Goal: Task Accomplishment & Management: Complete application form

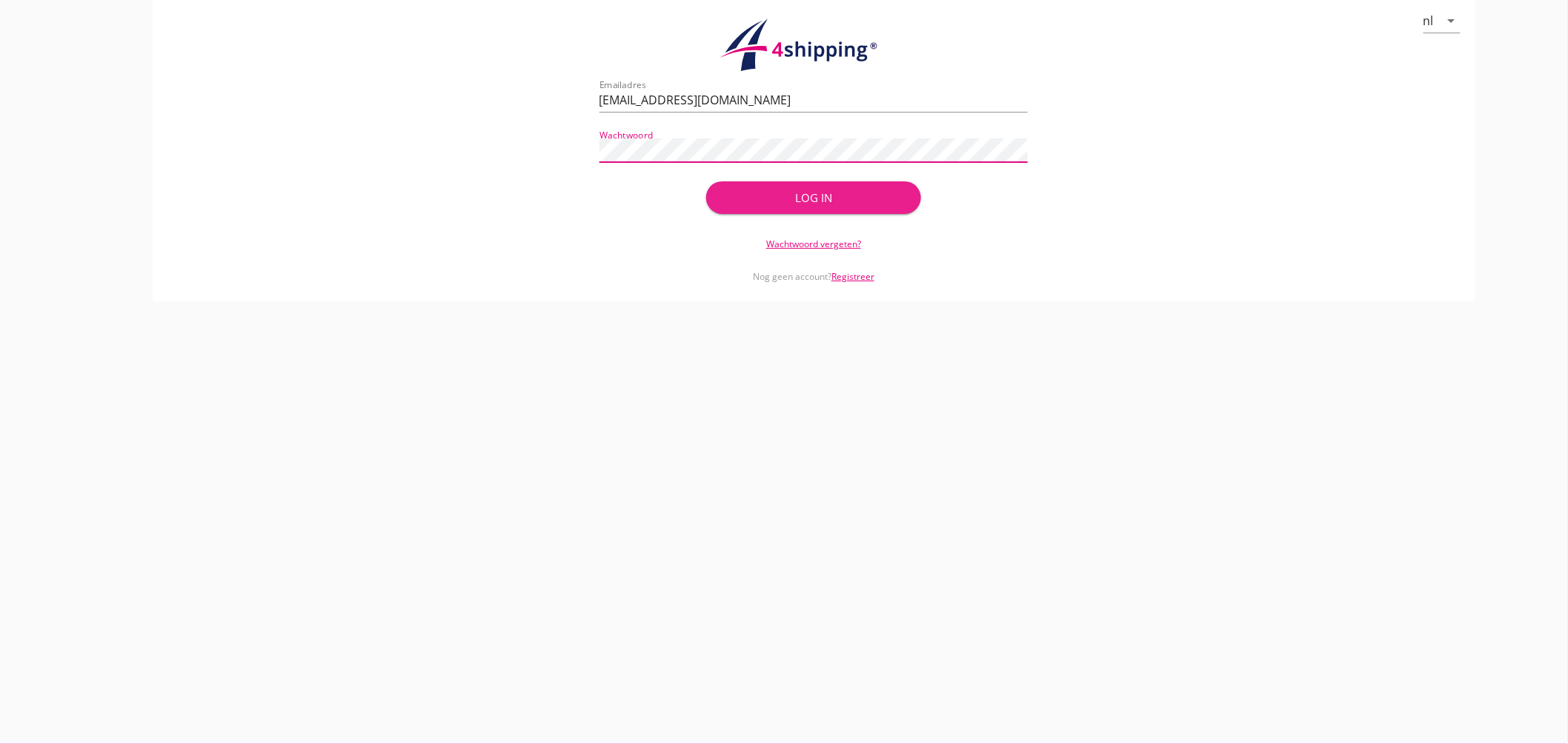
click at [772, 200] on div "Log in" at bounding box center [813, 198] width 167 height 17
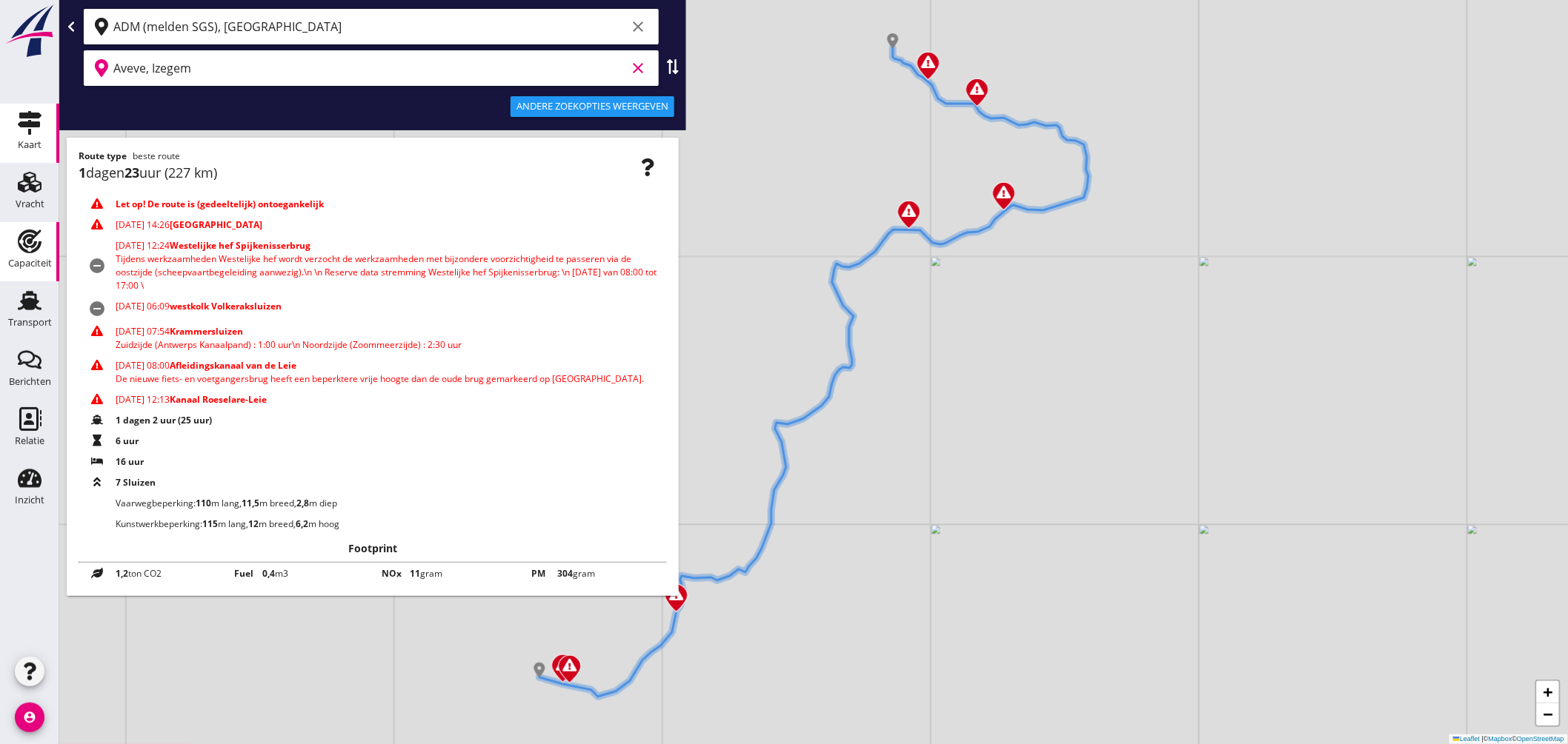
click at [24, 252] on use at bounding box center [30, 242] width 24 height 24
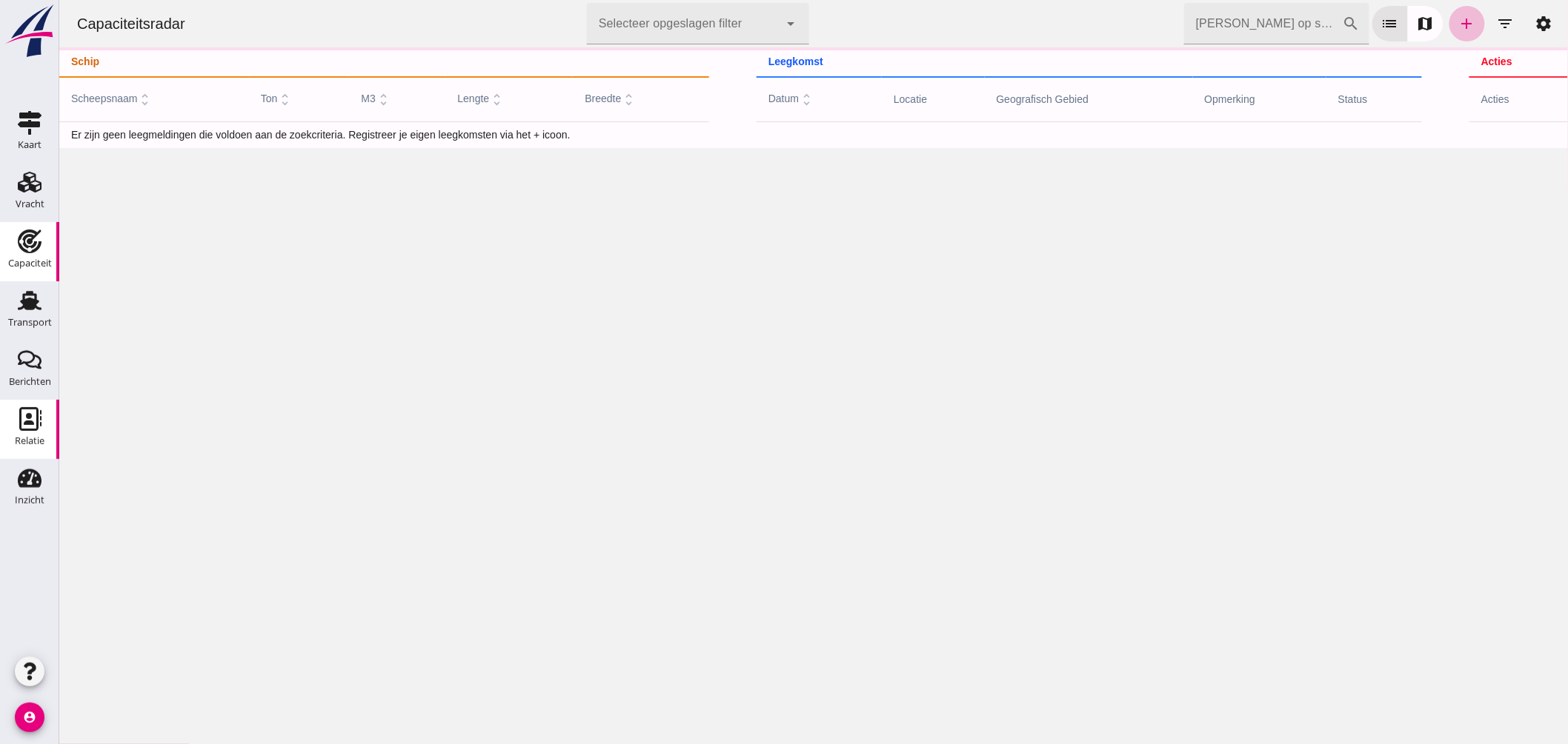
click at [22, 414] on icon "Relatie" at bounding box center [30, 419] width 24 height 24
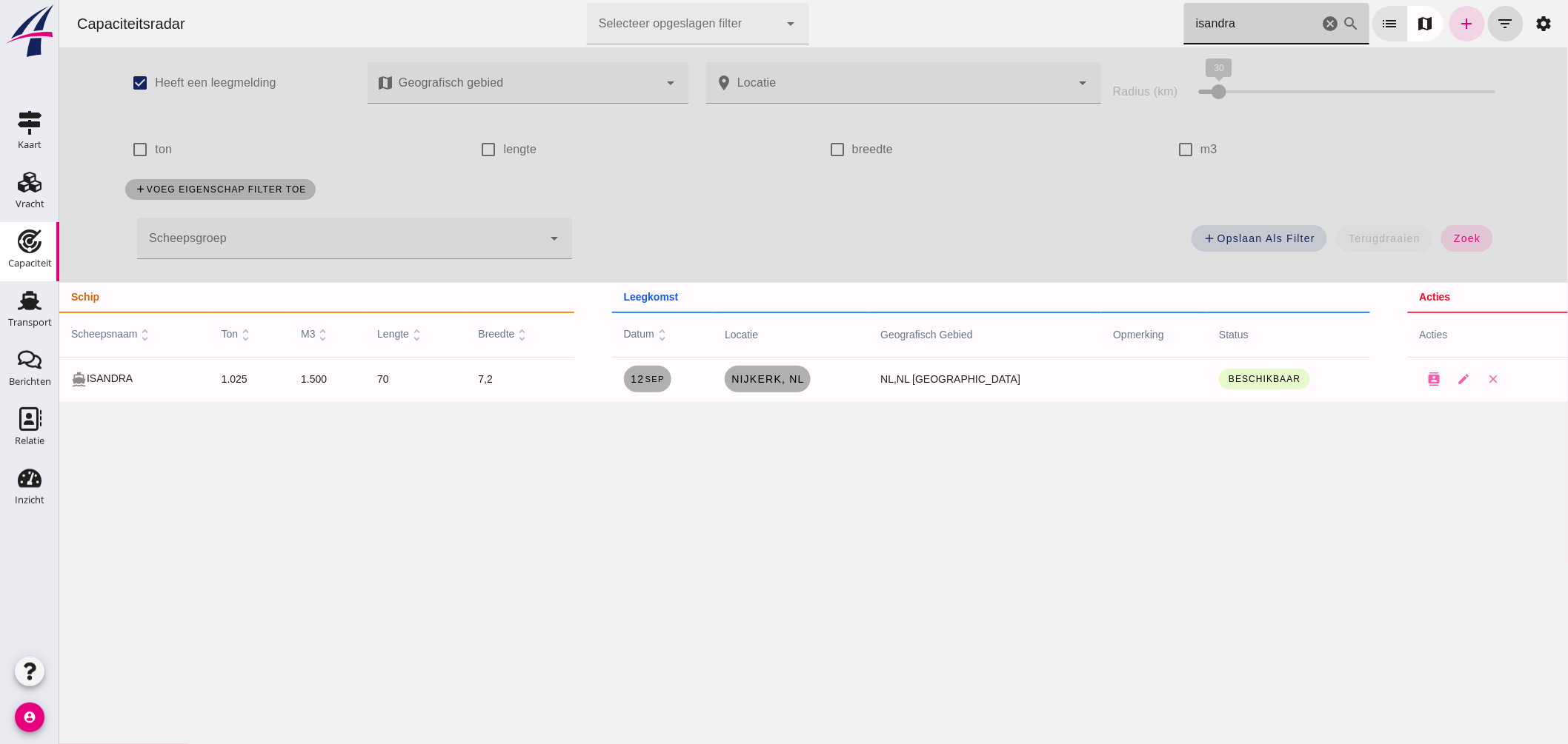
click at [1321, 24] on icon "cancel" at bounding box center [1329, 23] width 18 height 18
click at [1321, 22] on icon "cancel" at bounding box center [1329, 23] width 18 height 18
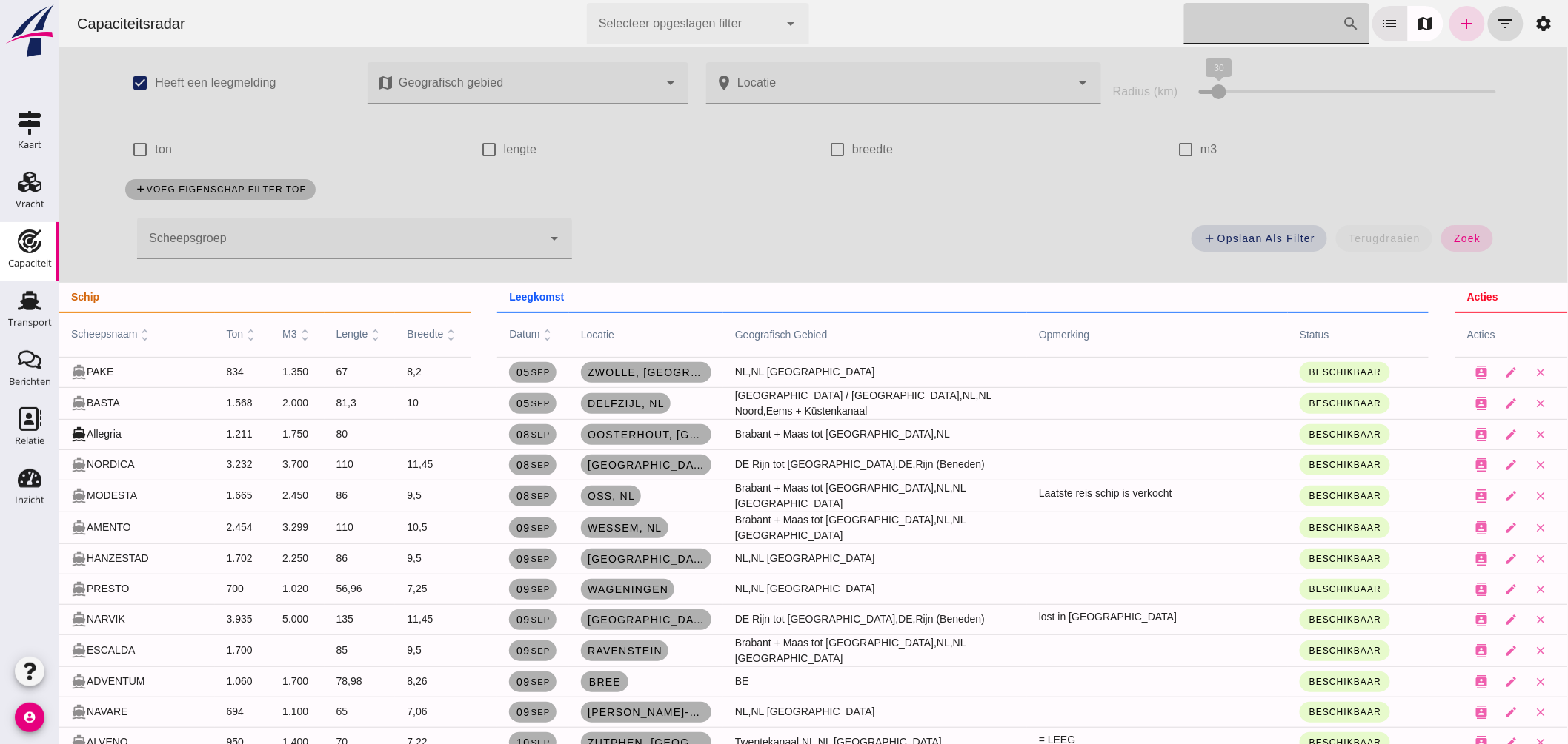
click at [430, 238] on div at bounding box center [339, 238] width 405 height 42
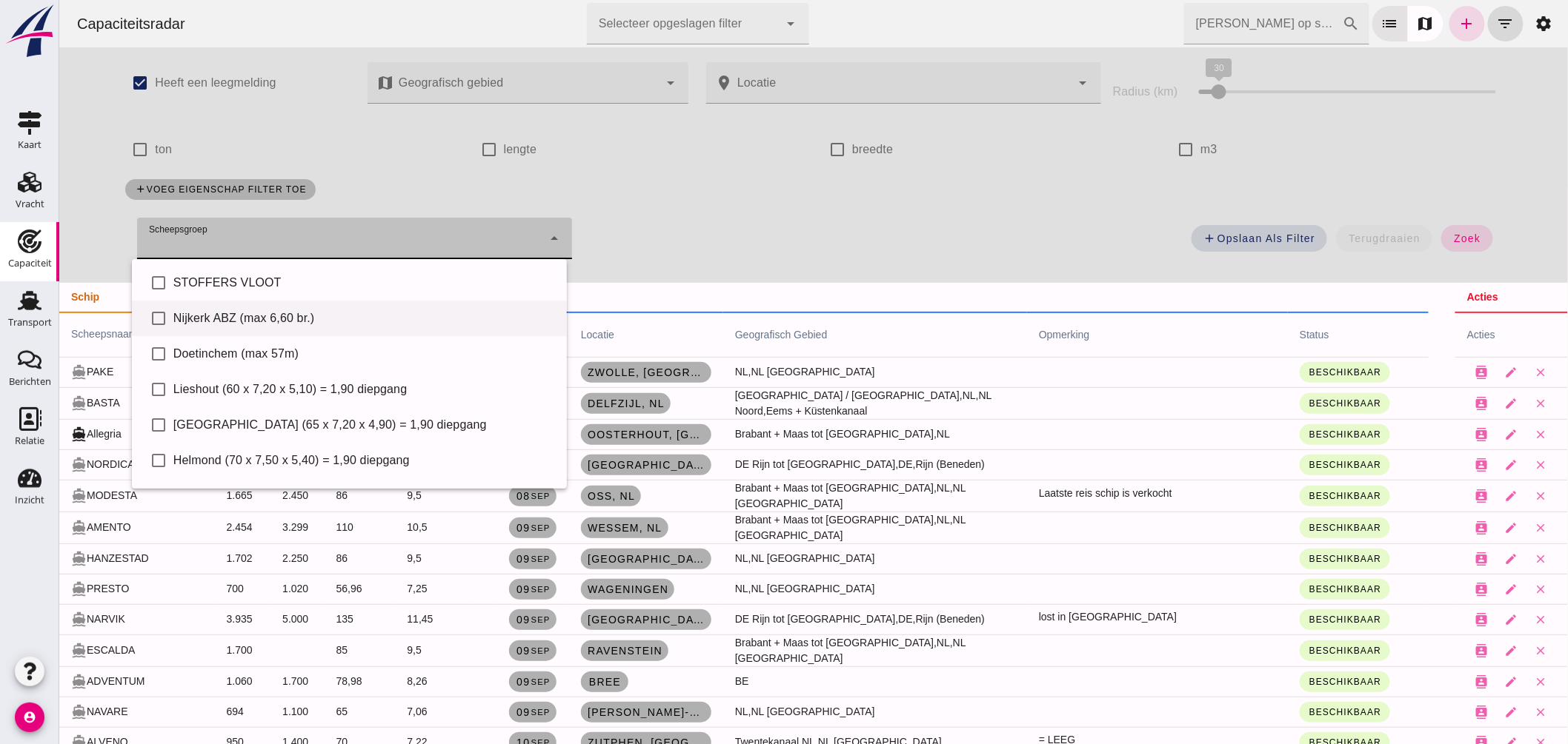
click at [288, 318] on div "Nijkerk ABZ (max 6,60 br.)" at bounding box center [363, 318] width 381 height 18
type input "Nijkerk ABZ (max 6,60 br.)"
checkbox input "true"
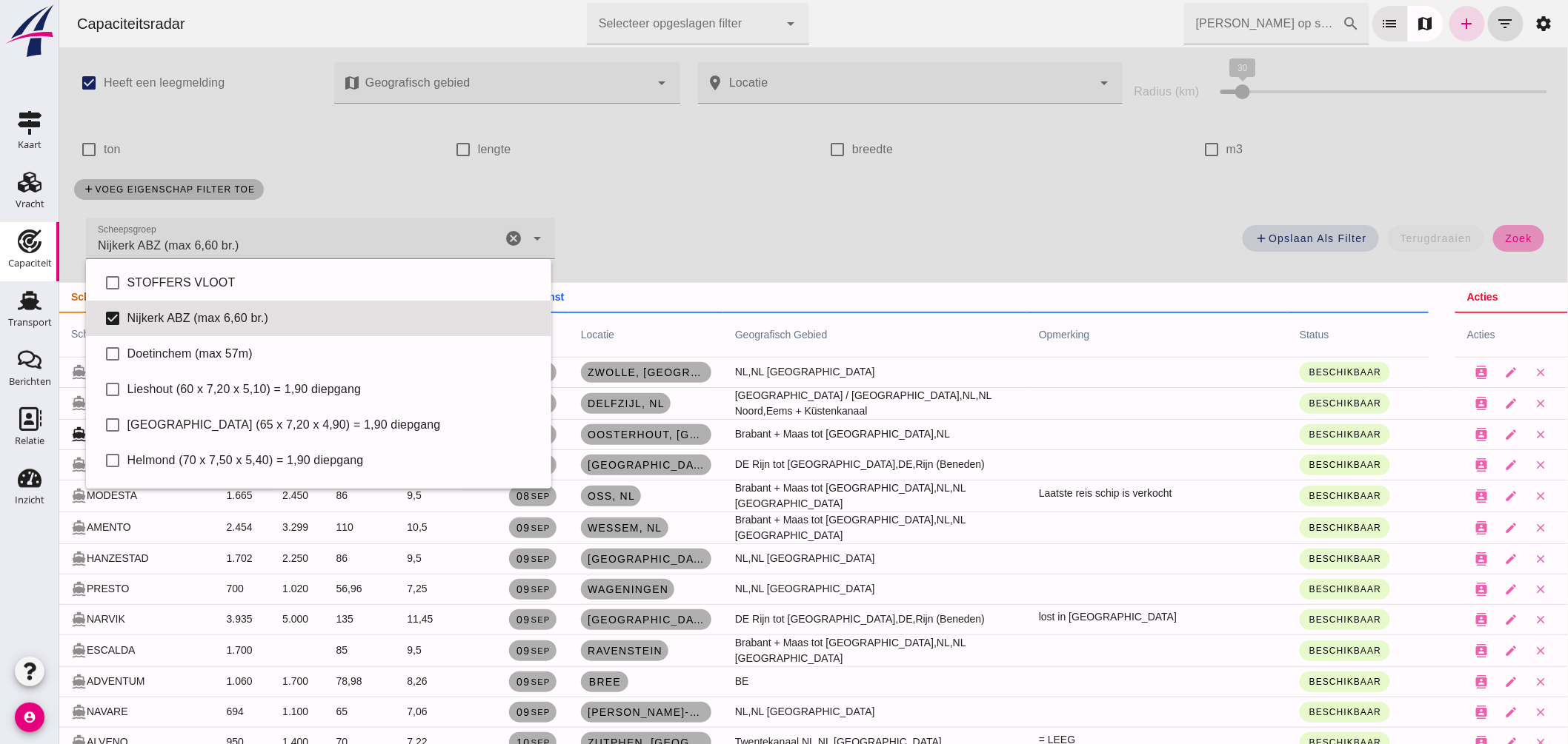
click at [1508, 242] on span "zoek" at bounding box center [1518, 238] width 28 height 12
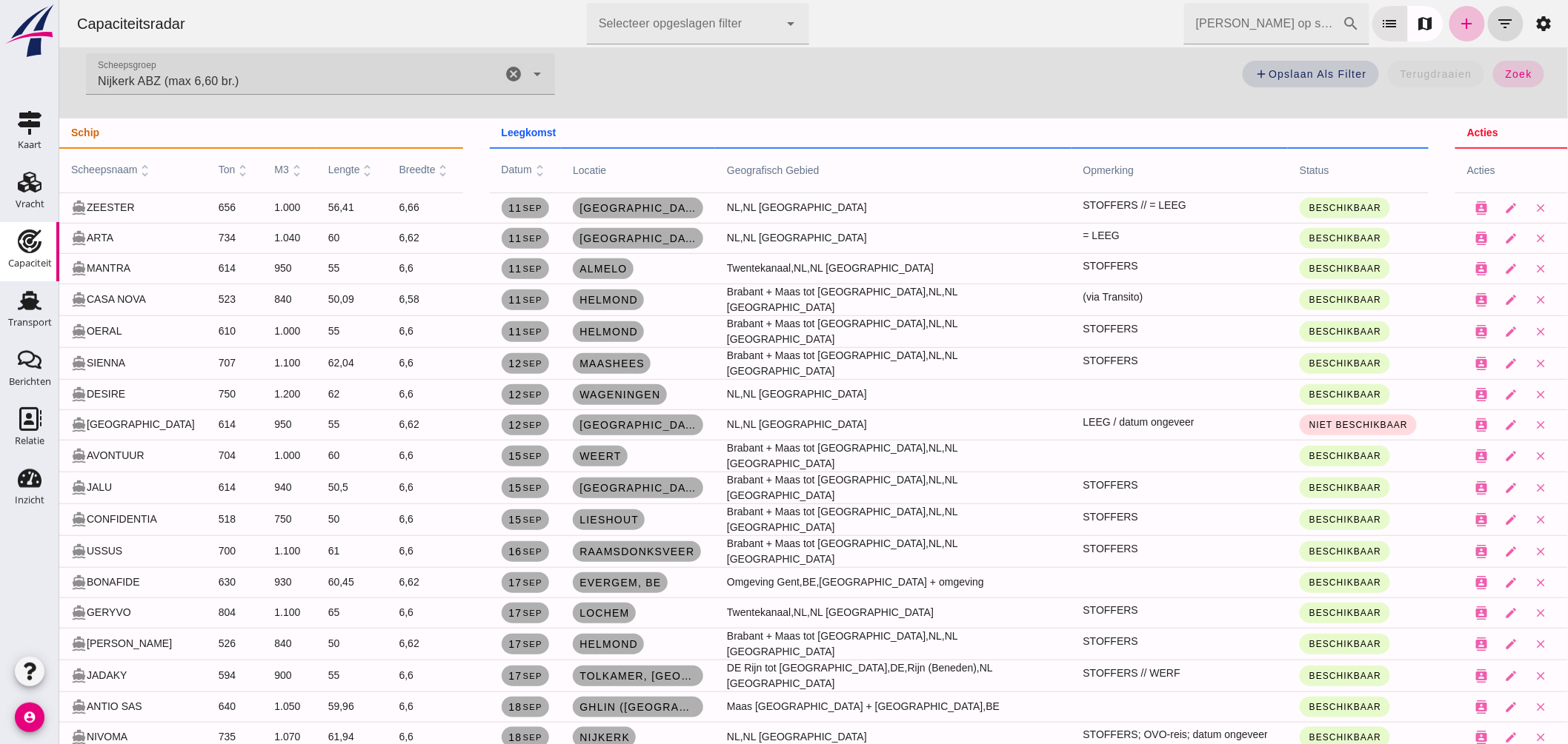
scroll to position [246, 0]
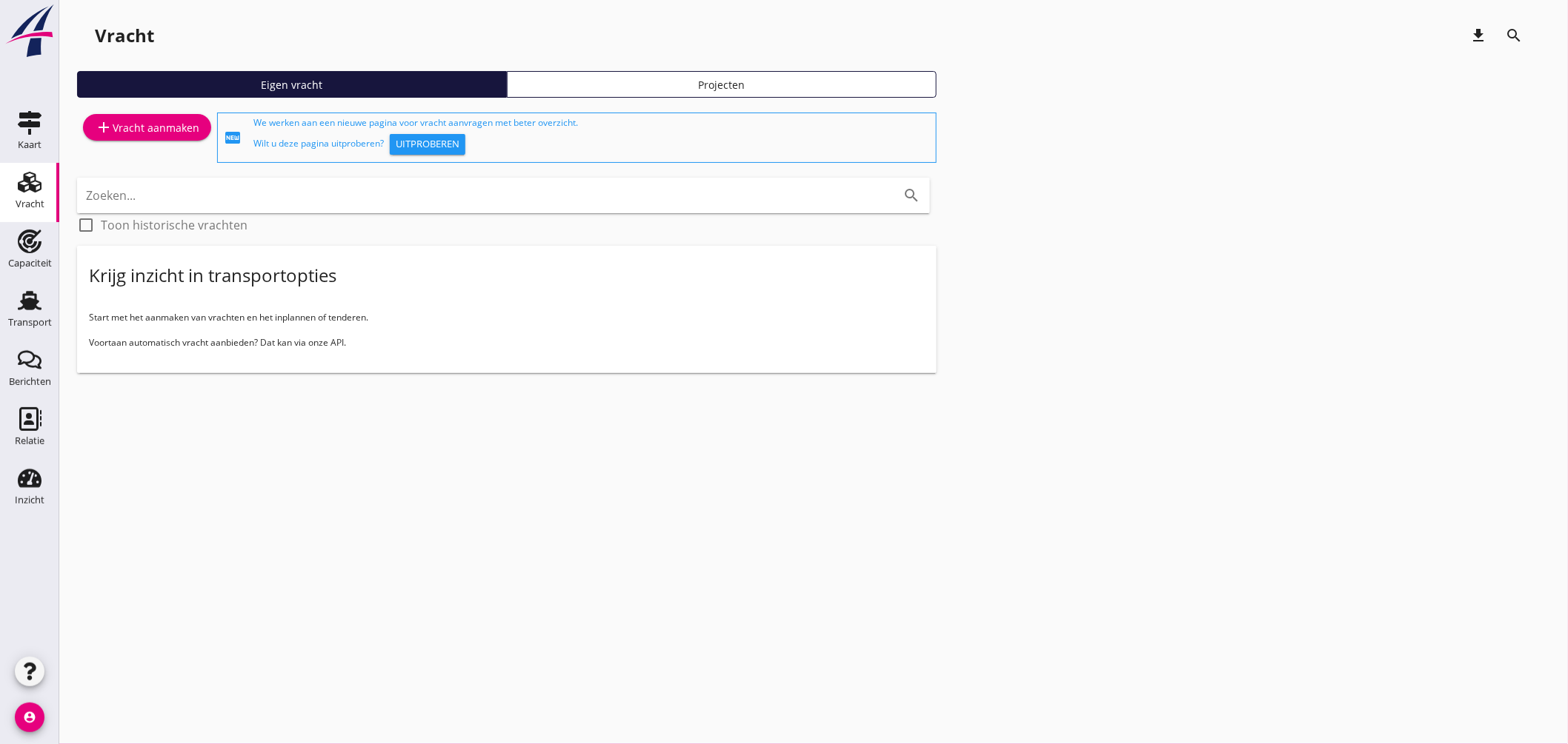
click at [34, 186] on use at bounding box center [30, 182] width 24 height 20
click at [167, 130] on div "add Vracht aanmaken" at bounding box center [147, 126] width 104 height 18
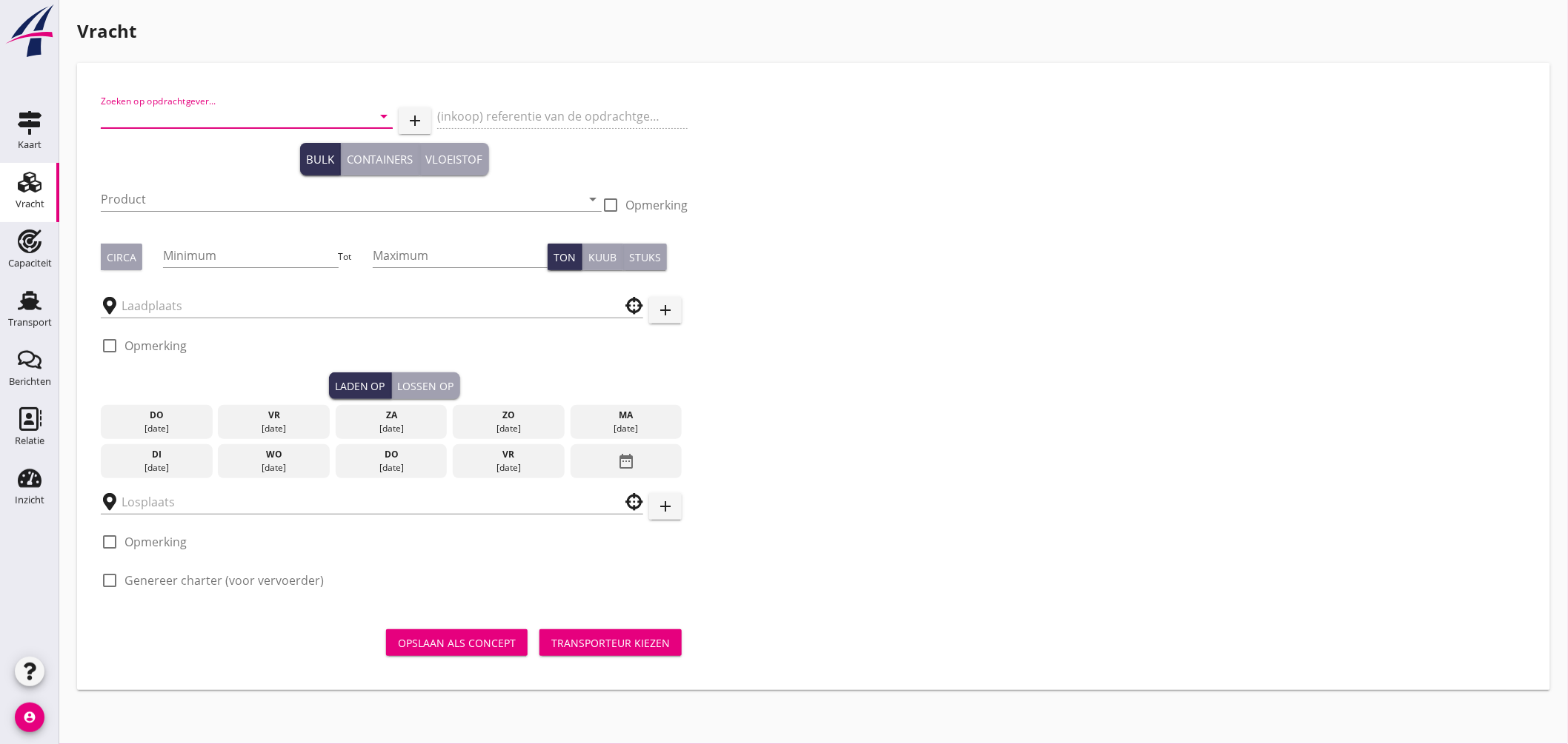
click at [283, 112] on input "Zoeken op opdrachtgever..." at bounding box center [225, 116] width 250 height 24
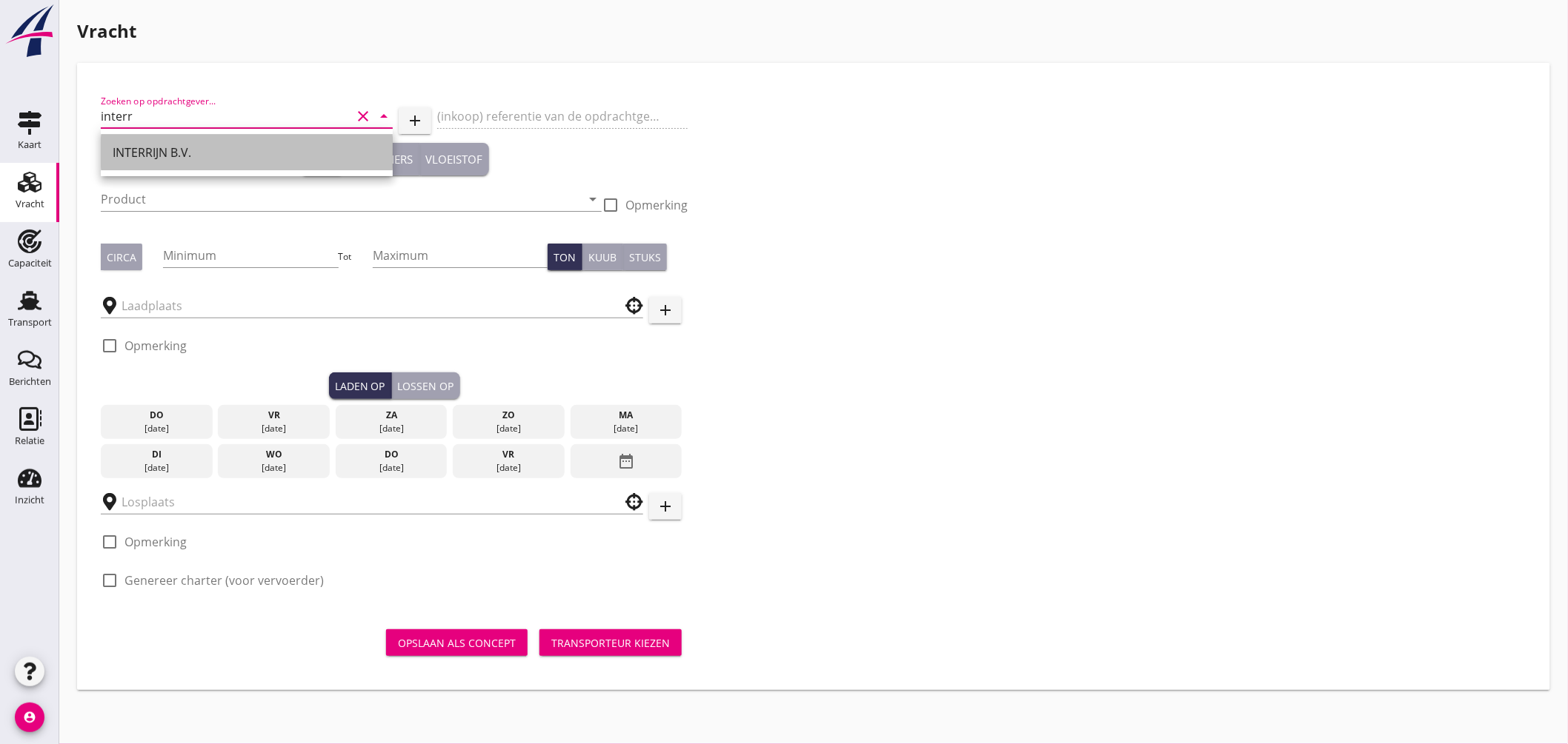
click at [234, 150] on div "INTERRIJN B.V." at bounding box center [247, 152] width 268 height 18
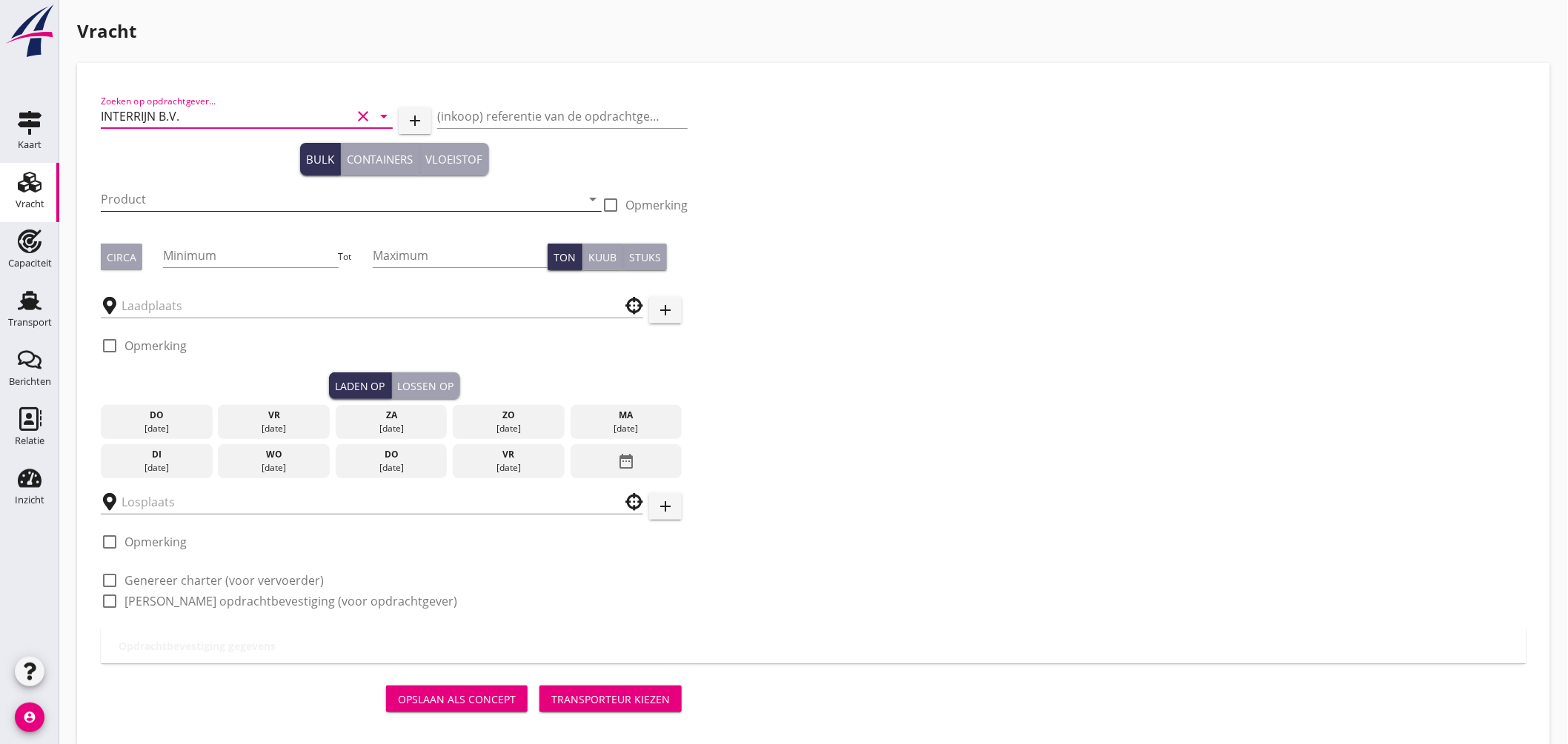
type input "INTERRIJN B.V."
click at [184, 209] on input "Product" at bounding box center [341, 199] width 480 height 24
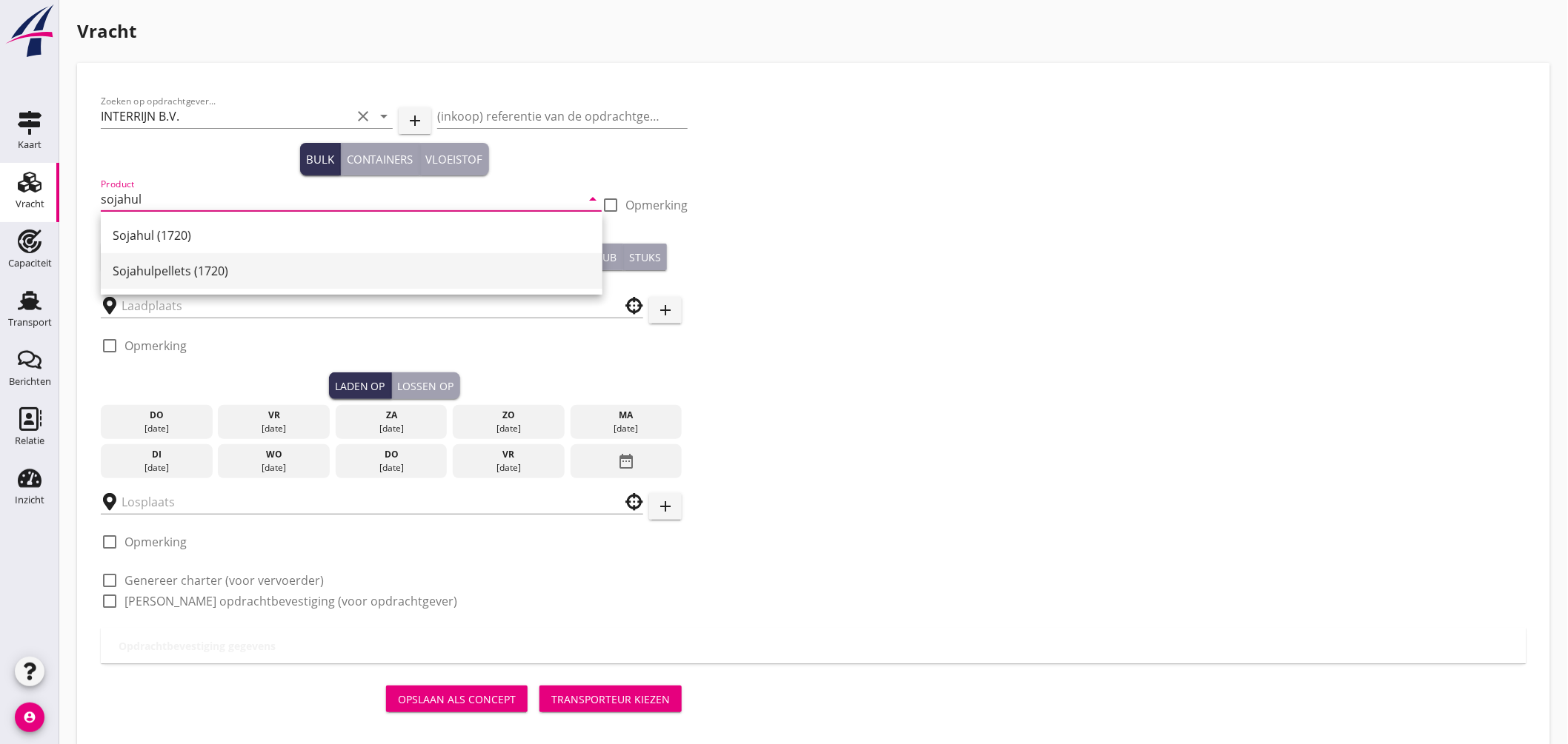
click at [171, 271] on div "Sojahulpellets (1720)" at bounding box center [351, 270] width 477 height 18
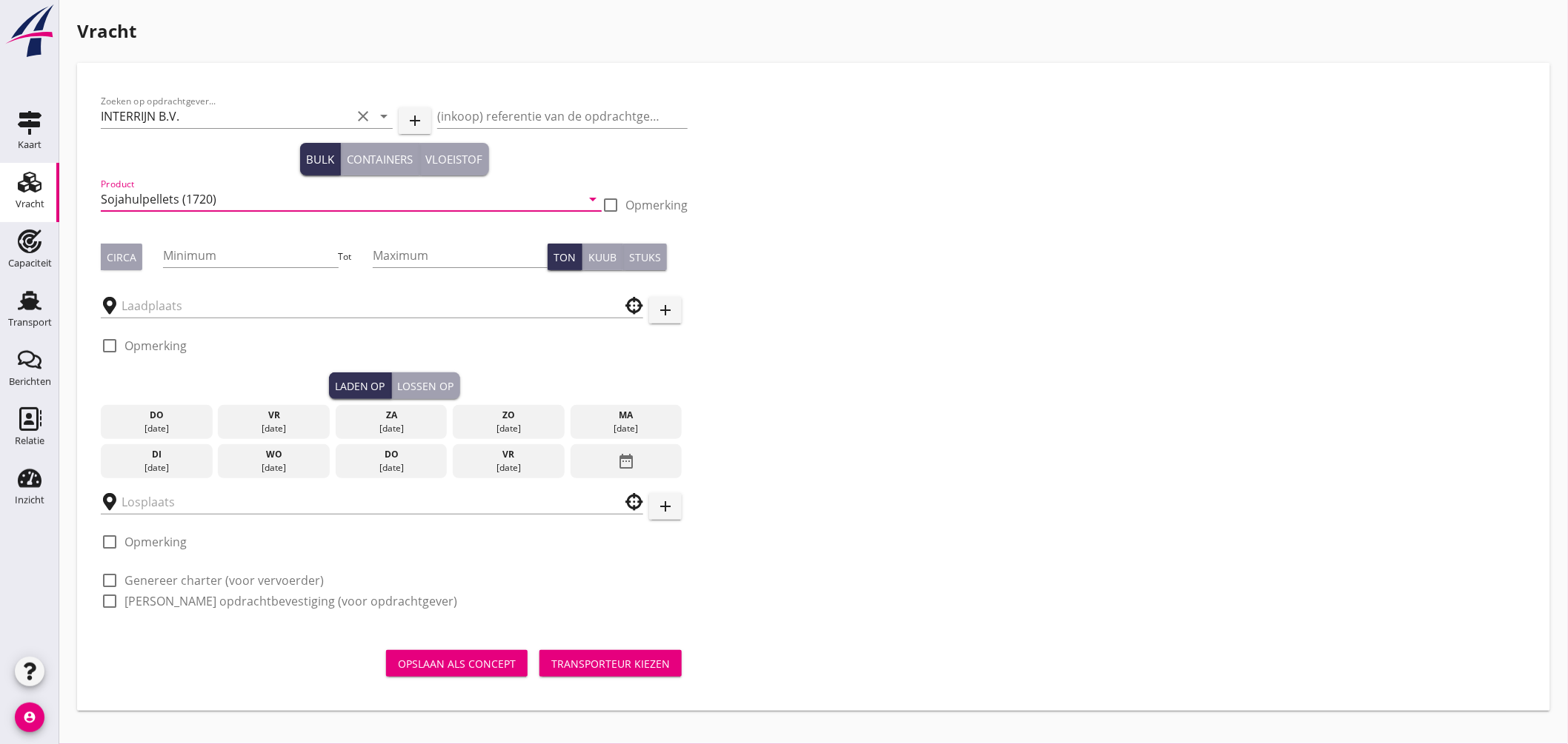
type input "Sojahulpellets (1720)"
click at [121, 265] on button "Circa" at bounding box center [121, 257] width 42 height 27
click at [198, 258] on input "Minimum" at bounding box center [249, 256] width 175 height 24
type input "500"
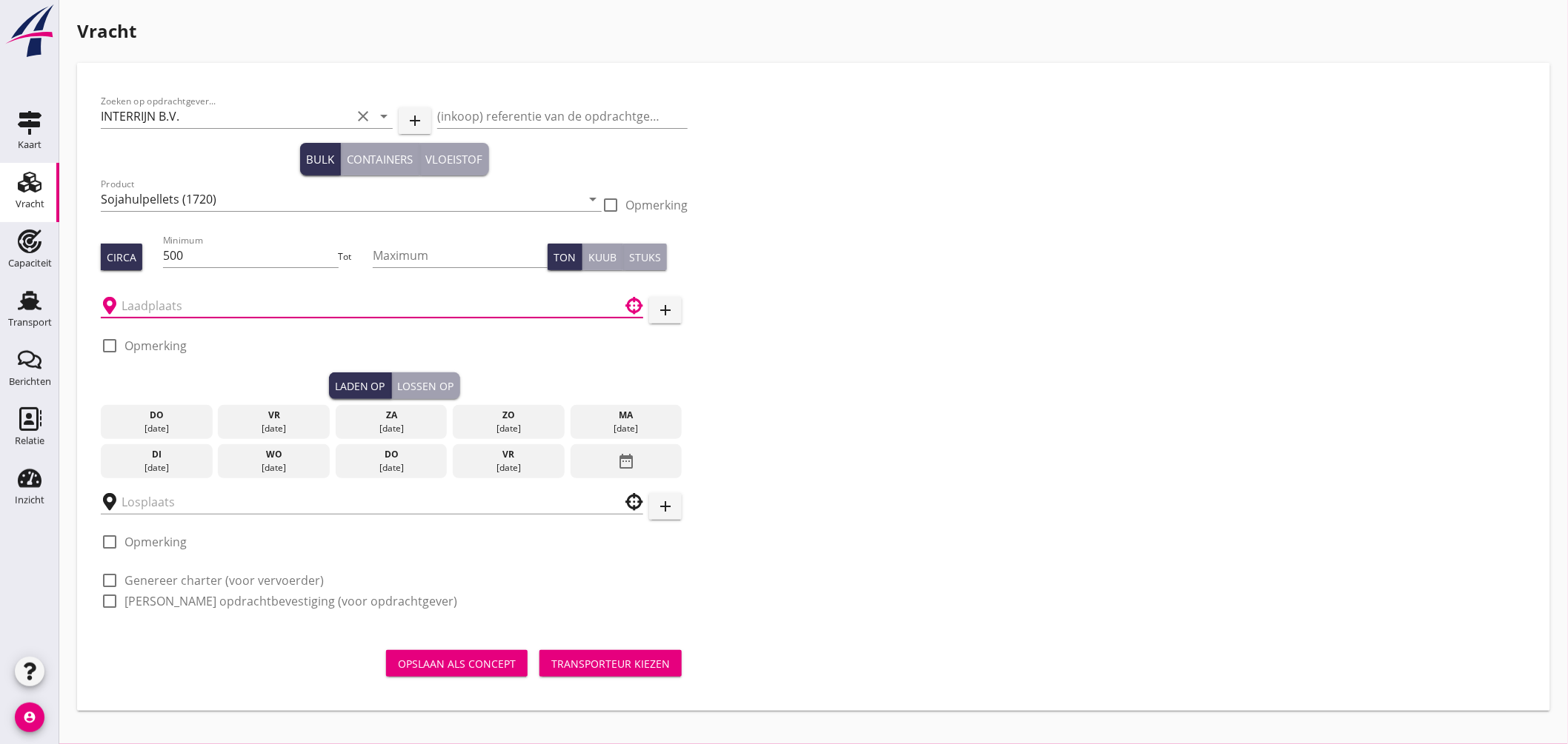
click at [186, 313] on input "text" at bounding box center [362, 306] width 480 height 24
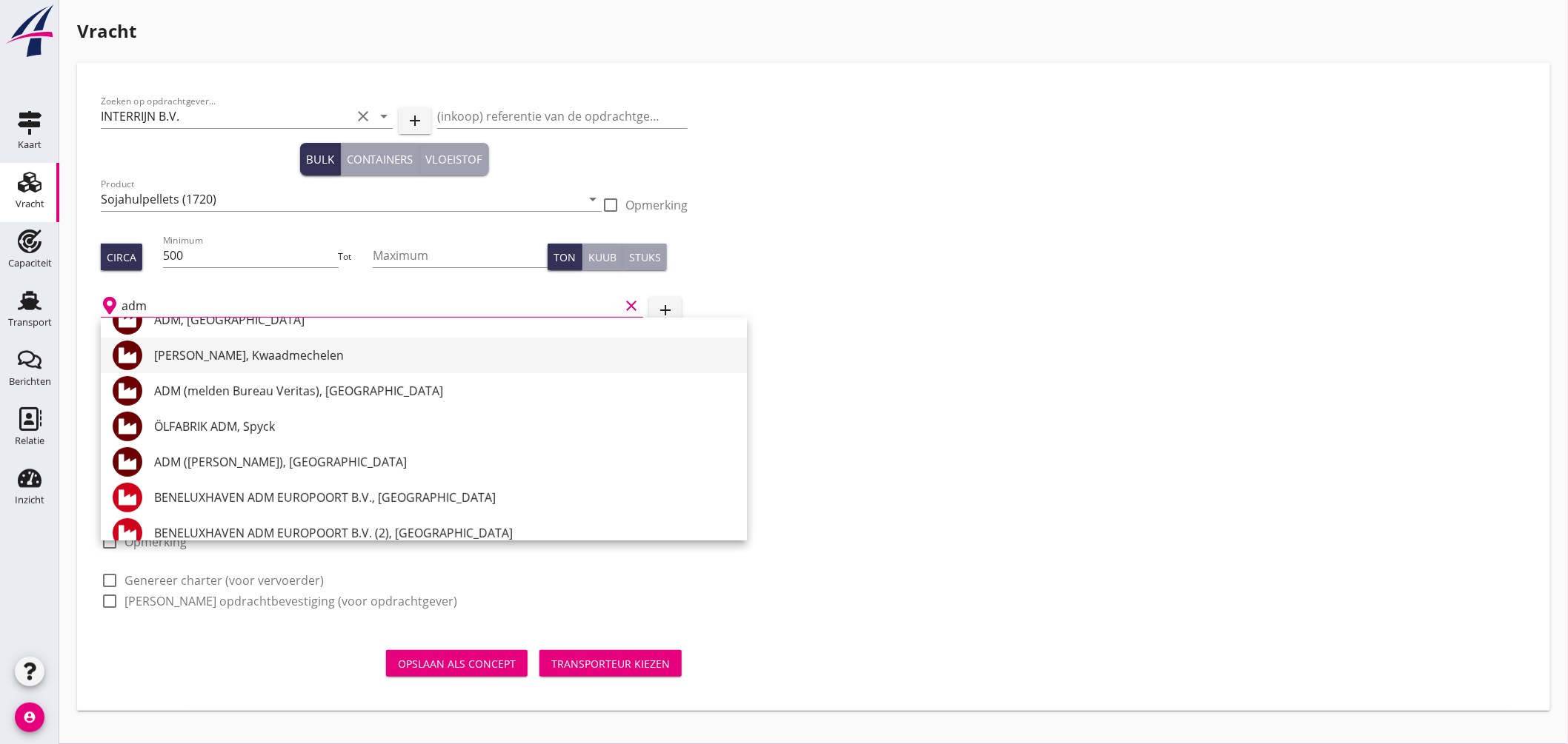
scroll to position [82, 0]
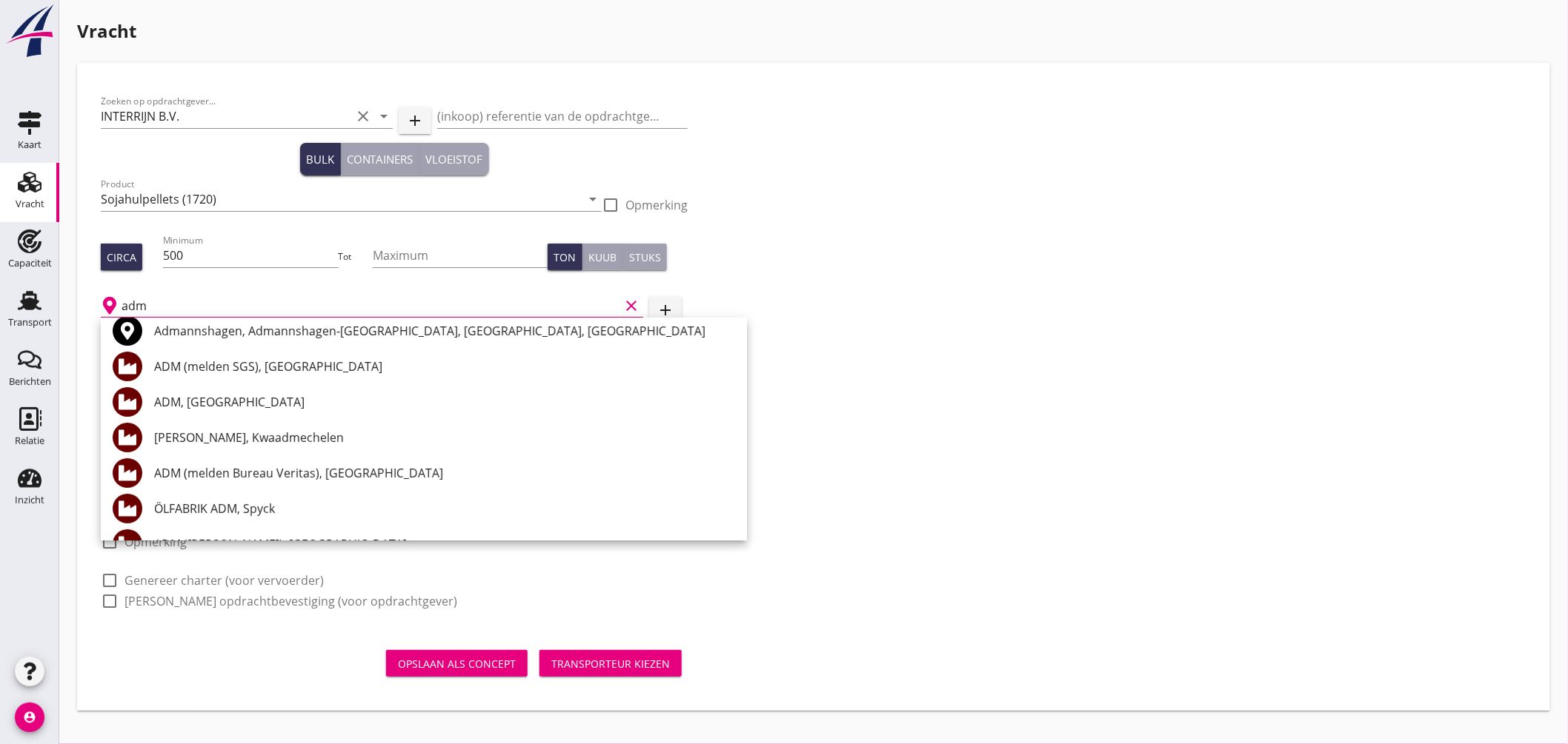
click at [188, 307] on input "adm" at bounding box center [370, 306] width 498 height 24
type input "a"
type input "s"
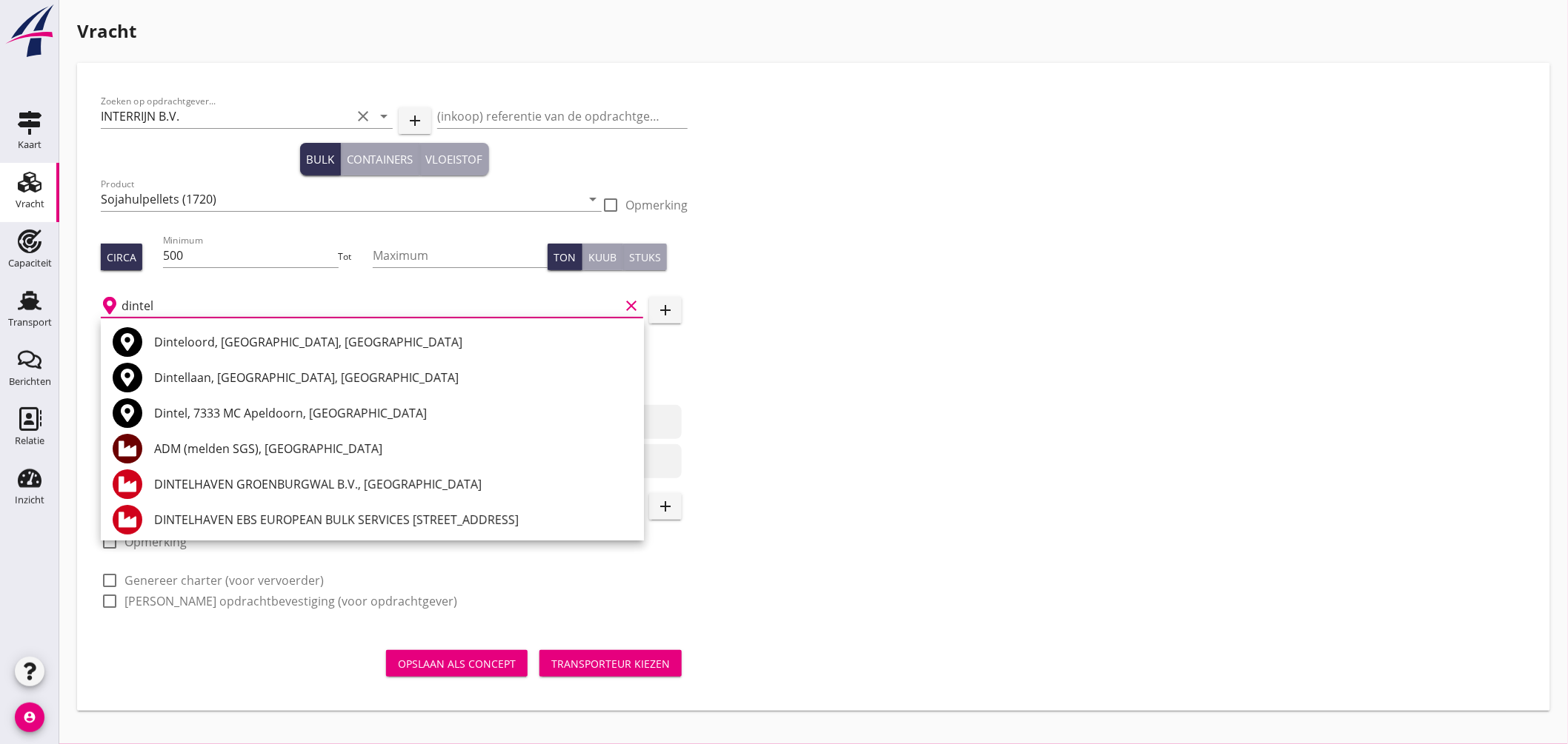
drag, startPoint x: 174, startPoint y: 309, endPoint x: 70, endPoint y: 292, distance: 105.4
click at [82, 294] on div "Zoeken op opdrachtgever... INTERRIJN B.V. clear arrow_drop_down add (inkoop) re…" at bounding box center [813, 387] width 1473 height 648
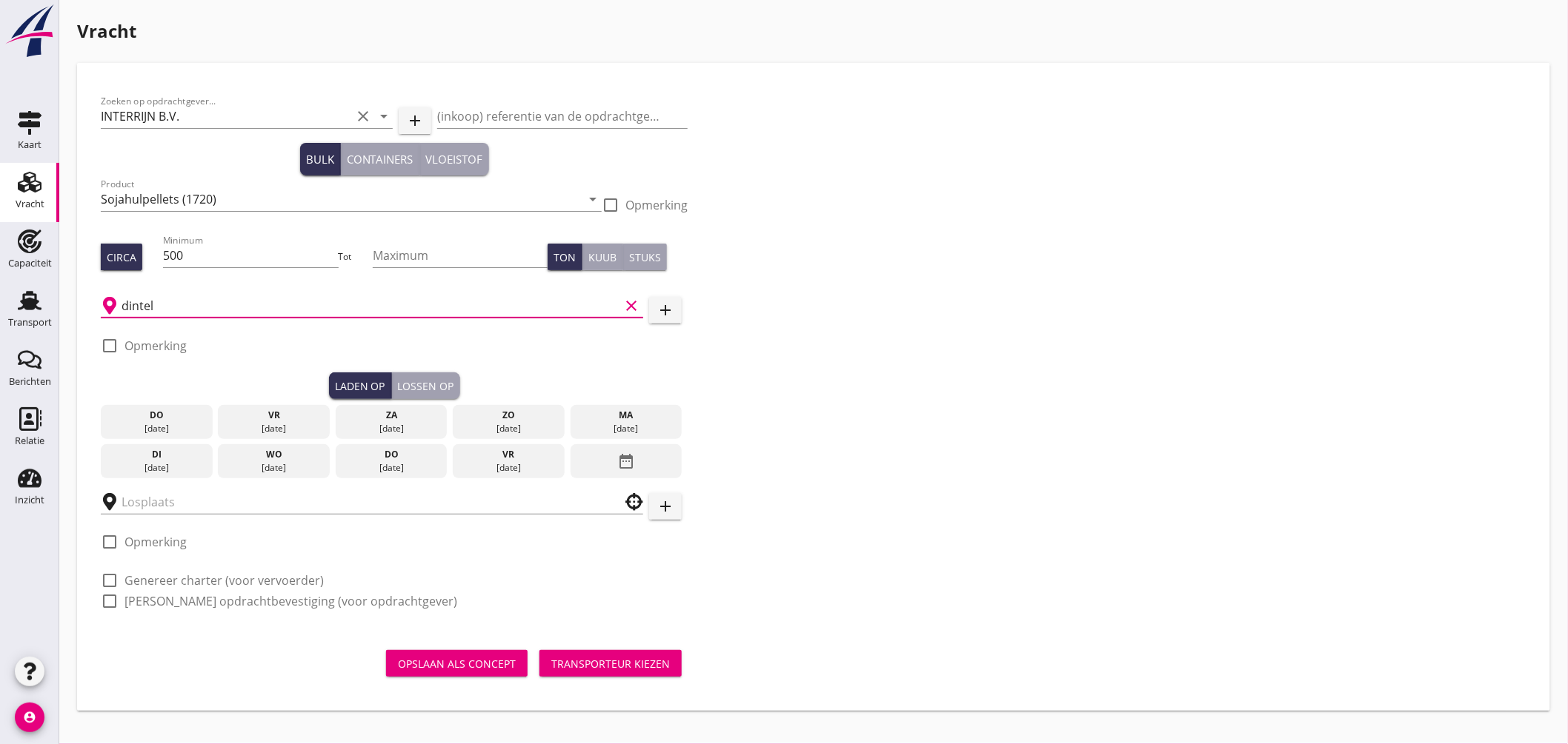
click at [163, 304] on input "dintel" at bounding box center [370, 306] width 498 height 24
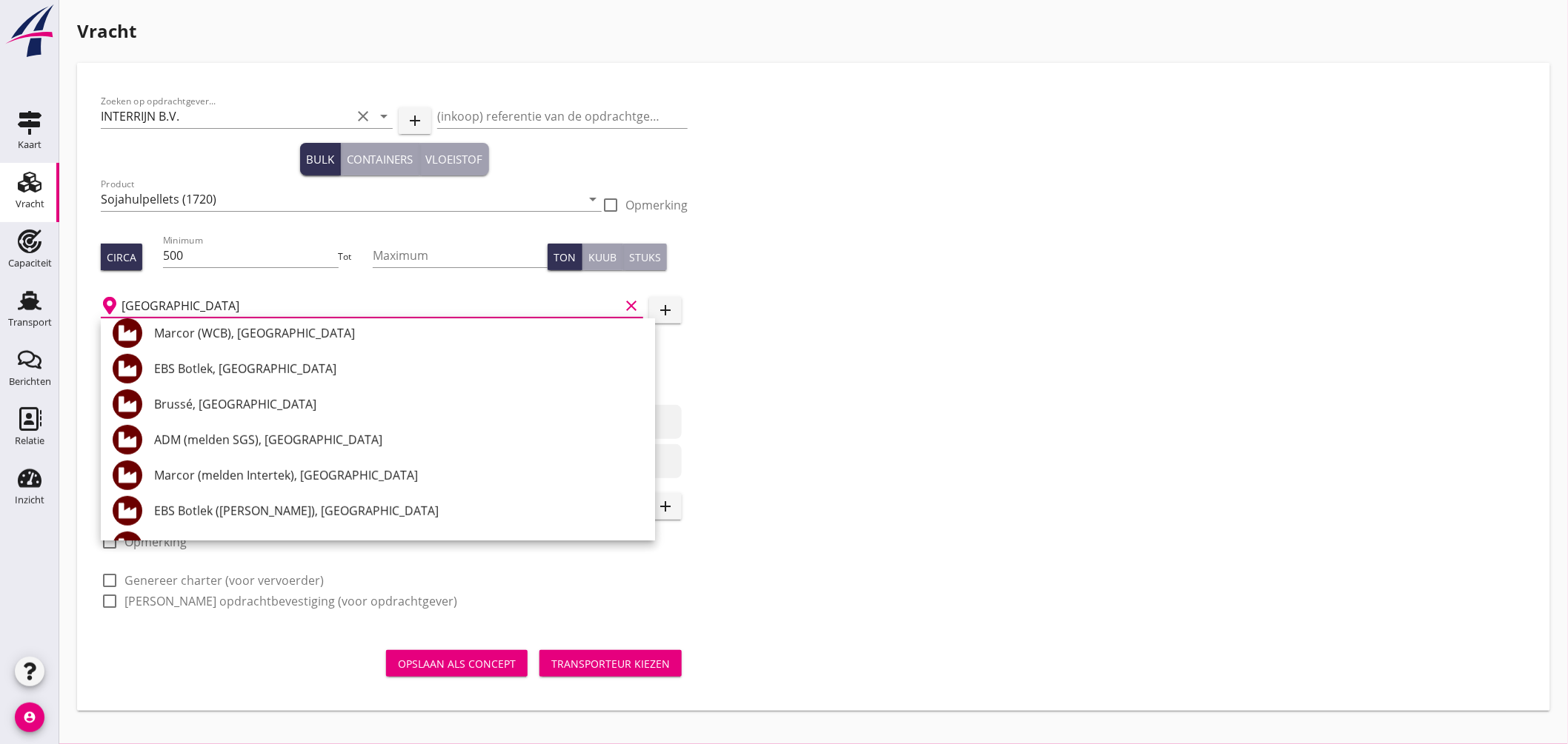
scroll to position [246, 0]
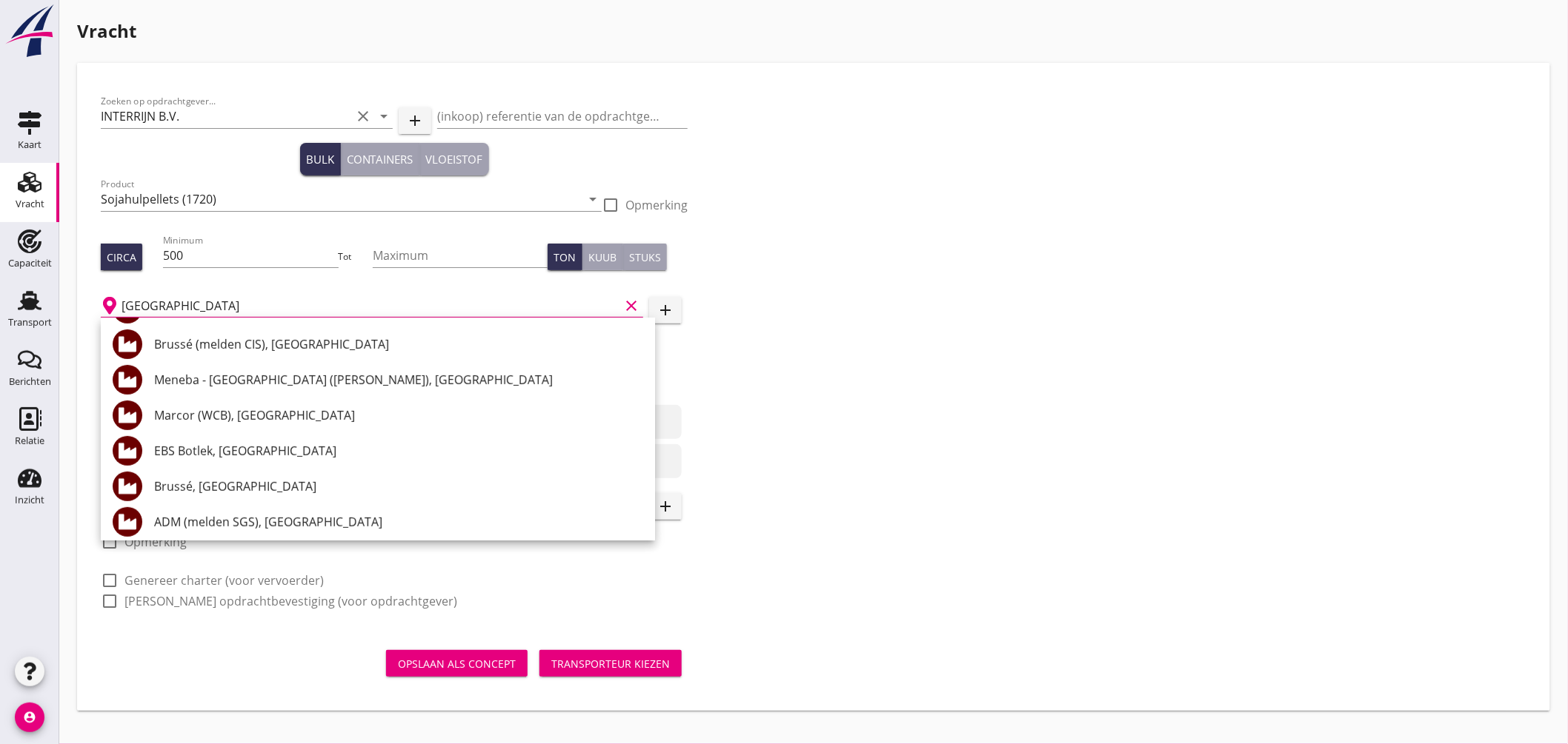
click at [210, 304] on input "rotterdam" at bounding box center [370, 306] width 498 height 24
type input "r"
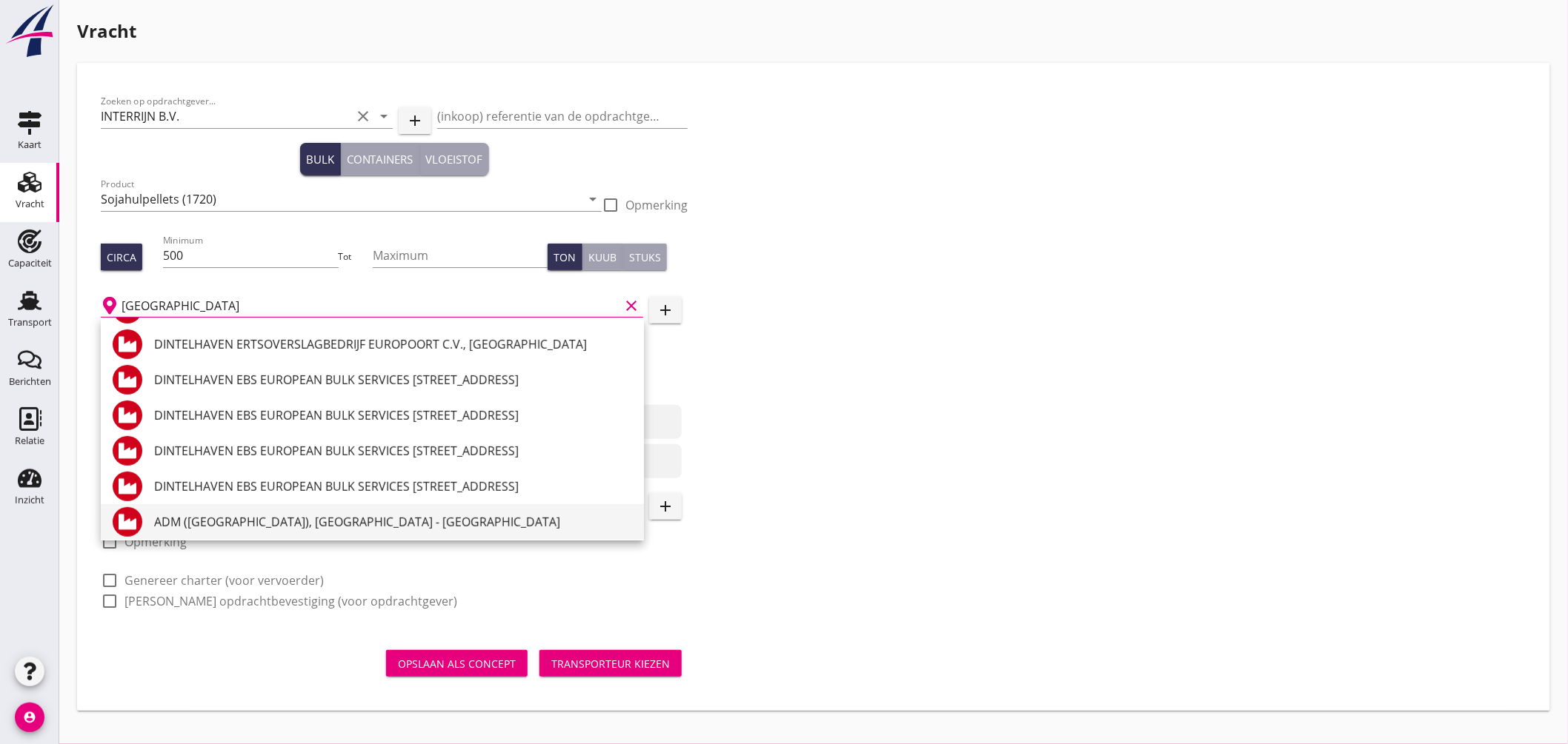
scroll to position [286, 0]
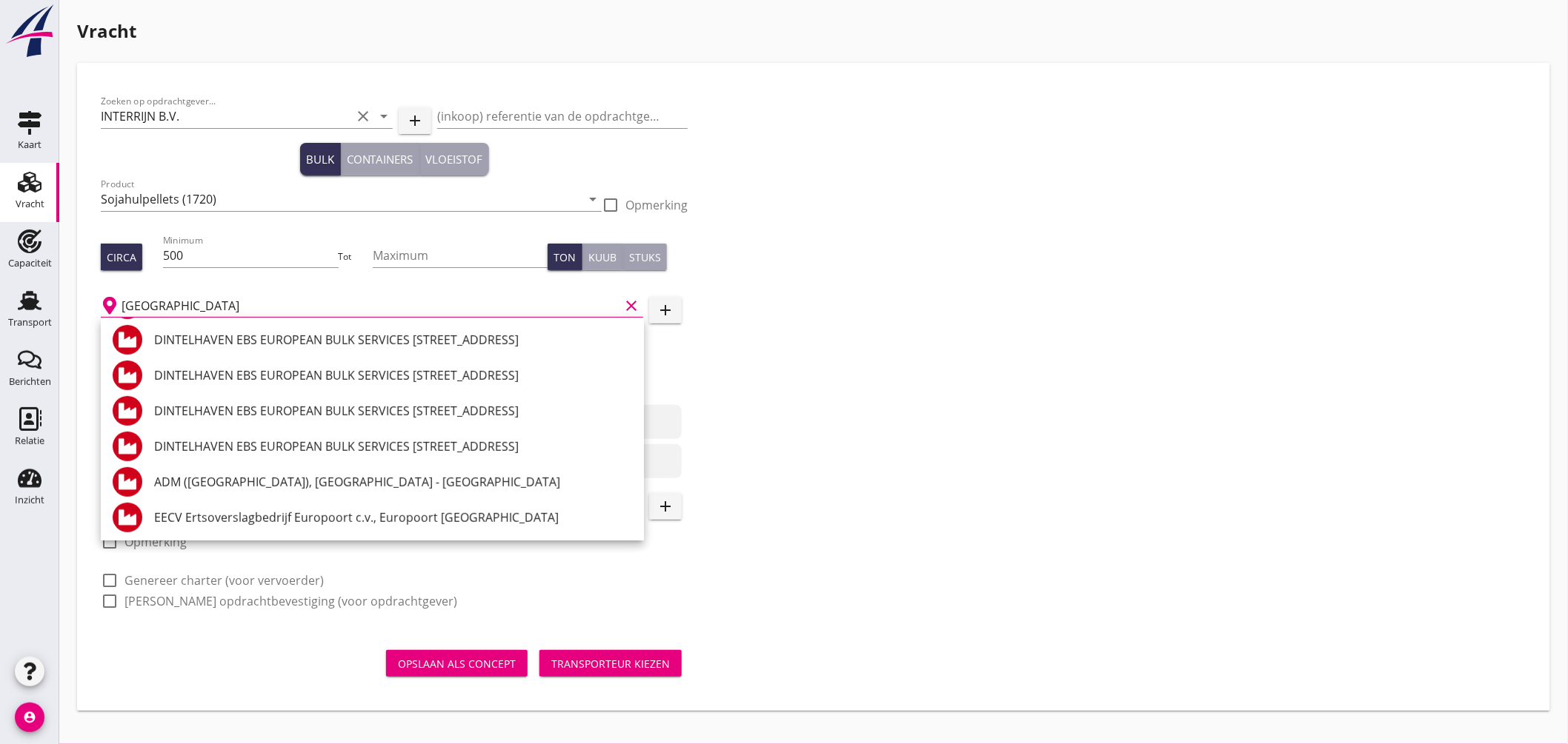
click at [847, 357] on div "Zoeken op opdrachtgever... INTERRIJN B.V. clear arrow_drop_down add (inkoop) re…" at bounding box center [814, 357] width 1437 height 541
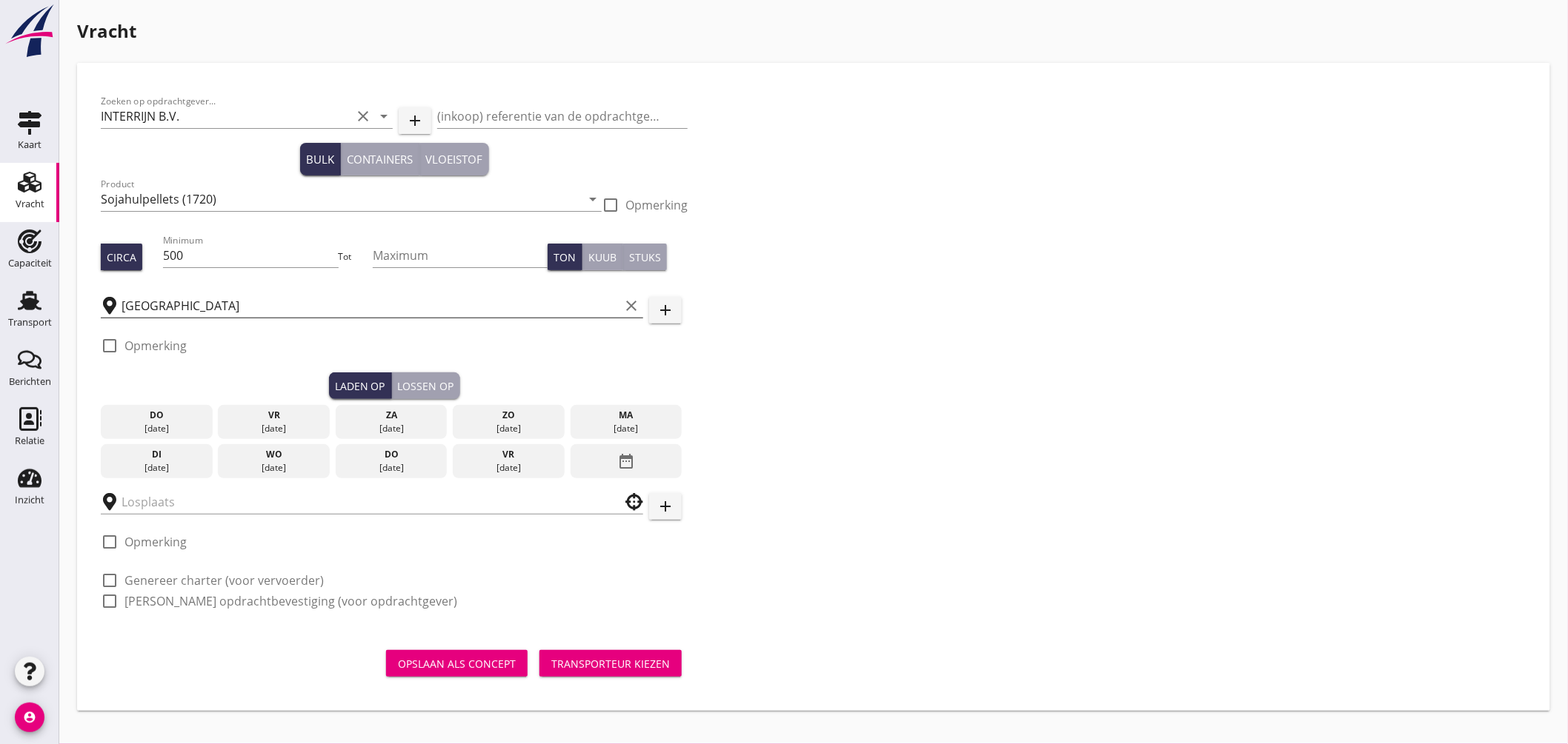
click at [212, 306] on input "Dintelhaven" at bounding box center [370, 306] width 498 height 24
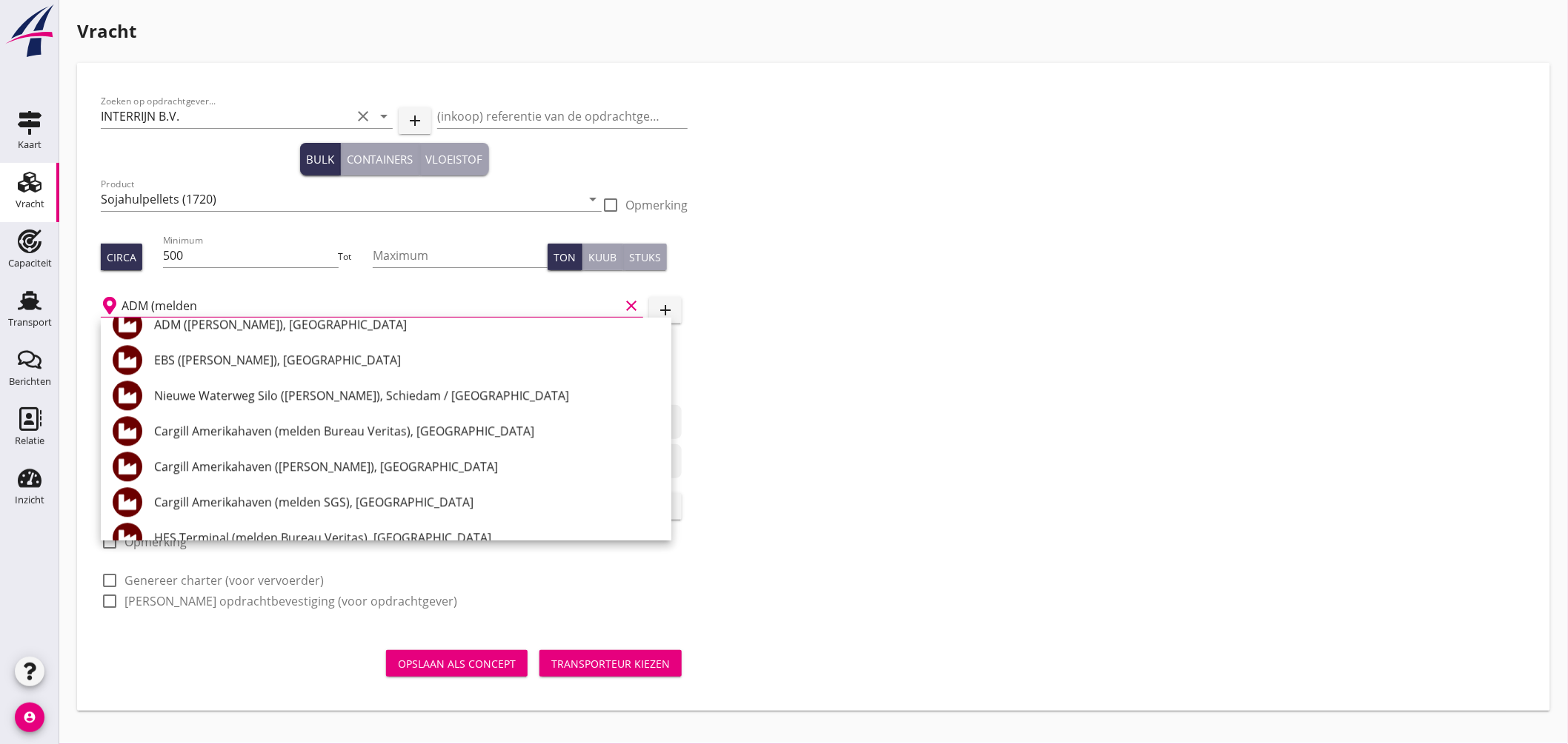
scroll to position [1110, 0]
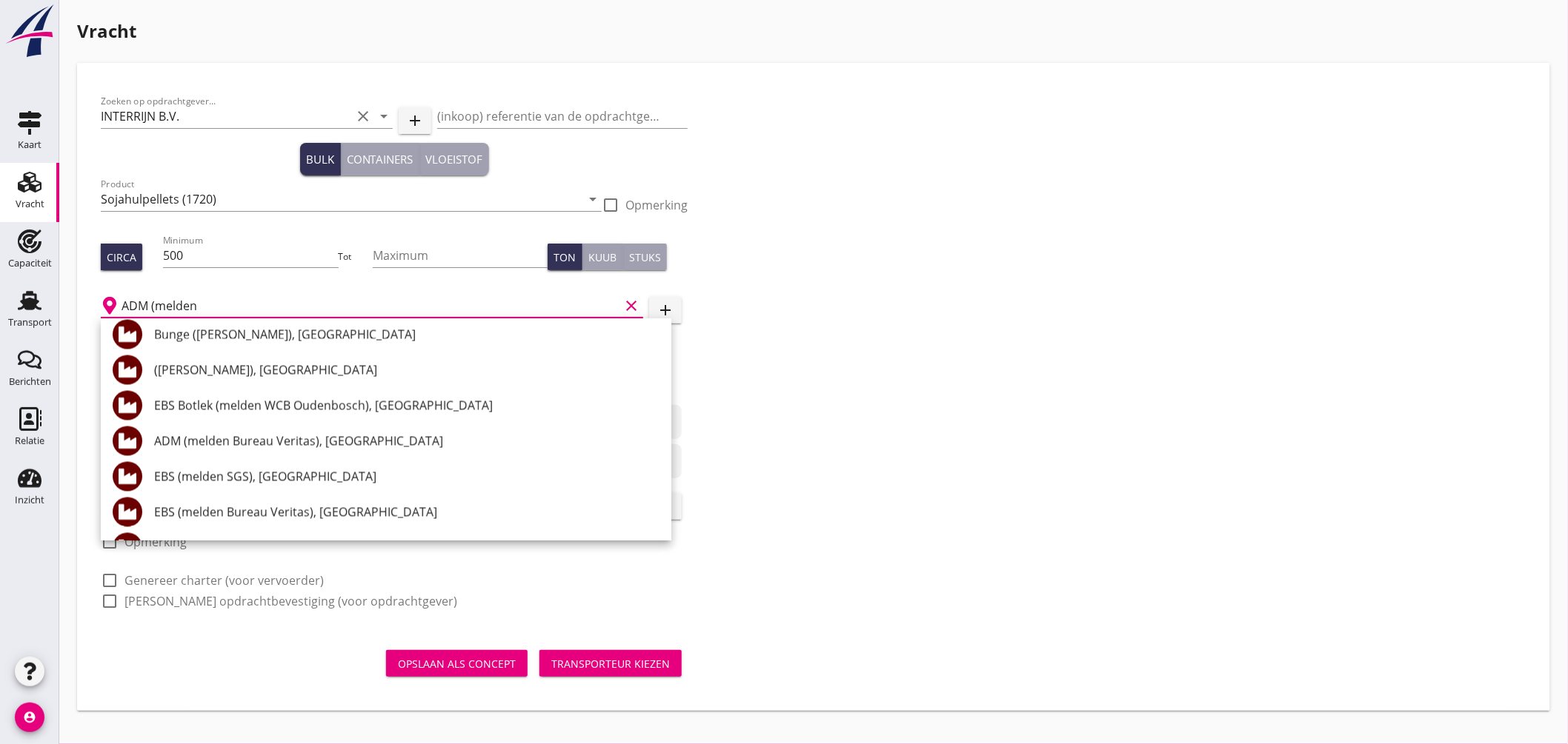
click at [240, 307] on input "ADM (melden" at bounding box center [370, 306] width 498 height 24
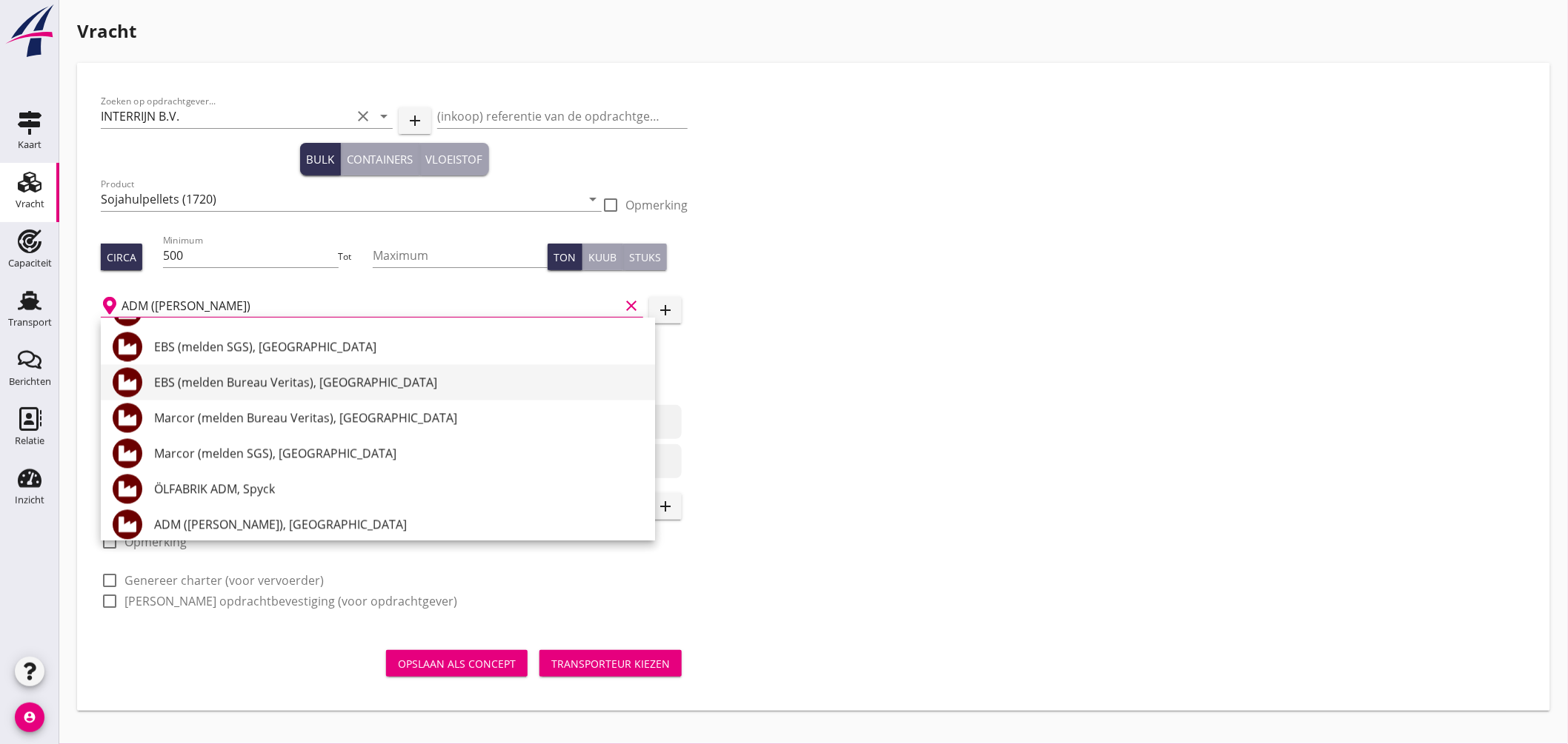
scroll to position [1357, 0]
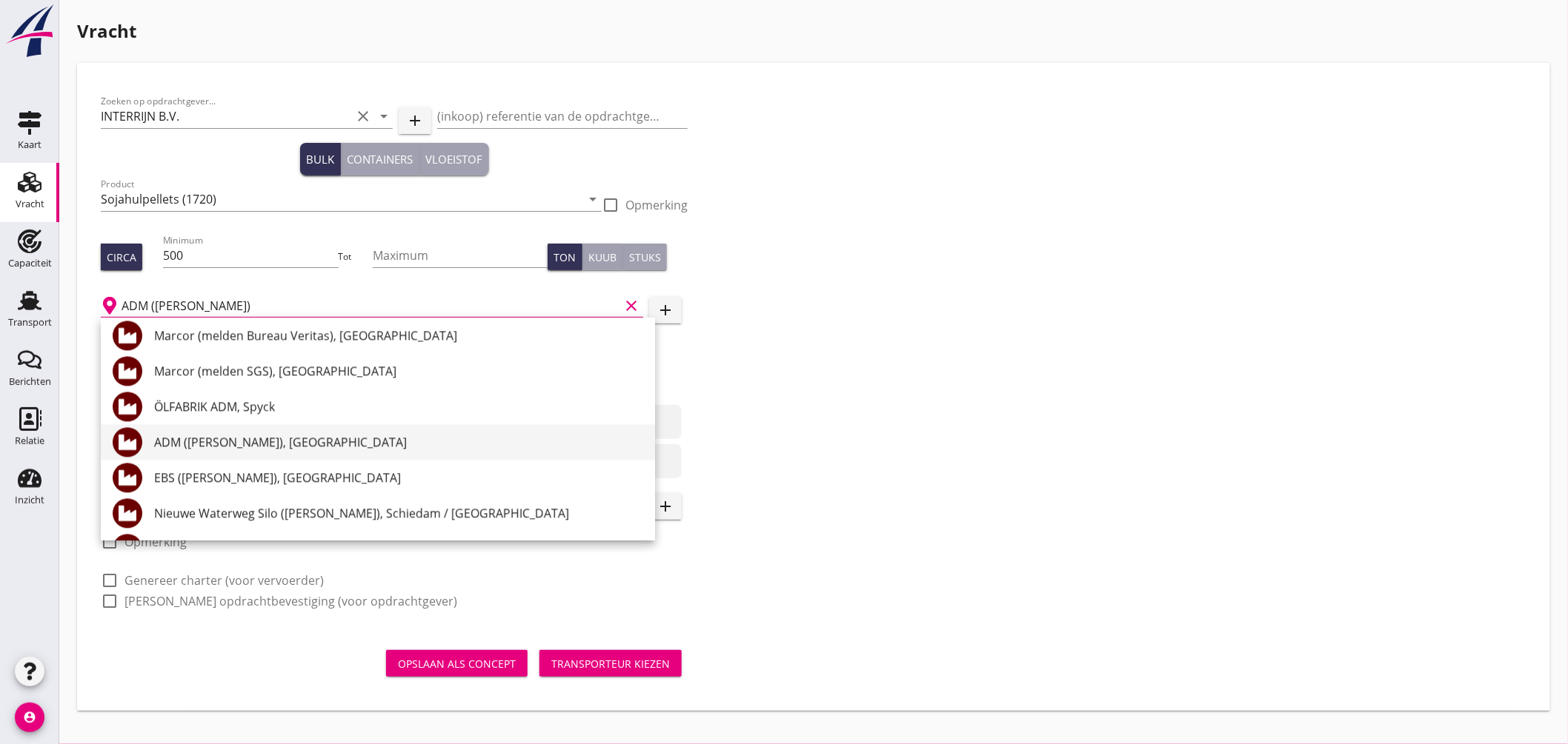
click at [299, 438] on div "ADM ([PERSON_NAME]), [GEOGRAPHIC_DATA]" at bounding box center [398, 442] width 488 height 18
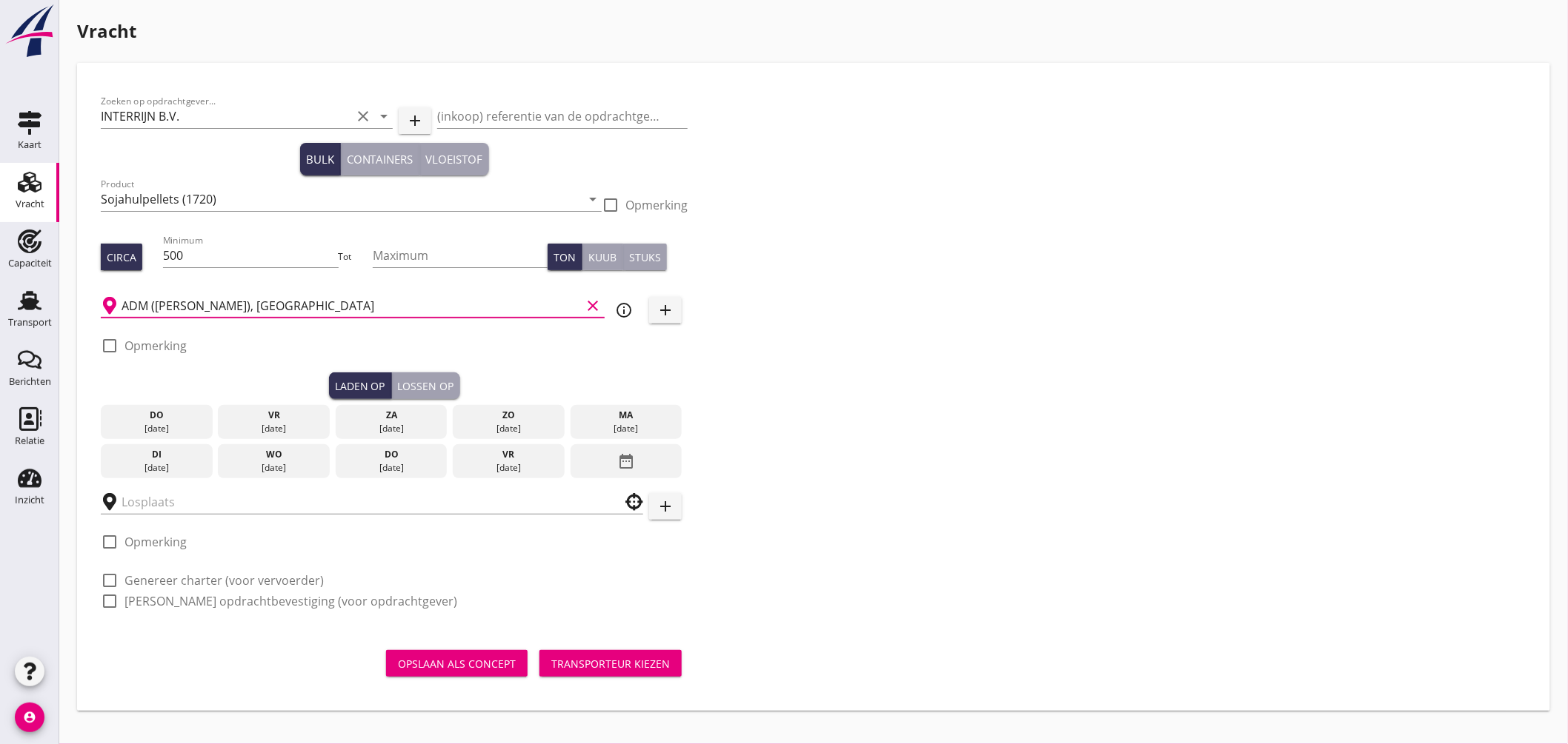
type input "ADM ([PERSON_NAME]), [GEOGRAPHIC_DATA]"
drag, startPoint x: 112, startPoint y: 342, endPoint x: 141, endPoint y: 350, distance: 30.1
click at [112, 343] on div at bounding box center [109, 345] width 25 height 25
checkbox input "true"
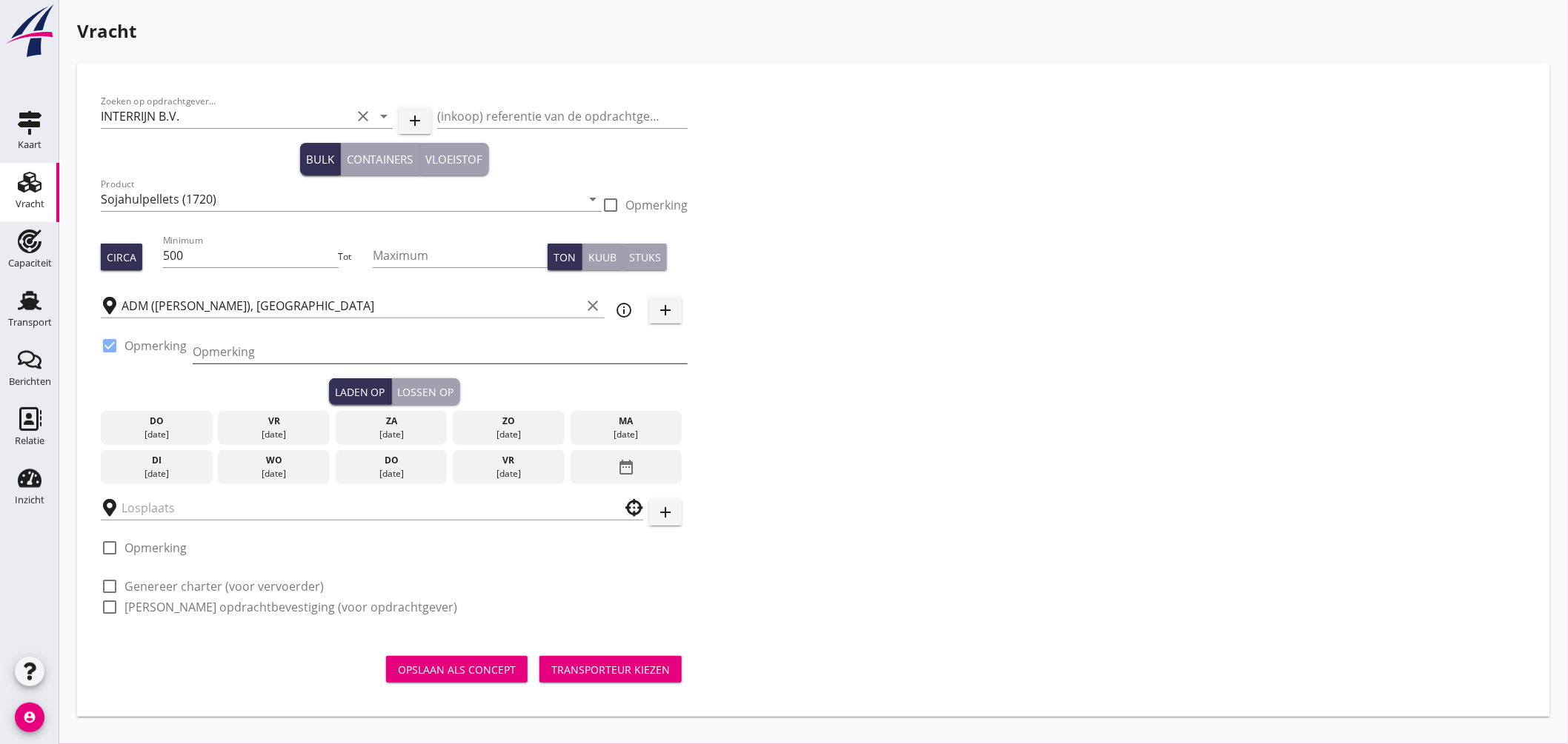
click at [219, 358] on input "Opmerking" at bounding box center [440, 352] width 495 height 24
type input "ex Silo, Dintelhaven"
click at [298, 461] on div "wo" at bounding box center [273, 461] width 104 height 13
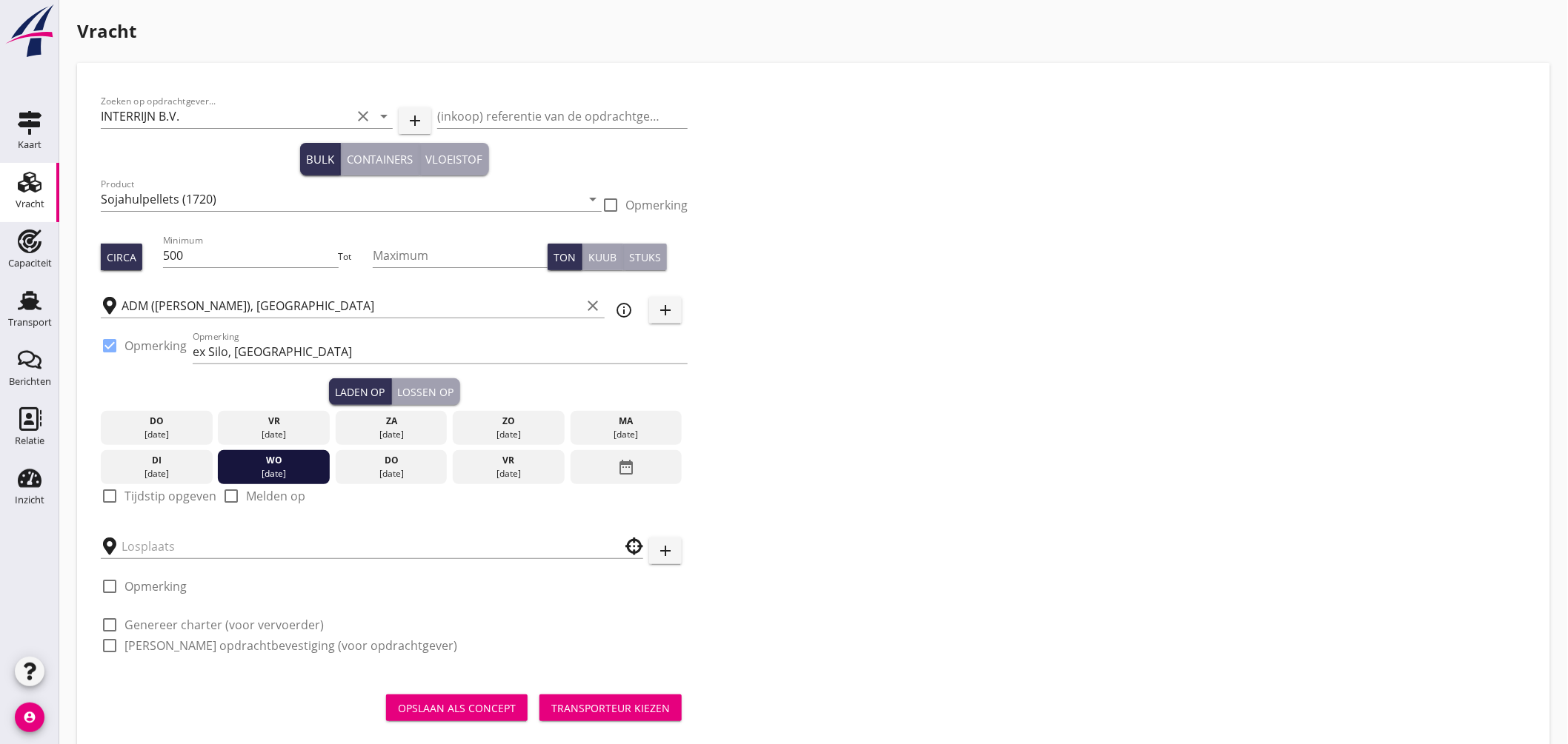
click at [188, 493] on label "Tijdstip opgeven" at bounding box center [170, 496] width 91 height 15
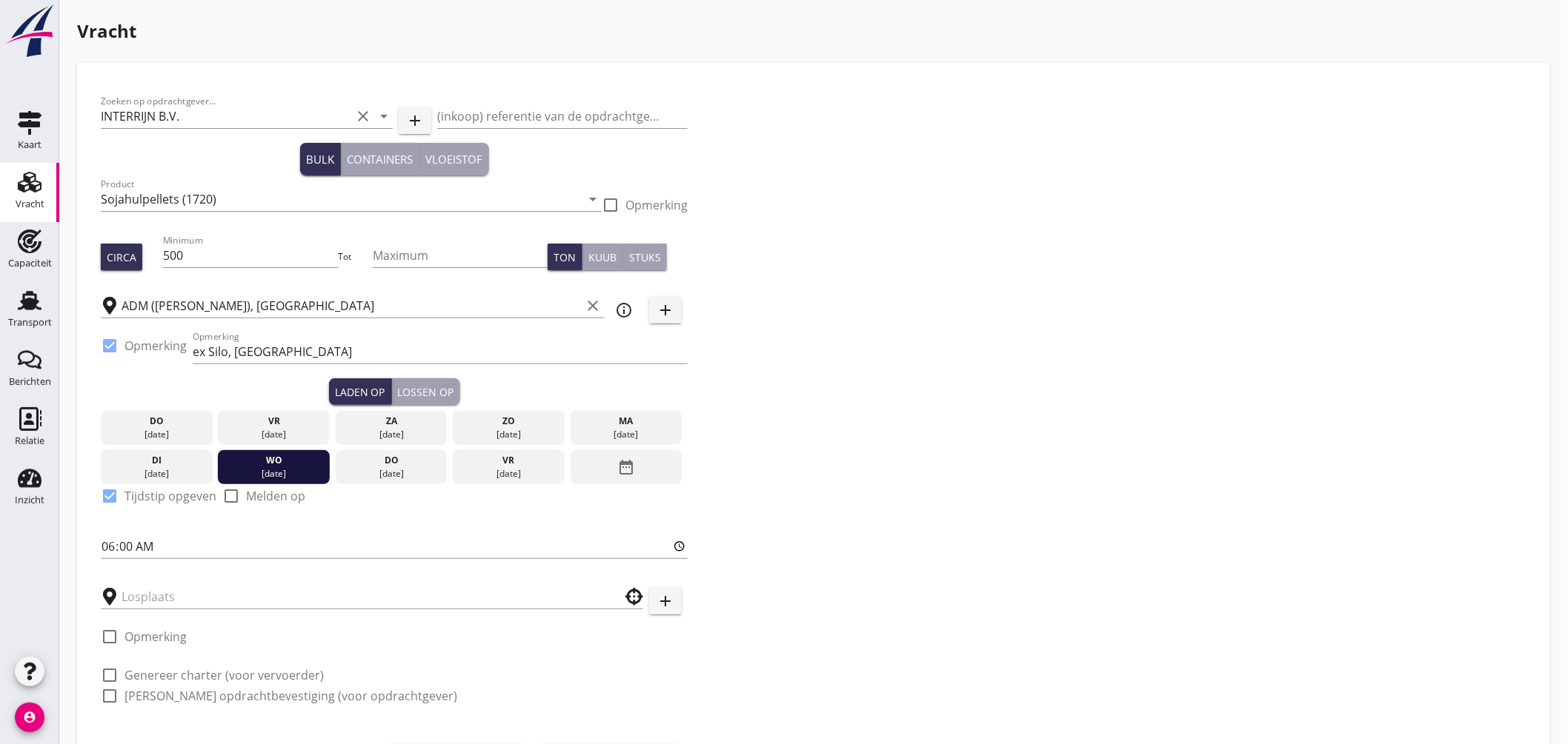
checkbox input "true"
drag, startPoint x: 105, startPoint y: 552, endPoint x: 101, endPoint y: 545, distance: 8.1
click at [106, 552] on input "06:00" at bounding box center [393, 546] width 586 height 24
type input "12:00"
click at [862, 500] on div "Zoeken op opdrachtgever... INTERRIJN B.V. clear arrow_drop_down add (inkoop) re…" at bounding box center [814, 404] width 1437 height 636
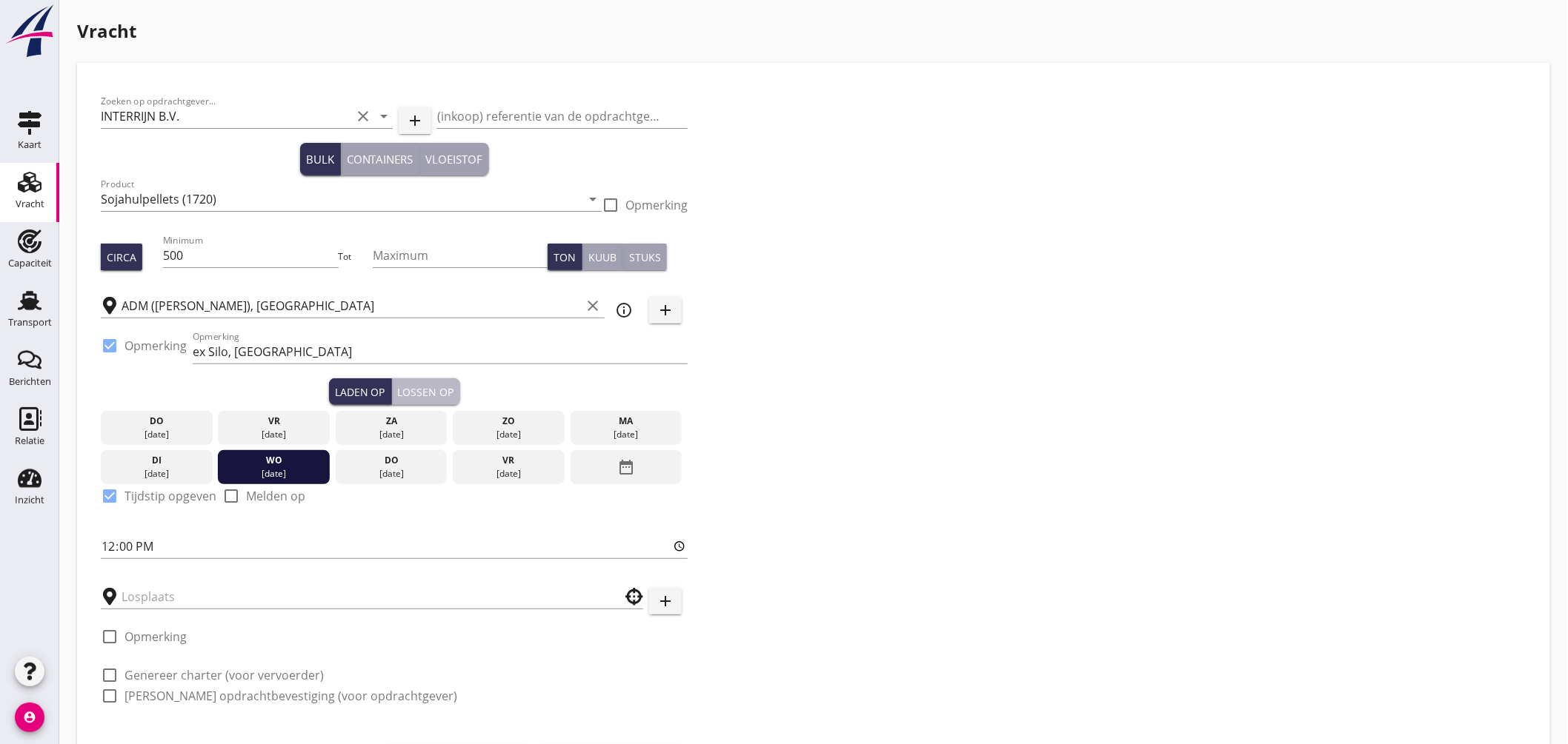
click at [437, 390] on div "Lossen op" at bounding box center [426, 391] width 56 height 16
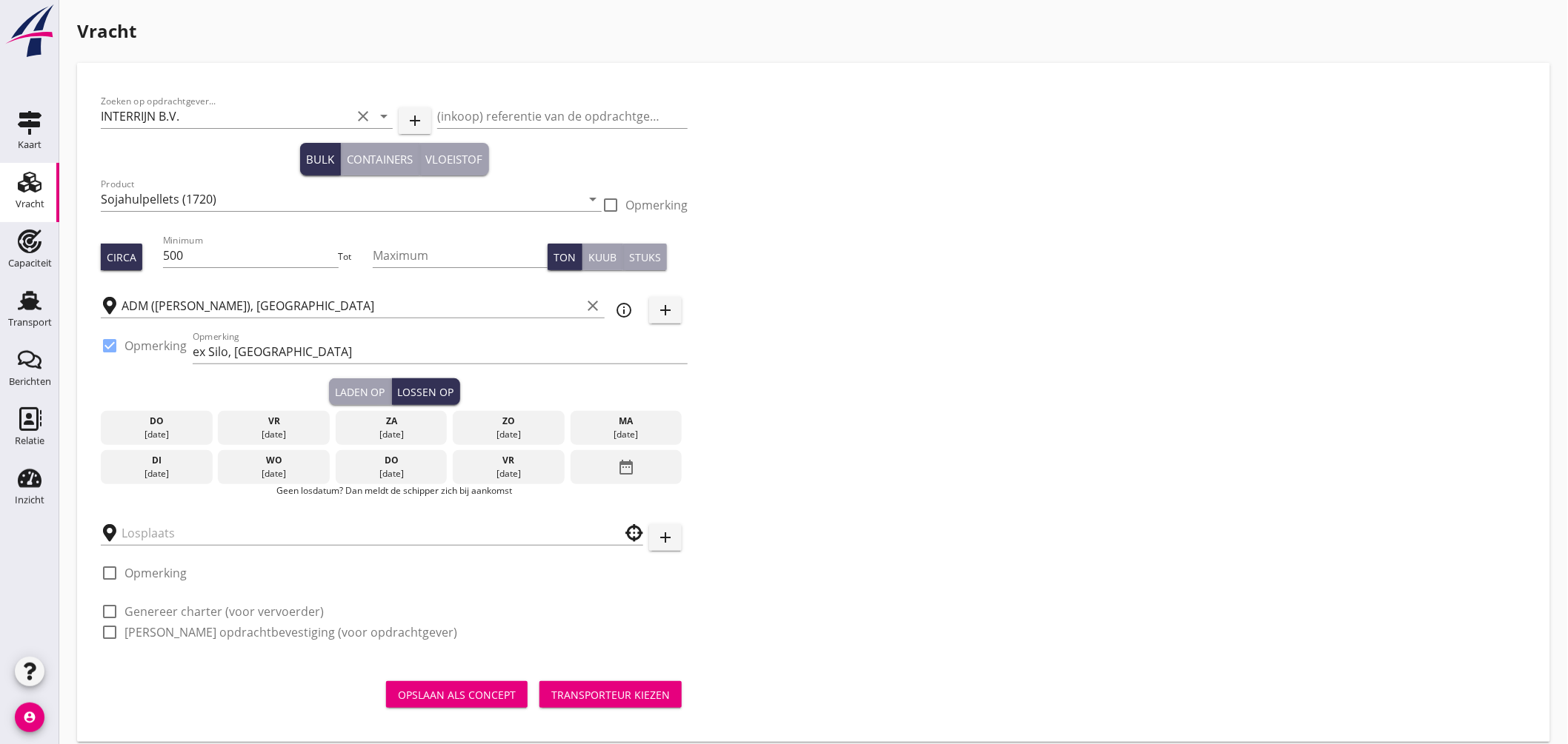
click at [412, 462] on div "do" at bounding box center [391, 461] width 104 height 13
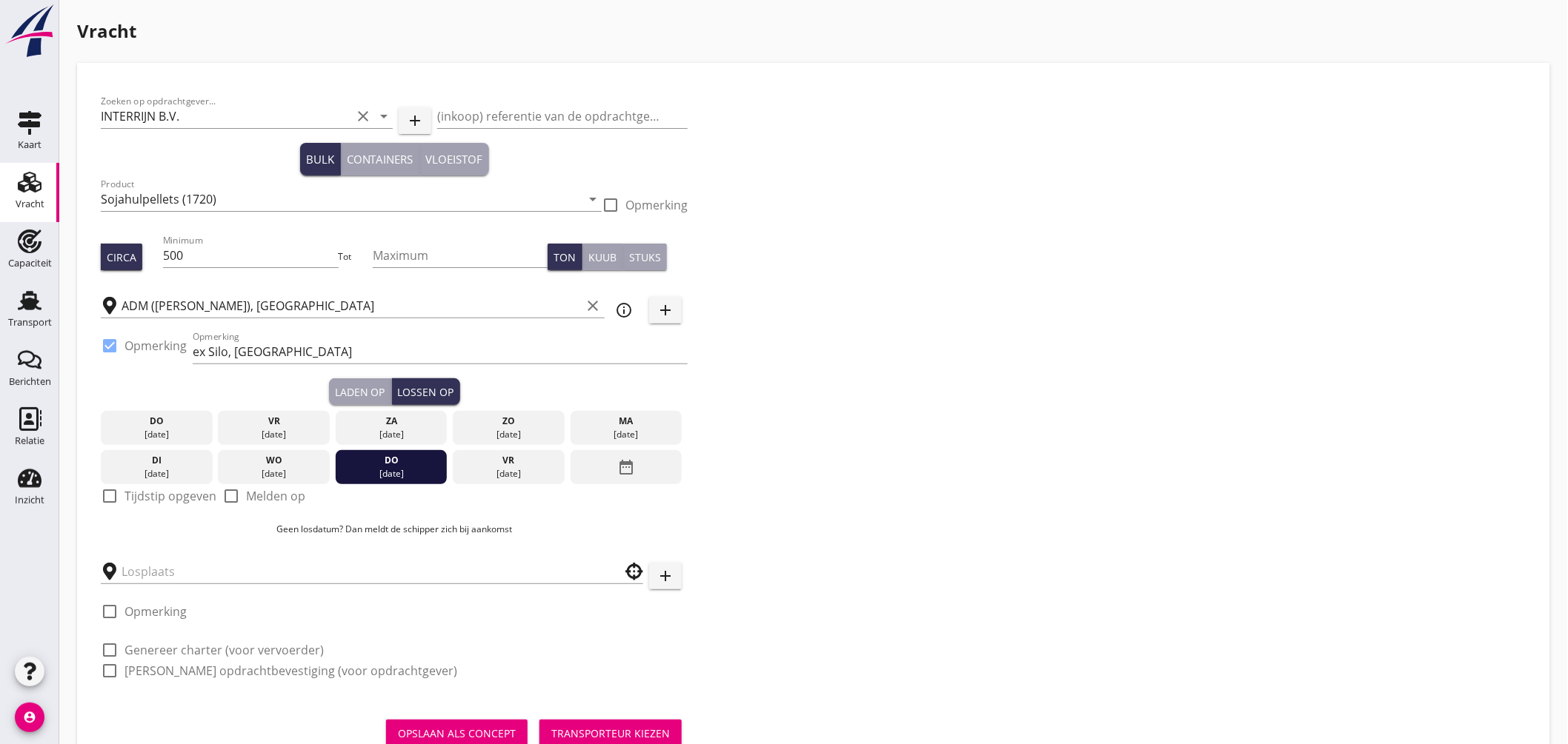
click at [603, 469] on div "date_range" at bounding box center [626, 467] width 112 height 34
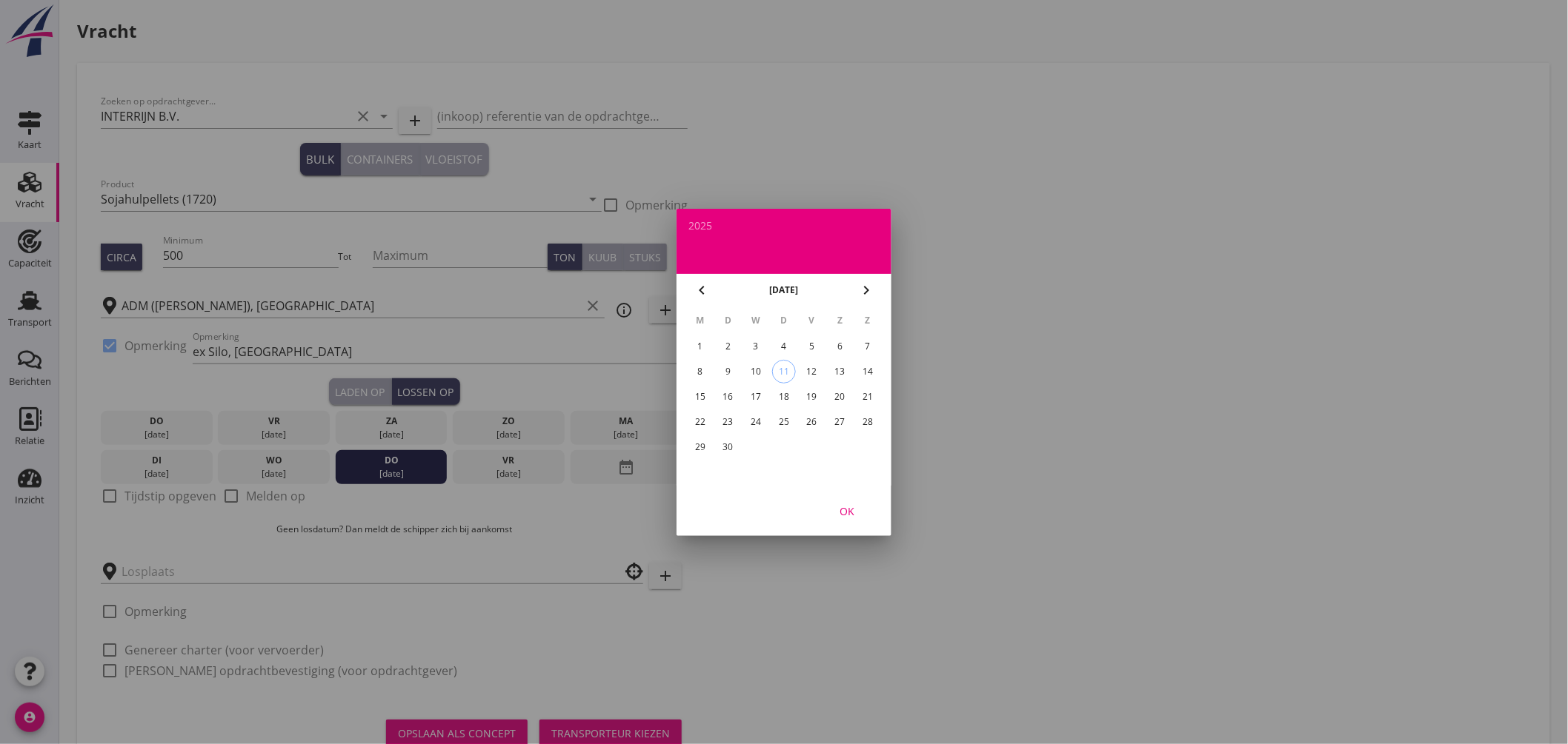
click at [706, 424] on div "22" at bounding box center [700, 422] width 24 height 24
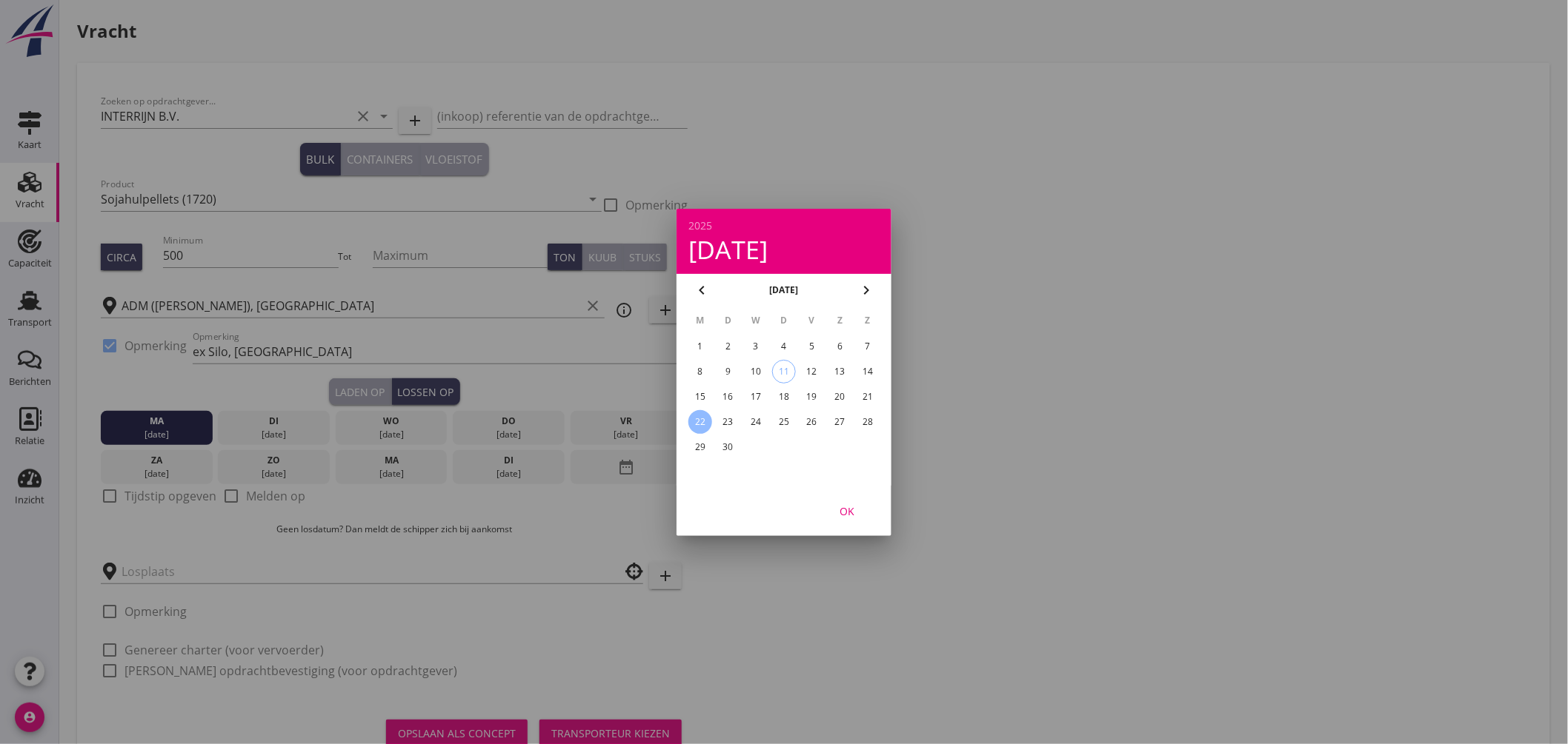
click at [852, 505] on div "OK" at bounding box center [847, 510] width 42 height 16
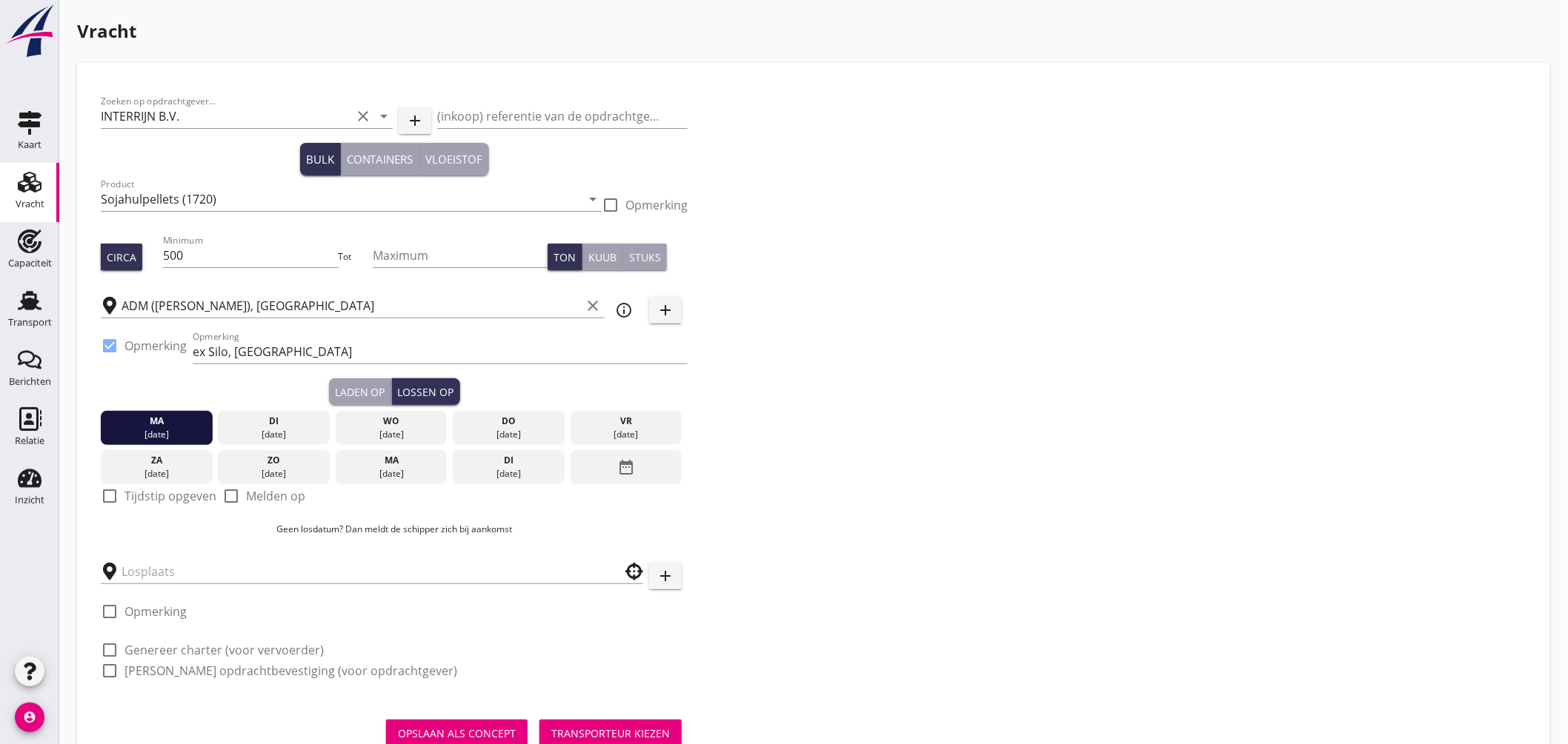
scroll to position [54, 0]
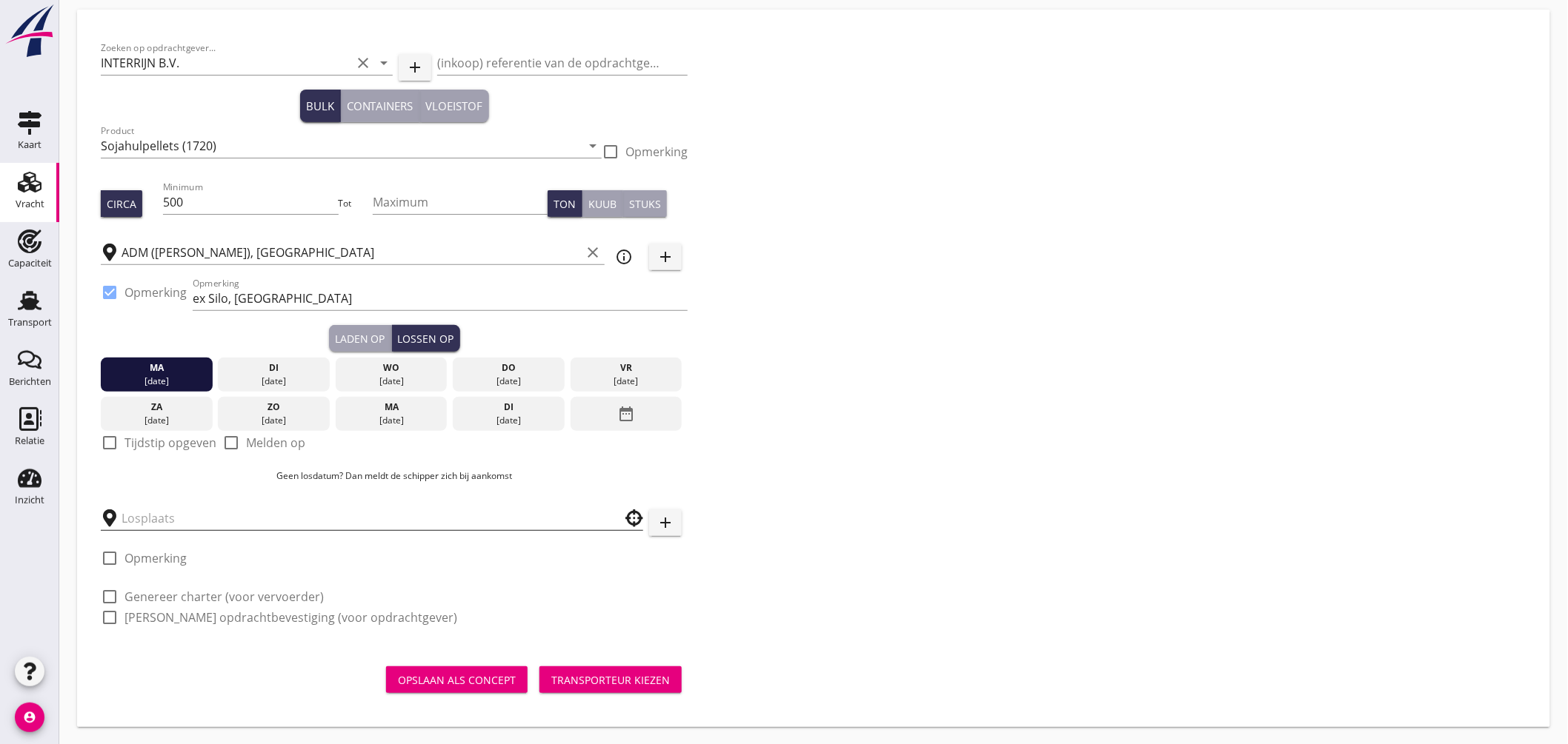
click at [201, 519] on input "text" at bounding box center [362, 519] width 480 height 24
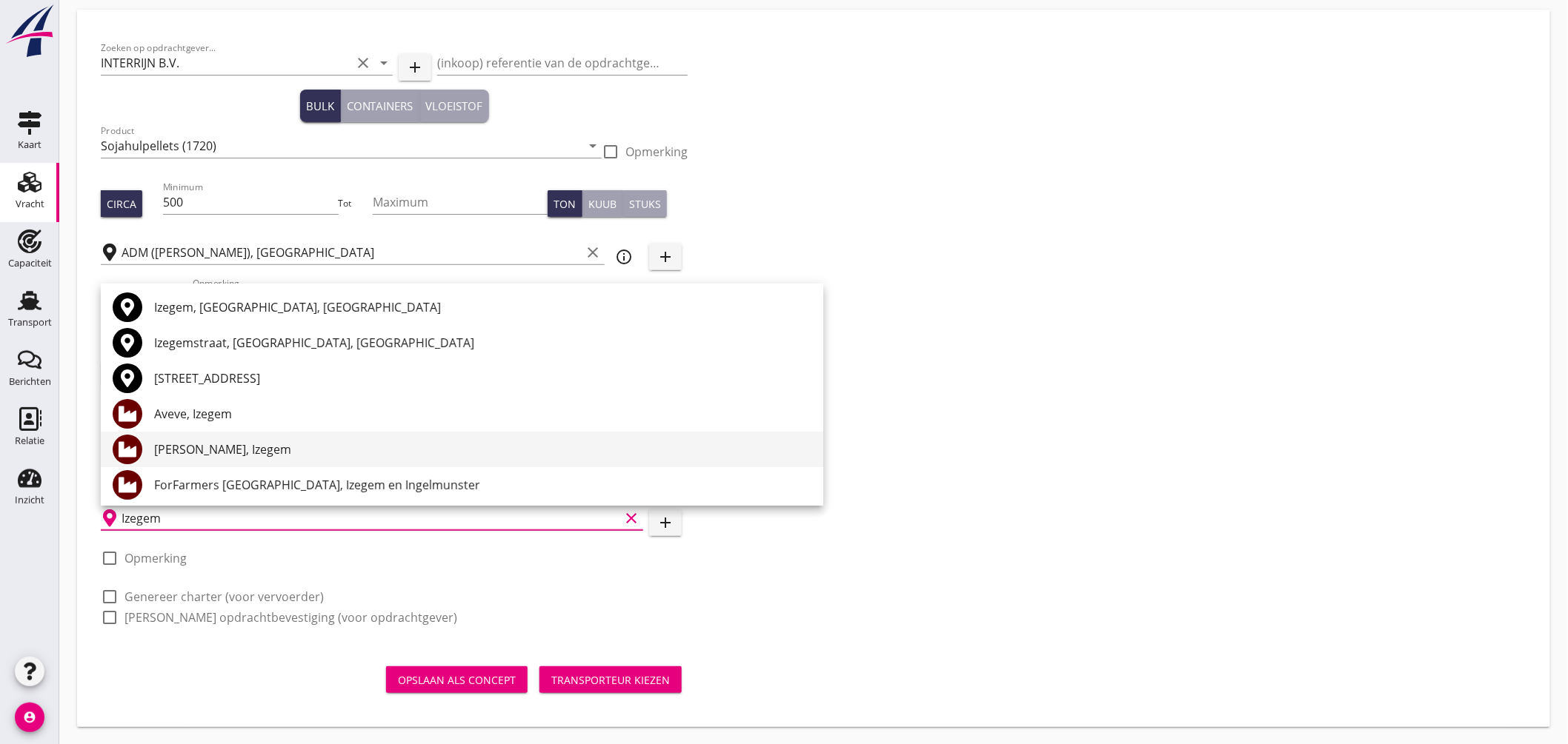
click at [282, 451] on div "[PERSON_NAME], Izegem" at bounding box center [483, 449] width 657 height 18
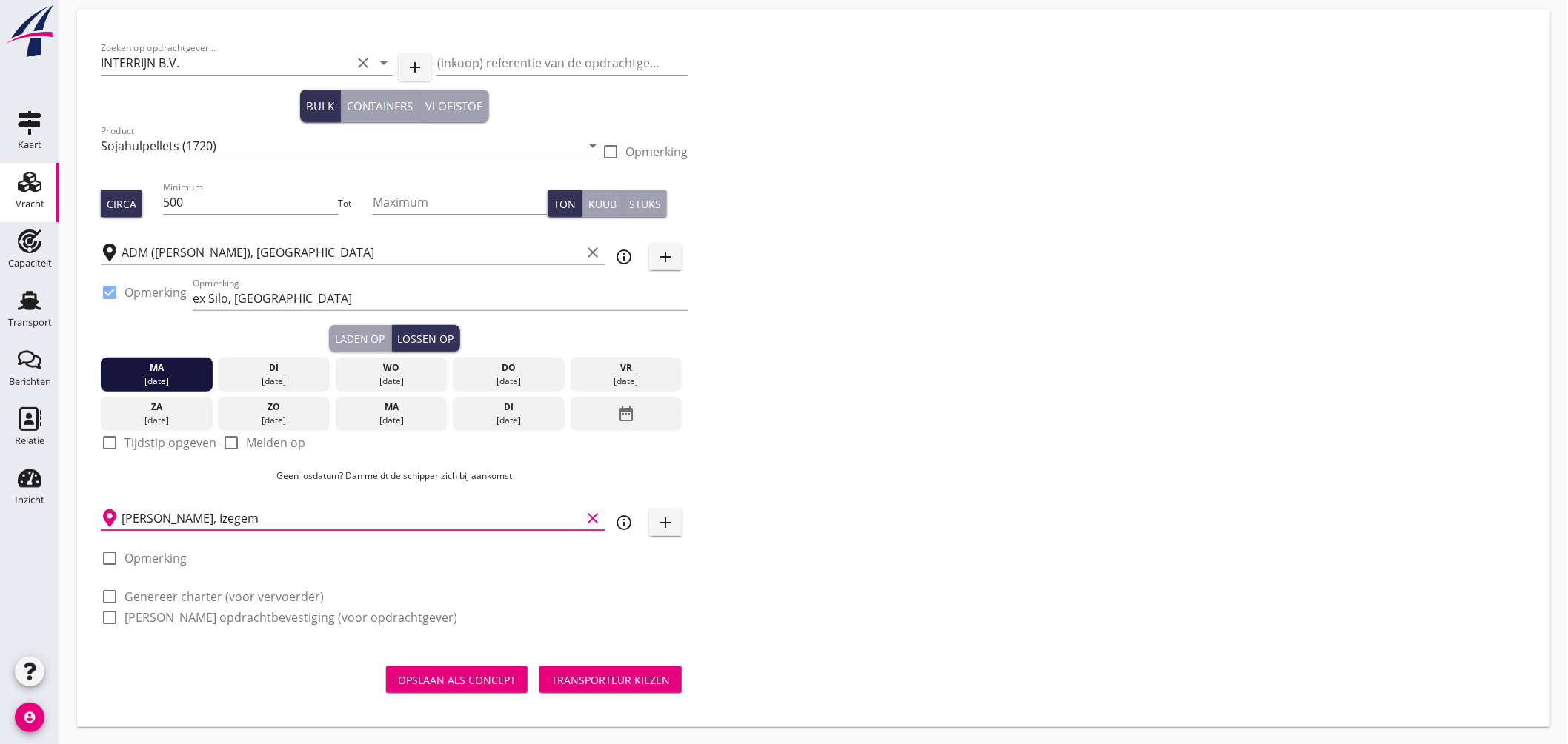
type input "[PERSON_NAME], Izegem"
click at [114, 446] on div at bounding box center [109, 442] width 25 height 25
checkbox input "true"
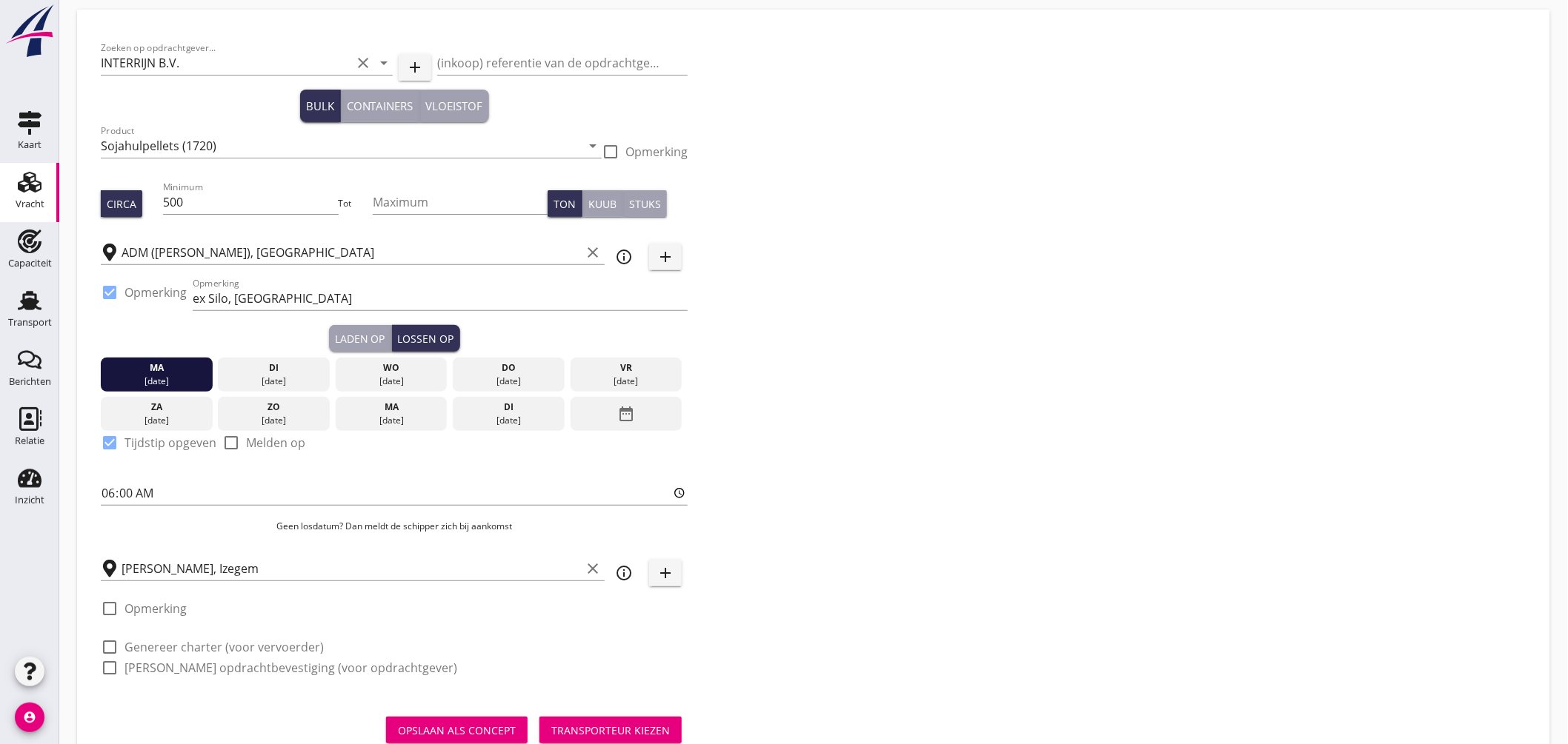
click at [235, 642] on label "Genereer charter (voor vervoerder)" at bounding box center [224, 647] width 199 height 15
checkbox input "true"
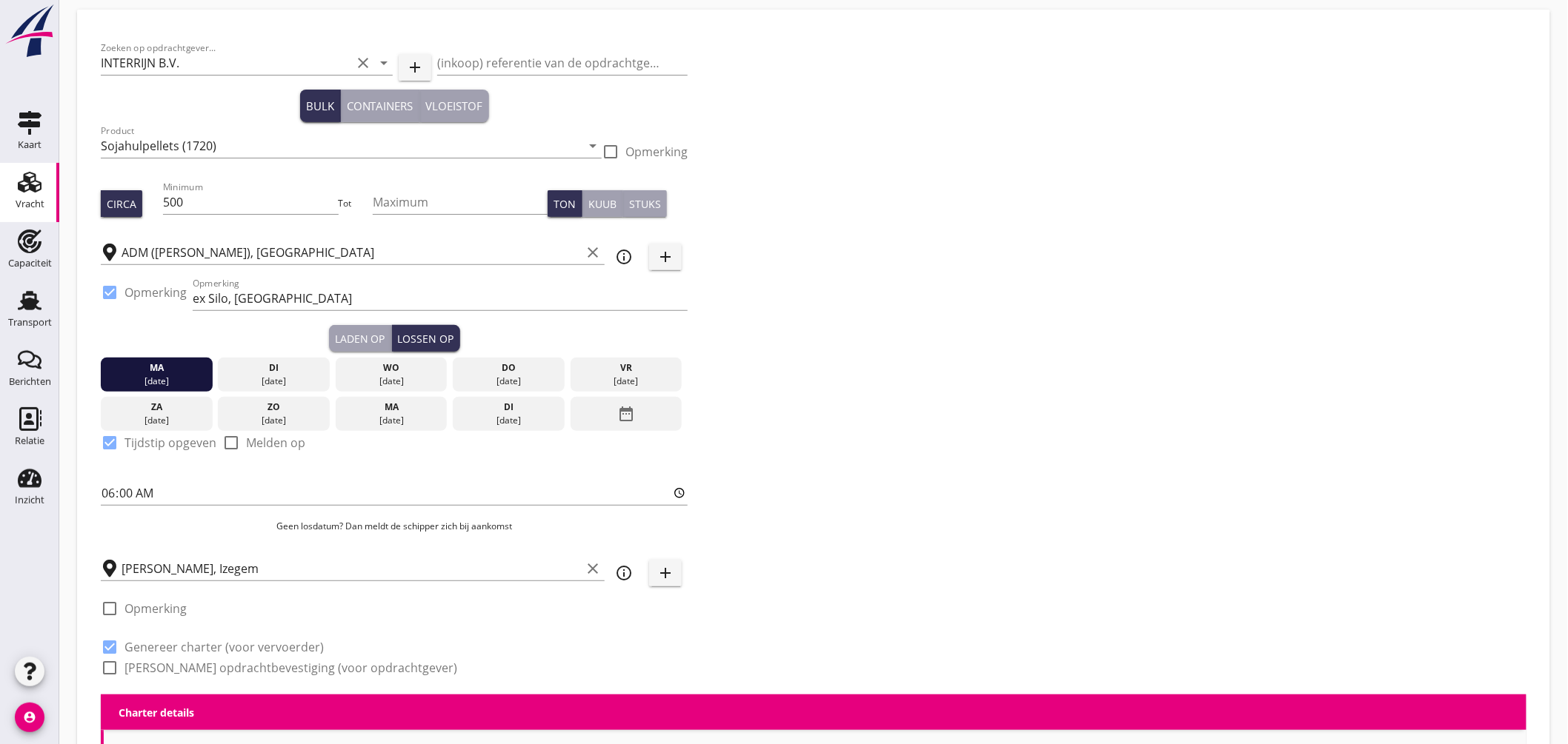
checkbox input "true"
click at [239, 665] on label "Genereer opdrachtbevestiging (voor opdrachtgever)" at bounding box center [291, 668] width 332 height 15
checkbox input "true"
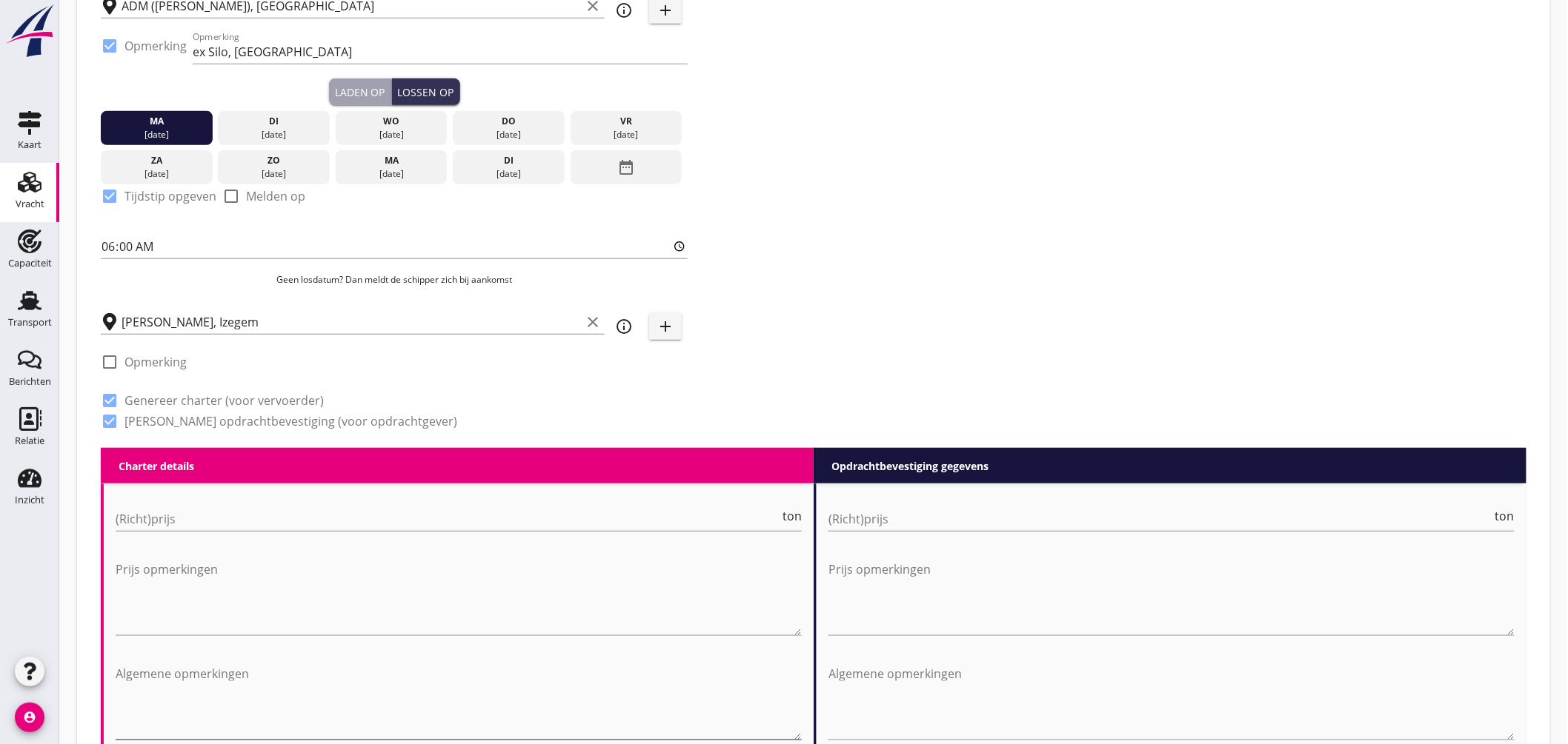
scroll to position [464, 0]
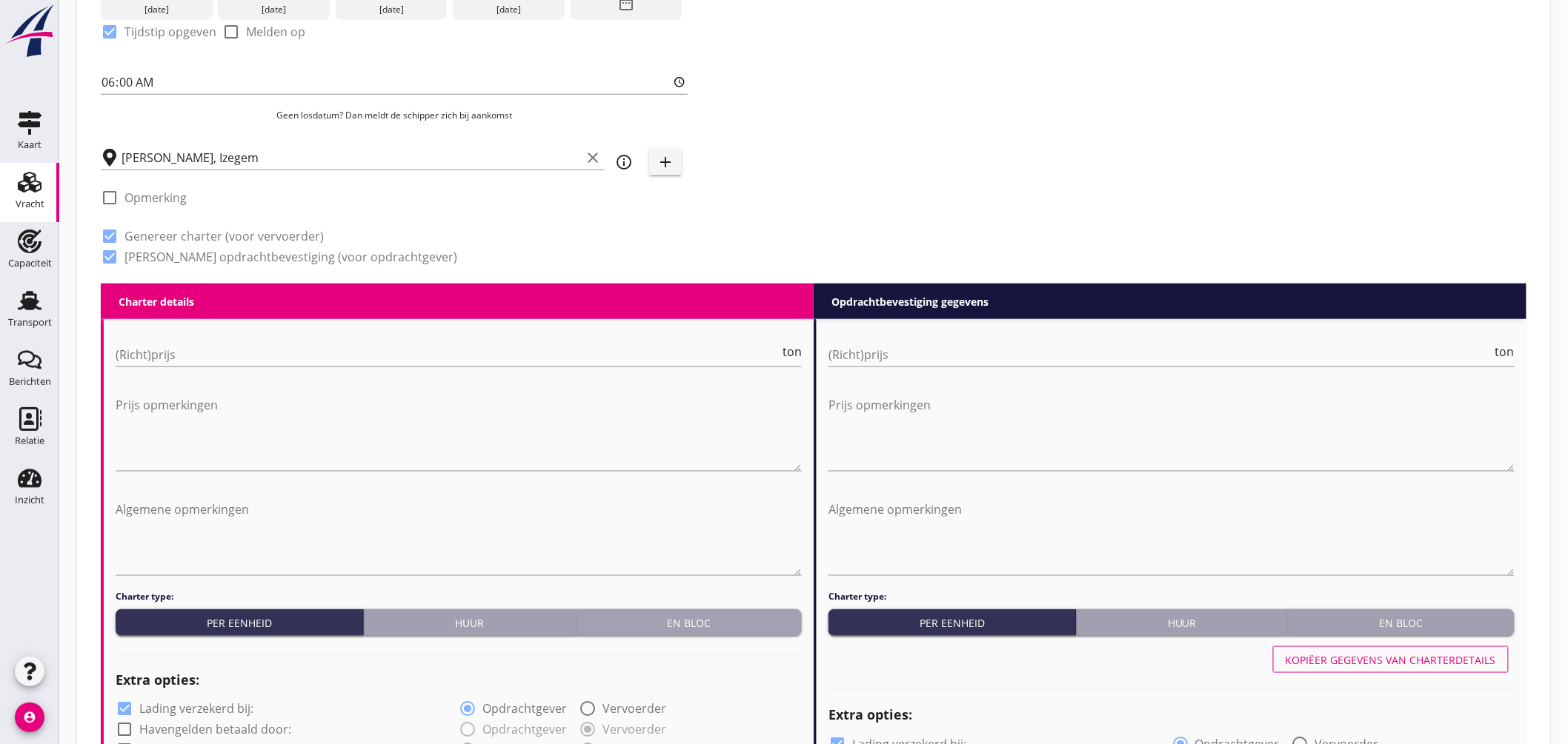
click at [719, 623] on div "En bloc" at bounding box center [689, 623] width 214 height 16
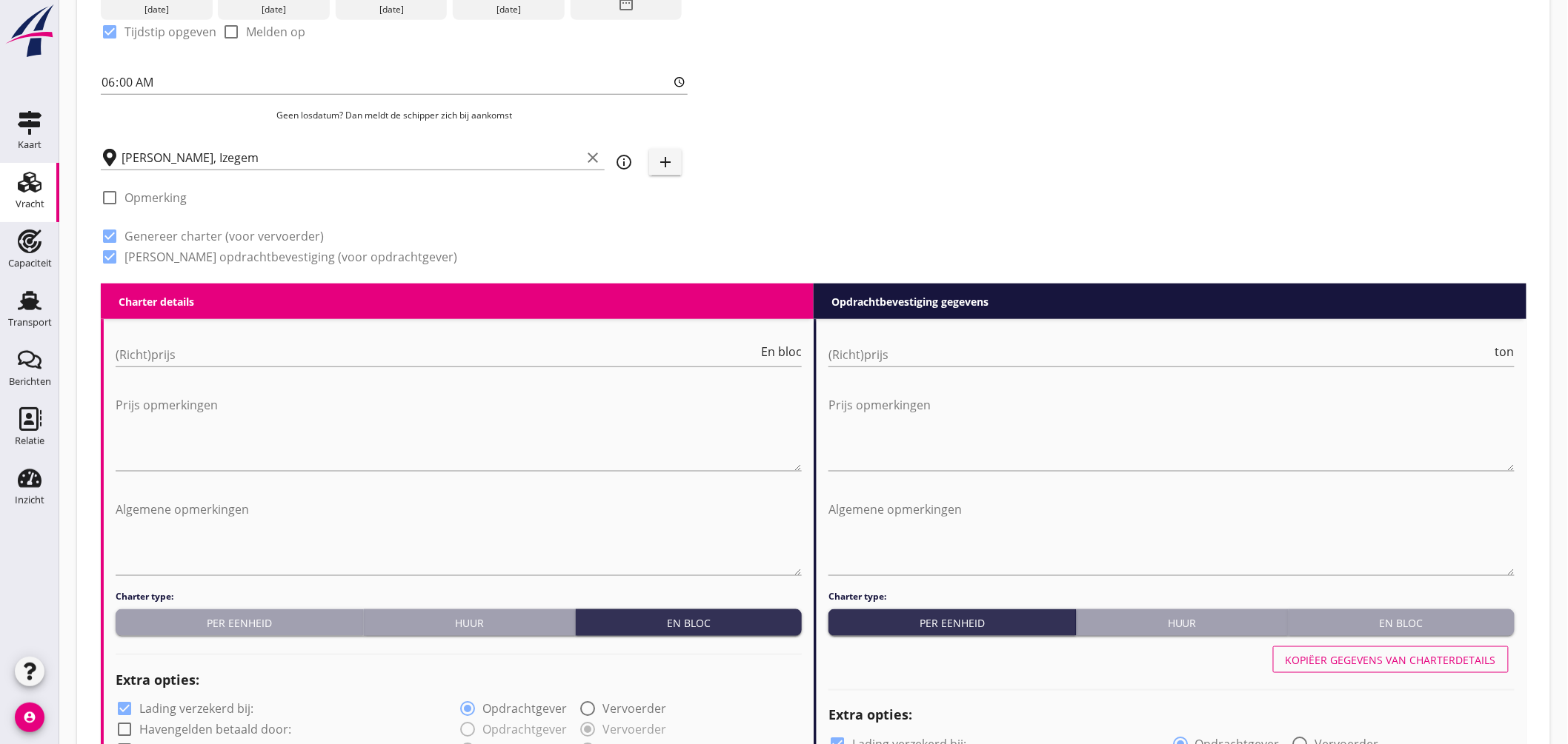
click at [1461, 622] on div "En bloc" at bounding box center [1402, 623] width 214 height 16
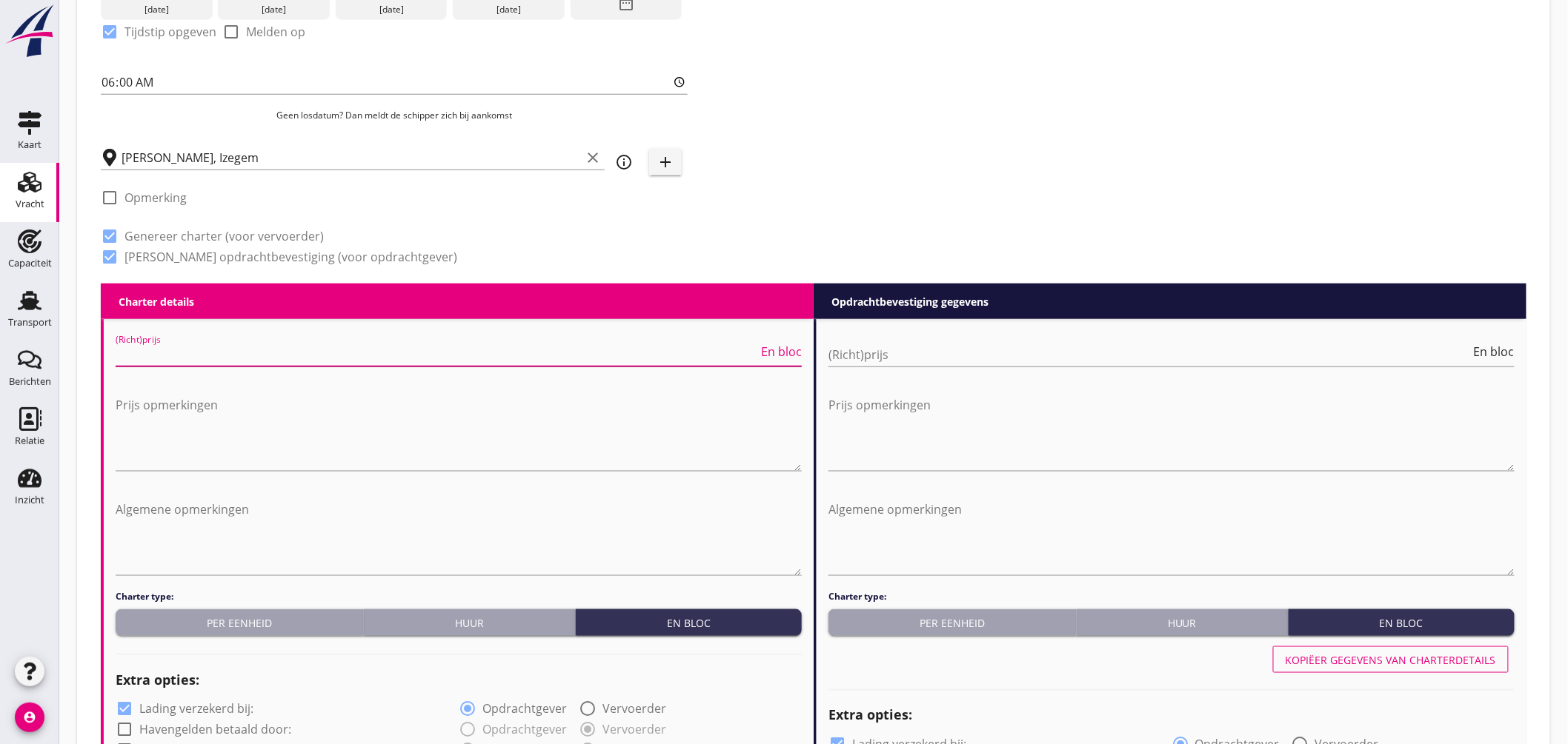
click at [230, 356] on input "(Richt)prijs" at bounding box center [437, 354] width 643 height 24
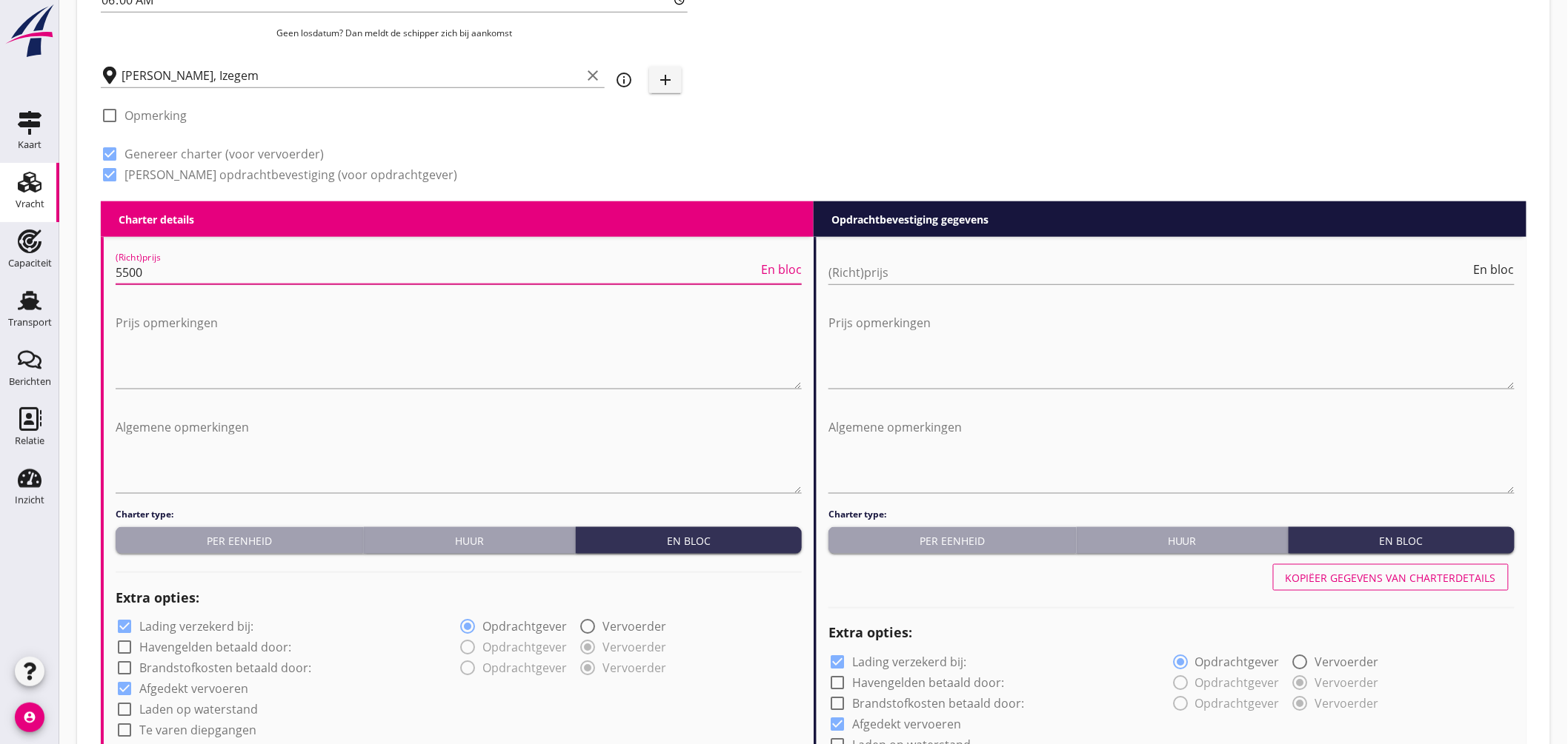
type input "5500"
drag, startPoint x: 883, startPoint y: 261, endPoint x: 899, endPoint y: 268, distance: 17.5
click at [883, 262] on input "(Richt)prijs" at bounding box center [1150, 272] width 643 height 24
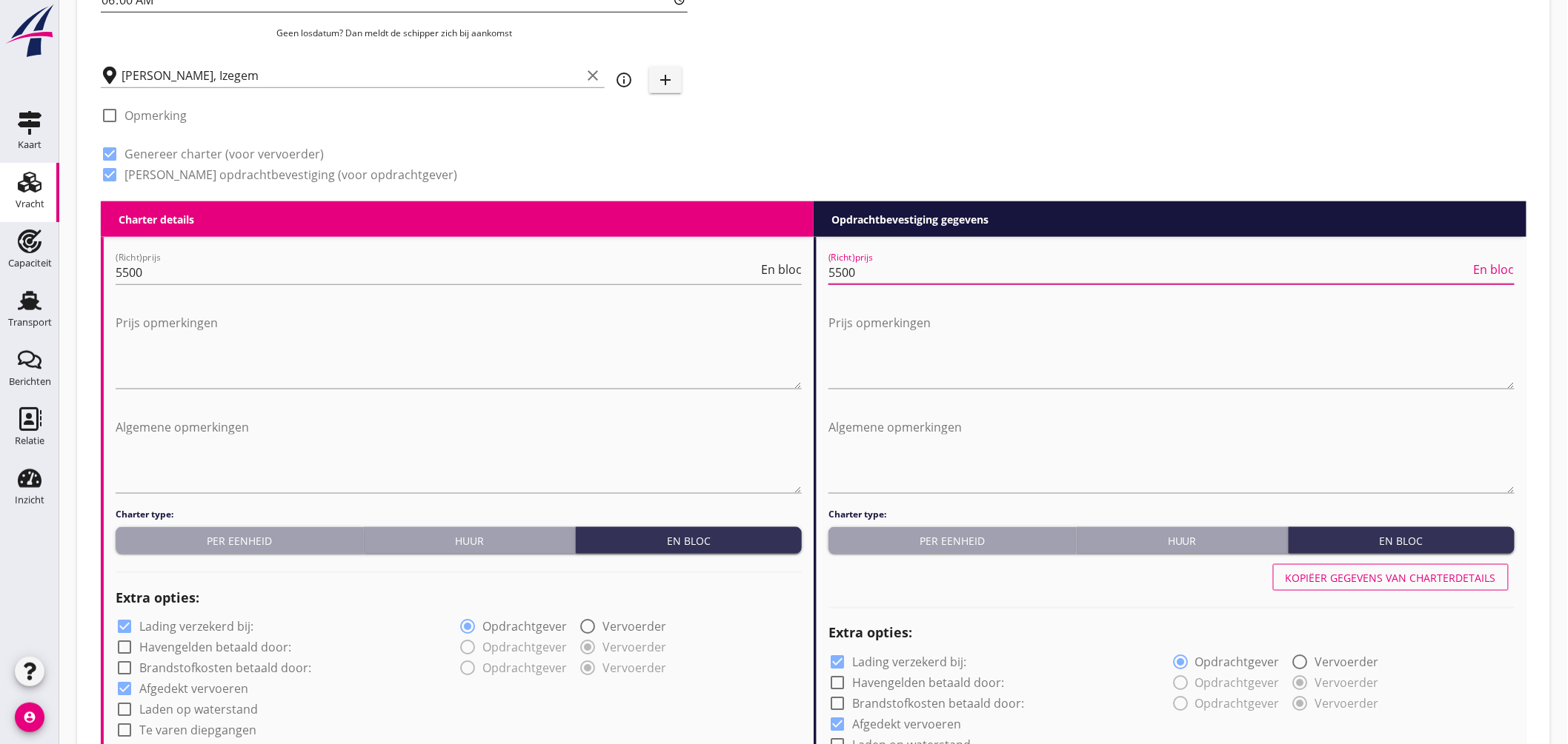
type input "5500"
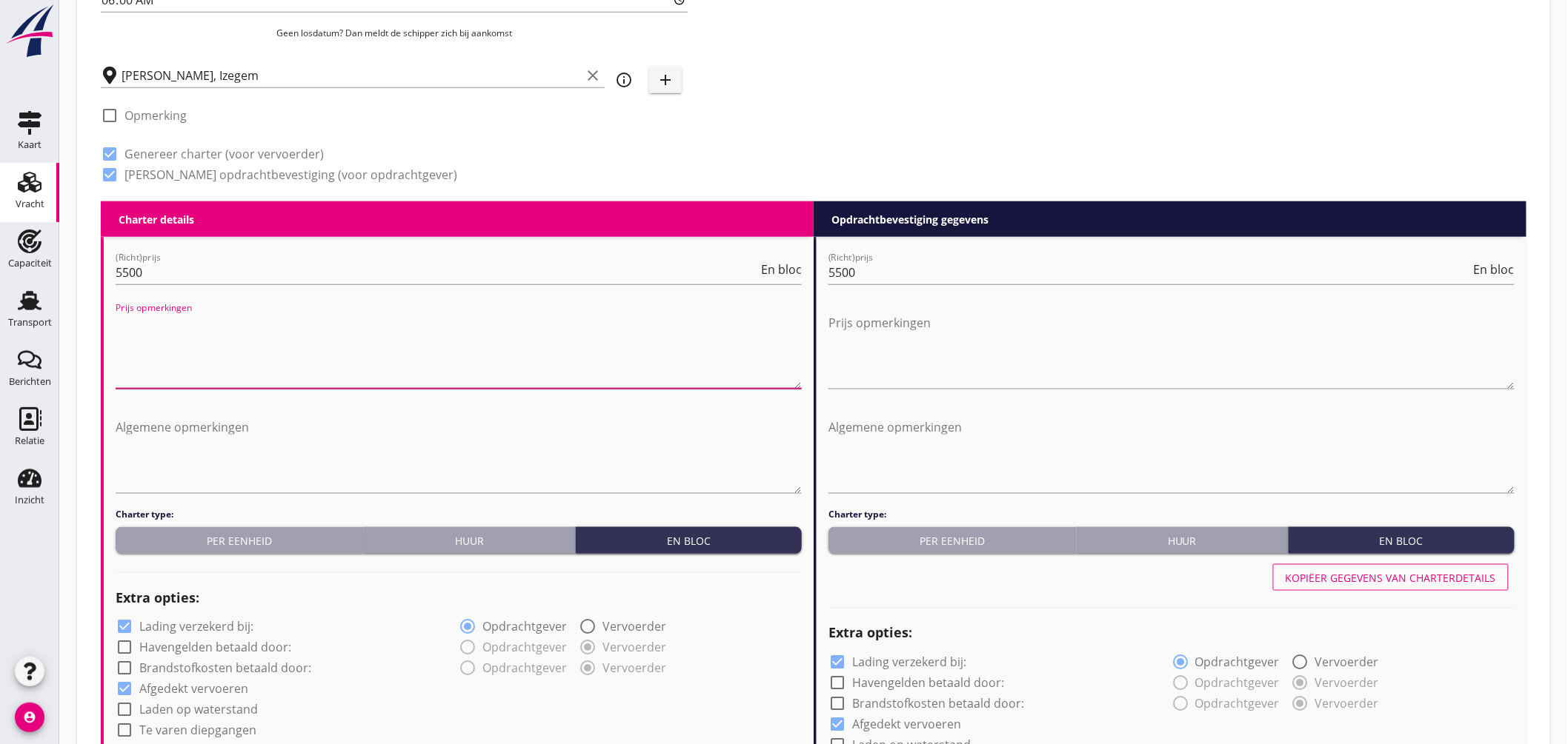
click at [374, 329] on textarea "Prijs opmerkingen" at bounding box center [458, 350] width 686 height 78
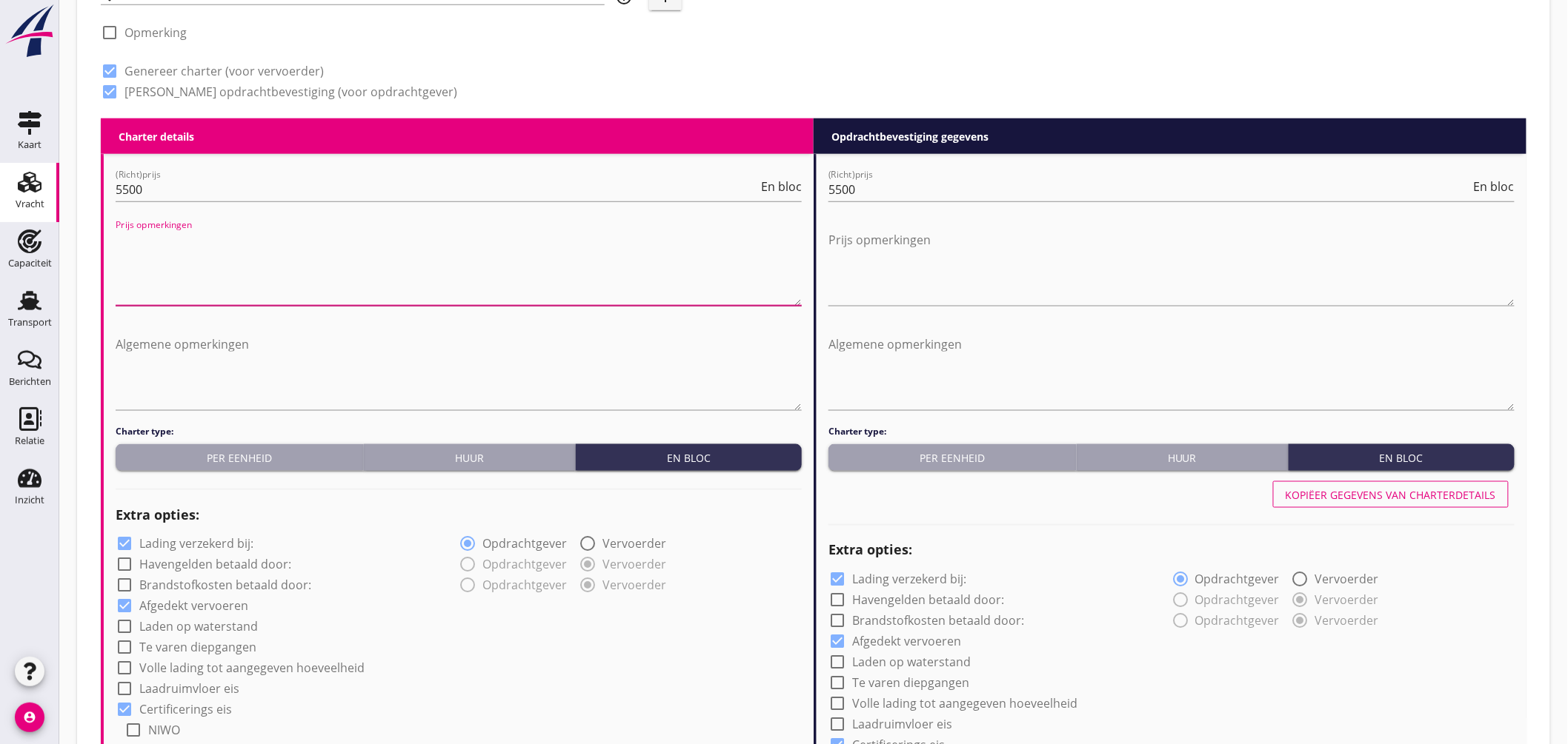
scroll to position [794, 0]
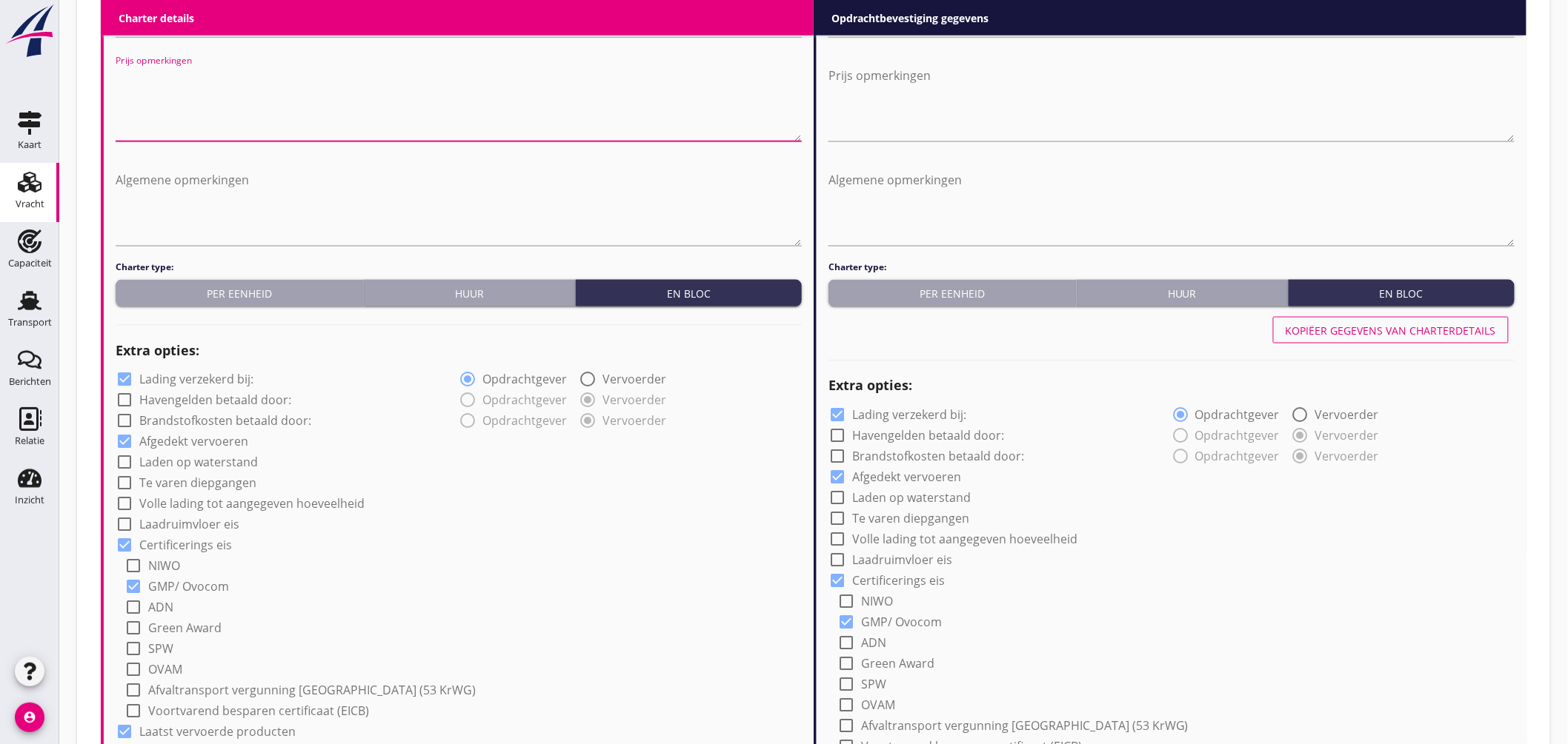
click at [215, 376] on label "Lading verzekerd bij:" at bounding box center [197, 380] width 115 height 15
checkbox input "false"
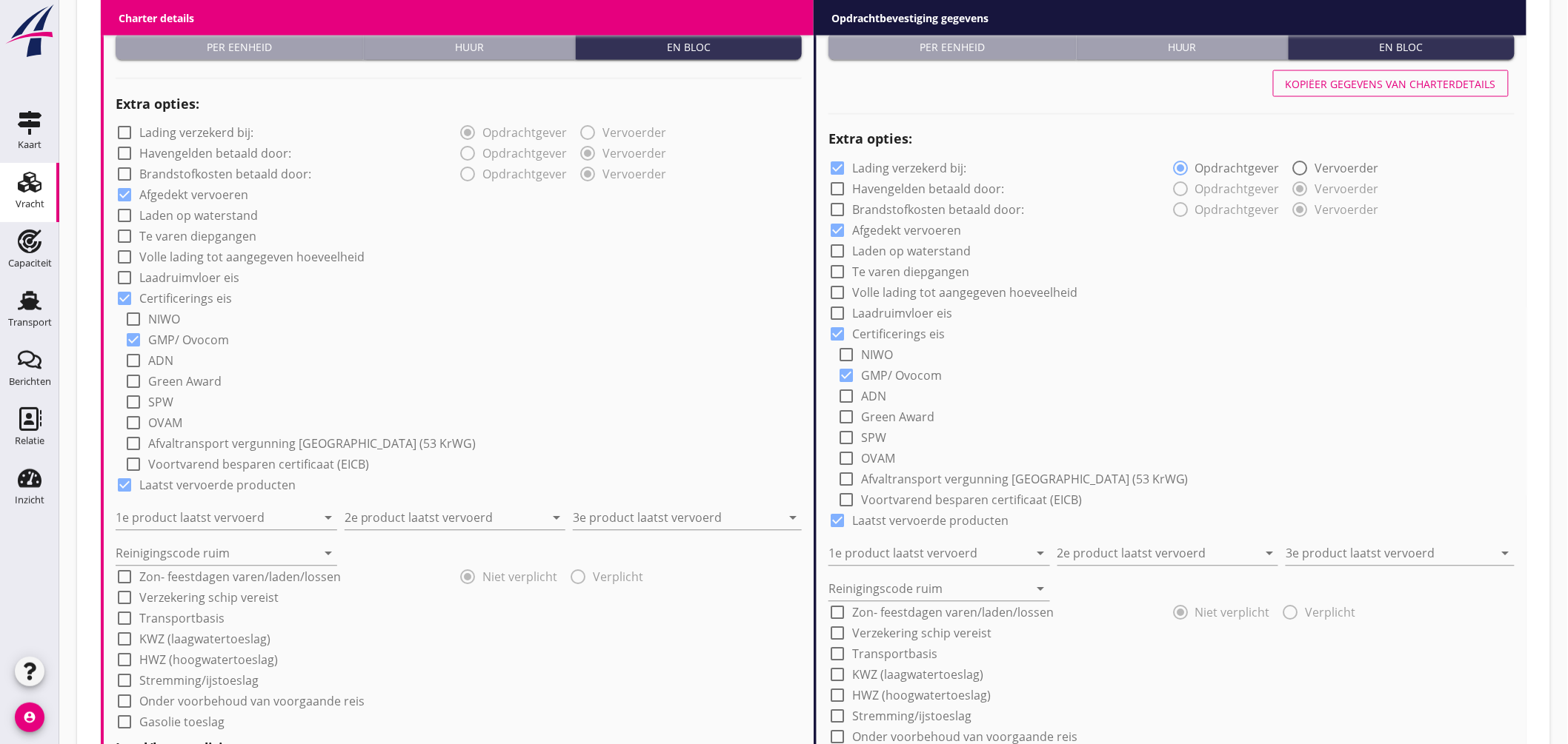
scroll to position [1205, 0]
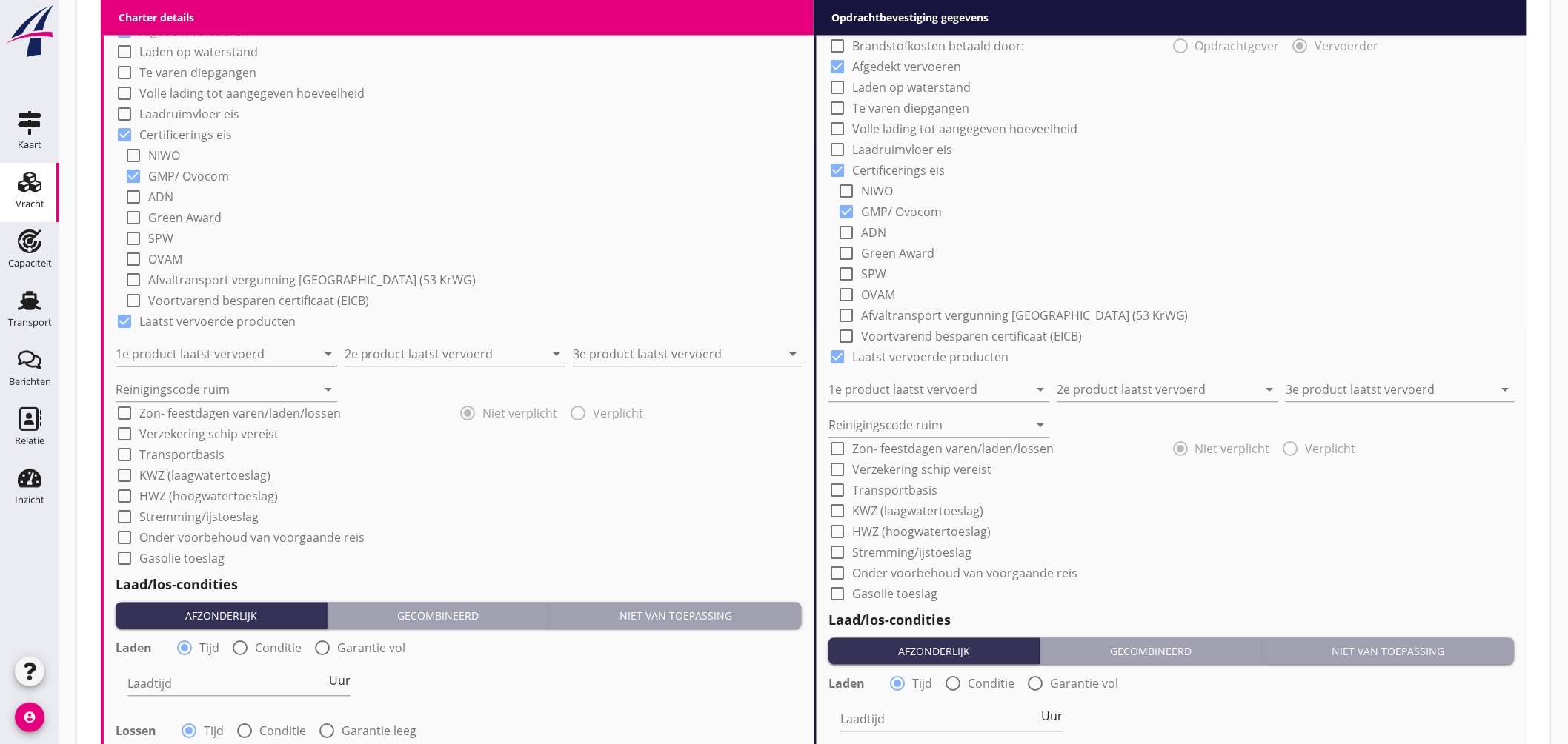
click at [260, 354] on input "1e product laatst vervoerd" at bounding box center [215, 354] width 200 height 24
click at [137, 391] on div "Lupine" at bounding box center [225, 389] width 198 height 18
type input "Lupine"
click at [410, 358] on input "2e product laatst vervoerd" at bounding box center [444, 354] width 200 height 24
drag, startPoint x: 395, startPoint y: 380, endPoint x: 399, endPoint y: 390, distance: 10.8
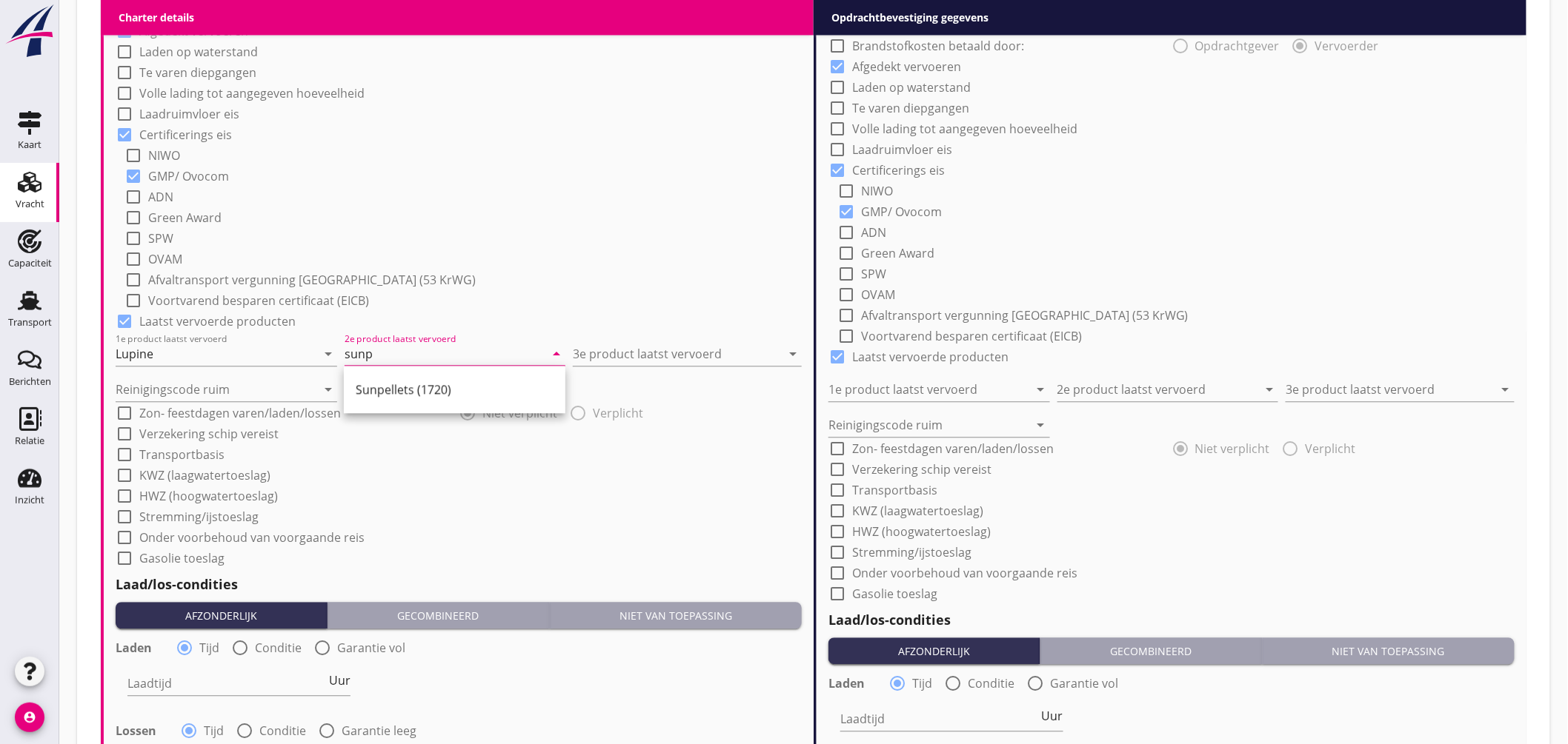
click at [395, 381] on div "Sunpellets (1720)" at bounding box center [454, 389] width 198 height 18
type input "Sunpellets (1720)"
click at [630, 354] on input "3e product laatst vervoerd" at bounding box center [676, 354] width 208 height 24
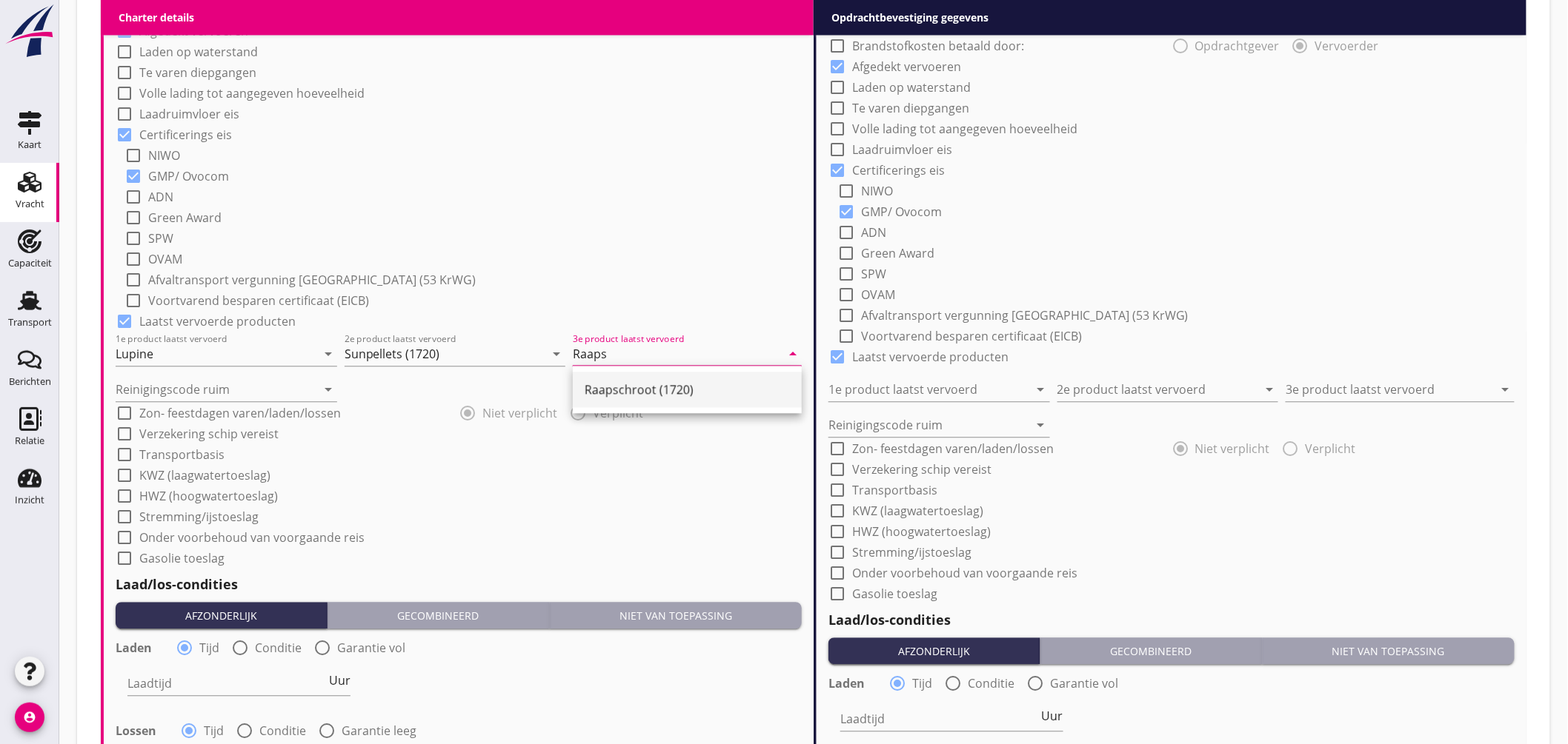
click at [613, 380] on div "Raapschroot (1720)" at bounding box center [687, 389] width 205 height 18
type input "Raapschroot (1720)"
click at [224, 379] on input "Reinigingscode ruim" at bounding box center [215, 390] width 200 height 24
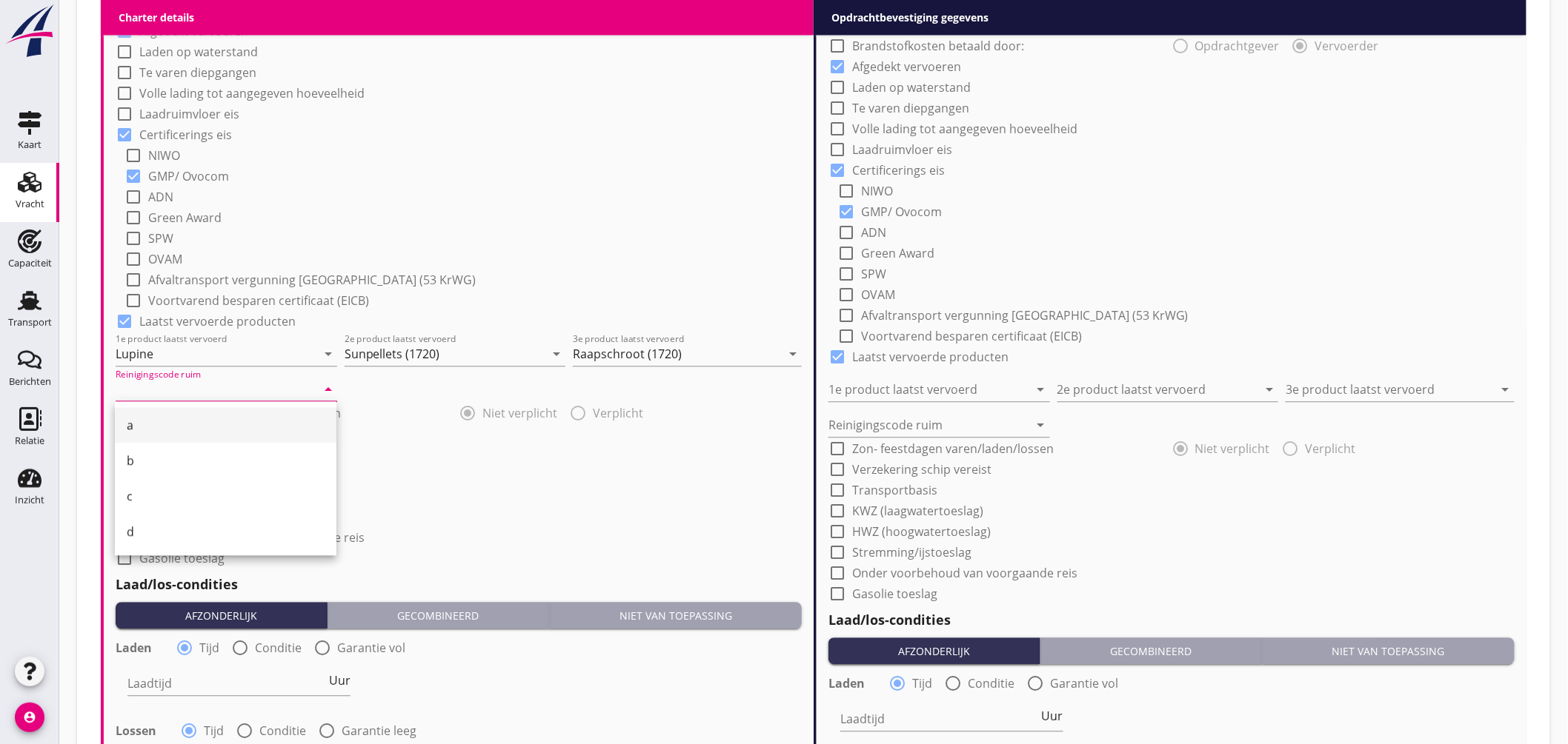
click at [166, 427] on div "a" at bounding box center [225, 425] width 198 height 18
type input "a"
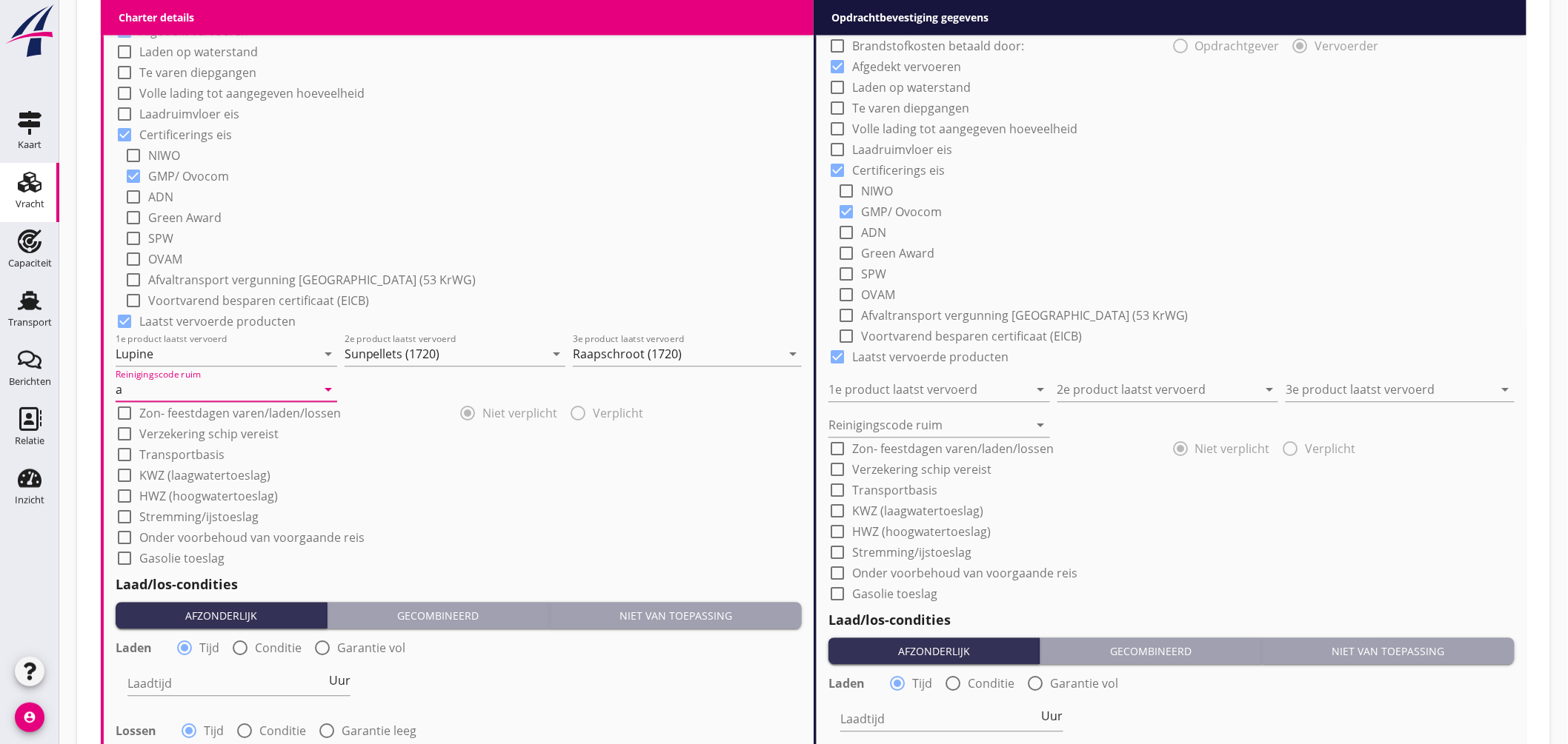
click at [296, 541] on label "Onder voorbehoud van voorgaande reis" at bounding box center [252, 537] width 225 height 15
checkbox input "true"
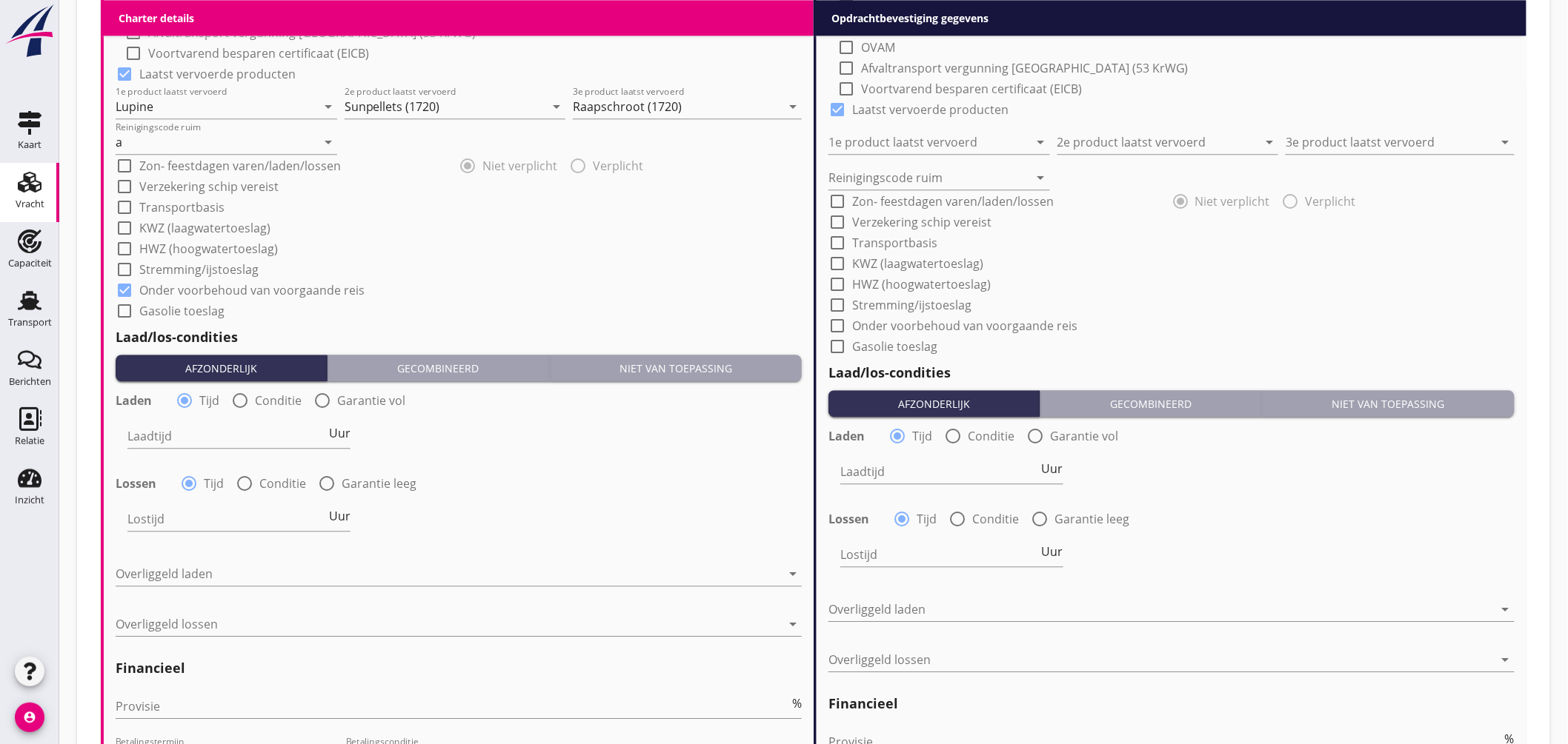
scroll to position [1534, 0]
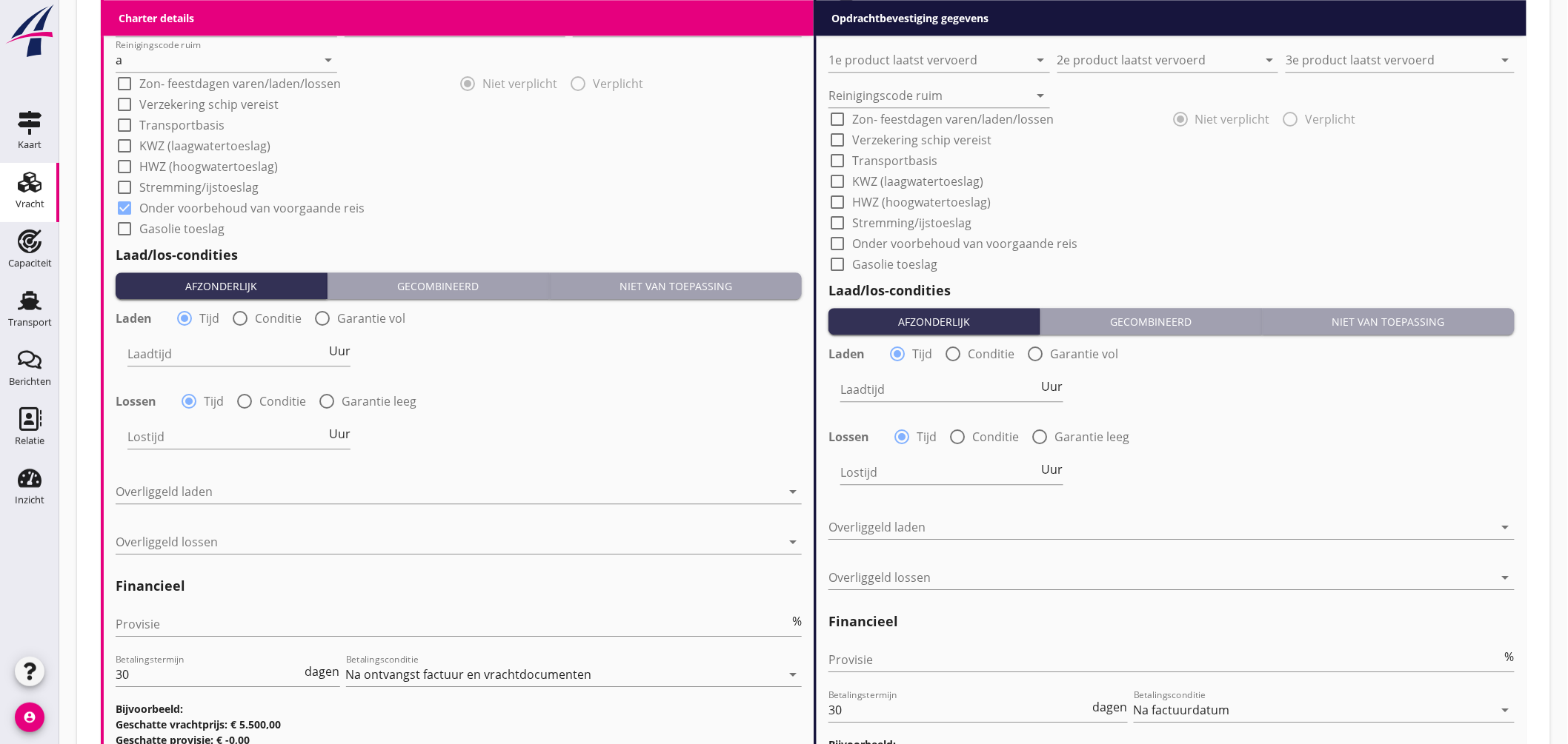
click at [245, 314] on div at bounding box center [239, 318] width 25 height 25
radio input "false"
radio input "true"
click at [250, 354] on div at bounding box center [284, 354] width 315 height 24
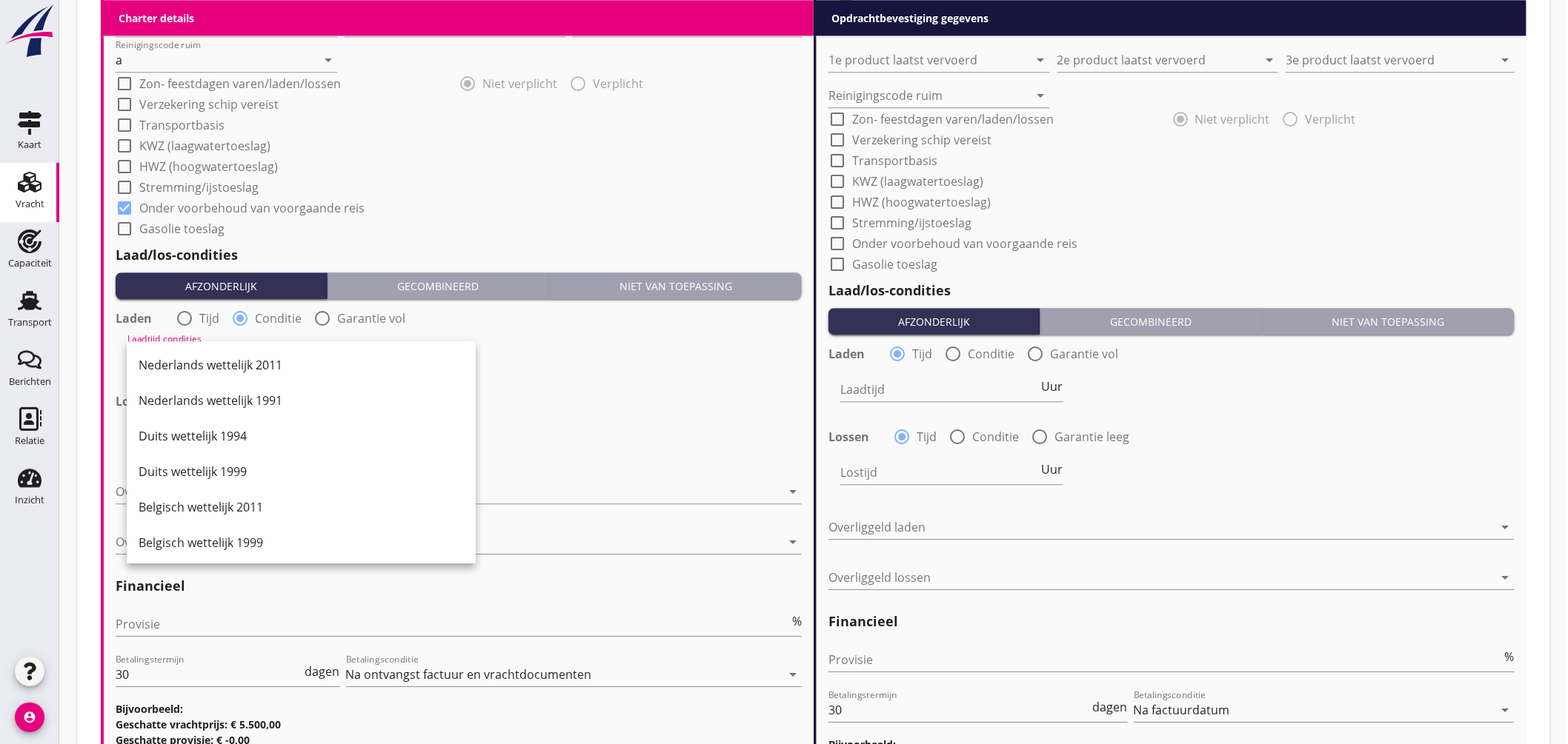
click at [265, 369] on div "Nederlands wettelijk 2011" at bounding box center [301, 365] width 325 height 18
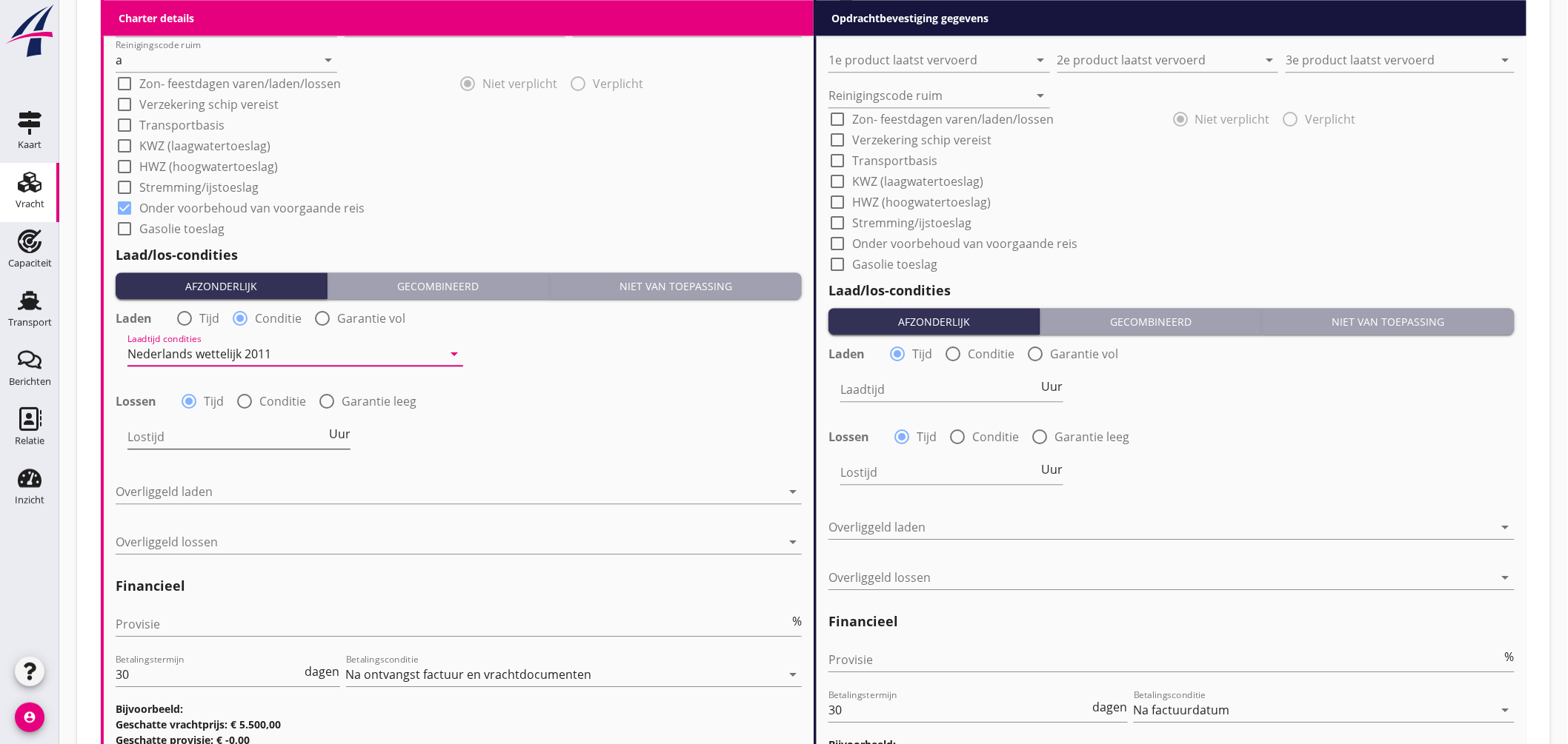
click at [341, 432] on span "Uur" at bounding box center [339, 434] width 21 height 12
click at [257, 438] on input "Lostijd" at bounding box center [226, 438] width 198 height 24
type input "2"
click at [204, 494] on div at bounding box center [448, 492] width 665 height 24
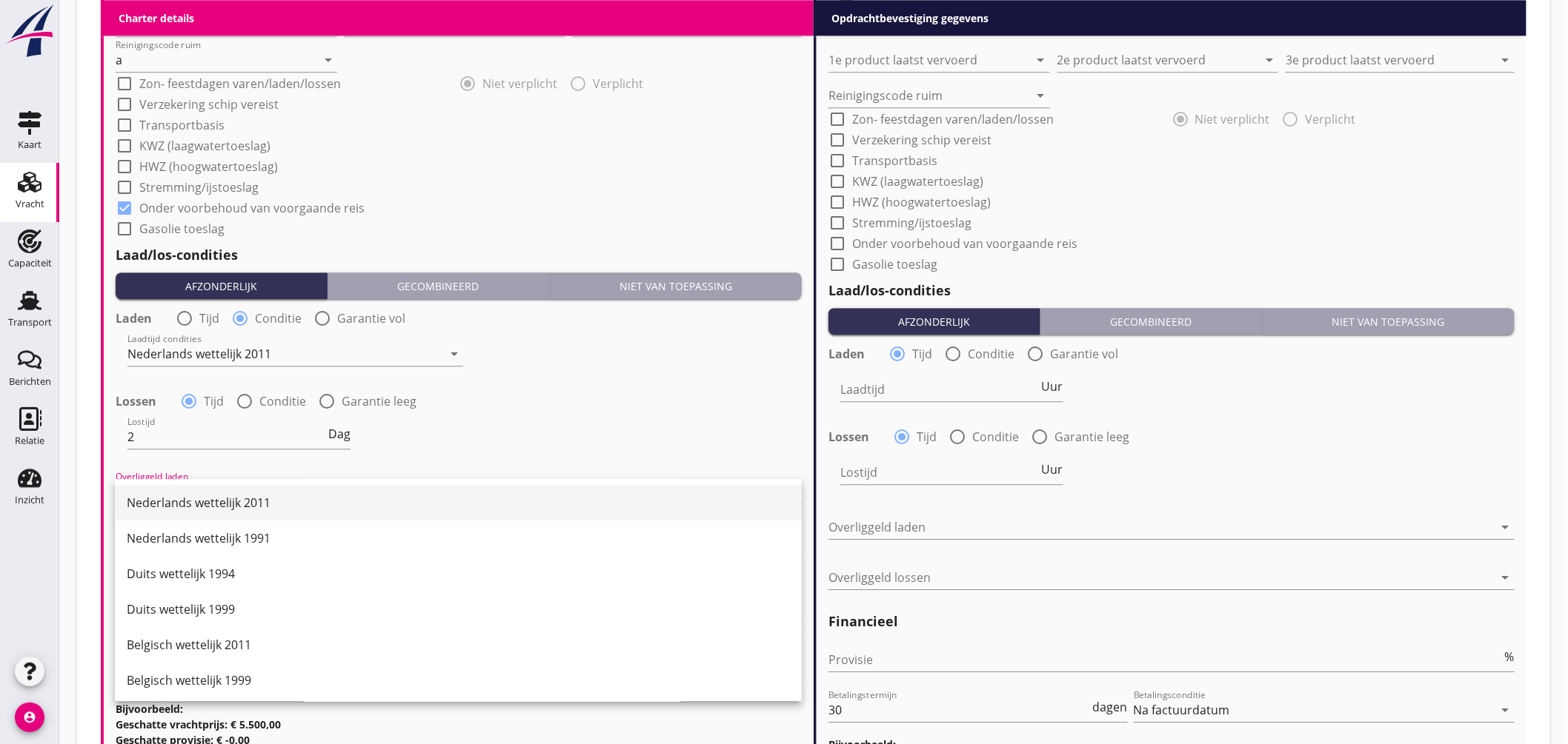
click at [215, 500] on div "Nederlands wettelijk 2011" at bounding box center [458, 502] width 663 height 18
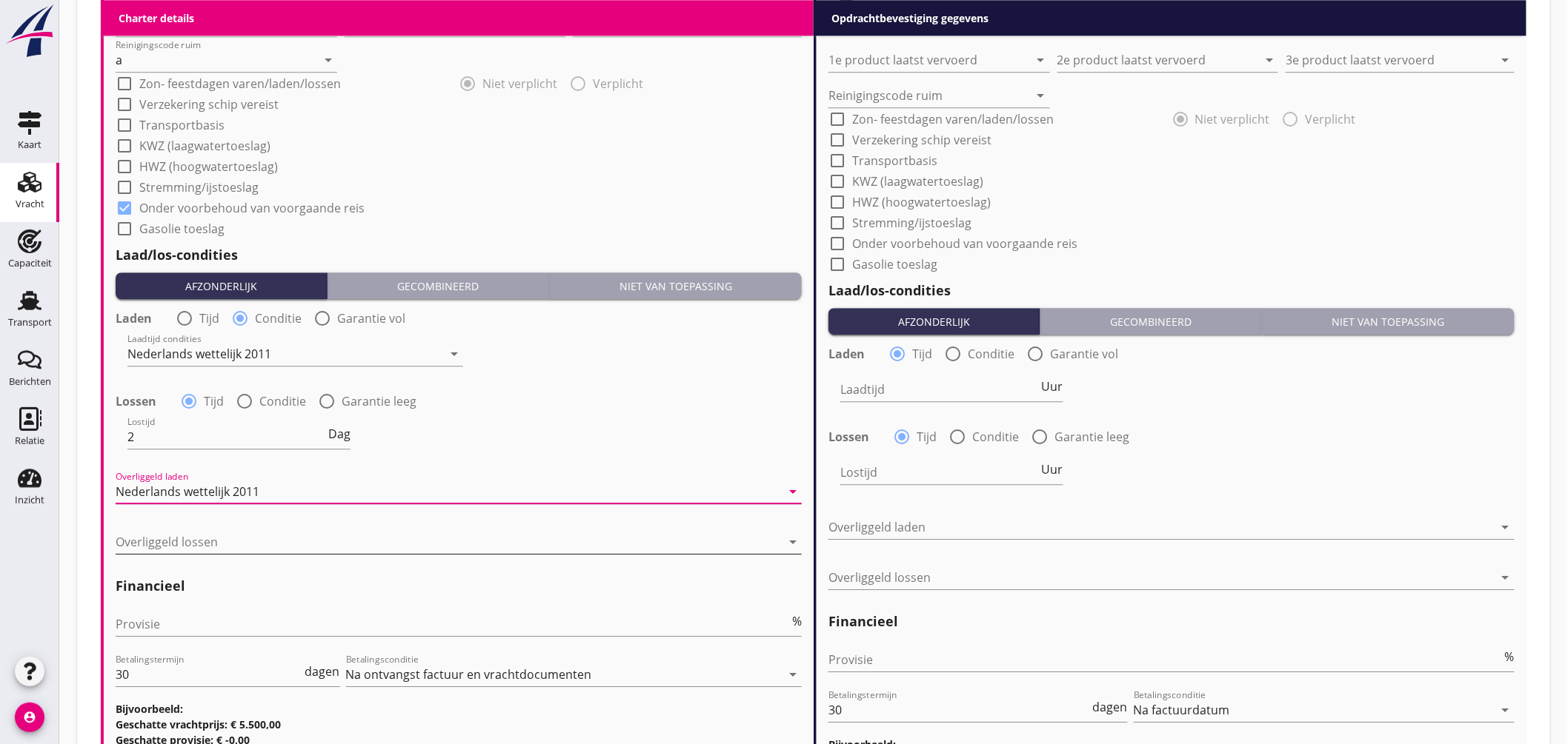
click at [211, 545] on div at bounding box center [448, 542] width 665 height 24
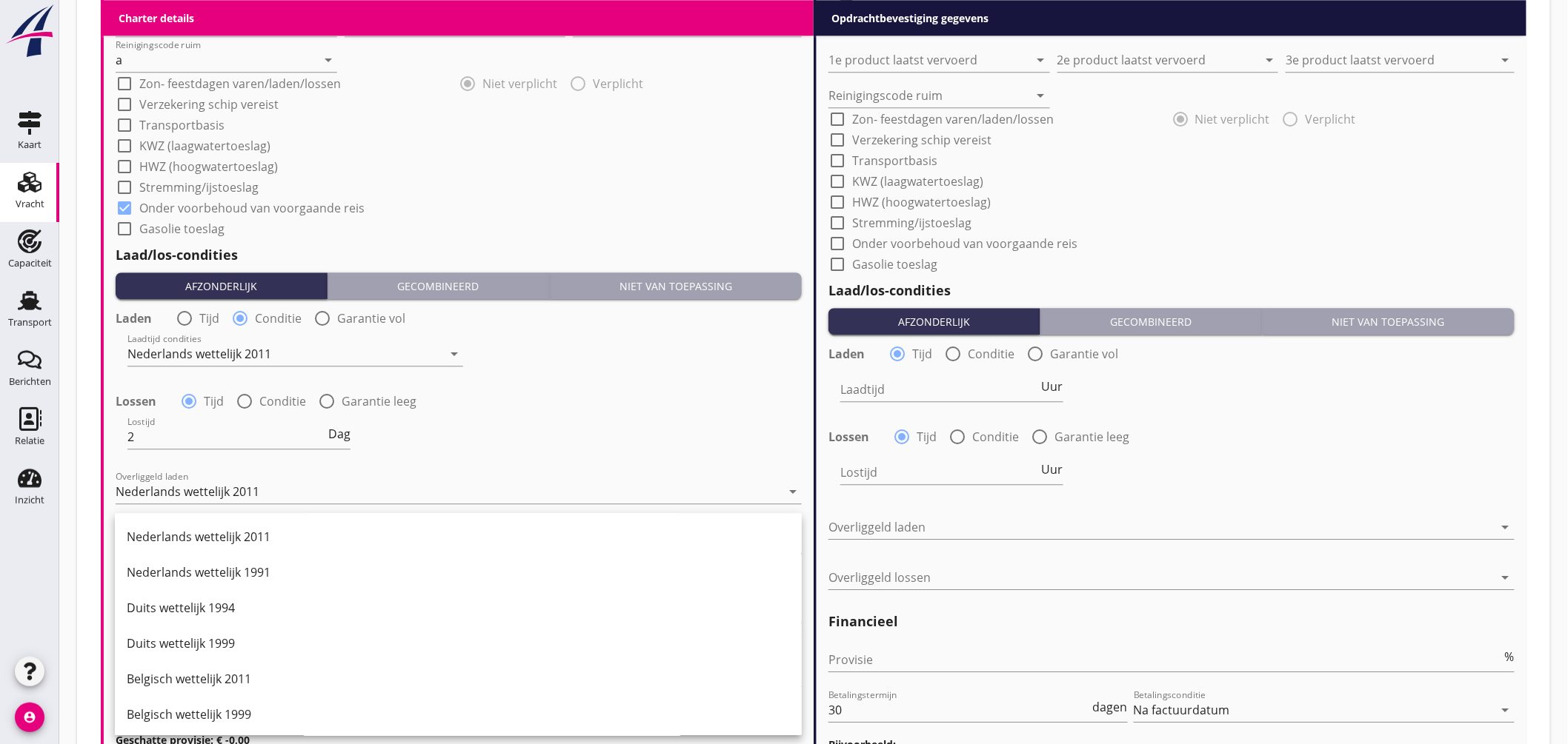
scroll to position [164, 0]
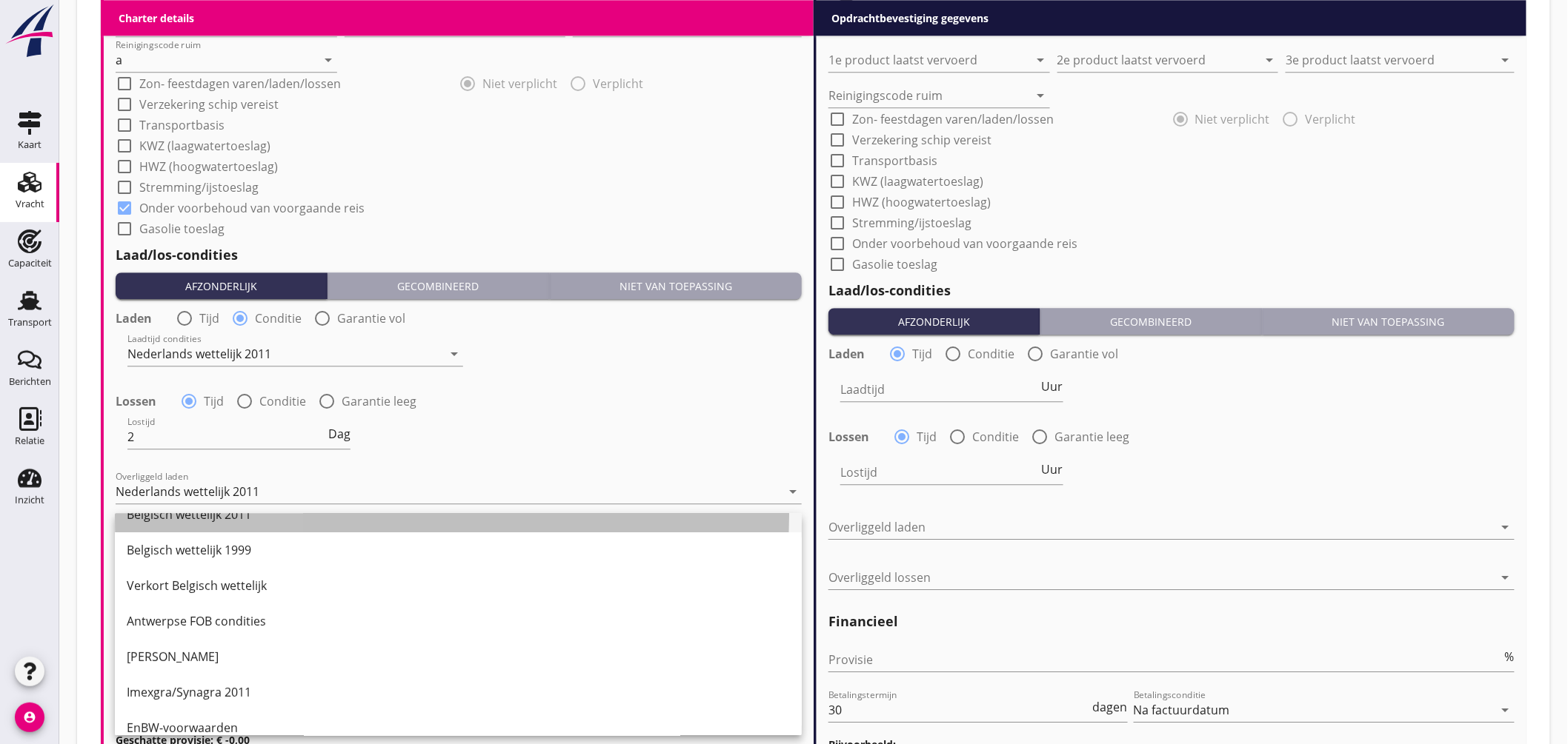
click at [223, 517] on div "Belgisch wettelijk 2011" at bounding box center [458, 514] width 663 height 18
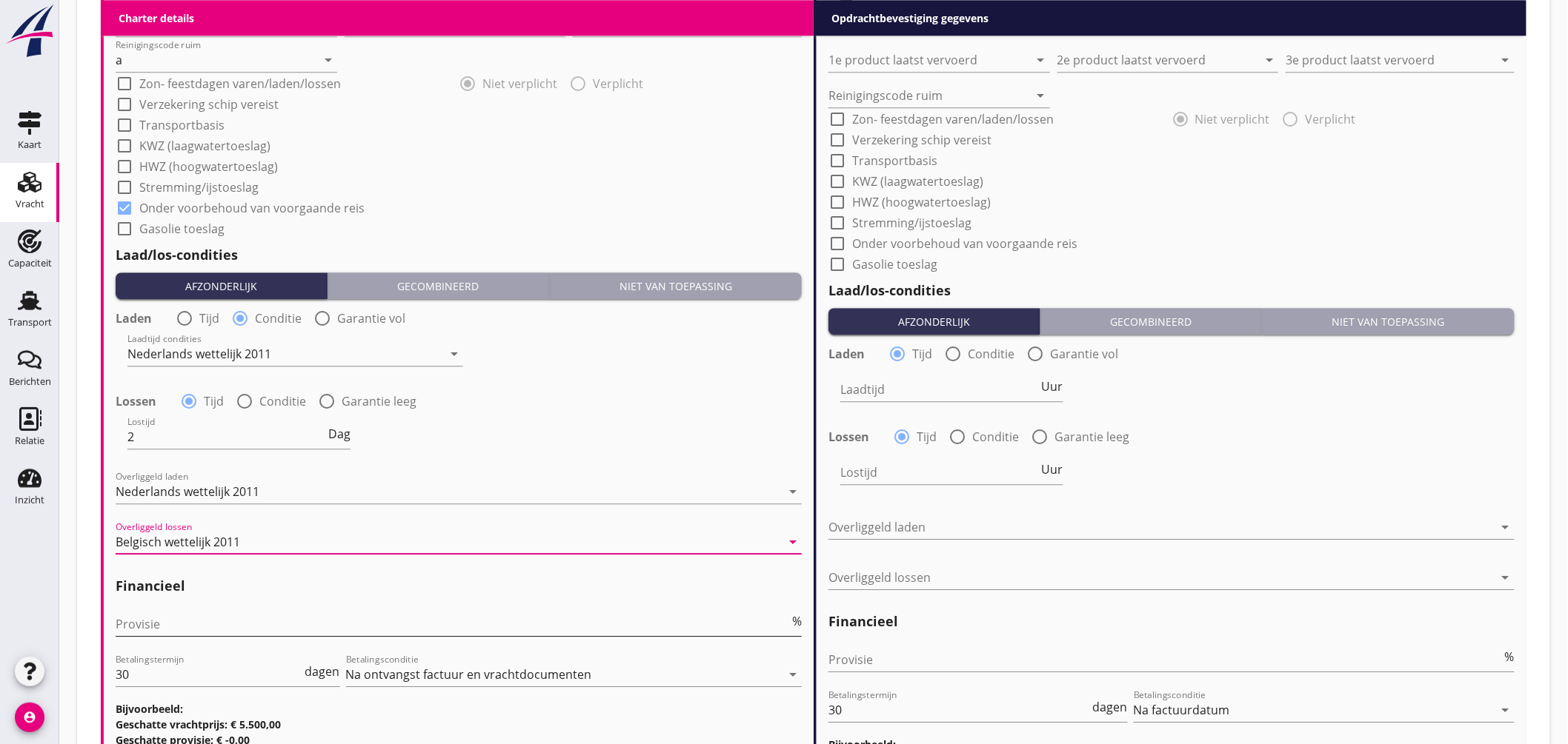
click at [156, 622] on input "Provisie" at bounding box center [452, 624] width 673 height 24
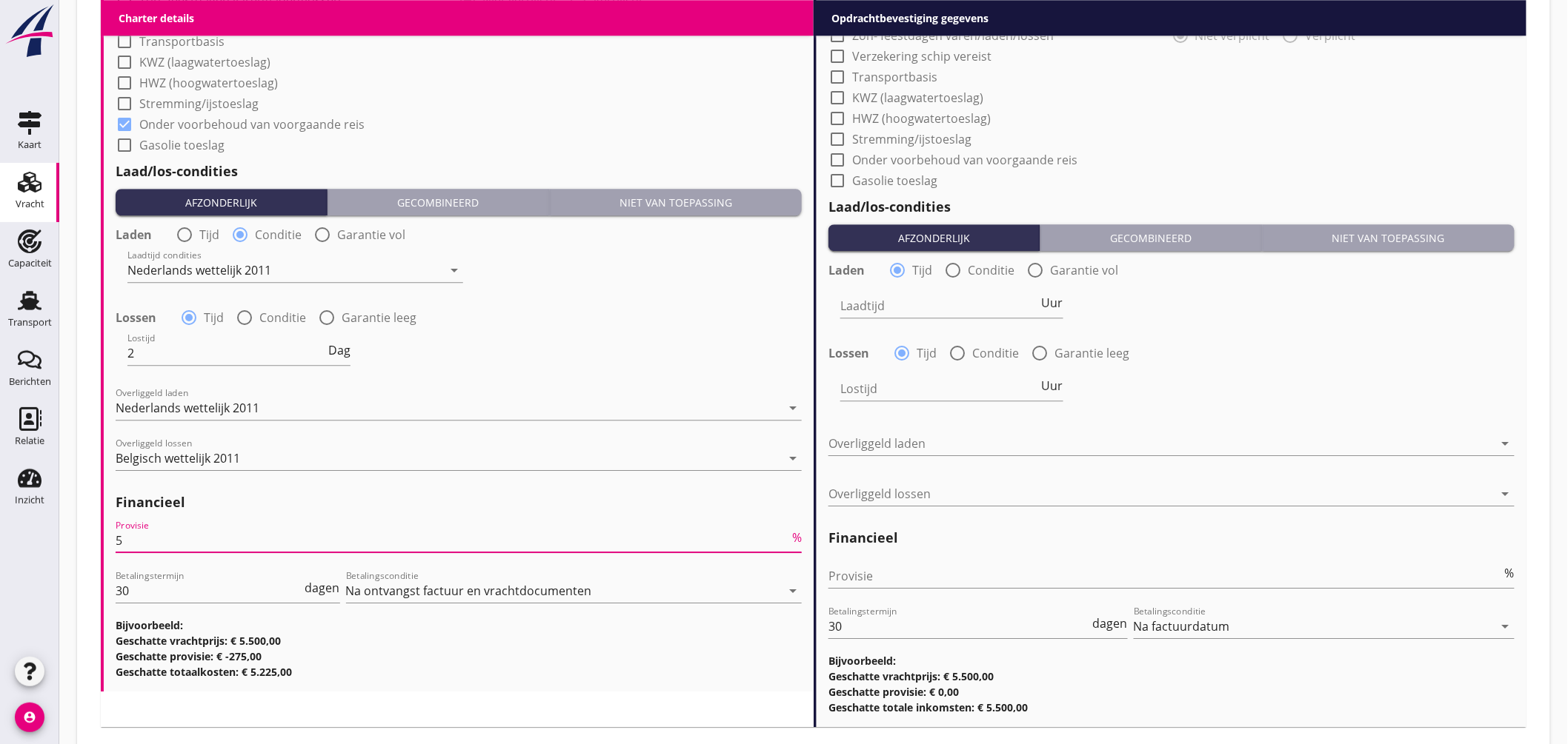
scroll to position [1700, 0]
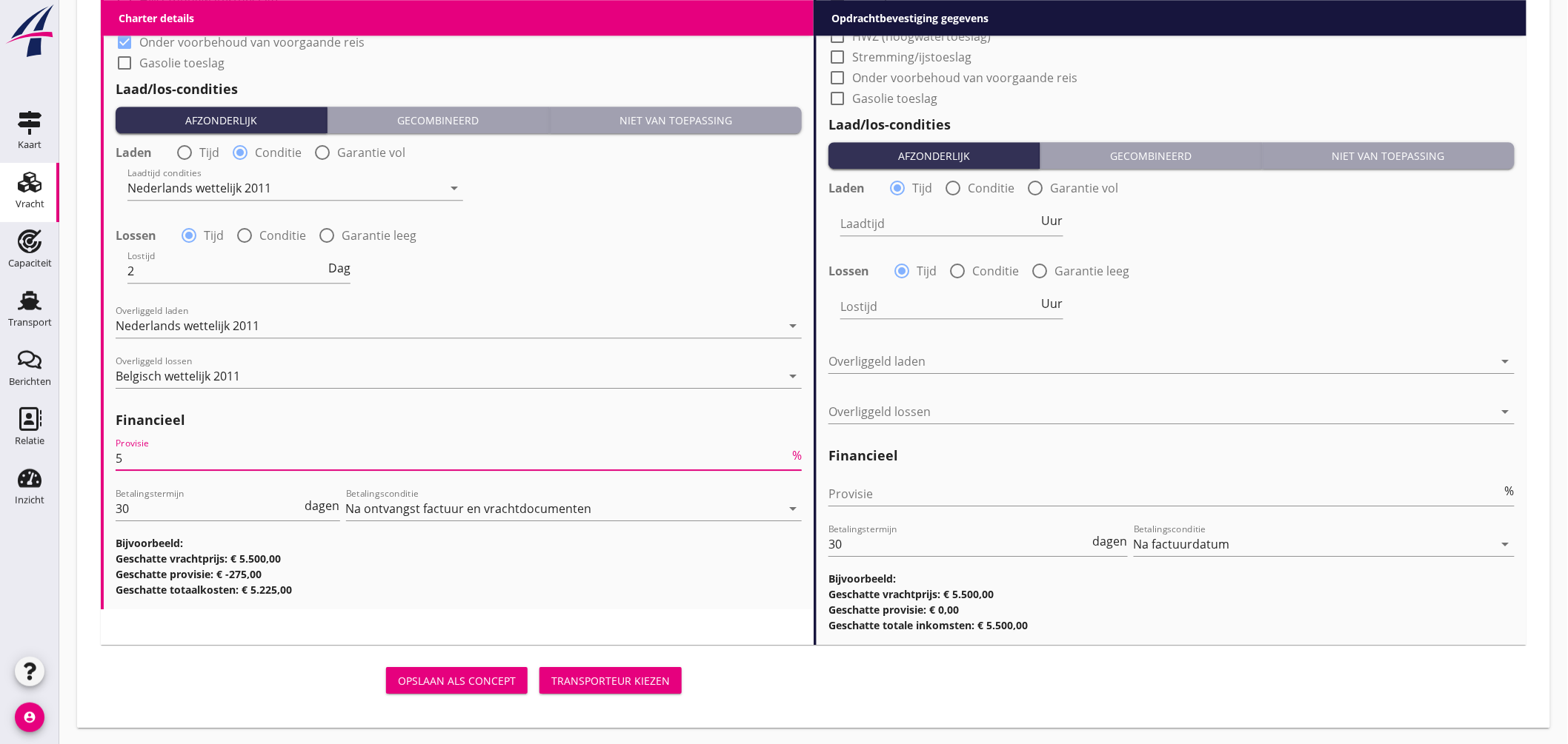
type input "5"
click at [603, 678] on div "Transporteur kiezen" at bounding box center [610, 680] width 118 height 16
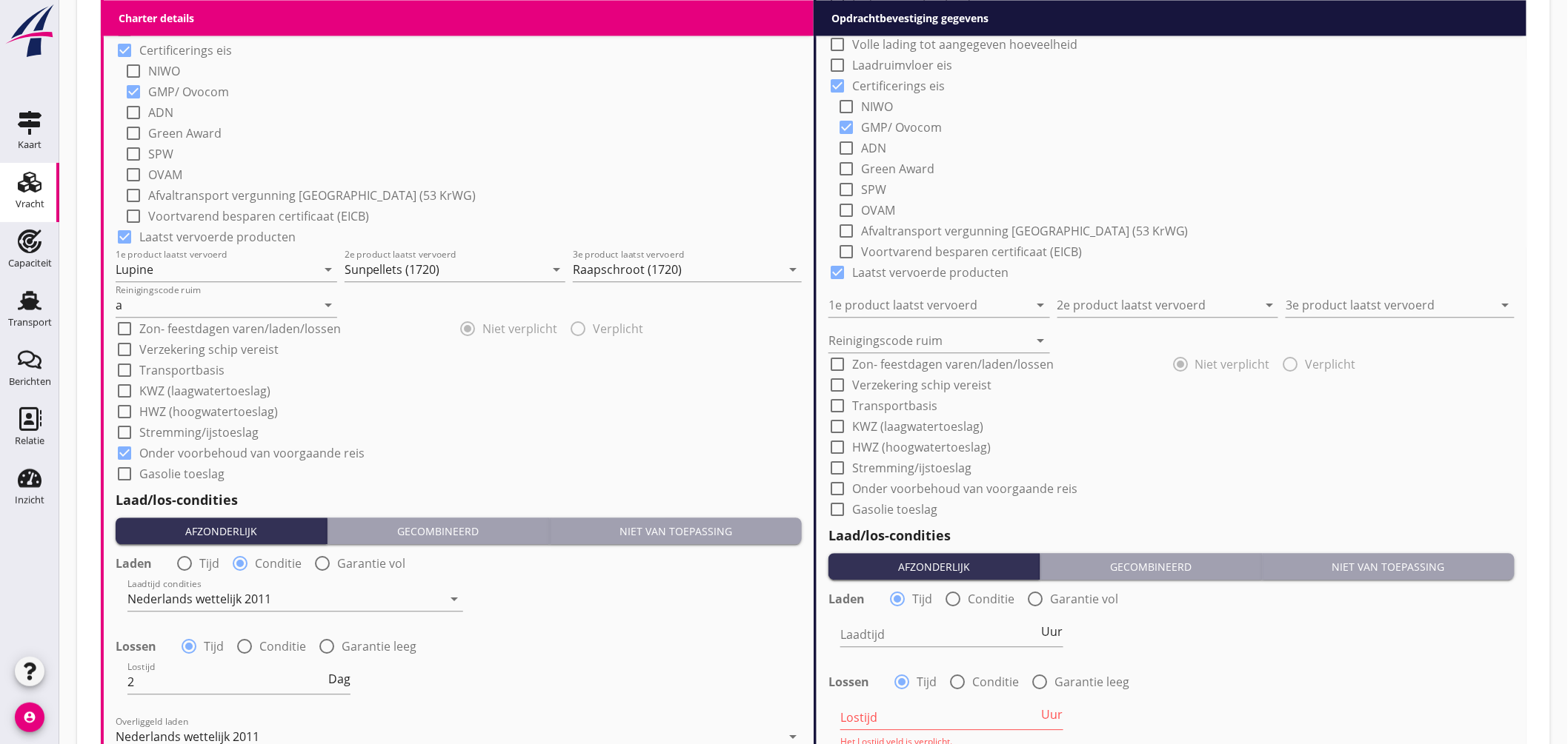
scroll to position [1042, 0]
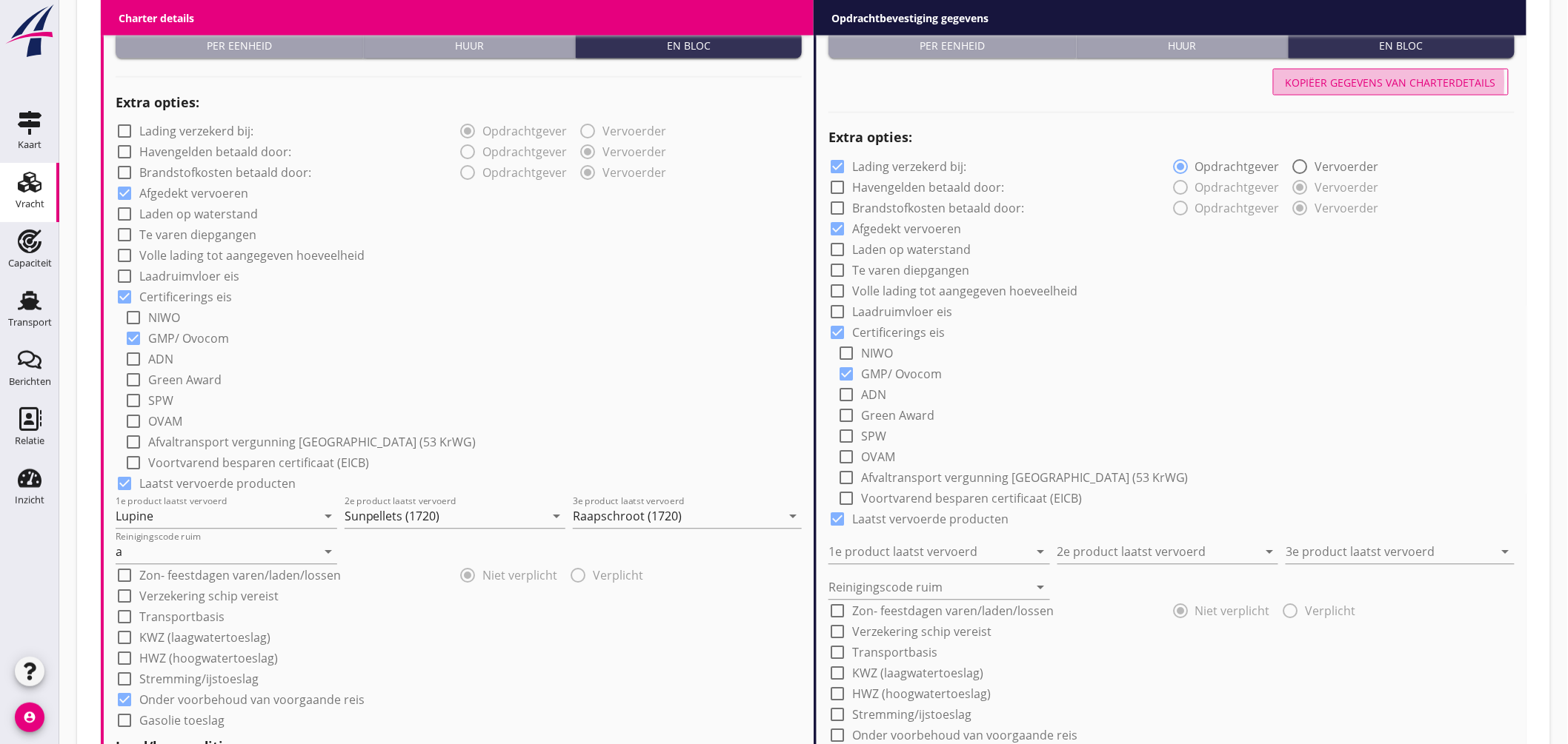
click at [1403, 69] on button "Kopiëer gegevens van charterdetails" at bounding box center [1390, 82] width 235 height 27
checkbox input "false"
type input "Lupine"
type input "Sunpellets (1720)"
type input "Raapschroot (1720)"
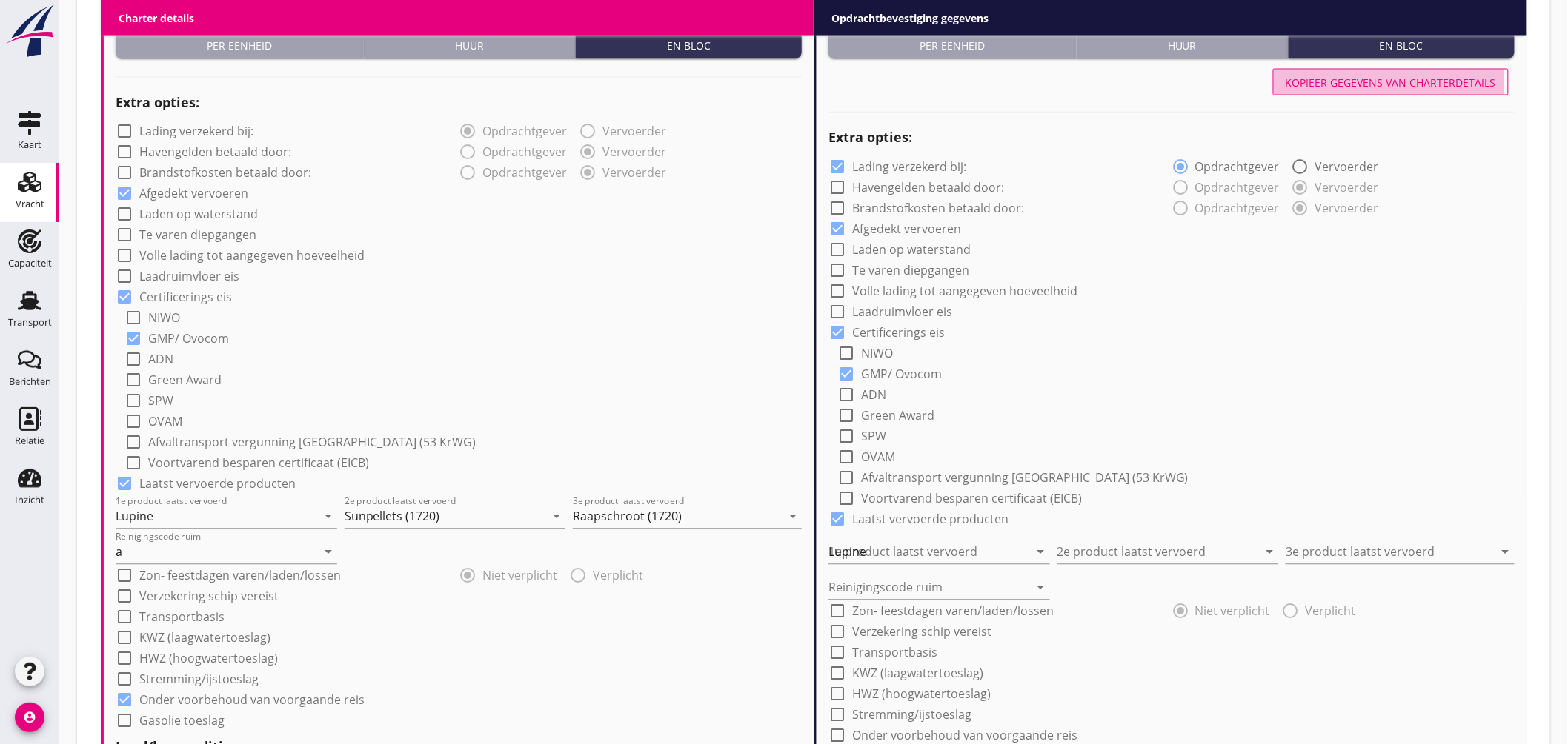
type input "a"
checkbox input "true"
radio input "false"
radio input "true"
type input "2"
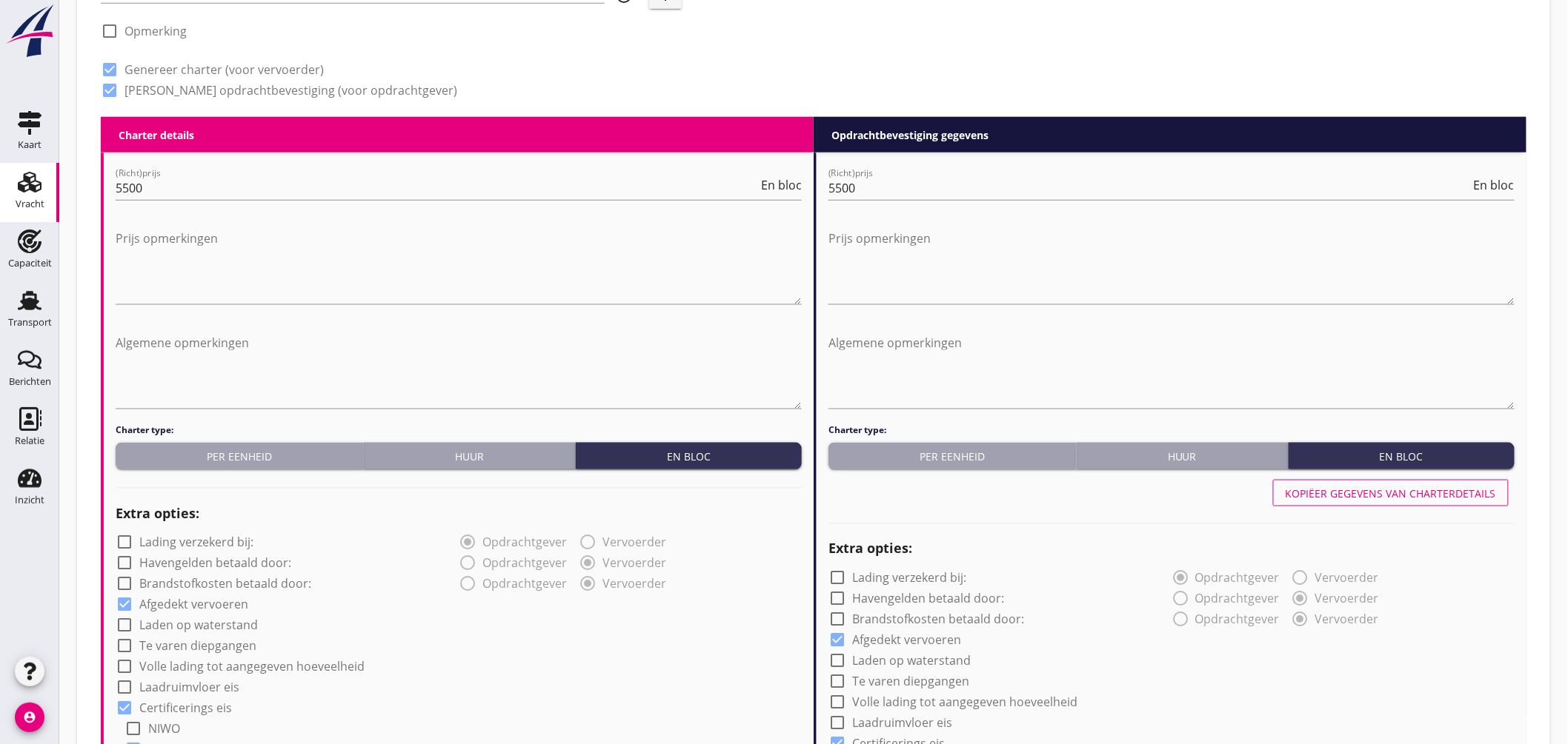
scroll to position [219, 0]
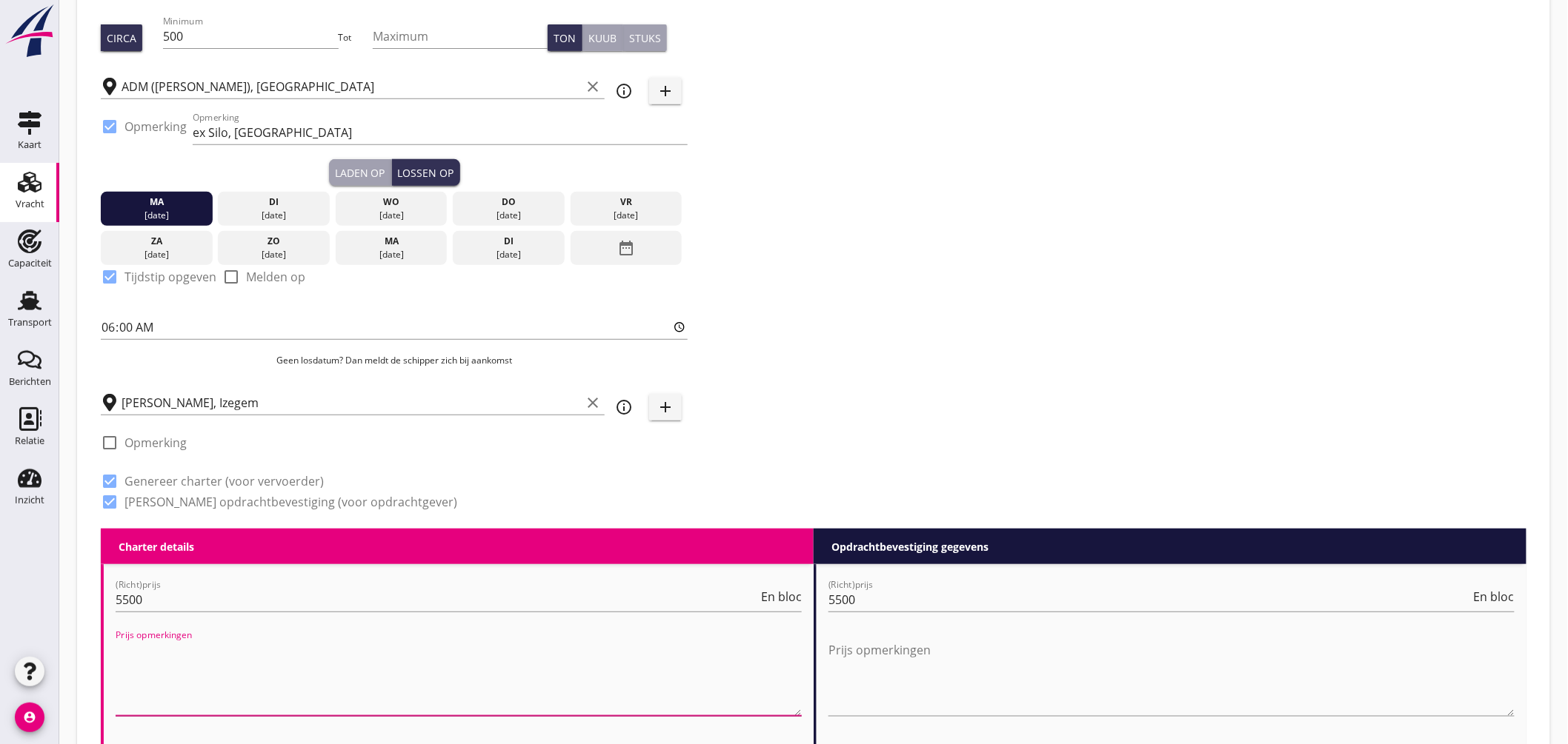
click at [139, 676] on textarea "Prijs opmerkingen" at bounding box center [458, 678] width 686 height 78
click at [182, 655] on textarea "indien leeg maandag 22-sep // € 5.750,- (blok) - indien leeg dinsdag 23-sep" at bounding box center [458, 678] width 686 height 78
drag, startPoint x: 115, startPoint y: 650, endPoint x: 490, endPoint y: 650, distance: 375.0
click at [545, 650] on textarea "indien leeg maandag 22-sep // € 5.750,- (blok) - indien leeg dinsdag 23-sep" at bounding box center [458, 678] width 686 height 78
type textarea "indien leeg maandag 22-sep // € 5.750,- (blok) - indien leeg dinsdag 23-sep"
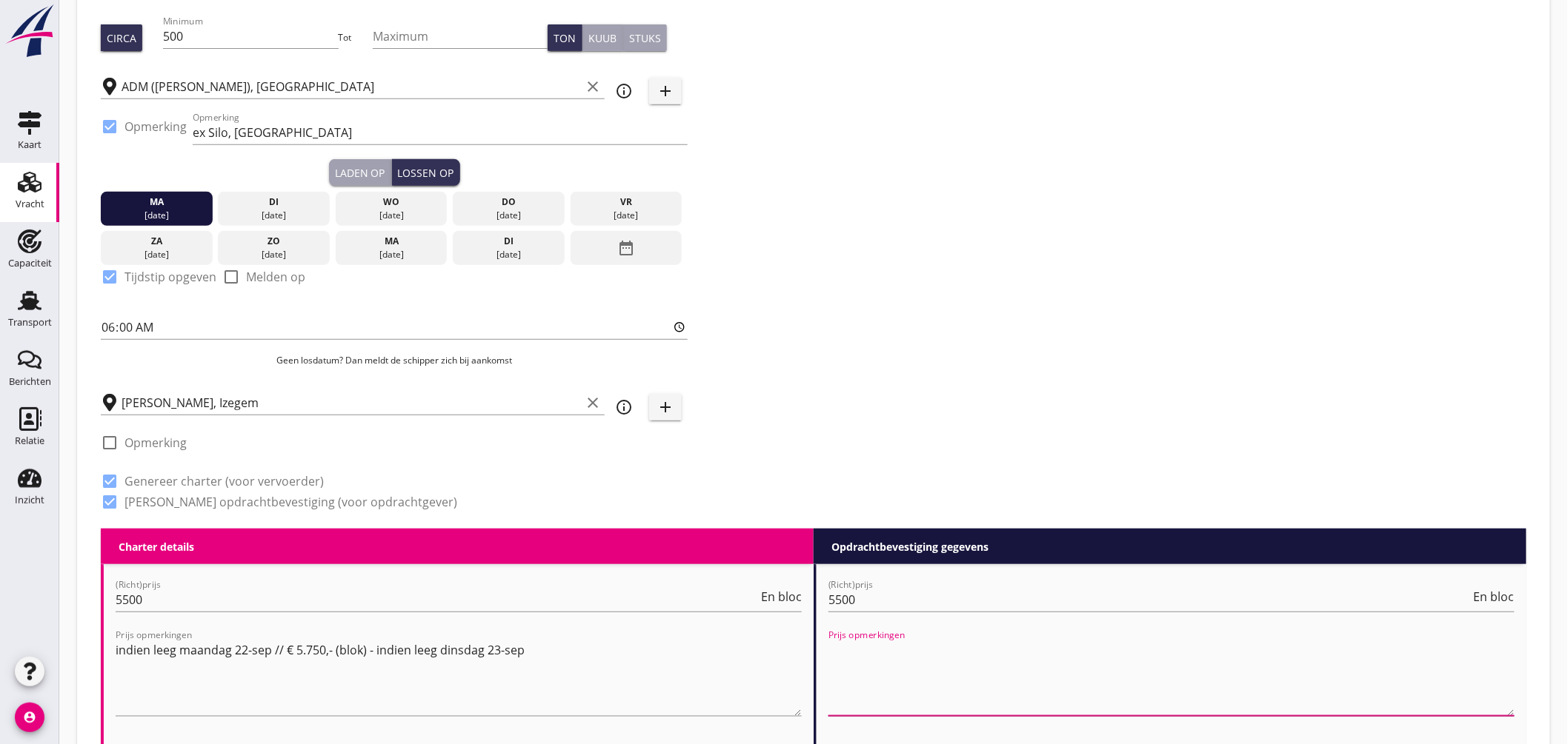
paste textarea "indien leeg maandag 22-sep // € 5.750,- (blok) - indien leeg dinsdag 23-sep"
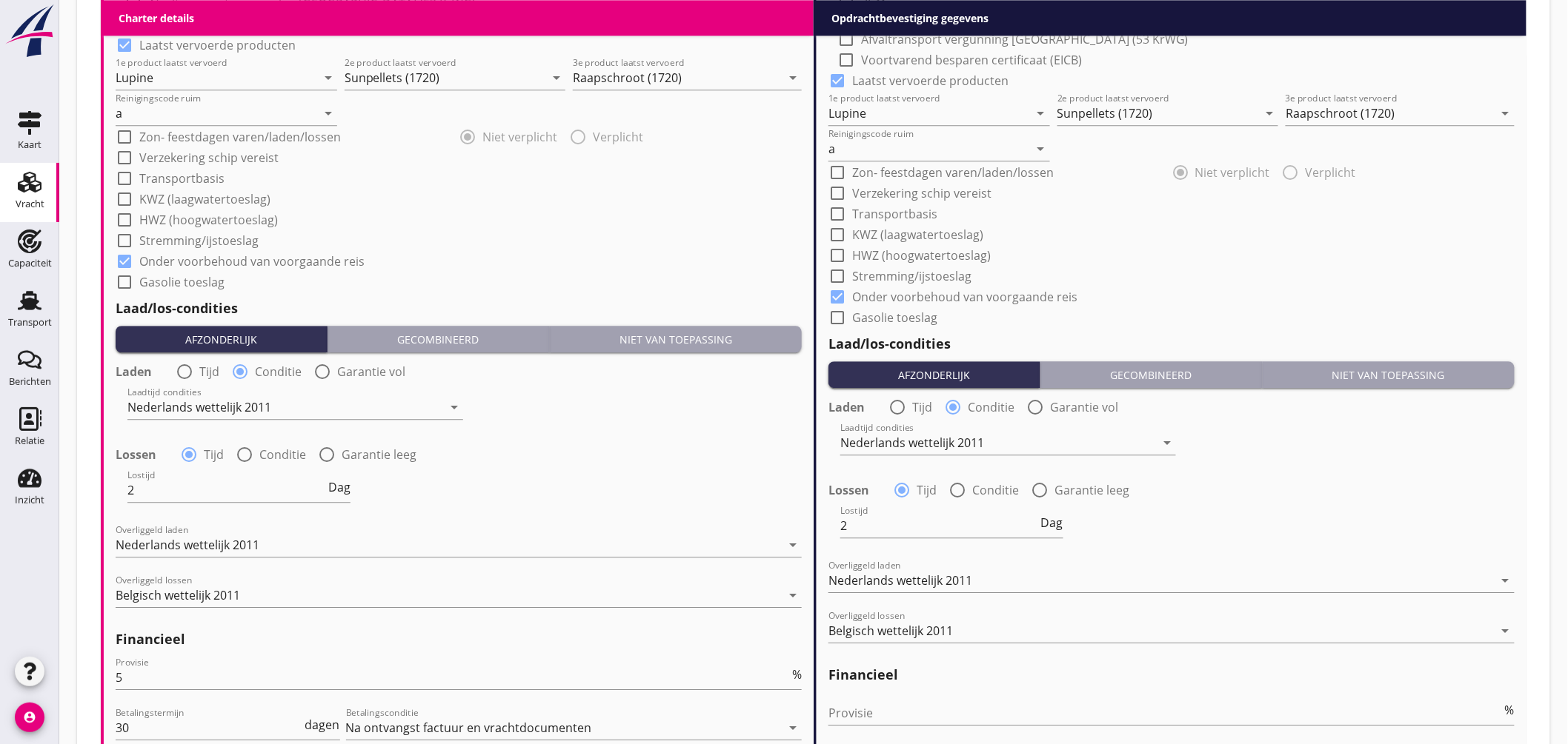
scroll to position [1700, 0]
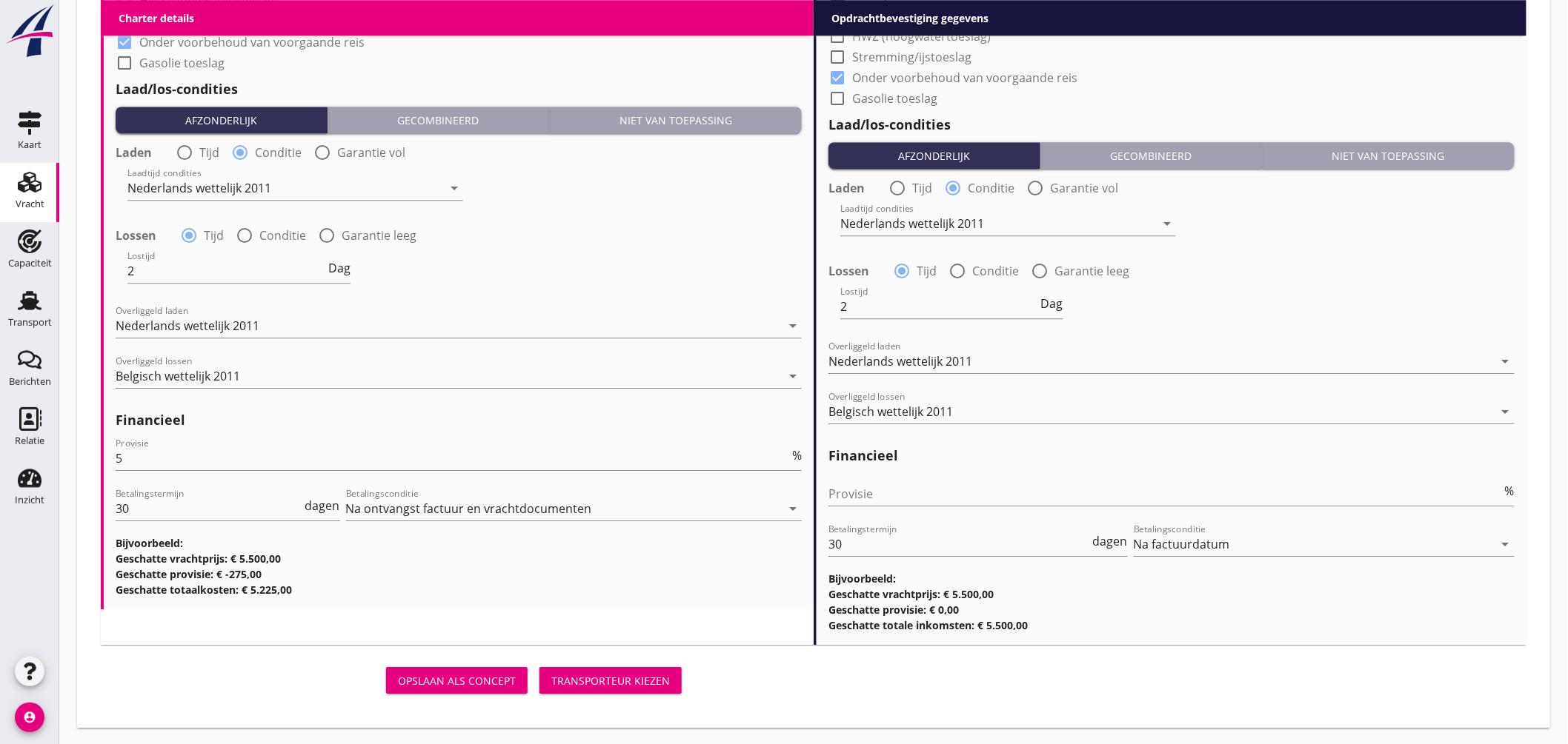
type textarea "indien leeg maandag 22-sep // € 5.750,- (blok) - indien leeg dinsdag 23-sep"
drag, startPoint x: 593, startPoint y: 670, endPoint x: 677, endPoint y: 271, distance: 407.7
click at [593, 671] on button "Transporteur kiezen" at bounding box center [610, 680] width 142 height 27
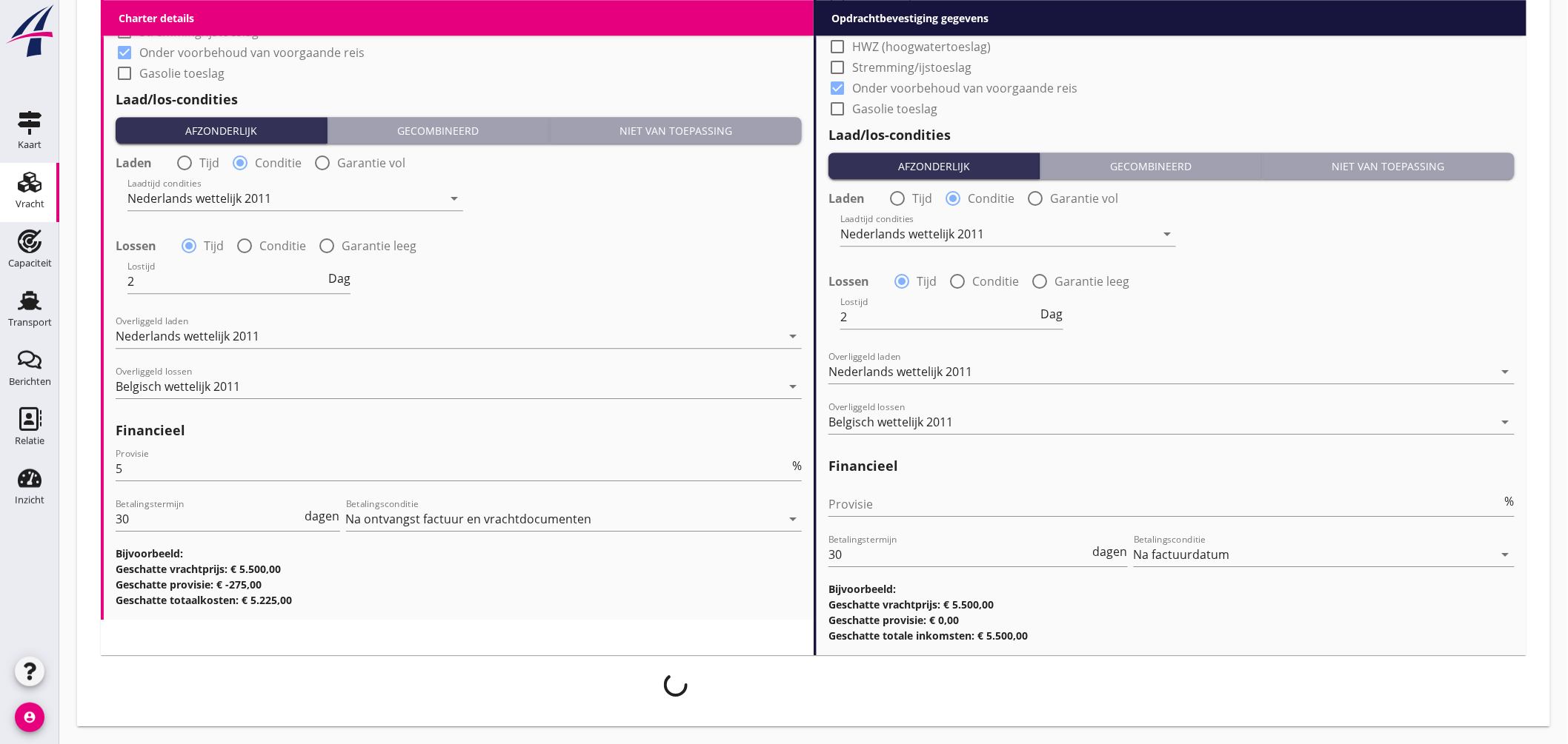
scroll to position [1688, 0]
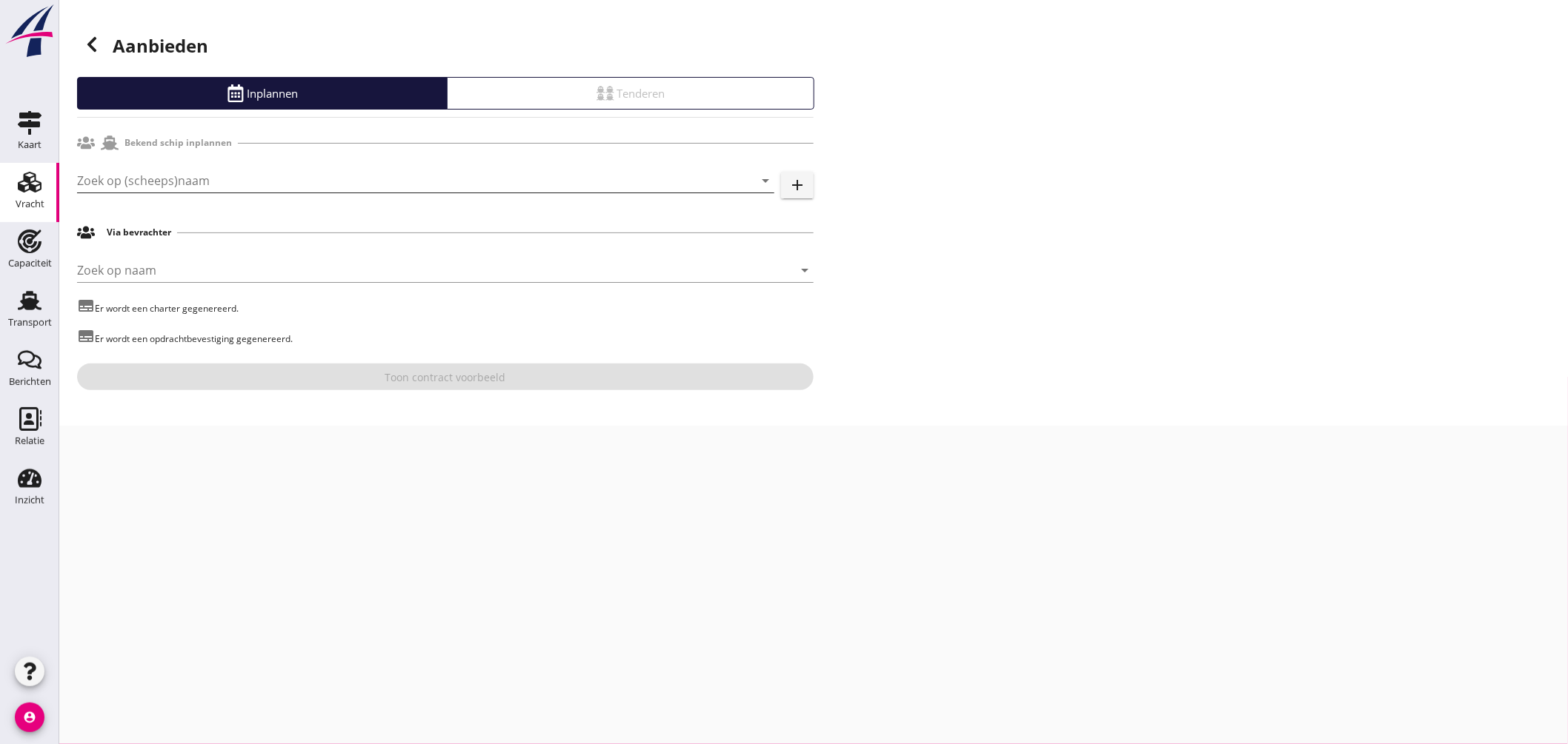
click at [317, 189] on input "Zoek op (scheeps)naam" at bounding box center [404, 181] width 656 height 24
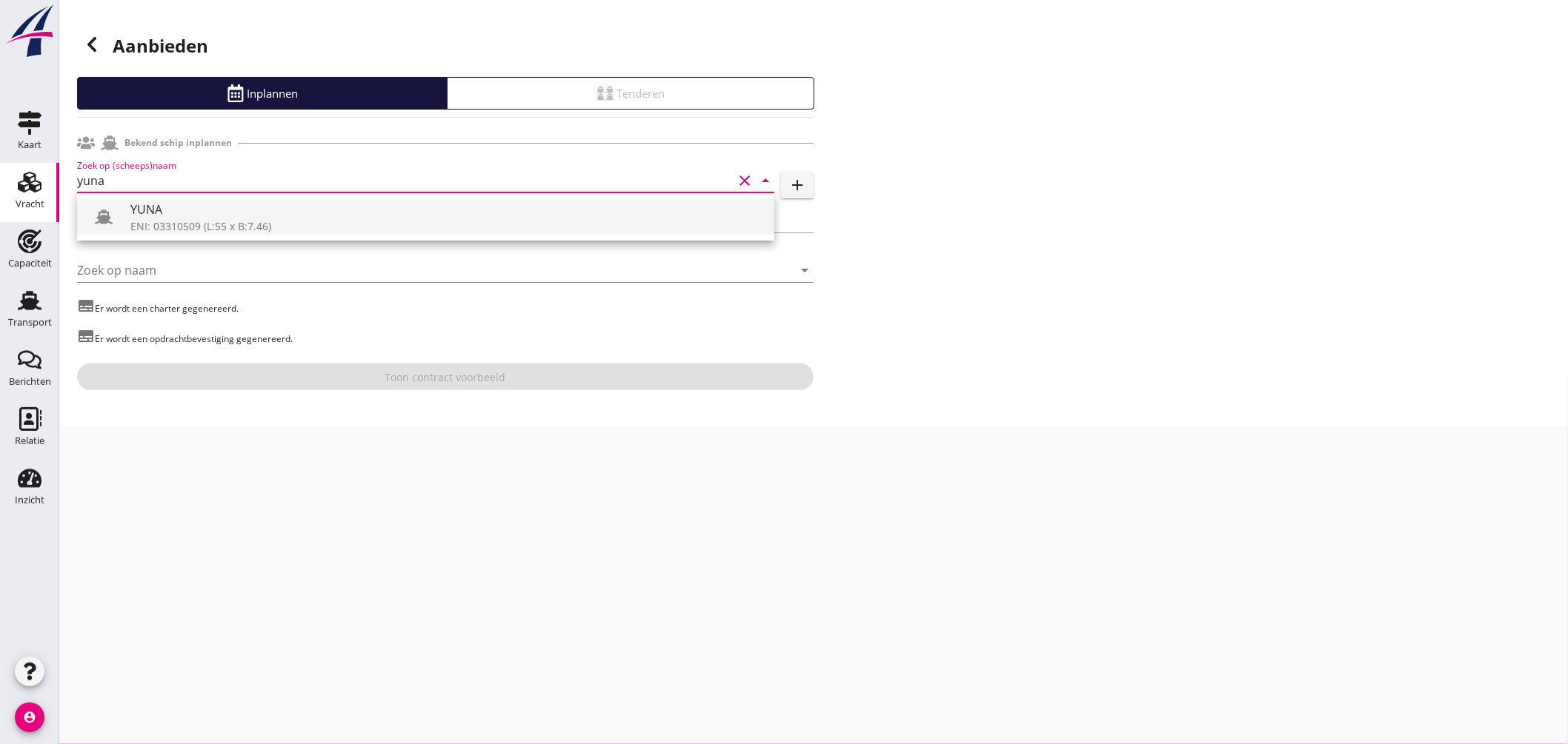
click at [223, 230] on div "ENI: 03310509 (L:55 x B:7.46)" at bounding box center [446, 226] width 632 height 16
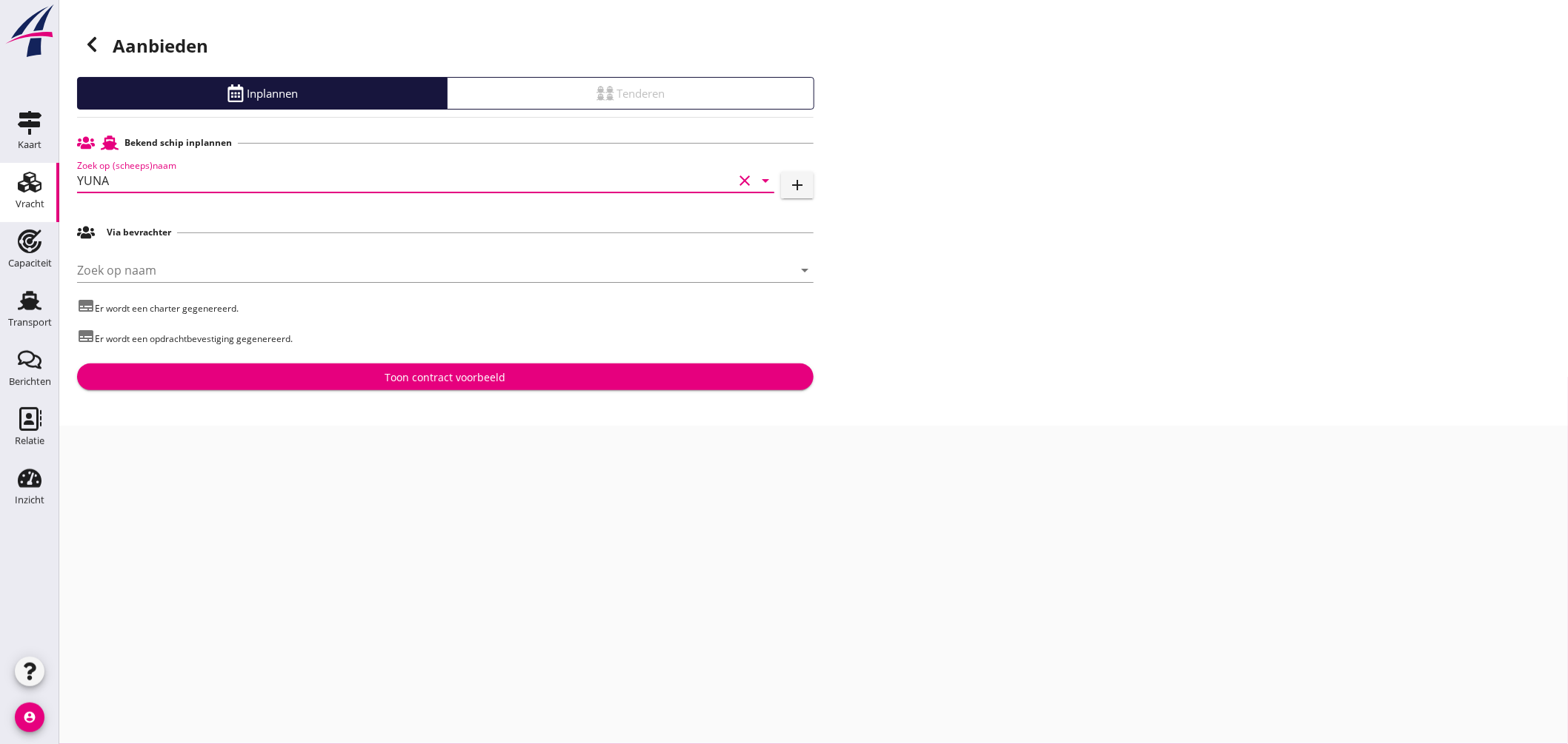
type input "YUNA"
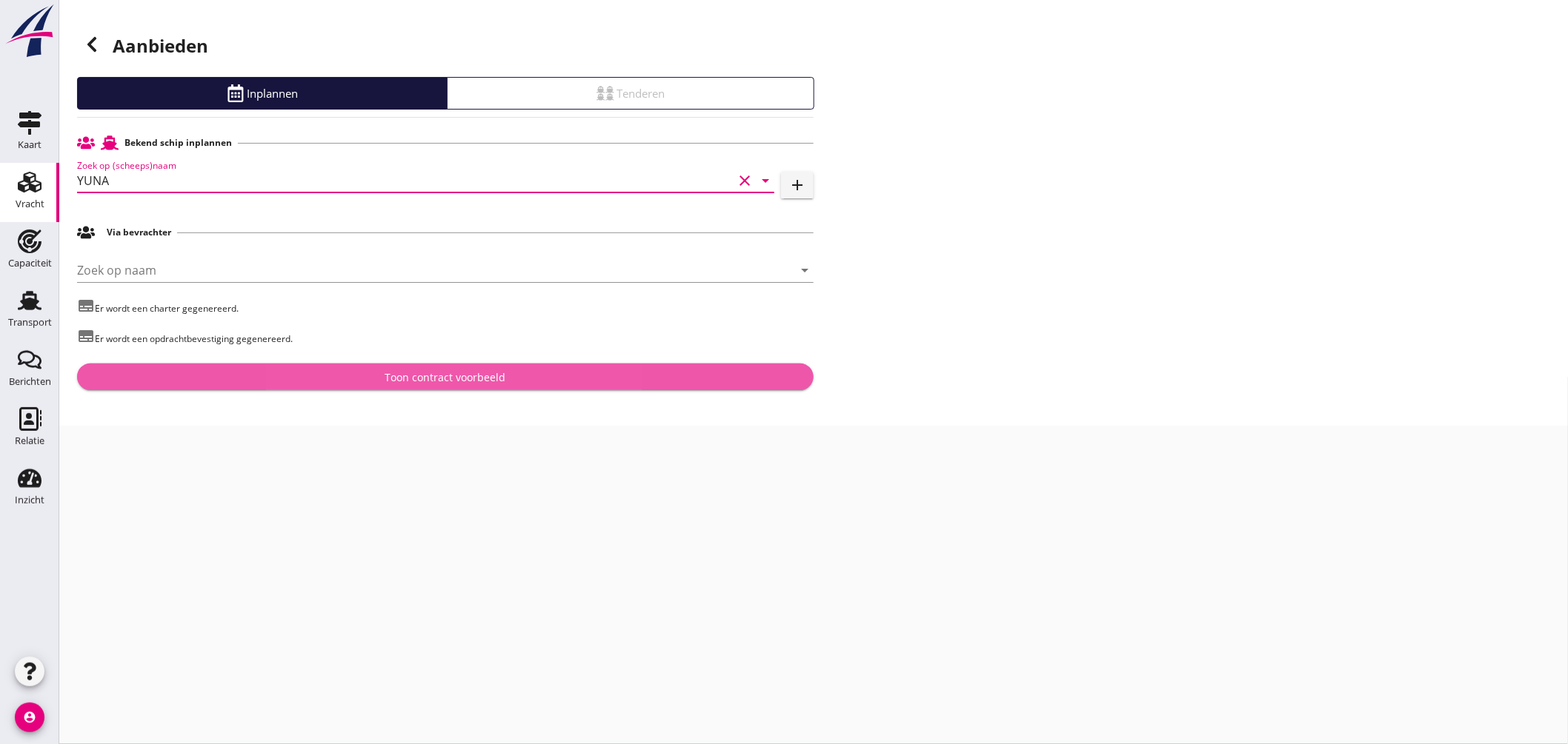
click at [448, 386] on button "Toon contract voorbeeld" at bounding box center [444, 377] width 736 height 27
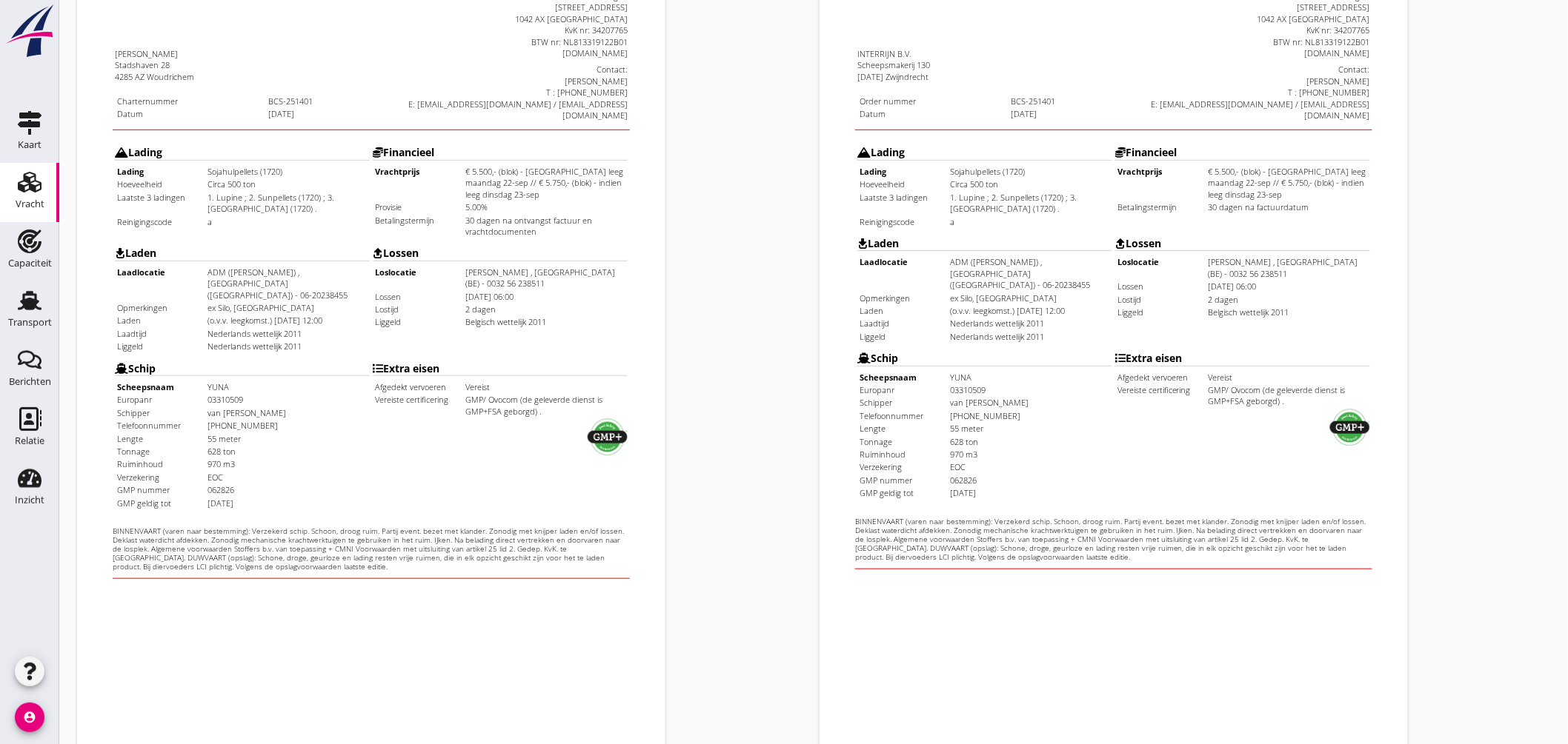
scroll to position [351, 0]
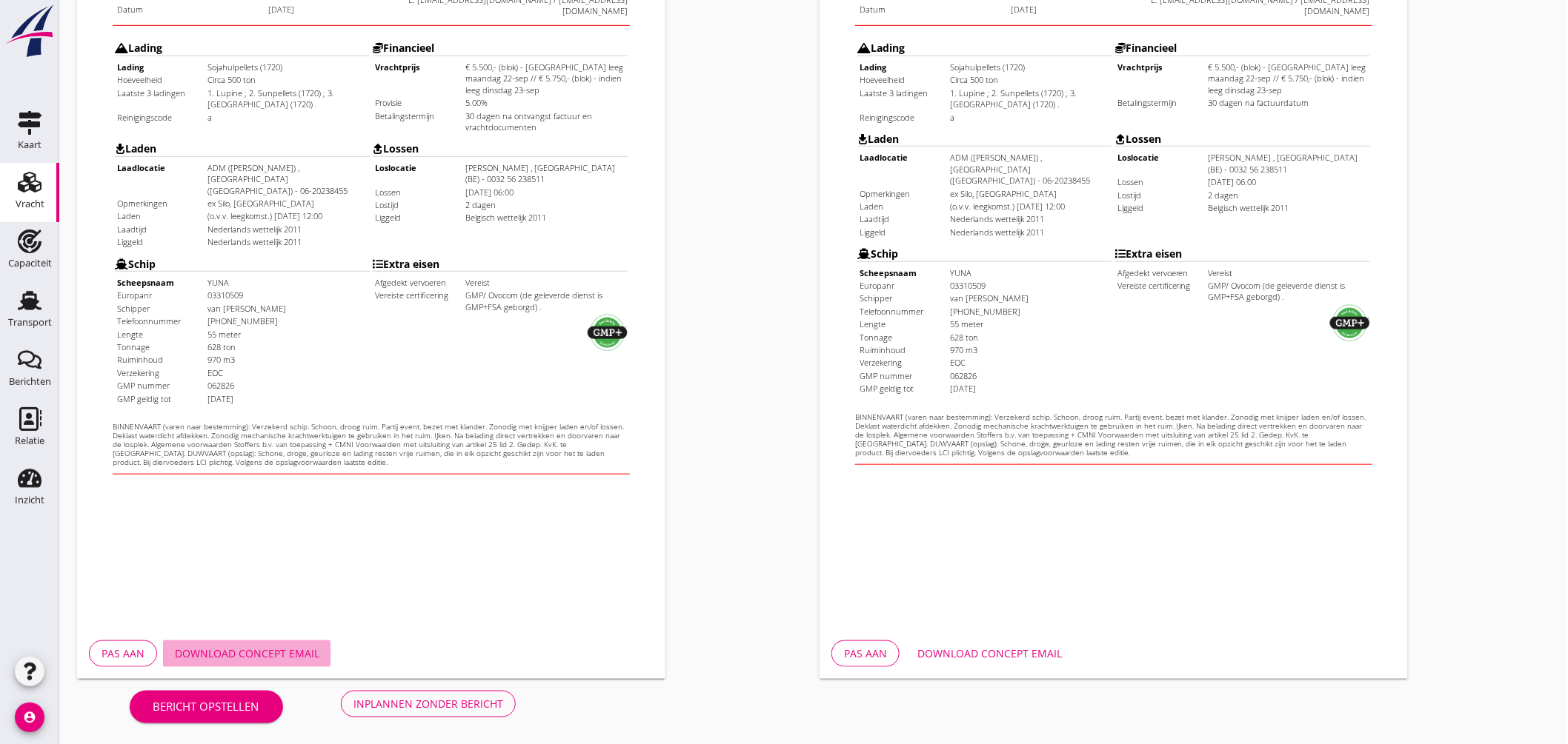
click at [252, 642] on button "Download concept email" at bounding box center [247, 654] width 168 height 27
click at [991, 650] on div "Download concept email" at bounding box center [989, 654] width 144 height 16
click at [441, 699] on div "Inplannen zonder bericht" at bounding box center [428, 703] width 150 height 16
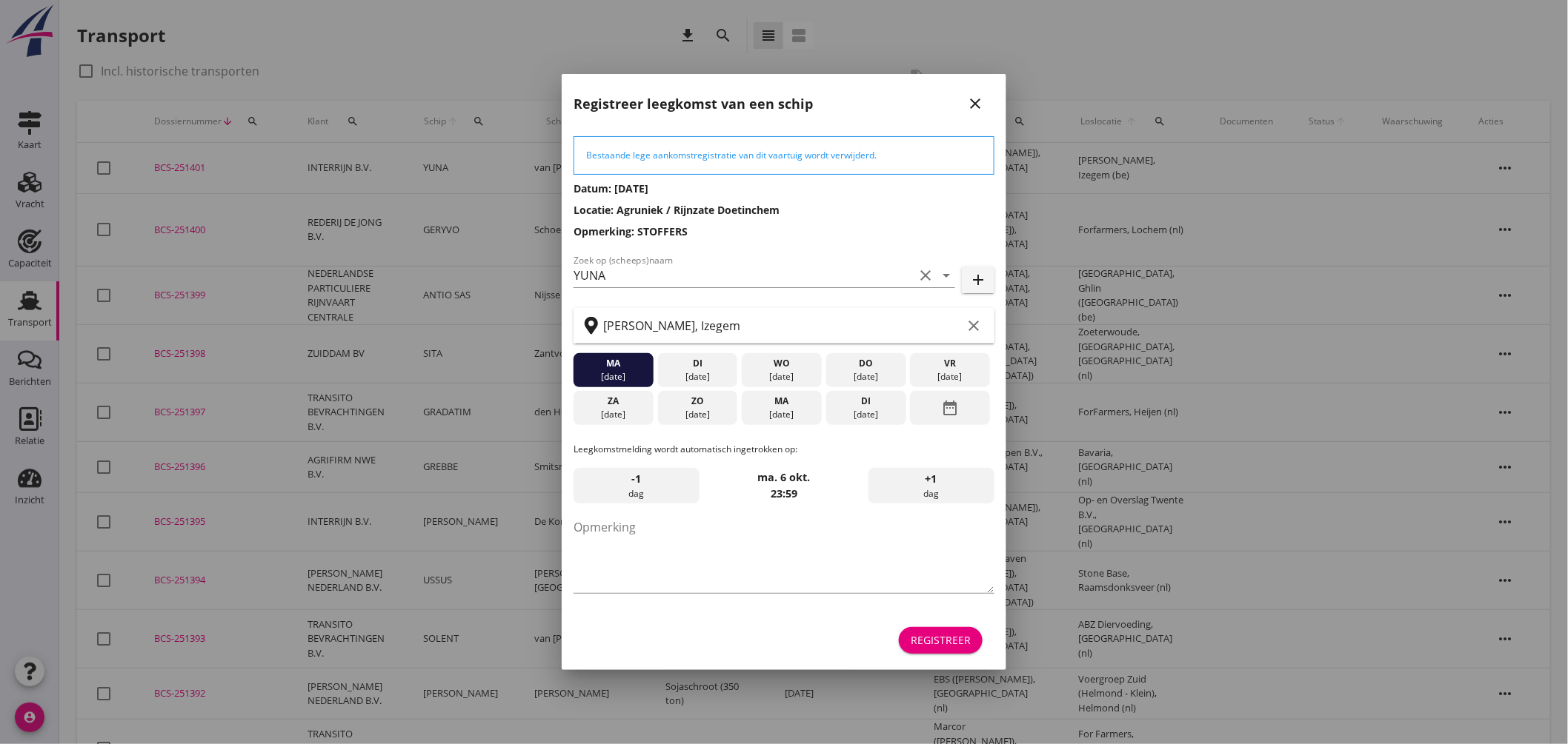
click at [695, 373] on div "23 sep." at bounding box center [697, 377] width 73 height 13
click at [610, 370] on div "ma 22 sep." at bounding box center [613, 370] width 80 height 34
click at [719, 371] on div "23 sep." at bounding box center [697, 377] width 73 height 13
click at [811, 549] on textarea "Opmerking" at bounding box center [784, 554] width 421 height 78
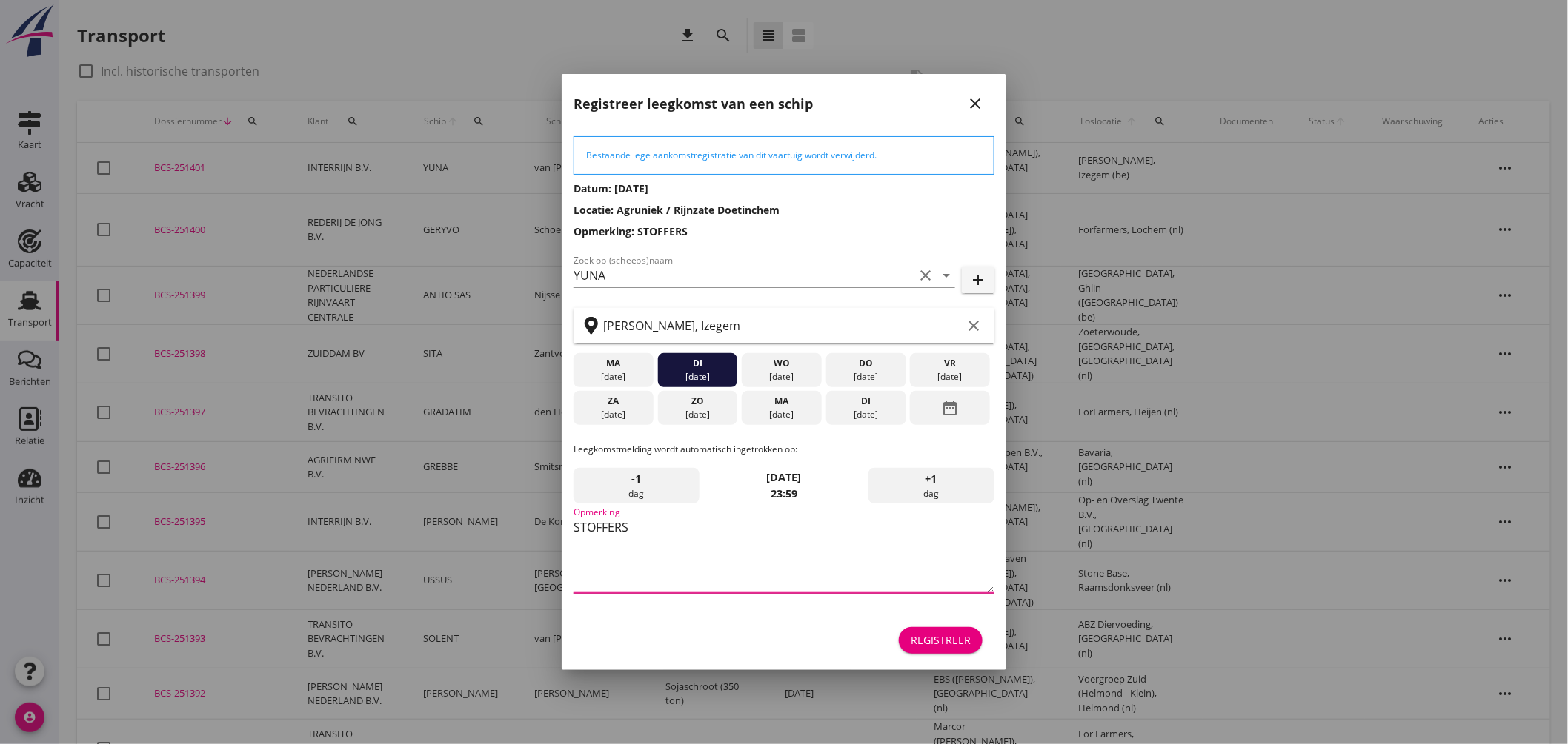
type textarea "STOFFERS"
click at [938, 646] on div "Registreer" at bounding box center [940, 640] width 60 height 16
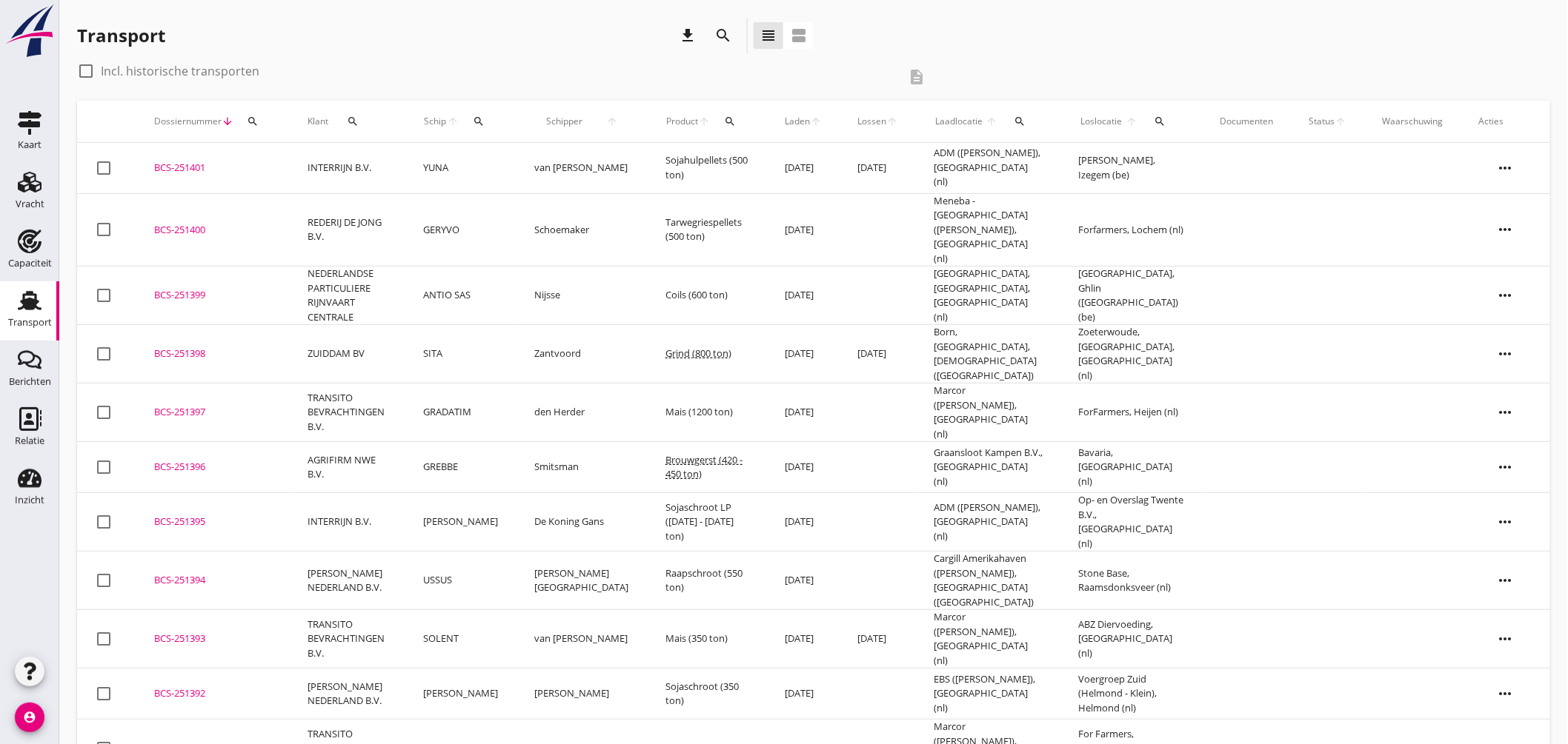
click at [512, 156] on td "YUNA" at bounding box center [461, 168] width 111 height 51
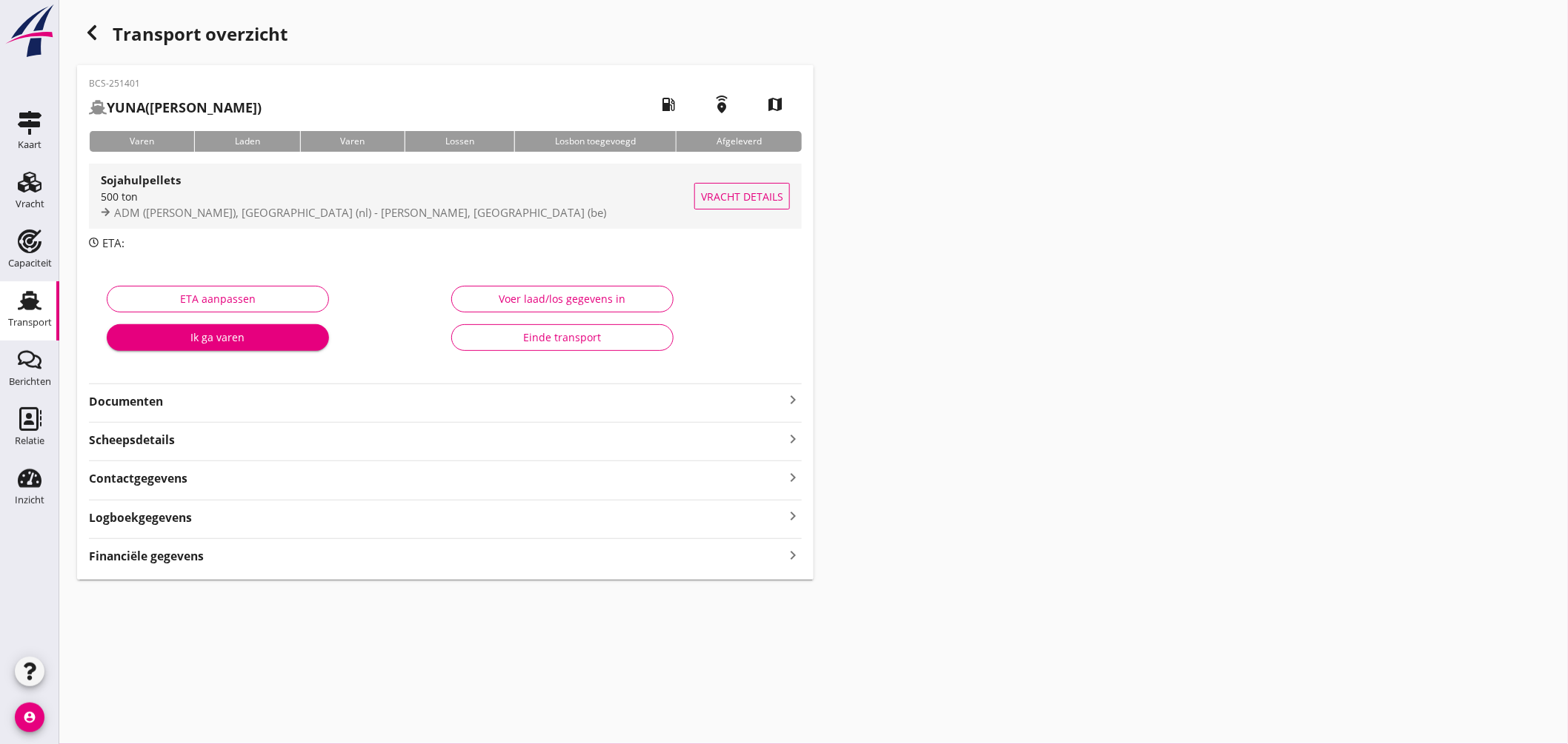
click at [513, 200] on div "500 ton" at bounding box center [397, 197] width 594 height 16
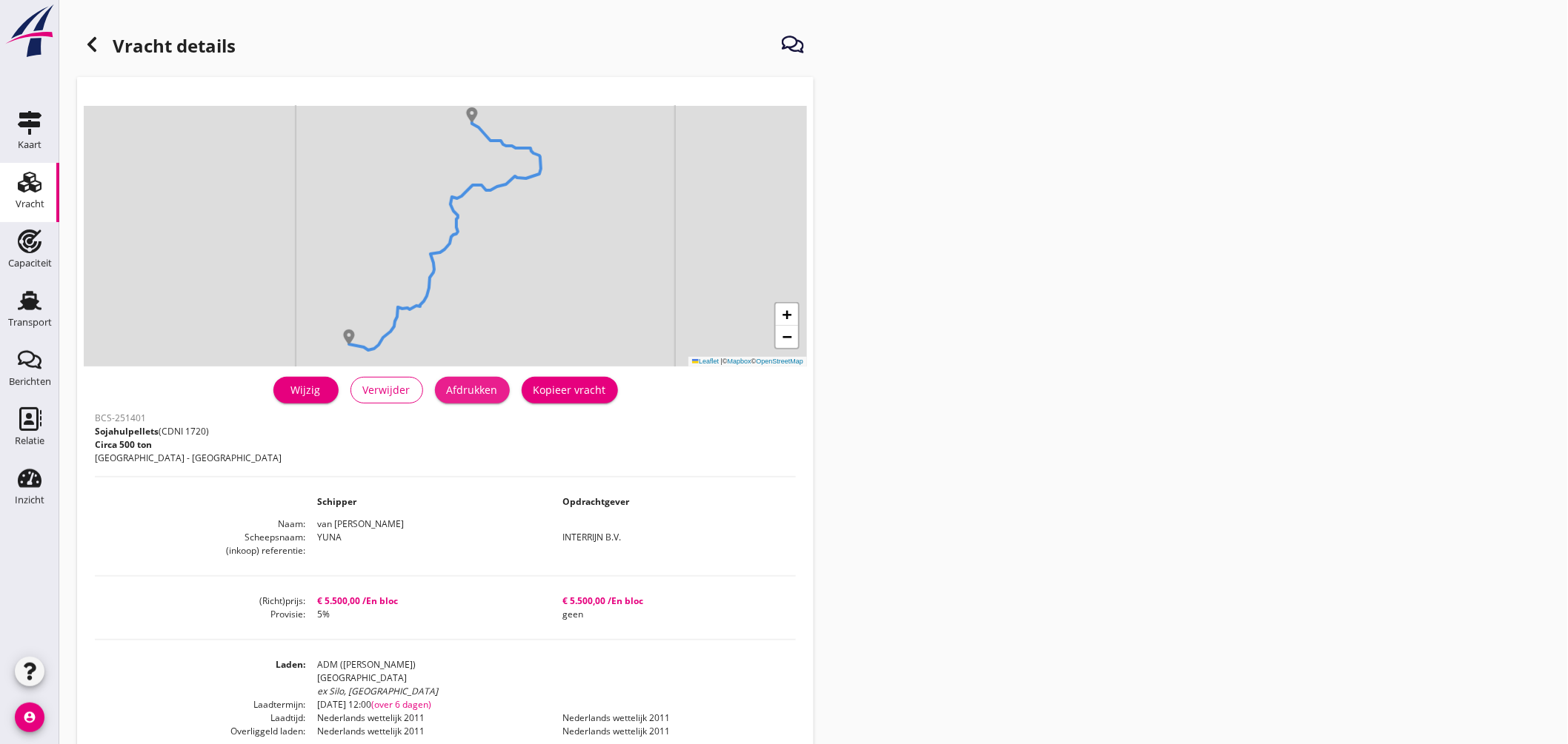
drag, startPoint x: 470, startPoint y: 391, endPoint x: 1186, endPoint y: 642, distance: 758.7
click at [470, 392] on div "Afdrukken" at bounding box center [472, 390] width 51 height 16
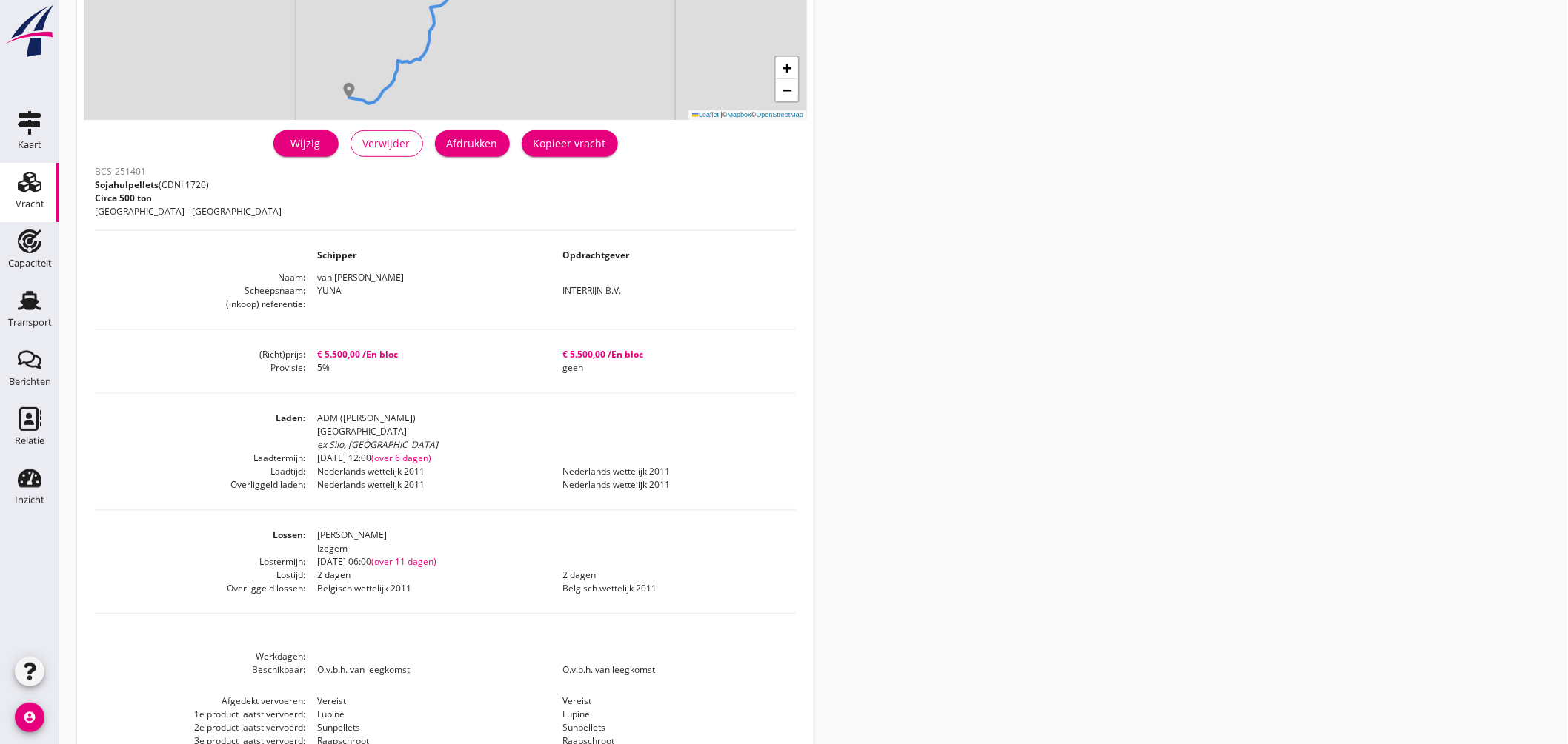
scroll to position [317, 0]
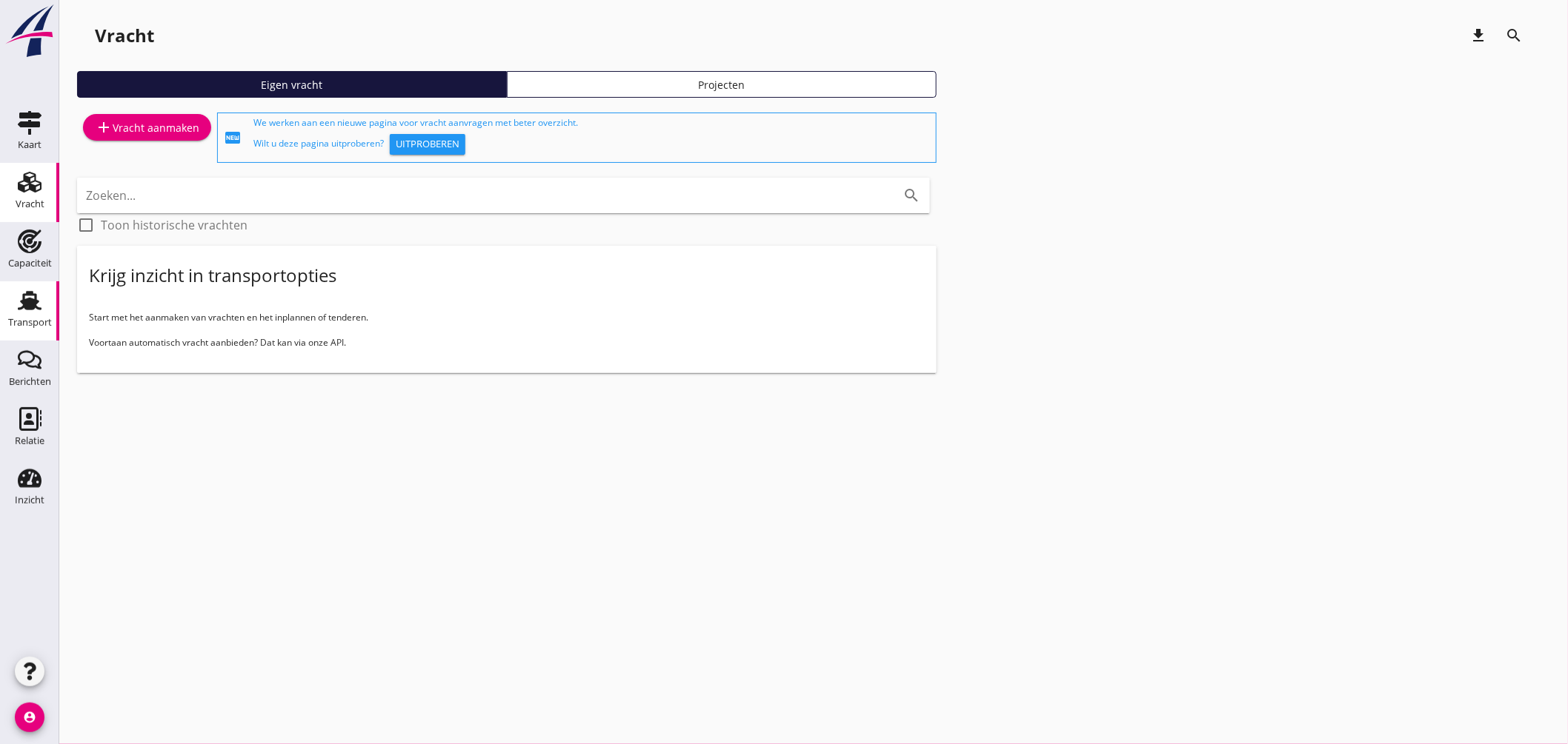
click at [27, 294] on use at bounding box center [30, 300] width 24 height 19
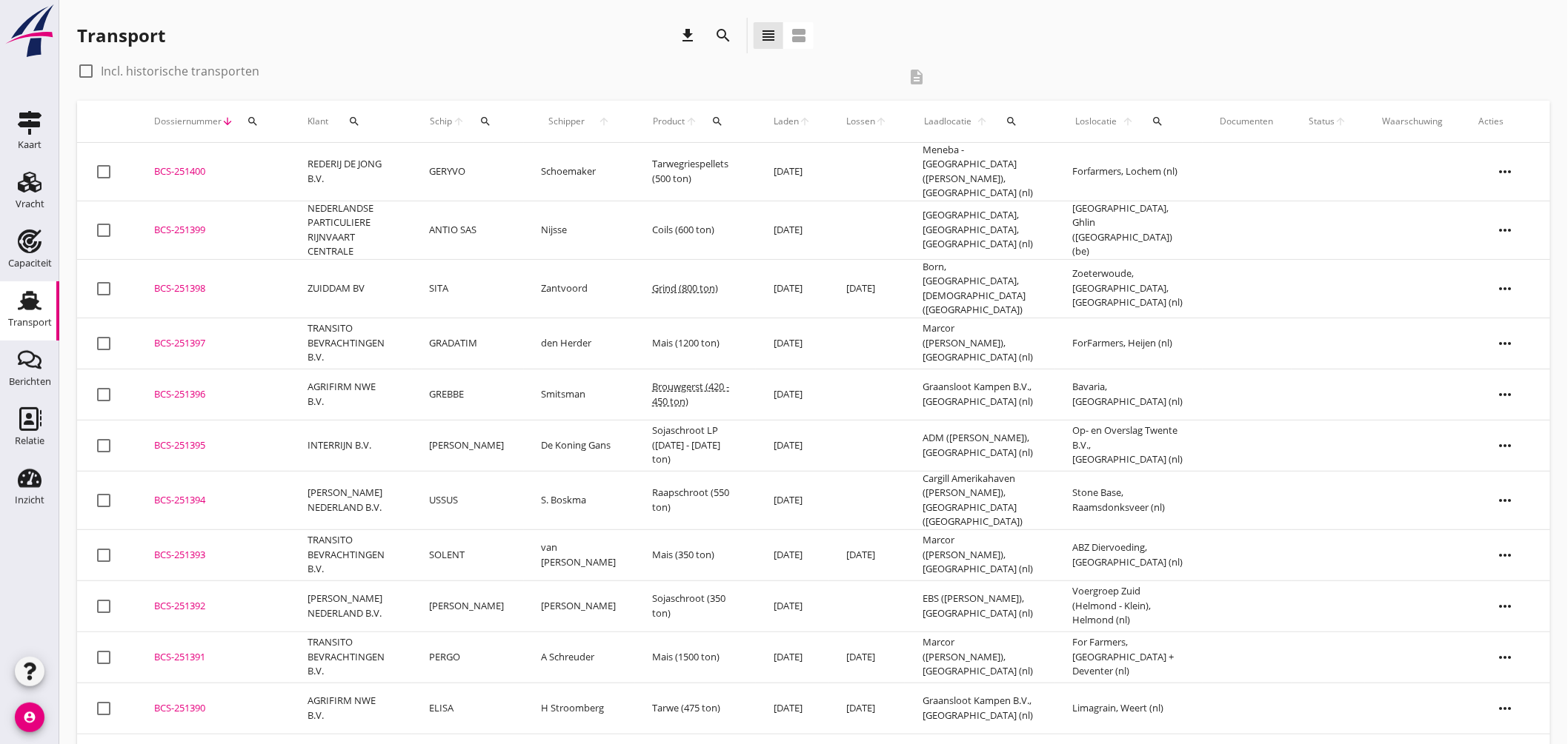
click at [358, 118] on icon "search" at bounding box center [354, 121] width 12 height 12
click at [433, 162] on input "Zoeken op opdrachtgever..." at bounding box center [416, 164] width 154 height 24
drag, startPoint x: 396, startPoint y: 205, endPoint x: 512, endPoint y: 178, distance: 119.1
click at [402, 205] on div "INTERRIJN B.V." at bounding box center [433, 200] width 163 height 18
type input "INTERRIJN B.V."
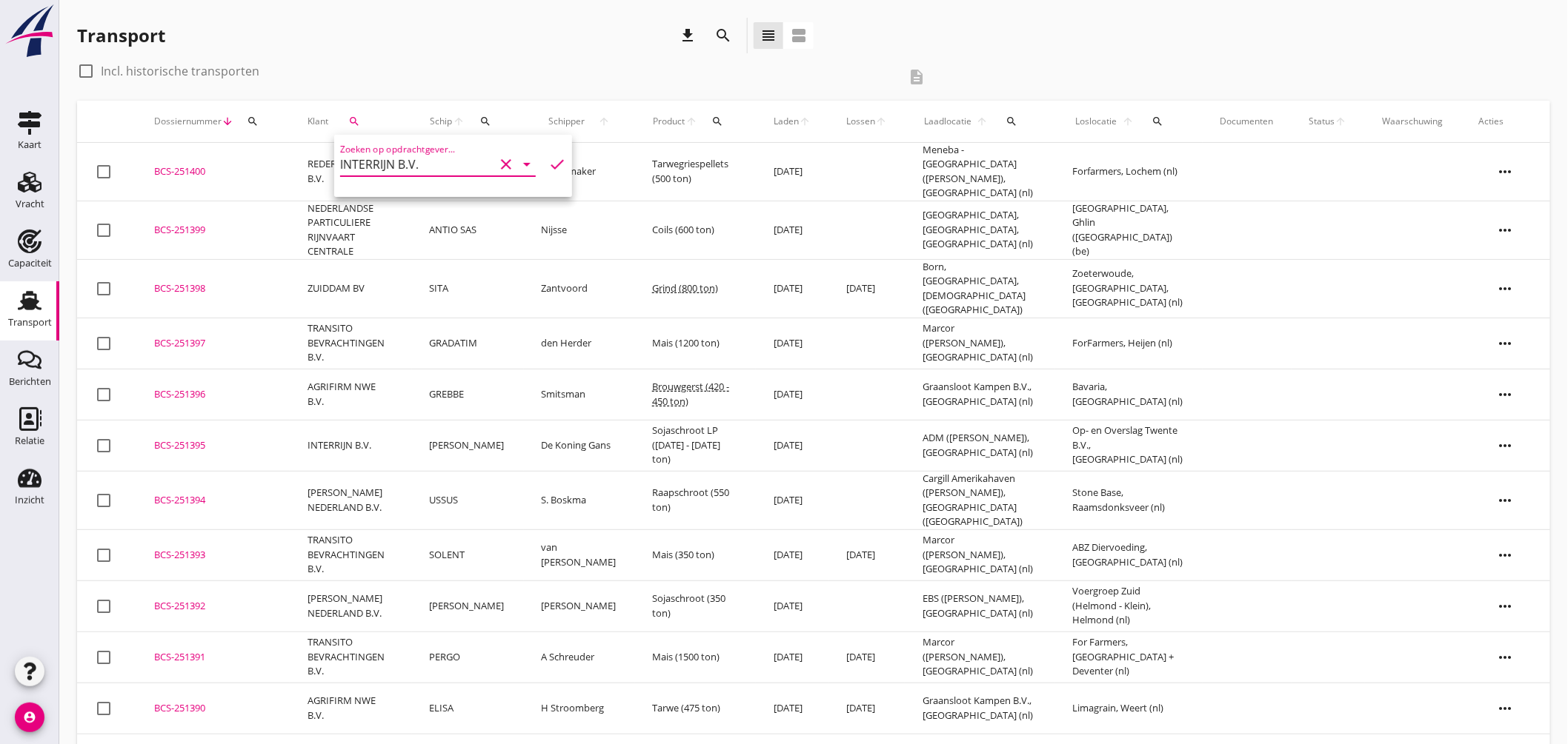
click at [550, 160] on icon "check" at bounding box center [557, 163] width 18 height 18
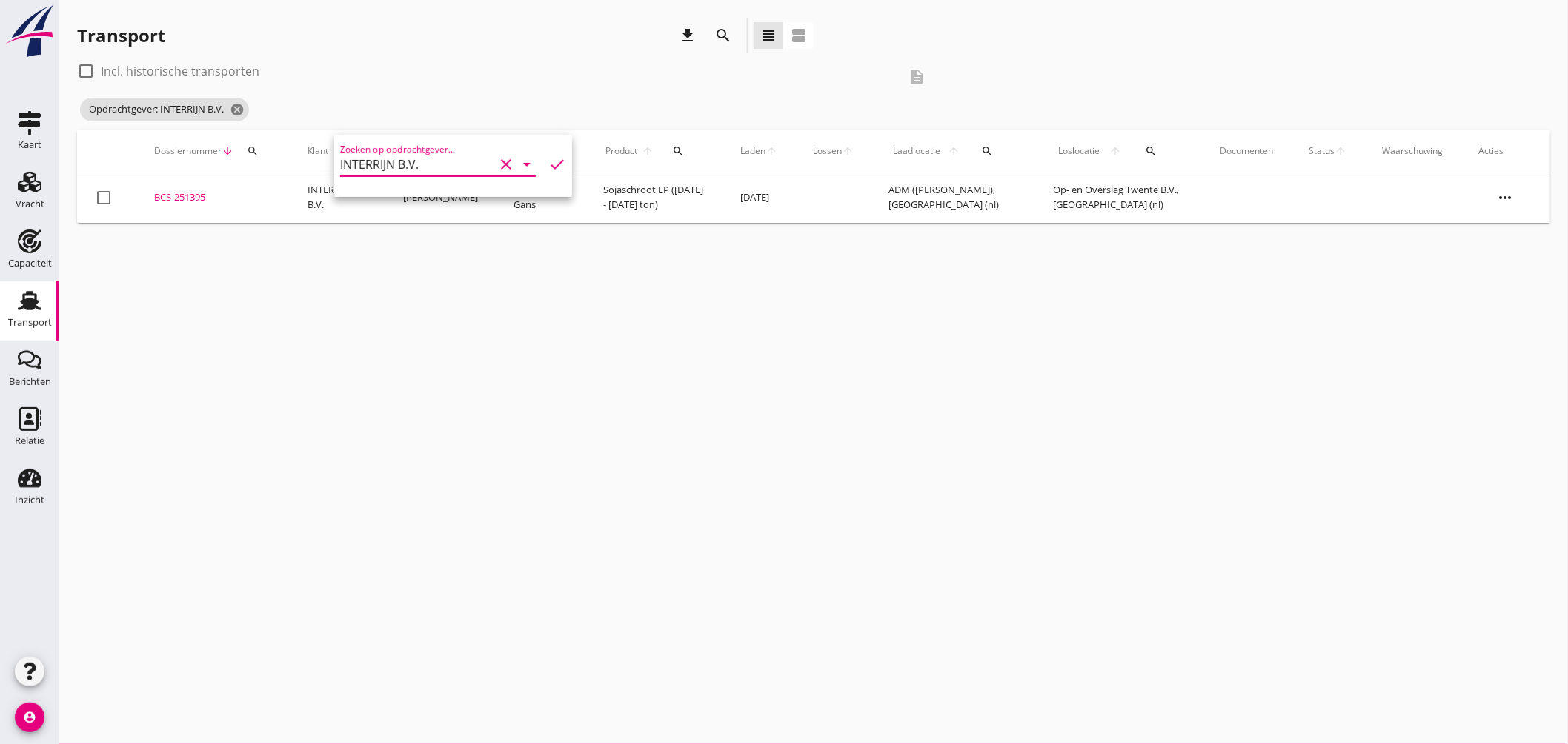
click at [575, 257] on div "cancel You are impersonating another user. Transport download search view_headl…" at bounding box center [813, 372] width 1508 height 744
click at [196, 197] on div "BCS-251395" at bounding box center [213, 198] width 118 height 15
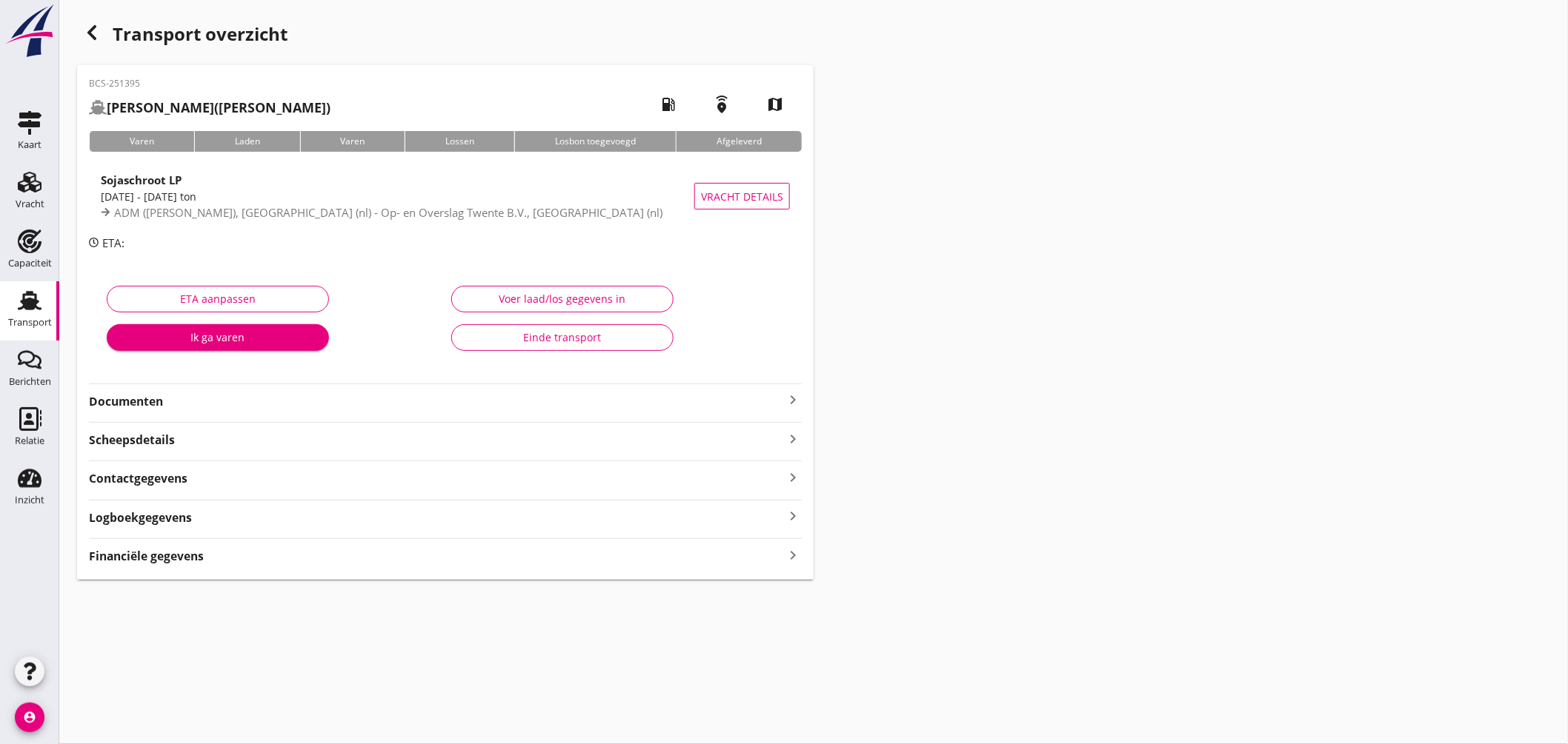
click at [792, 395] on icon "keyboard_arrow_right" at bounding box center [792, 400] width 18 height 18
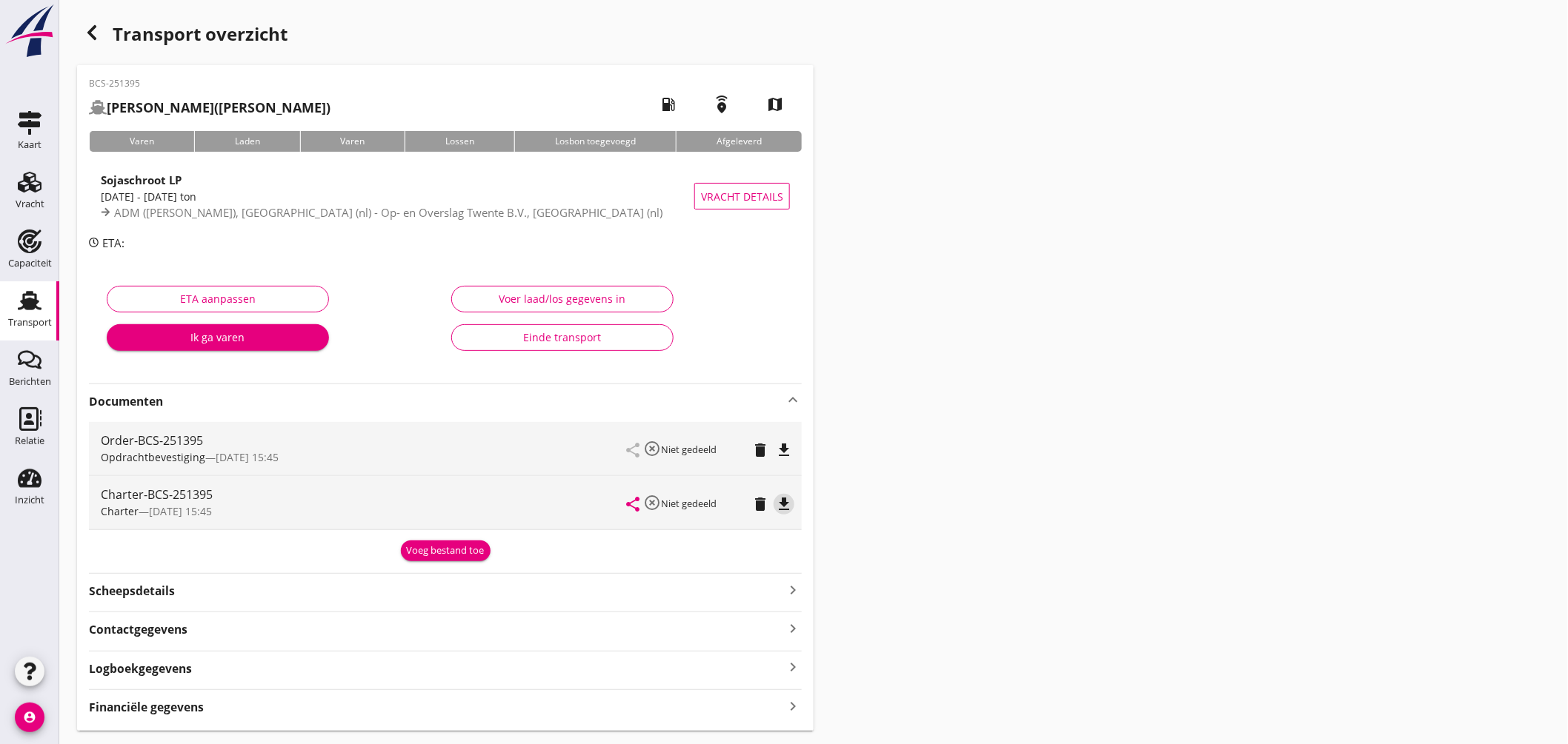
click at [787, 501] on icon "file_download" at bounding box center [783, 504] width 18 height 18
click at [33, 284] on link "Transport Transport" at bounding box center [30, 311] width 59 height 59
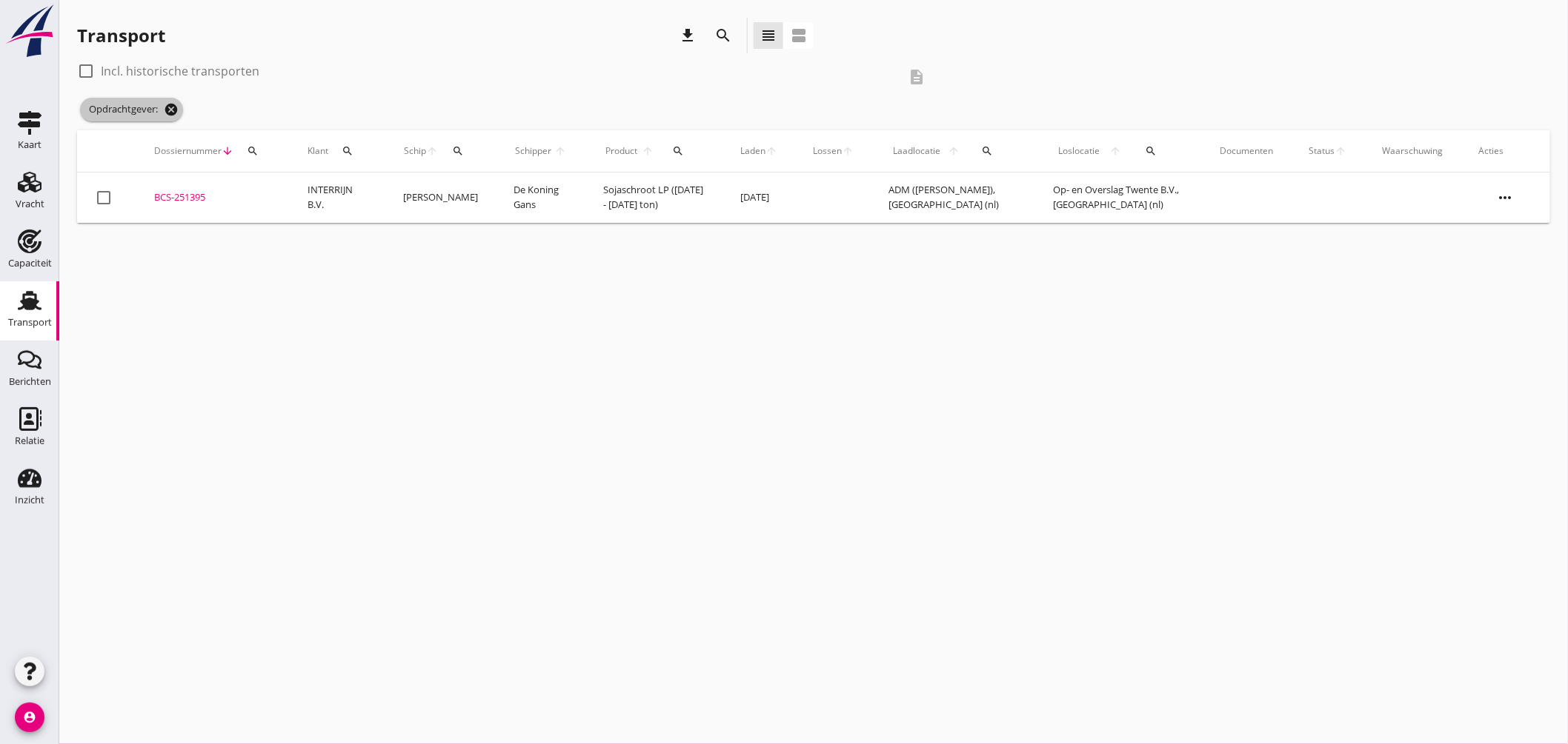
click at [167, 104] on icon "cancel" at bounding box center [171, 110] width 15 height 15
click at [171, 133] on div "Dossiernummer arrow_downward search" at bounding box center [213, 150] width 118 height 36
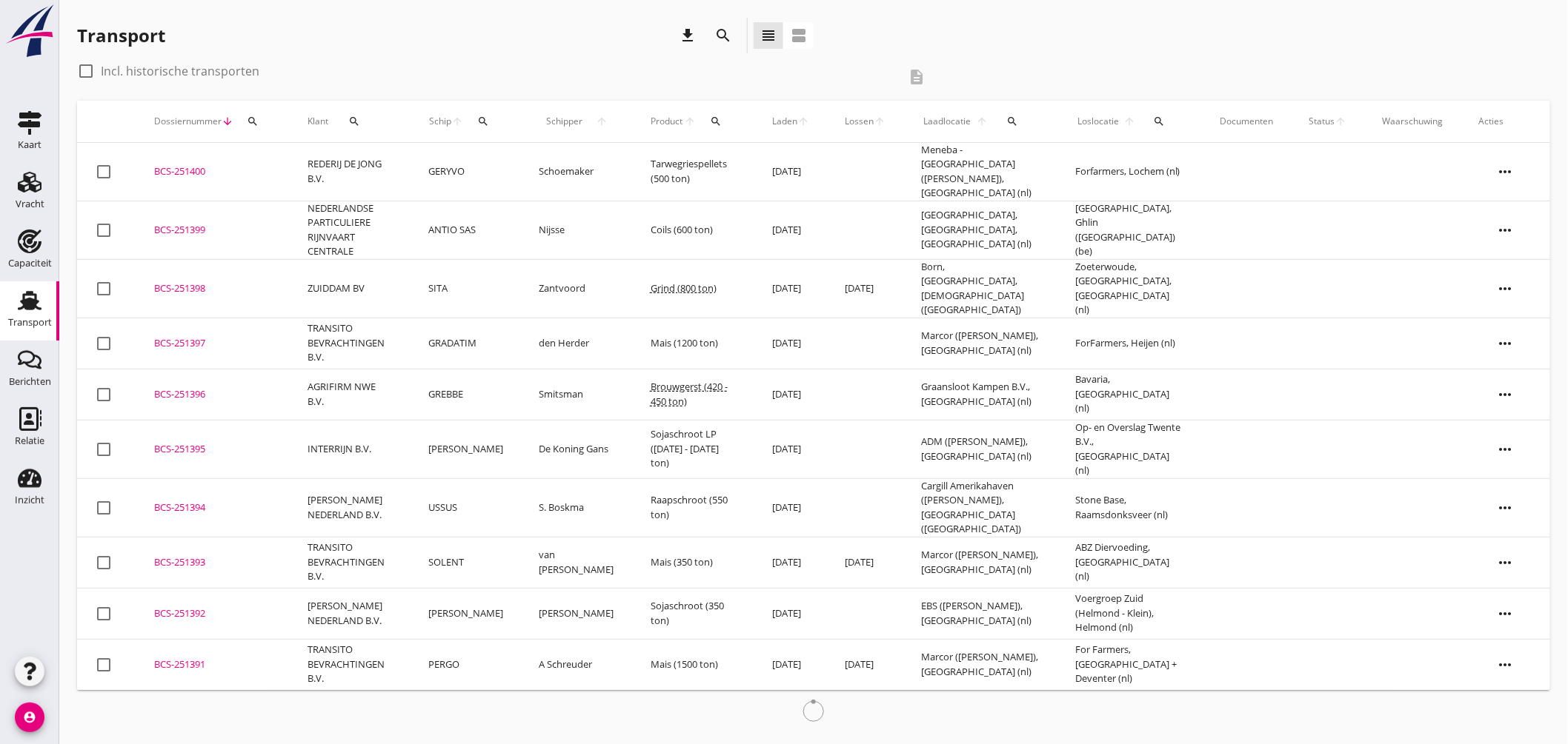
click at [455, 129] on div "Schip arrow_upward search" at bounding box center [465, 121] width 75 height 36
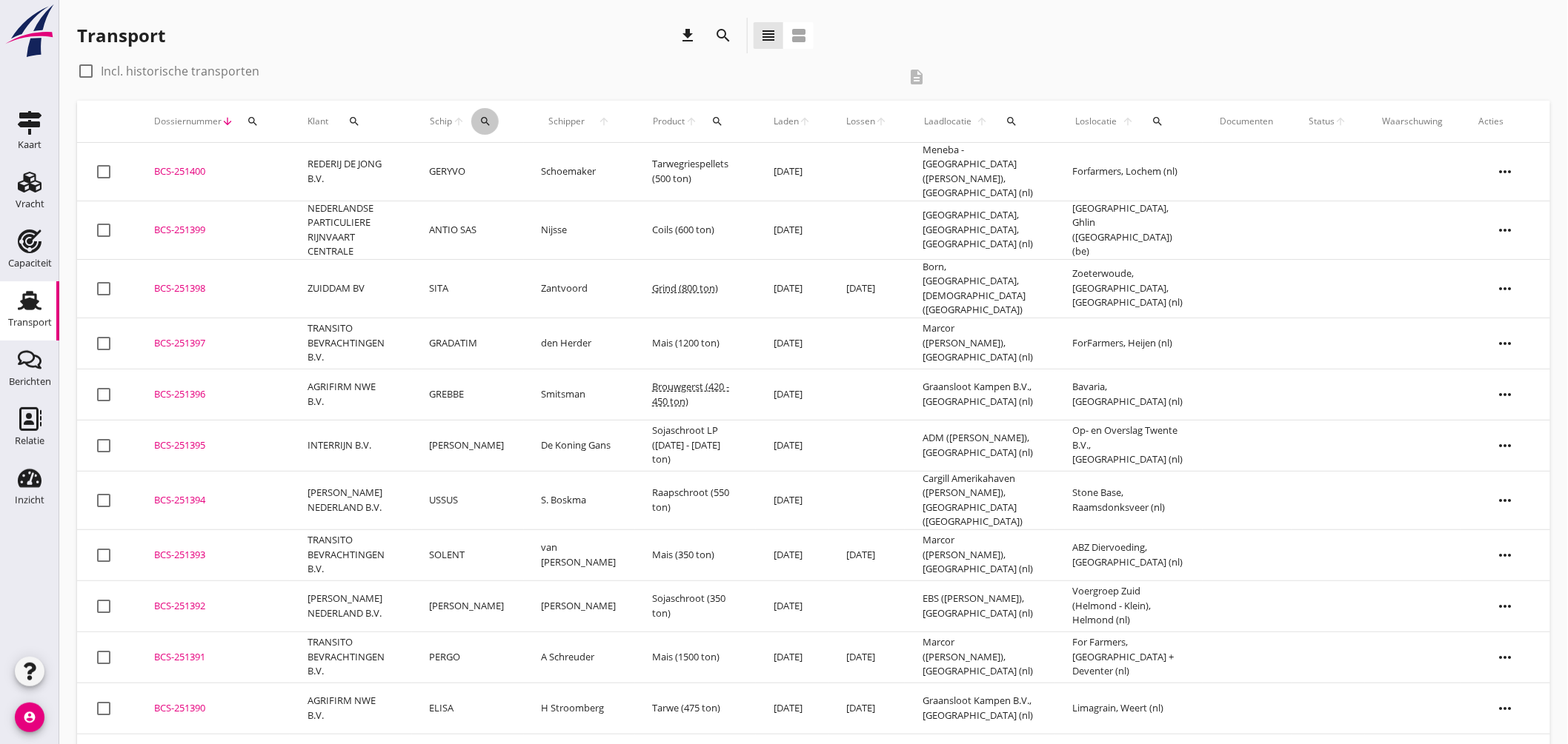
click at [491, 119] on icon "search" at bounding box center [485, 121] width 12 height 12
click at [530, 173] on input "Zoek op (scheeps)naam" at bounding box center [565, 164] width 154 height 24
click at [545, 167] on input "yu" at bounding box center [565, 164] width 154 height 24
type input "yu"
click at [528, 164] on input "yu" at bounding box center [565, 164] width 154 height 24
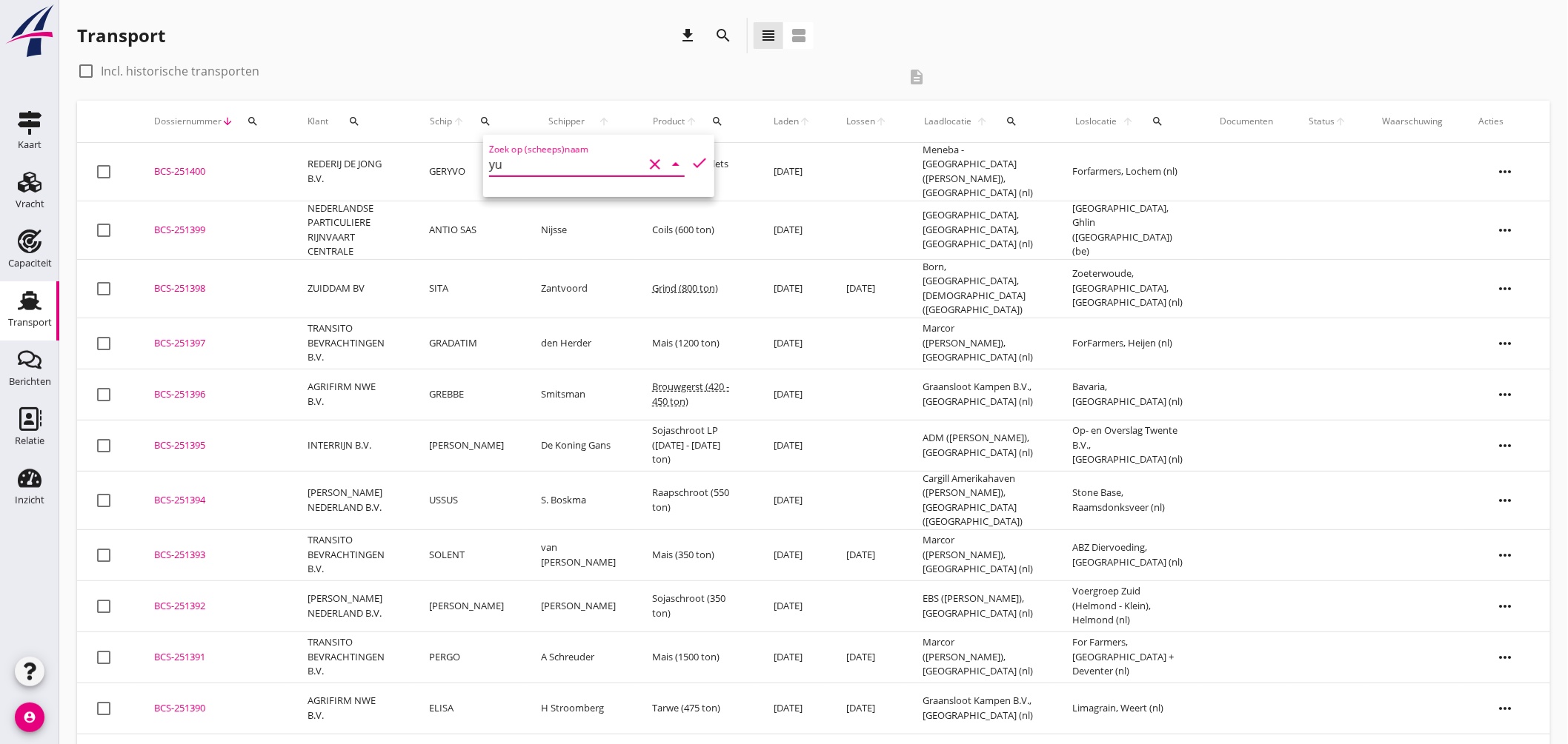
click at [652, 164] on icon "clear" at bounding box center [655, 163] width 18 height 18
click at [603, 160] on input "Zoek op (scheeps)naam" at bounding box center [565, 164] width 154 height 24
click at [591, 167] on input "Zoek op (scheeps)naam" at bounding box center [565, 164] width 154 height 24
click at [608, 166] on input "Zoek op (scheeps)naam" at bounding box center [565, 164] width 154 height 24
click at [532, 83] on div "check_box_outline_blank Incl. historische transporten description" at bounding box center [506, 77] width 860 height 36
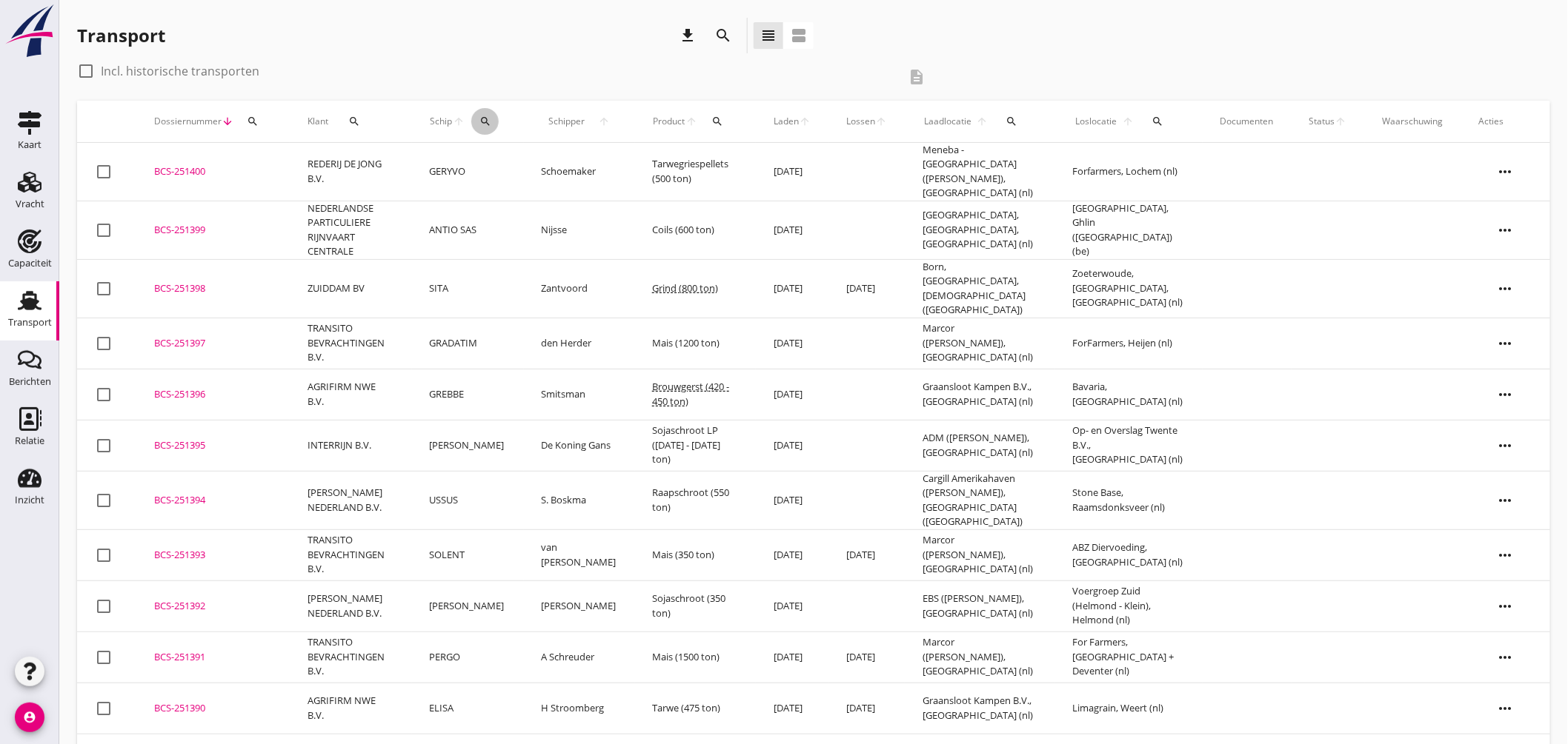
click at [491, 120] on icon "search" at bounding box center [485, 121] width 12 height 12
click at [526, 165] on input "Zoek op (scheeps)naam" at bounding box center [565, 164] width 154 height 24
type input "a"
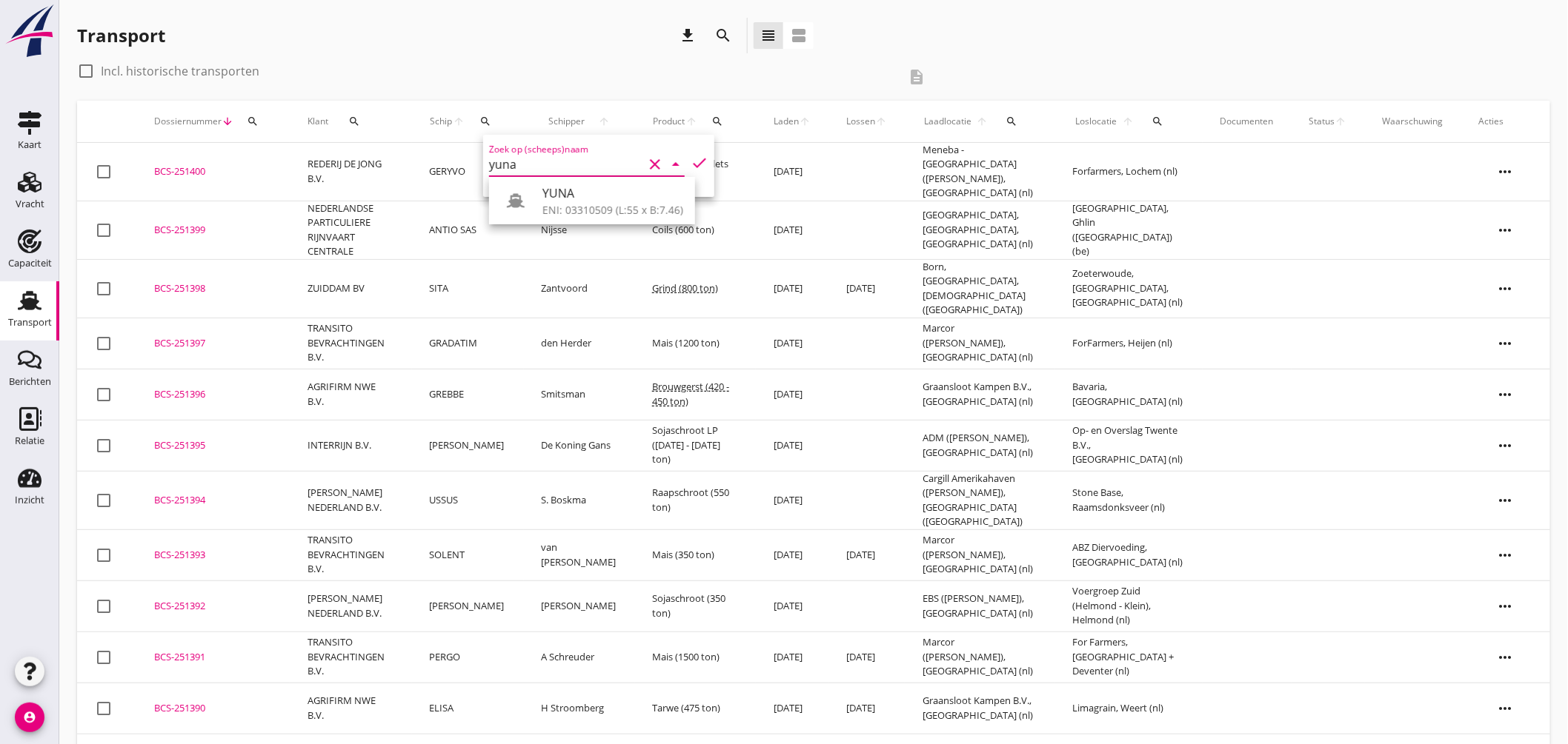
click at [573, 194] on div "YUNA" at bounding box center [612, 193] width 140 height 18
click at [691, 154] on icon "check" at bounding box center [699, 162] width 18 height 18
type input "YUNA"
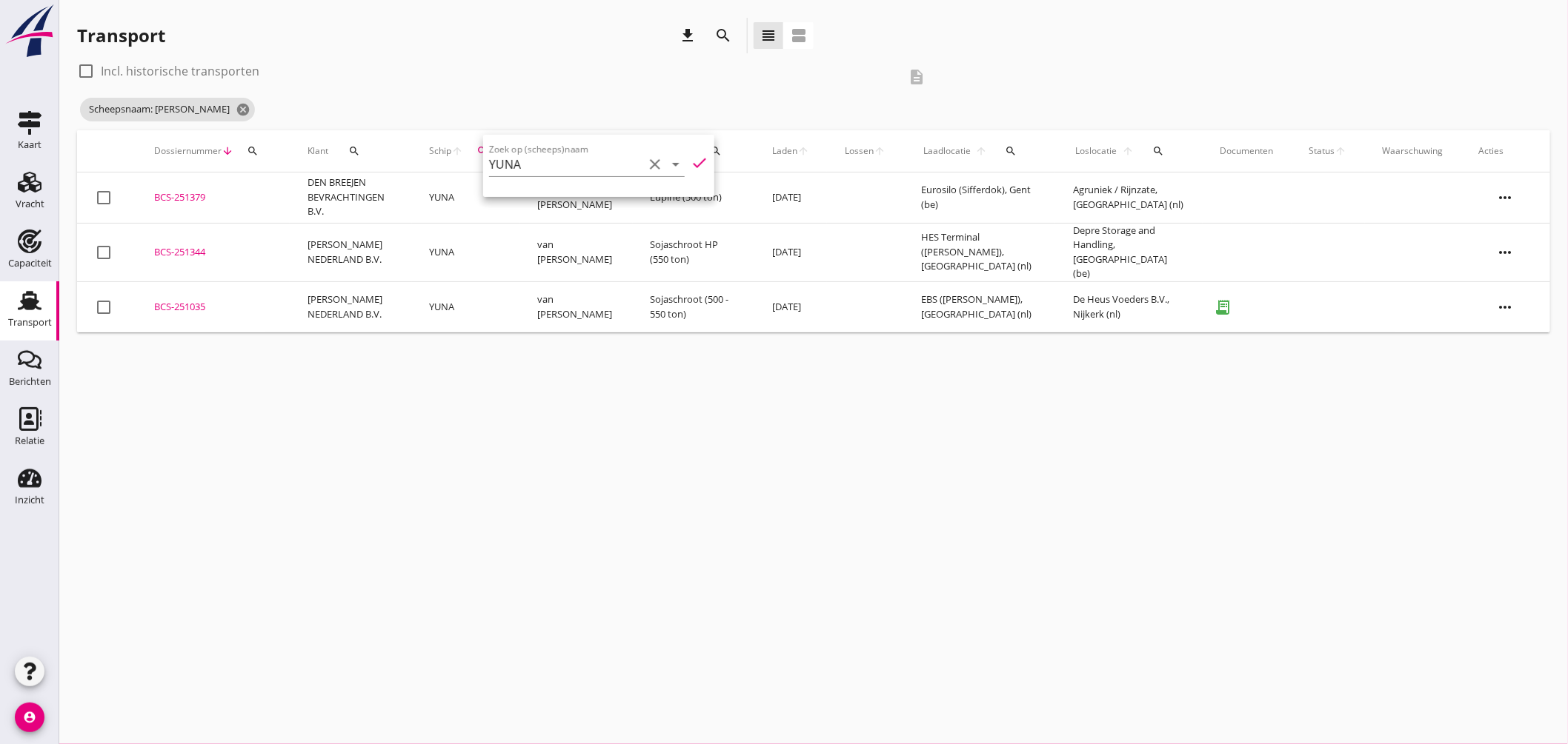
click at [556, 355] on div "cancel You are impersonating another user. Transport download search view_headl…" at bounding box center [813, 372] width 1508 height 744
click at [189, 300] on div "BCS-251035" at bounding box center [213, 307] width 118 height 15
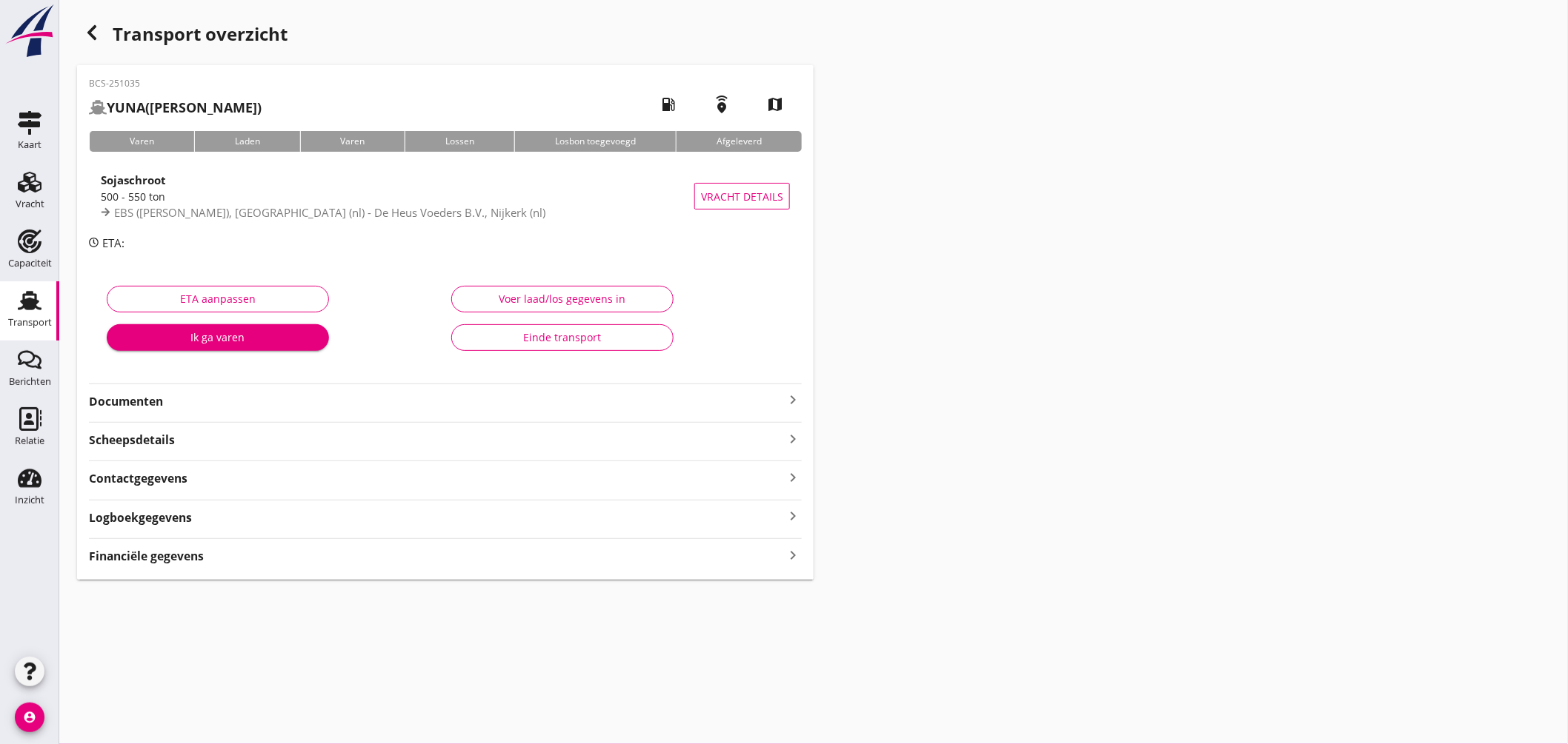
click at [789, 398] on icon "keyboard_arrow_right" at bounding box center [792, 400] width 18 height 18
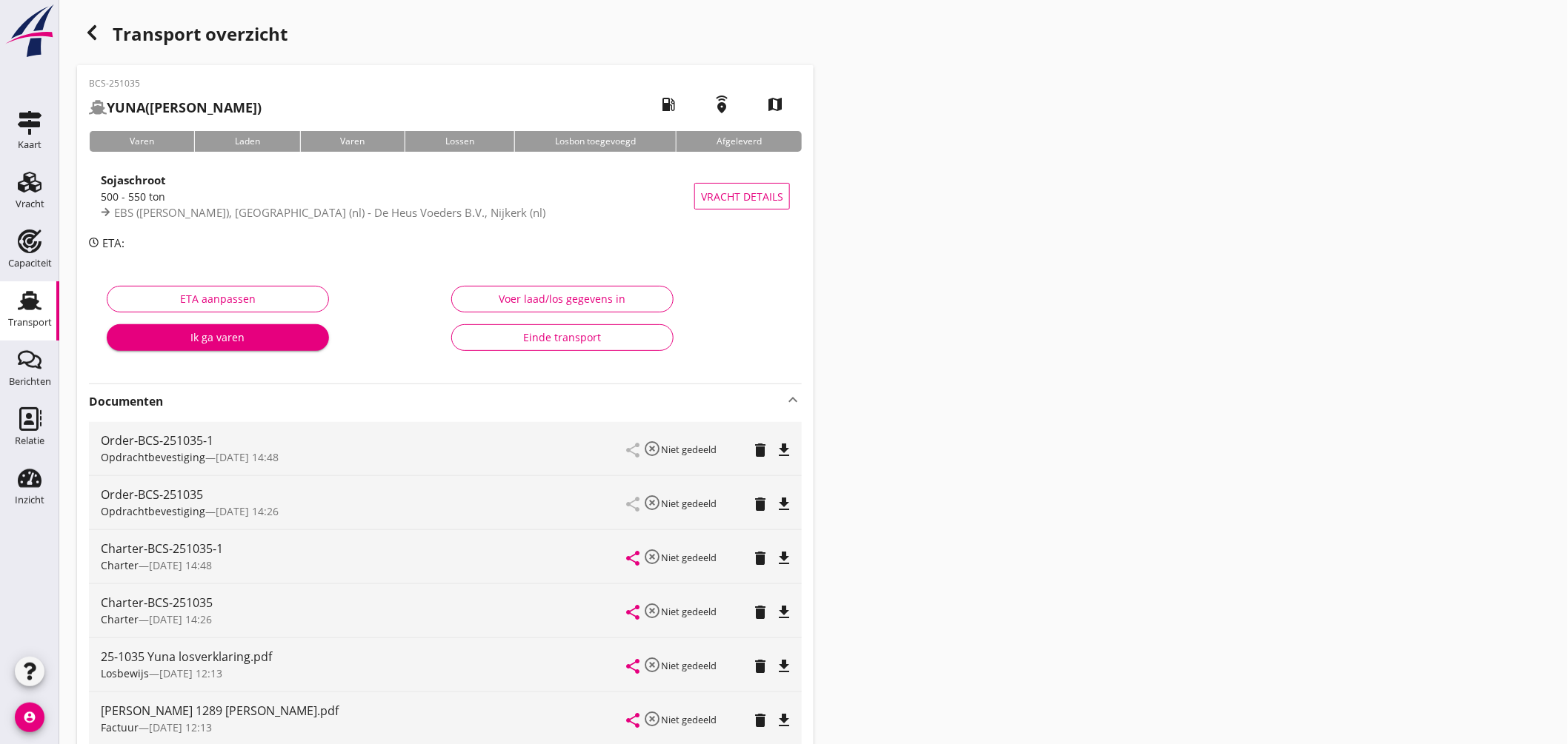
click at [780, 557] on icon "file_download" at bounding box center [783, 558] width 18 height 18
click at [509, 202] on div "500 - 550 ton" at bounding box center [397, 197] width 594 height 16
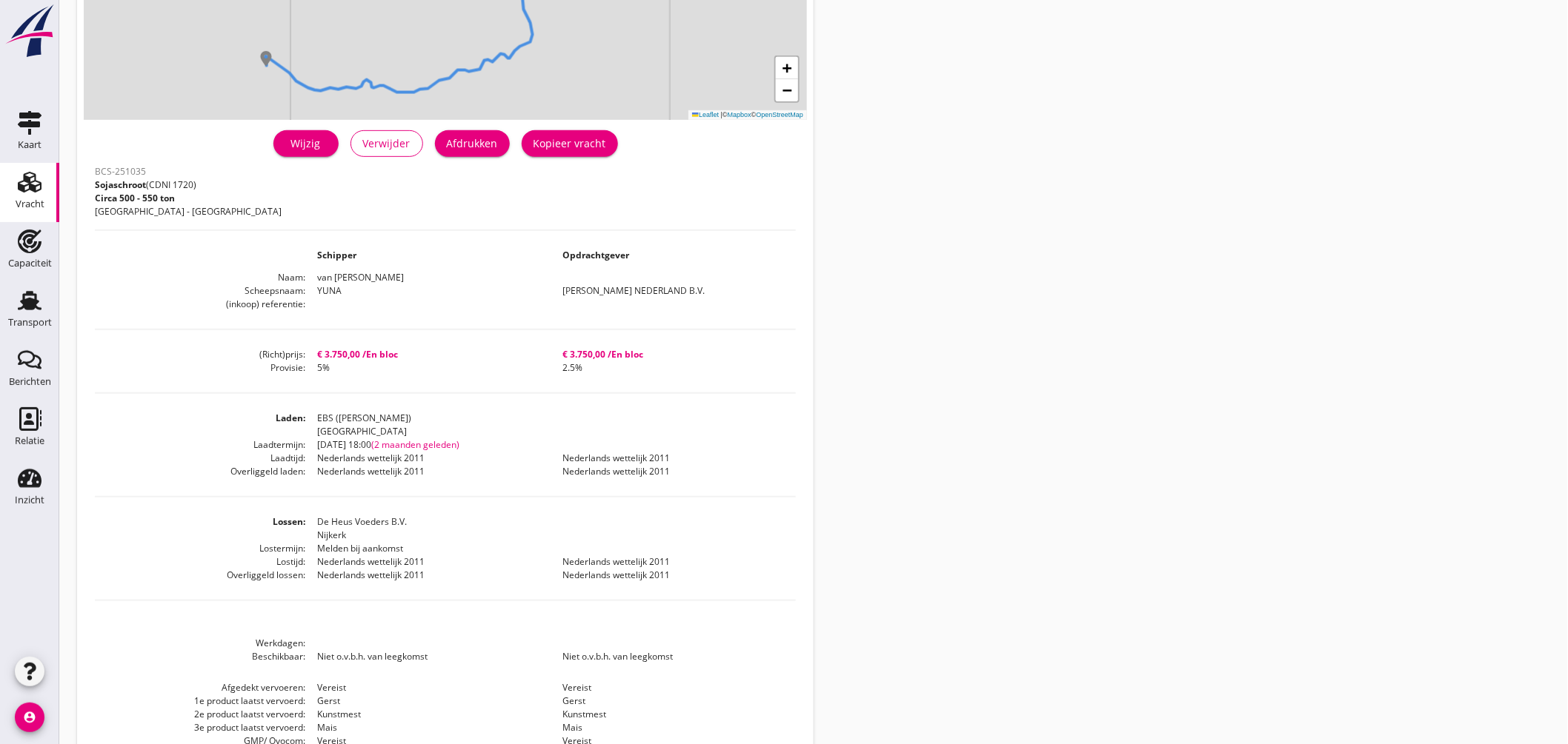
scroll to position [304, 0]
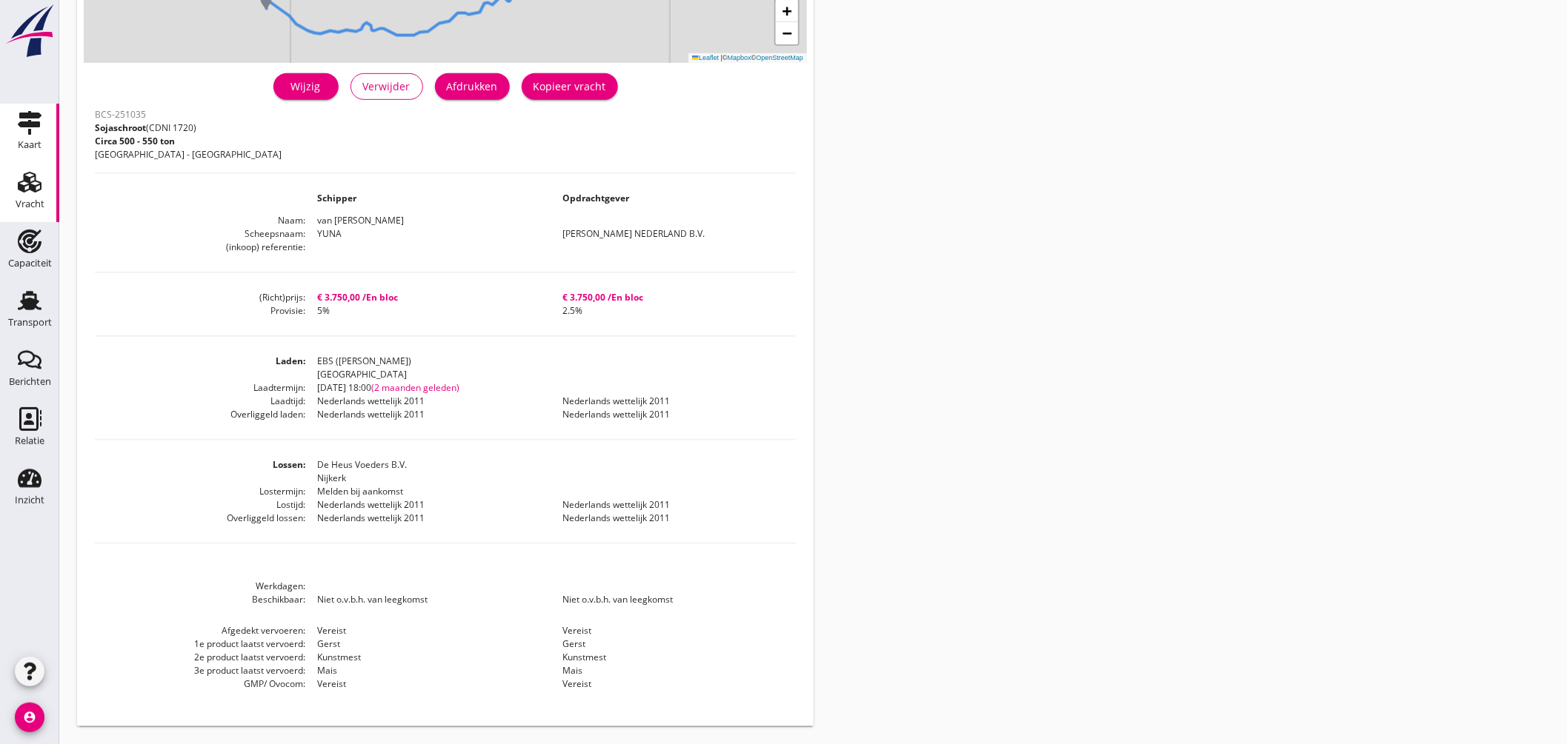
click at [46, 122] on div "Kaart" at bounding box center [30, 123] width 36 height 24
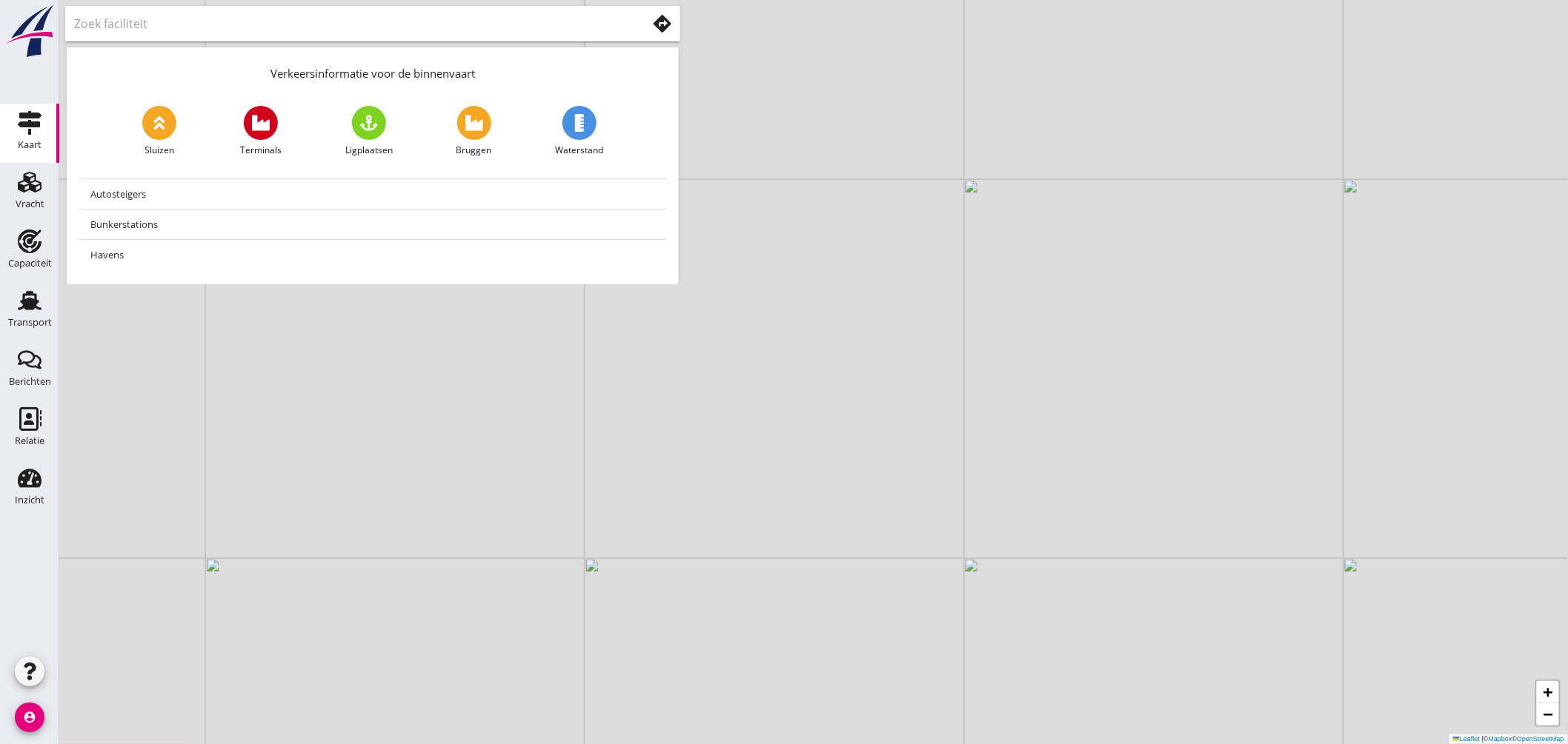
click at [482, 24] on input "text" at bounding box center [350, 24] width 552 height 24
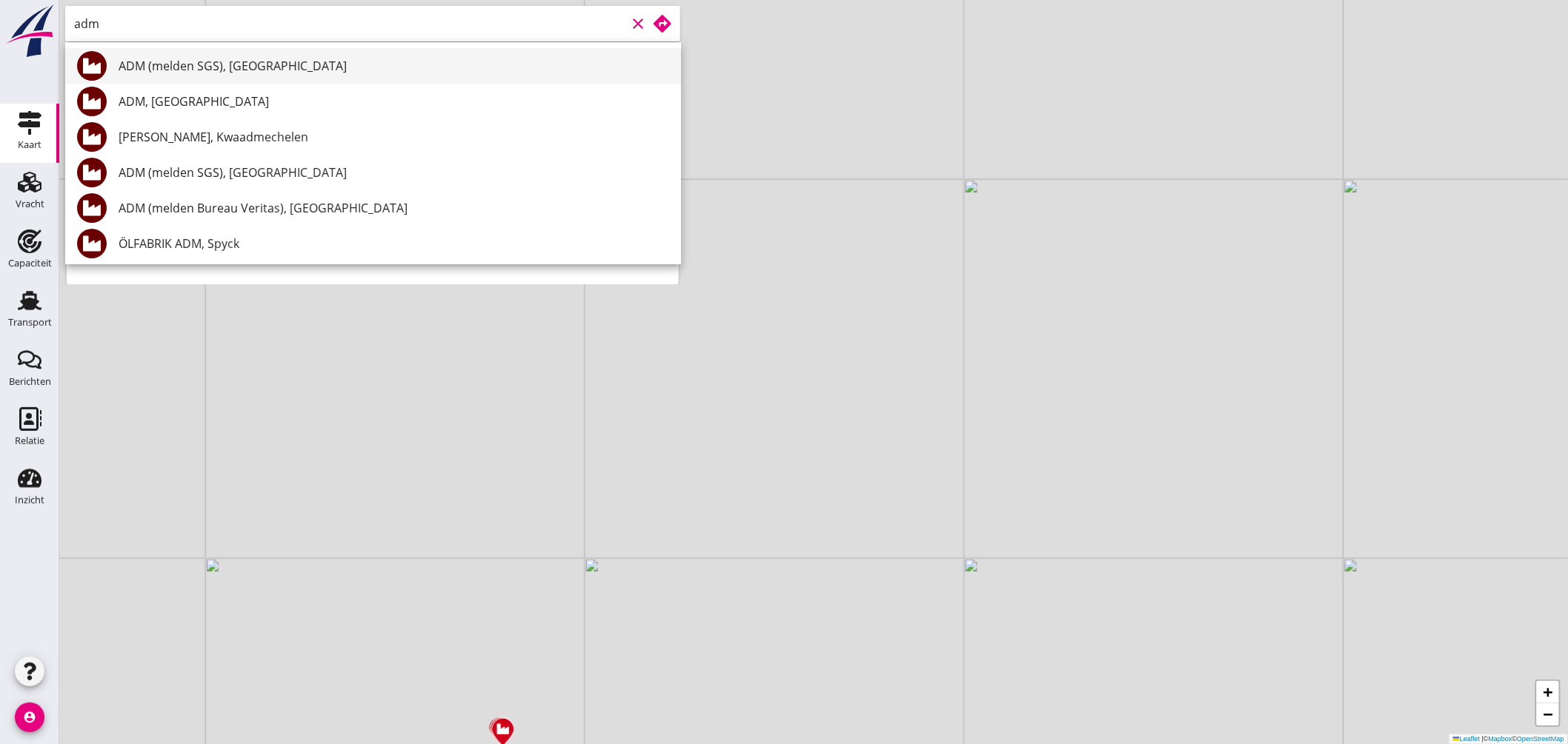
click at [238, 67] on div "ADM (melden SGS), [GEOGRAPHIC_DATA]" at bounding box center [393, 66] width 550 height 18
type input "ADM (melden SGS), [GEOGRAPHIC_DATA]"
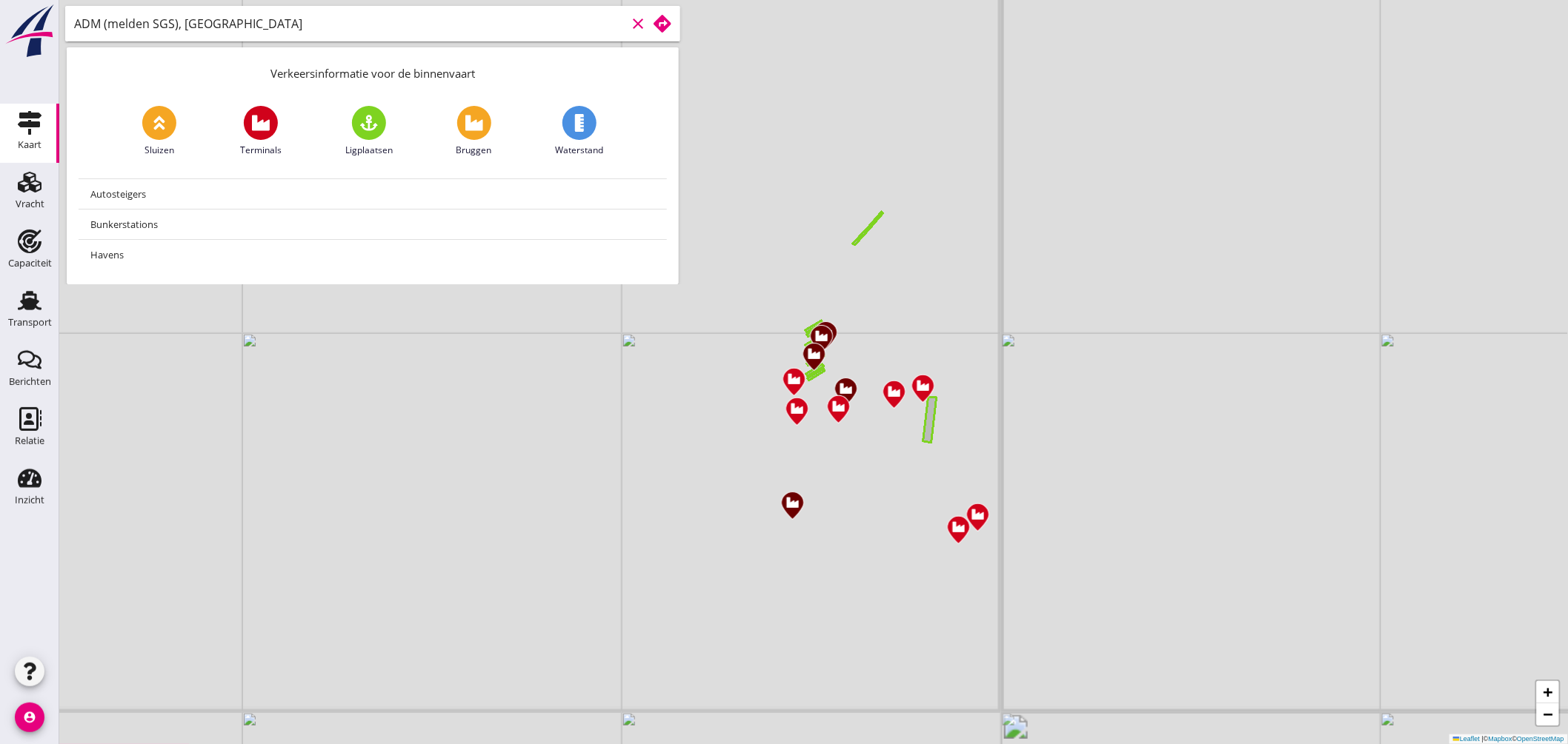
click at [659, 23] on use at bounding box center [662, 23] width 18 height 18
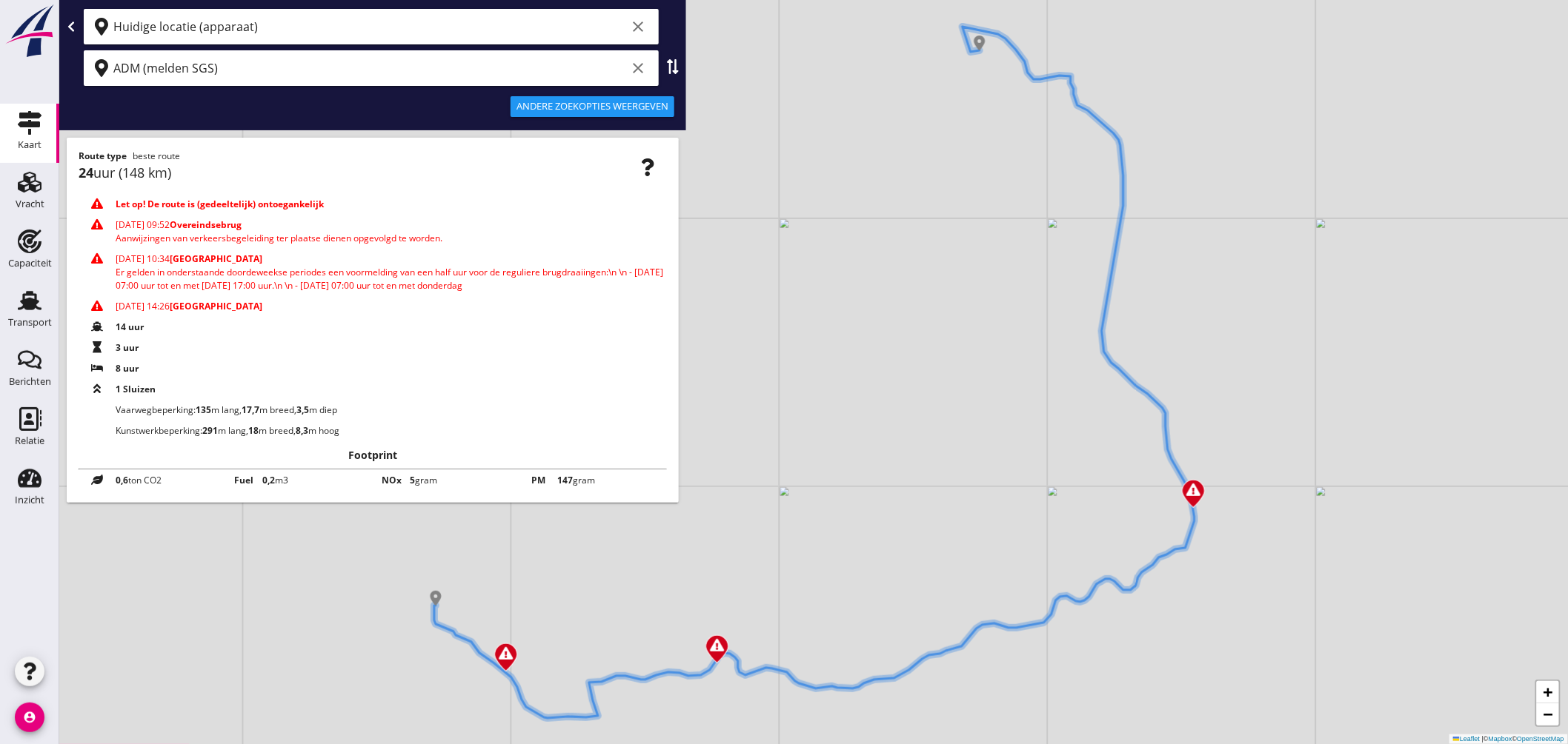
click at [672, 65] on icon at bounding box center [672, 66] width 15 height 15
type input "ADM (melden SGS)"
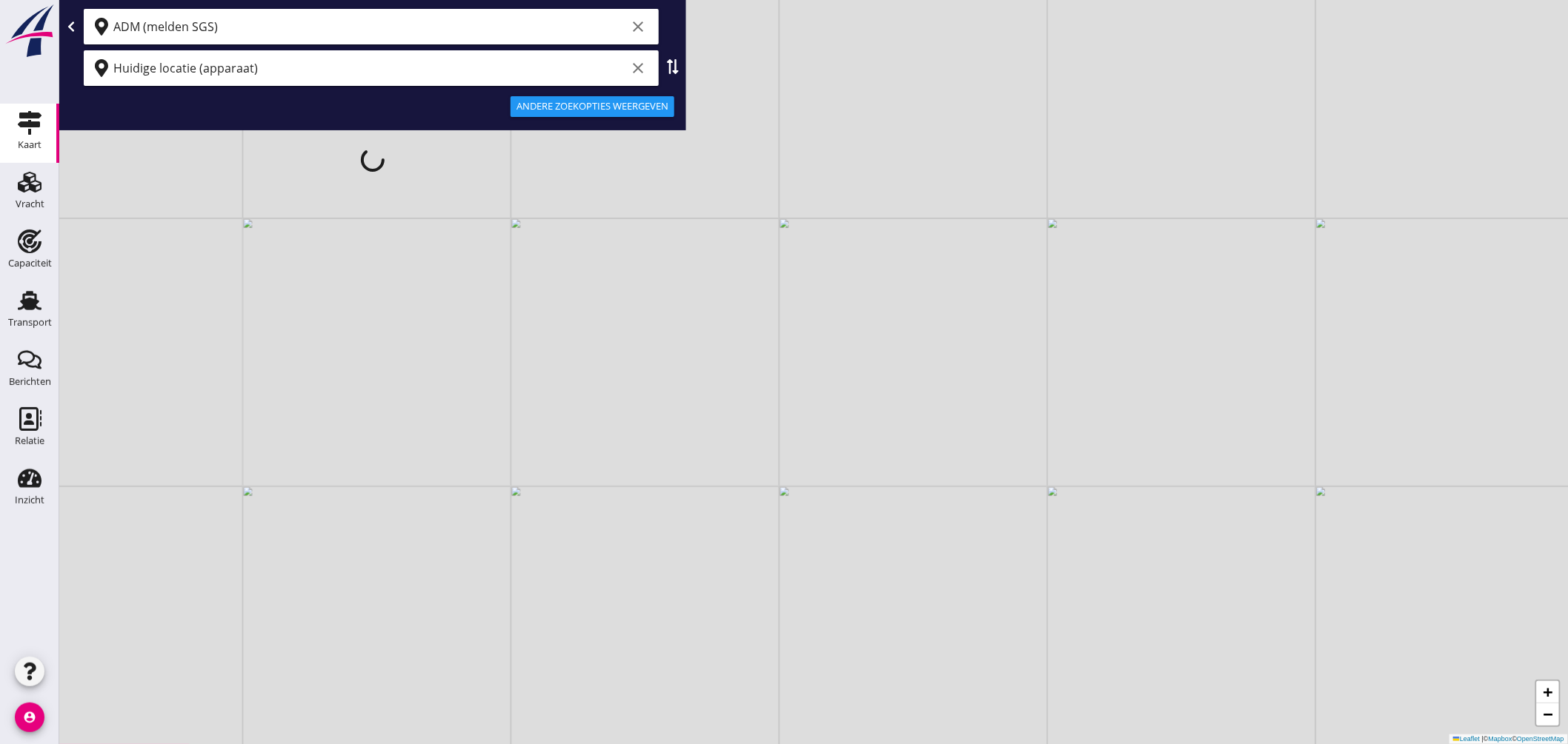
click at [344, 67] on input "Huidige locatie (apparaat)" at bounding box center [369, 68] width 513 height 24
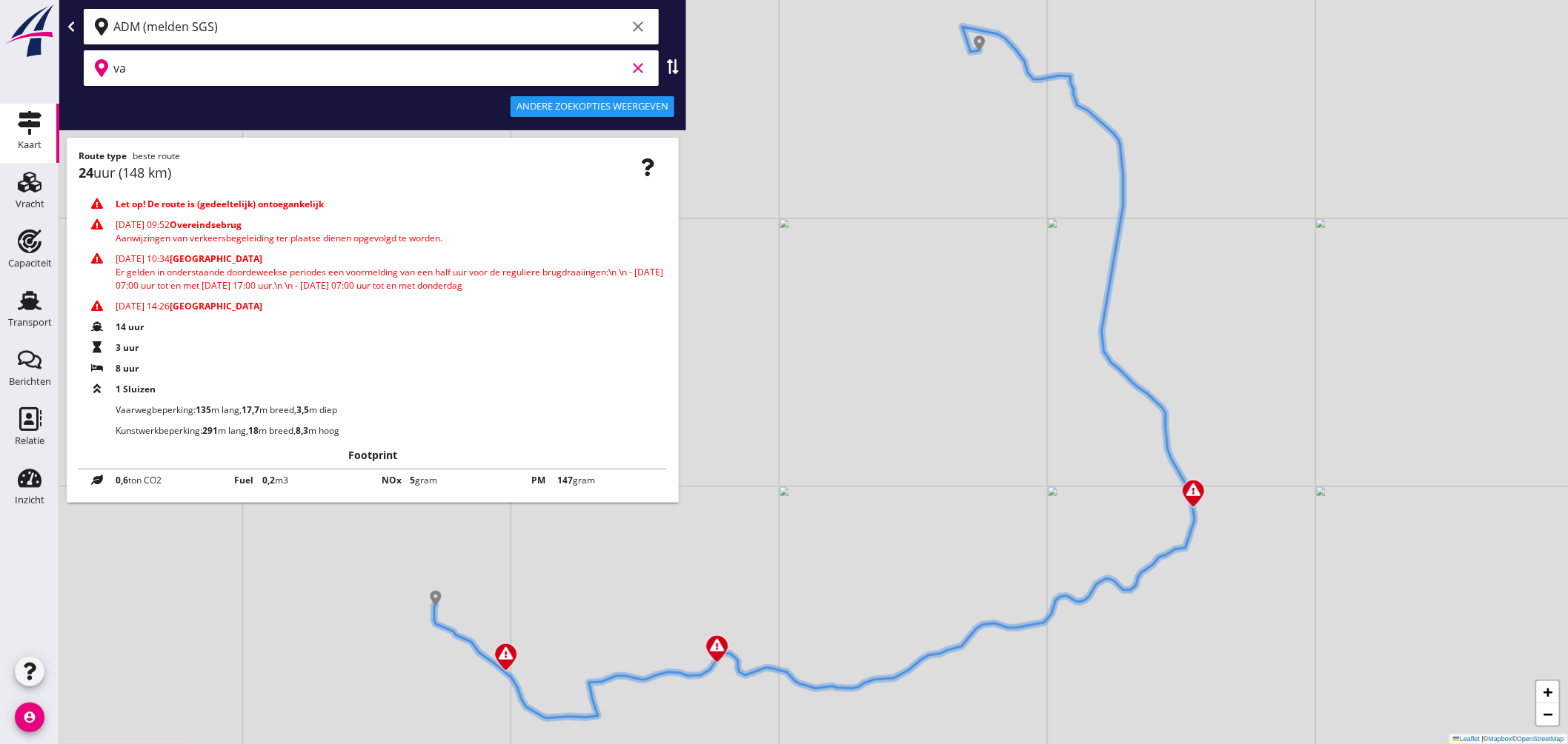
type input "v"
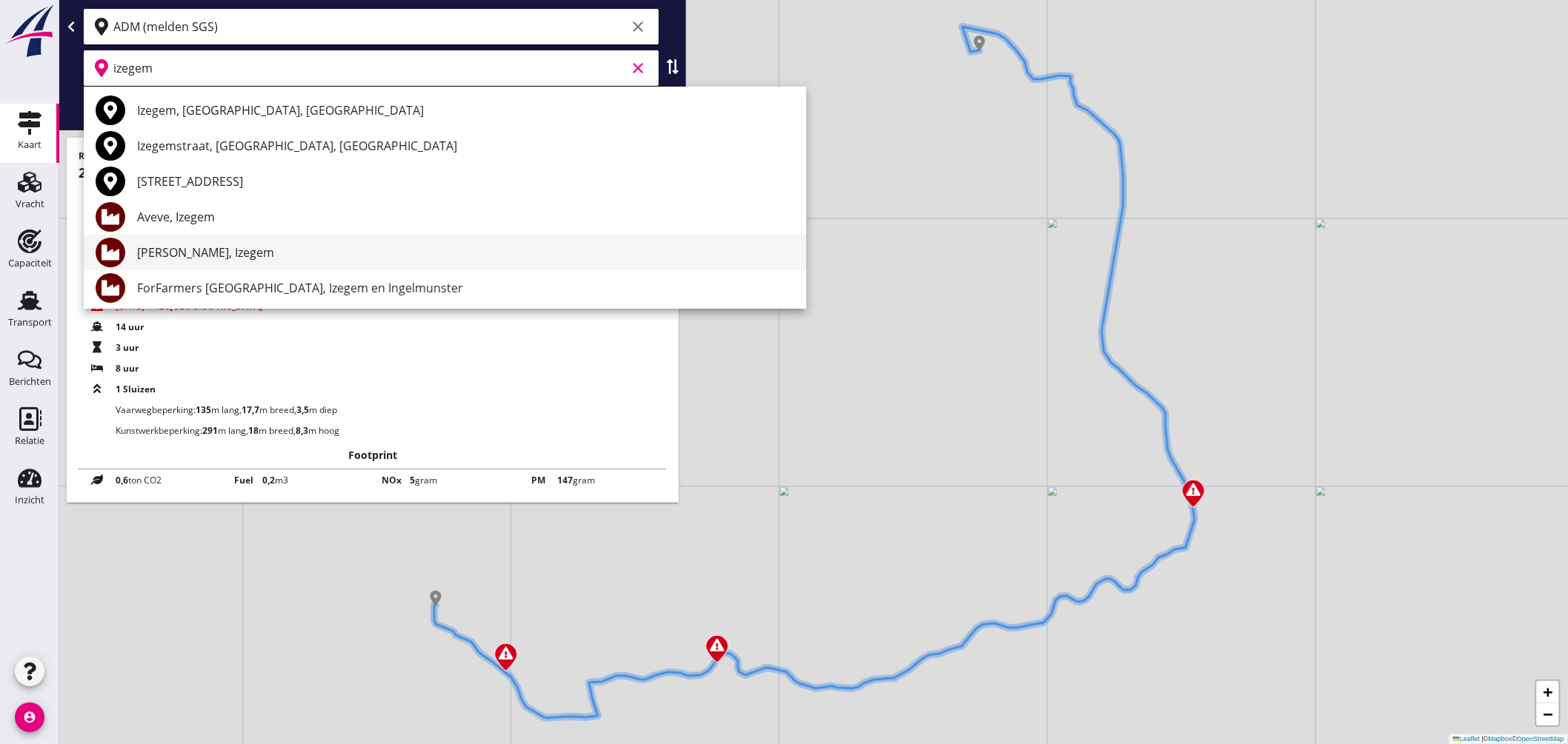
click at [218, 248] on div "[PERSON_NAME], Izegem" at bounding box center [465, 252] width 657 height 18
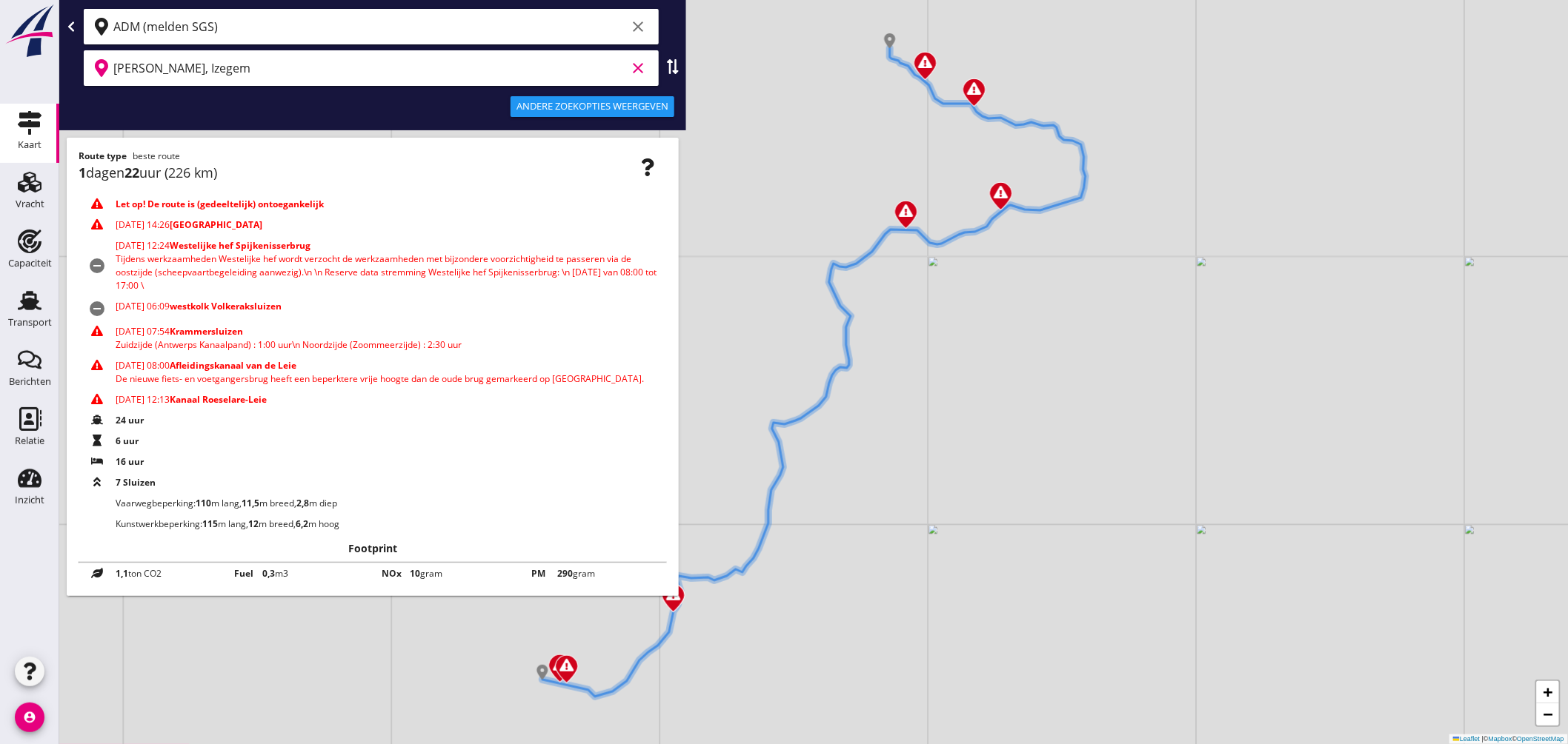
type input "[PERSON_NAME], Izegem"
click at [26, 293] on use at bounding box center [30, 300] width 24 height 19
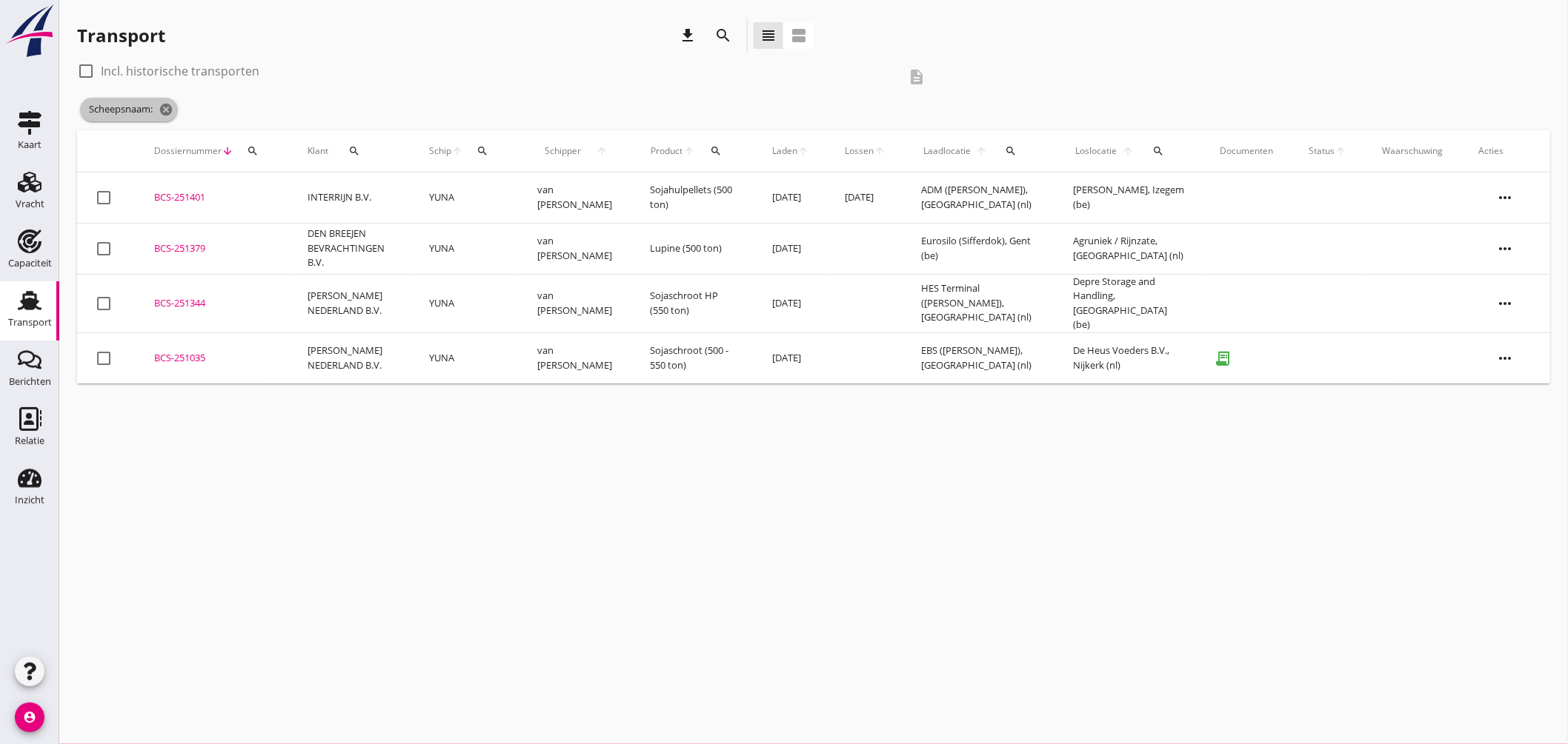
drag, startPoint x: 175, startPoint y: 109, endPoint x: 195, endPoint y: 115, distance: 20.9
click at [178, 109] on span "Scheepsnaam: cancel" at bounding box center [129, 110] width 98 height 24
click at [167, 114] on icon "cancel" at bounding box center [166, 110] width 15 height 15
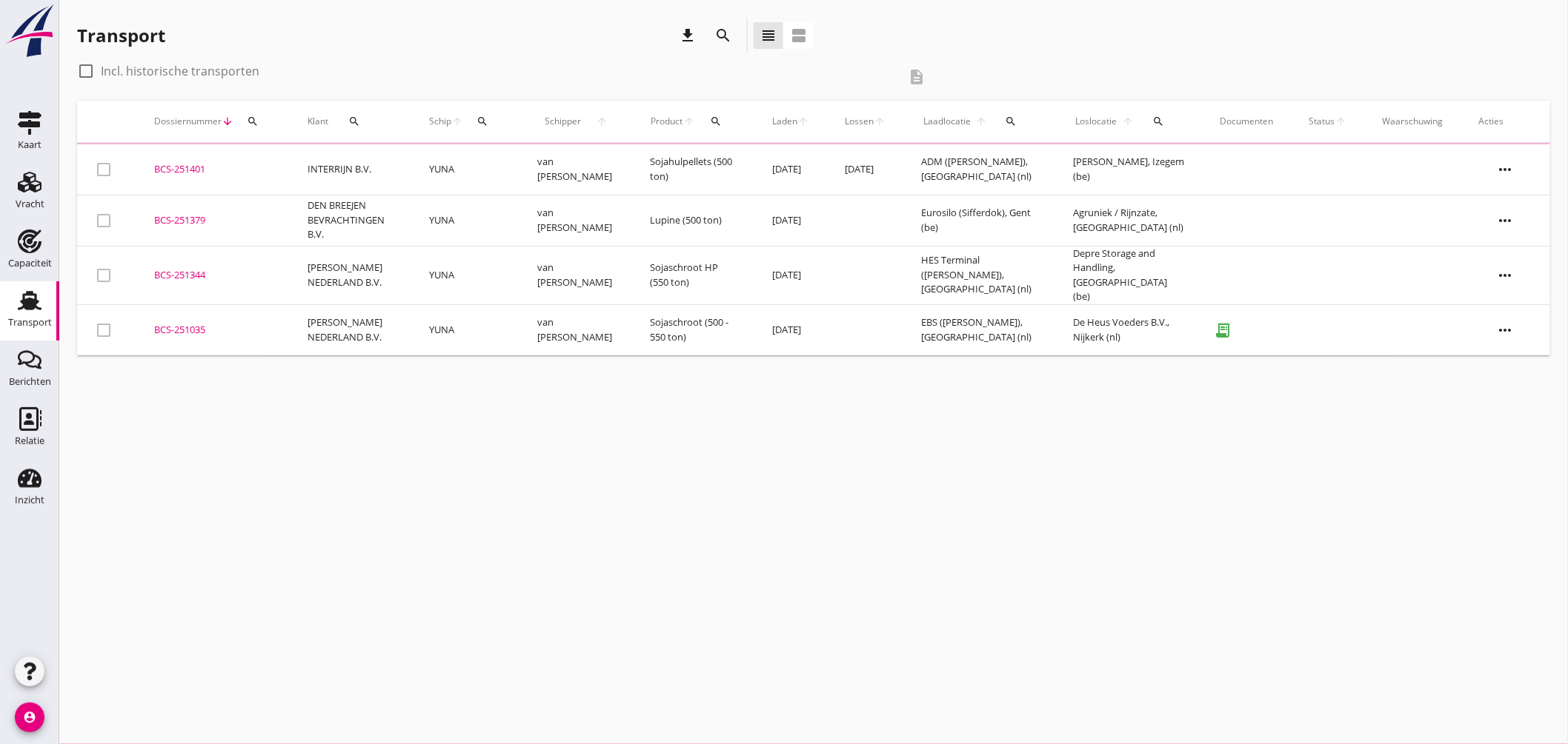
click at [497, 120] on div "search" at bounding box center [483, 121] width 27 height 12
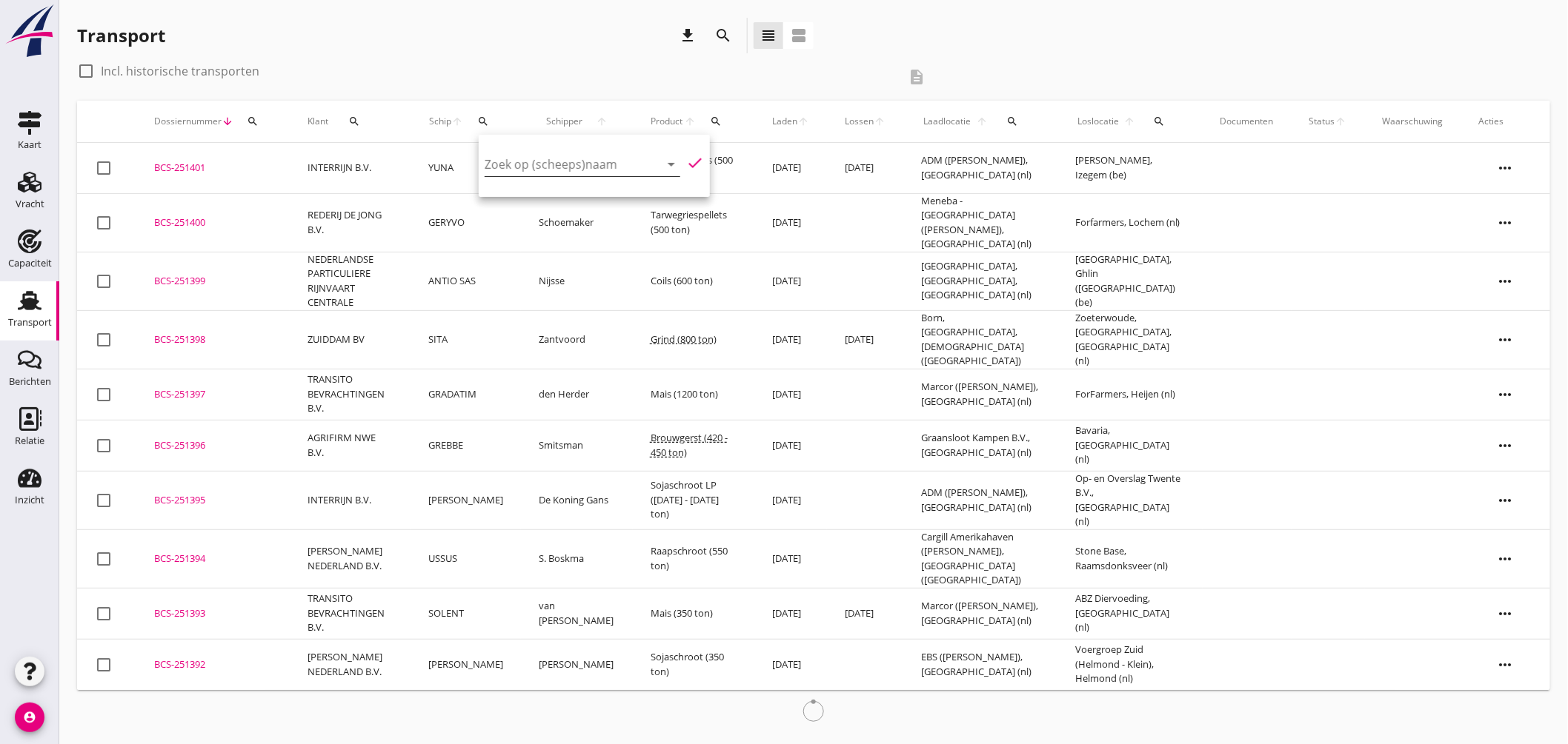
click at [526, 162] on input "Zoek op (scheeps)naam" at bounding box center [561, 164] width 154 height 24
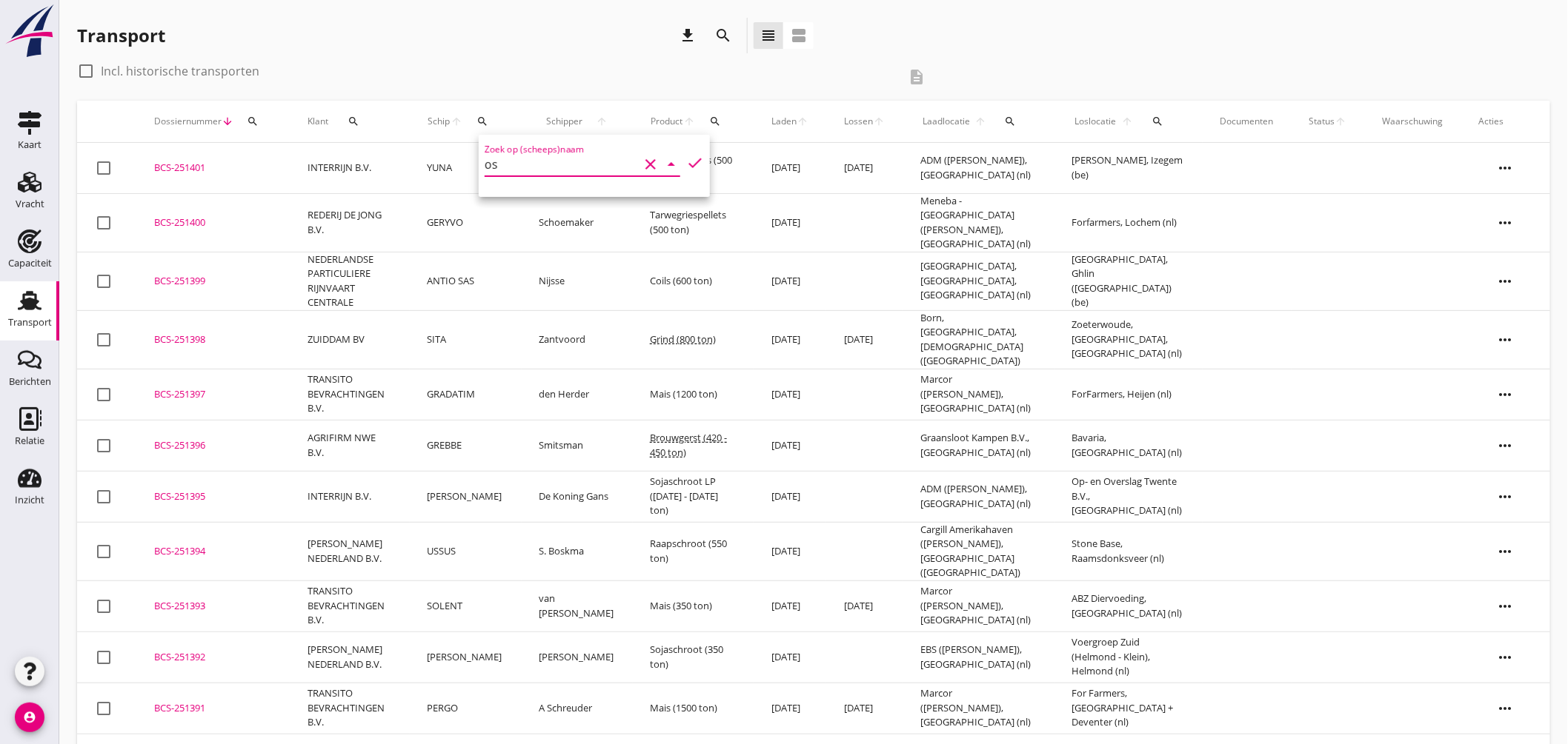
type input "o"
click at [609, 235] on div "AVONTUUR" at bounding box center [608, 228] width 140 height 18
click at [689, 159] on icon "check" at bounding box center [694, 162] width 18 height 18
type input "AVONTUUR"
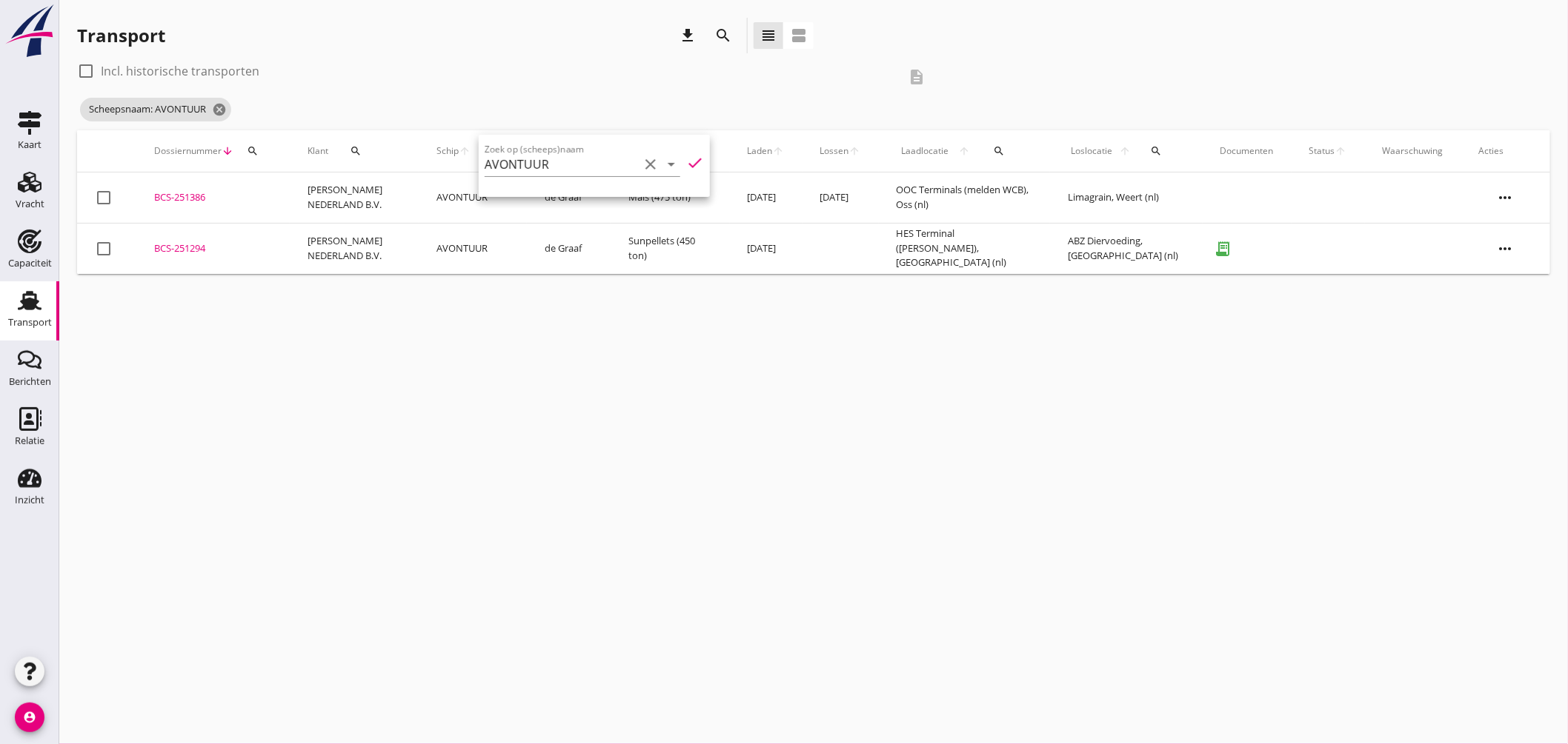
click at [637, 419] on div "cancel You are impersonating another user. Transport download search view_headl…" at bounding box center [813, 372] width 1508 height 744
